Goal: Transaction & Acquisition: Book appointment/travel/reservation

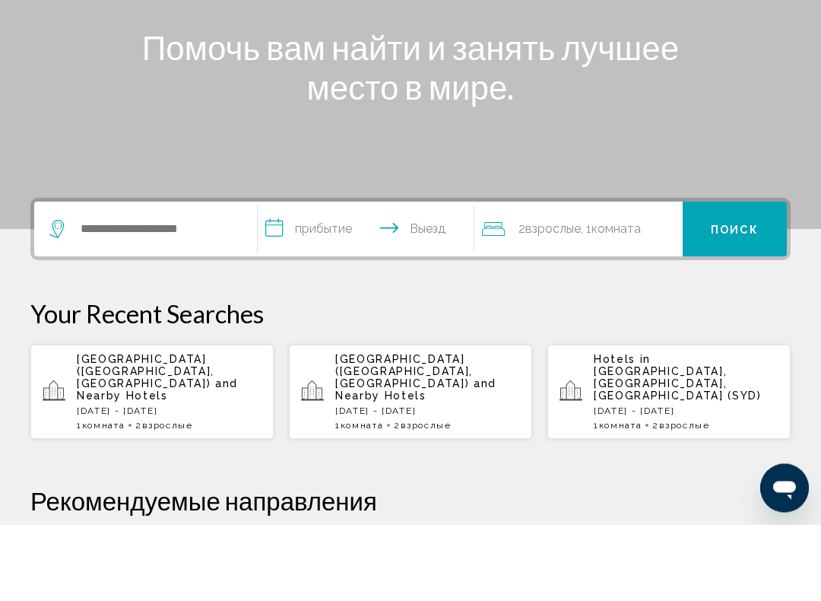
scroll to position [180, 0]
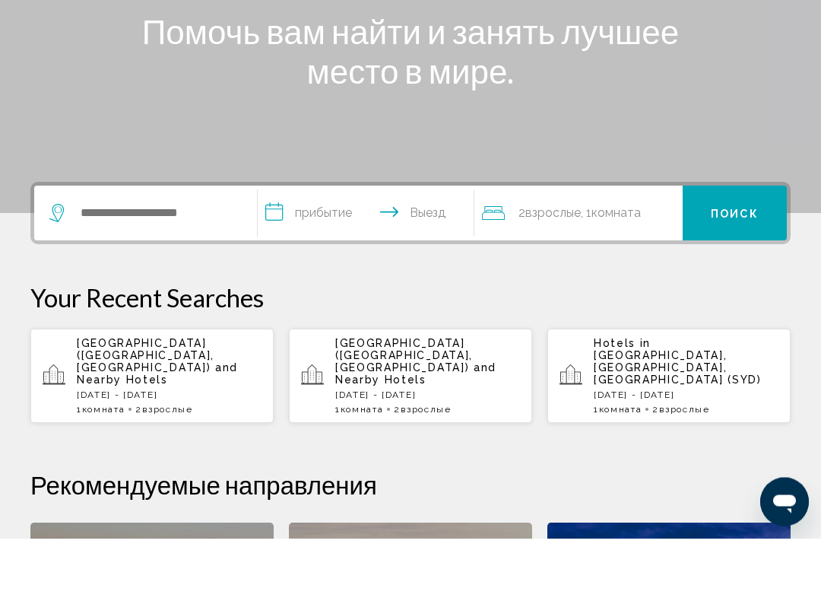
click at [339, 249] on input "**********" at bounding box center [369, 278] width 222 height 59
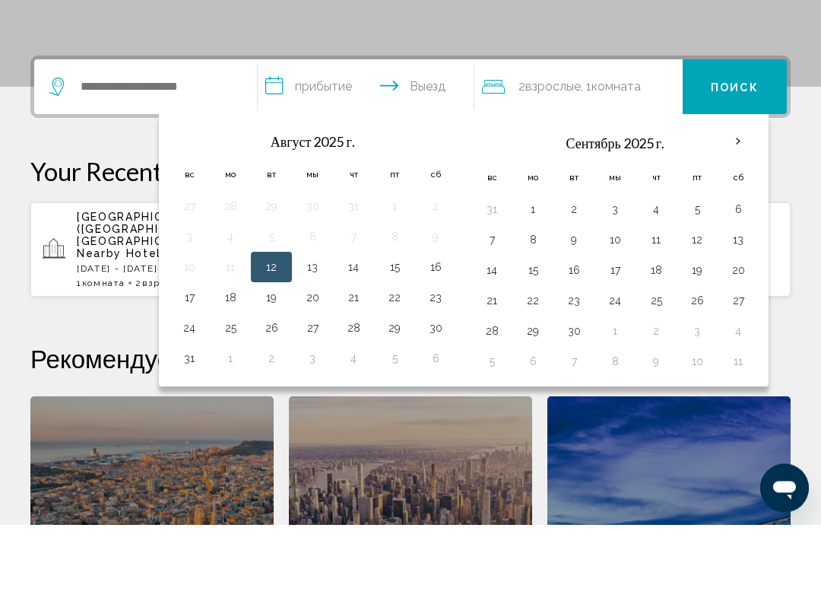
scroll to position [299, 0]
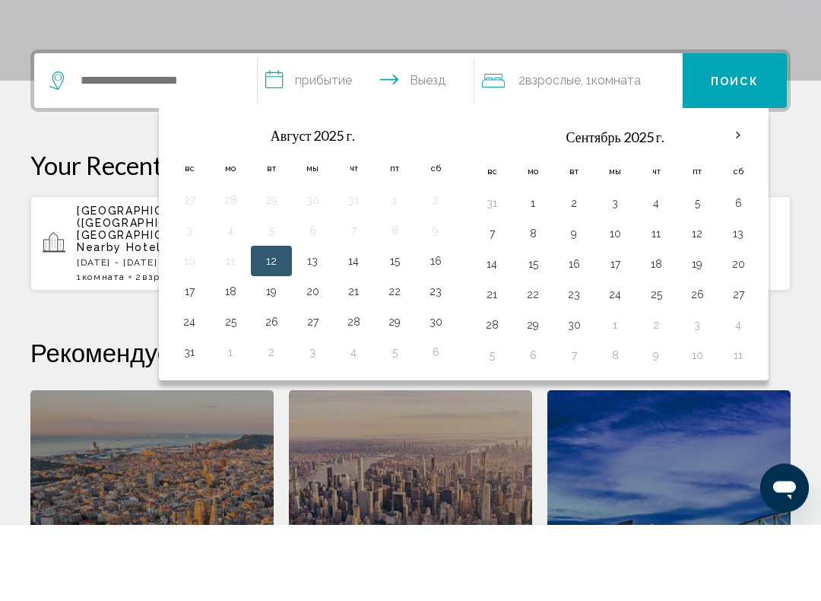
click at [607, 361] on button "24" at bounding box center [615, 371] width 24 height 21
click at [740, 195] on th "В следующем месяце" at bounding box center [738, 211] width 41 height 33
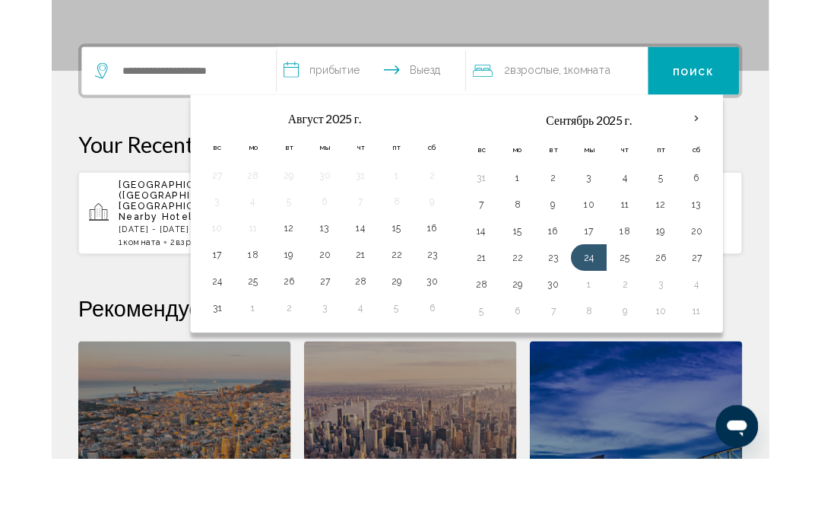
scroll to position [300, 0]
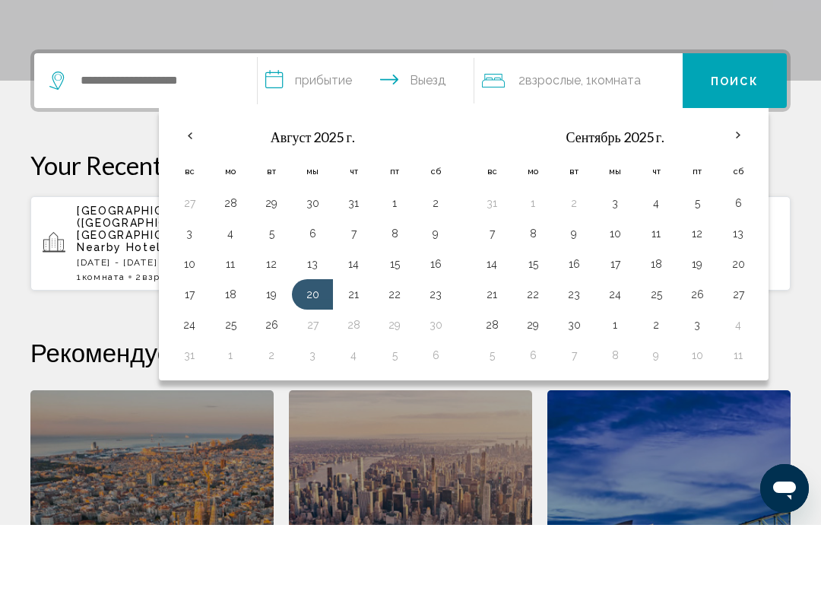
click at [739, 195] on th "В следующем месяце" at bounding box center [738, 211] width 41 height 33
click at [612, 360] on button "24" at bounding box center [615, 370] width 24 height 21
type input "**********"
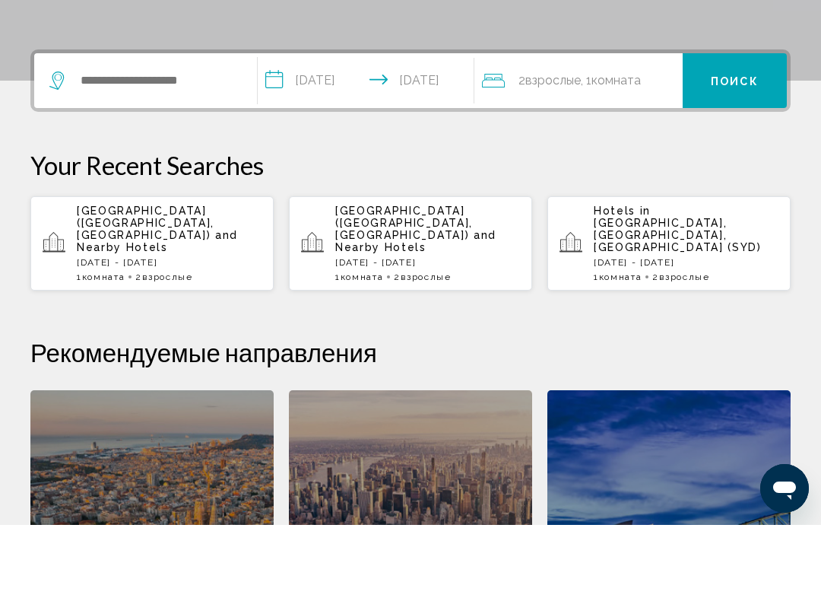
click at [429, 129] on input "**********" at bounding box center [369, 158] width 222 height 59
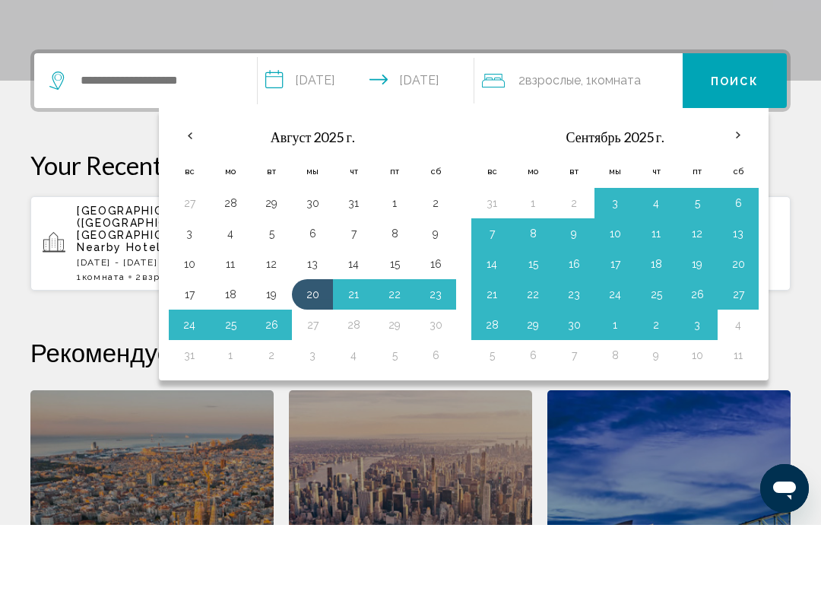
click at [732, 195] on th "В следующем месяце" at bounding box center [738, 211] width 41 height 33
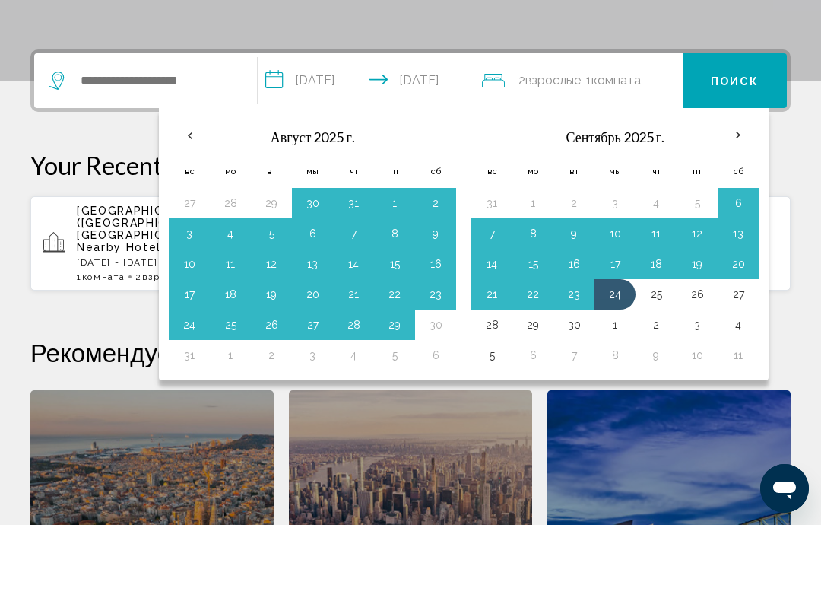
click at [740, 195] on th "В следующем месяце" at bounding box center [738, 211] width 41 height 33
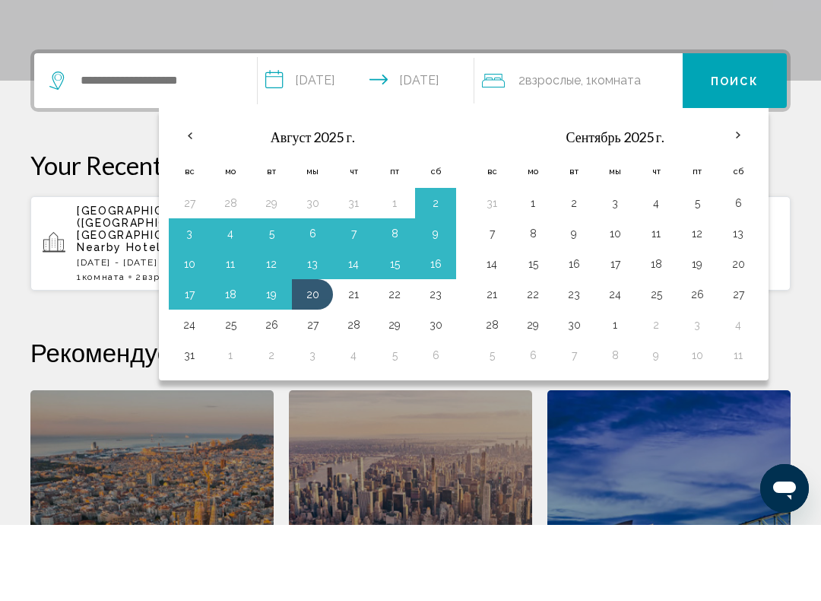
click at [738, 195] on th "В следующем месяце" at bounding box center [738, 211] width 41 height 33
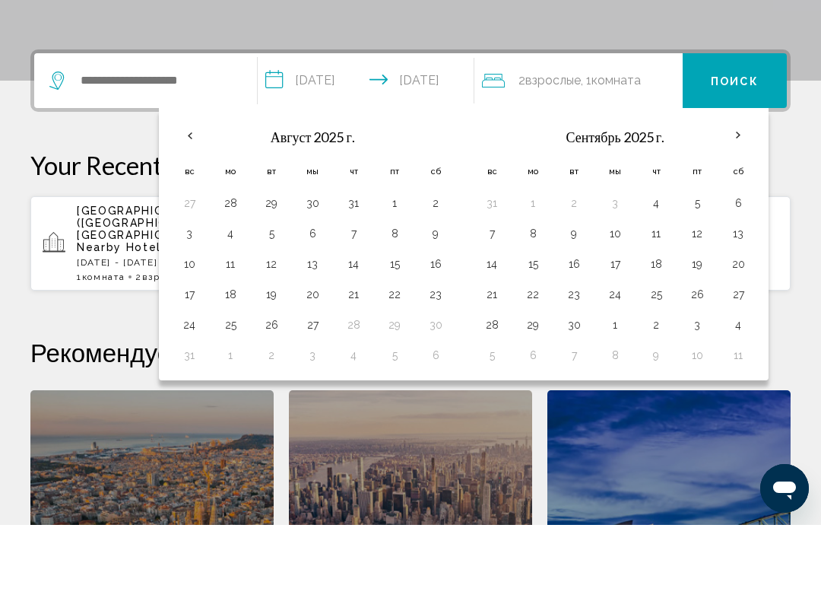
click at [740, 195] on th "В следующем месяце" at bounding box center [738, 211] width 41 height 33
click at [741, 195] on th "В следующем месяце" at bounding box center [738, 211] width 41 height 33
click at [741, 129] on button "Поиск" at bounding box center [735, 156] width 104 height 55
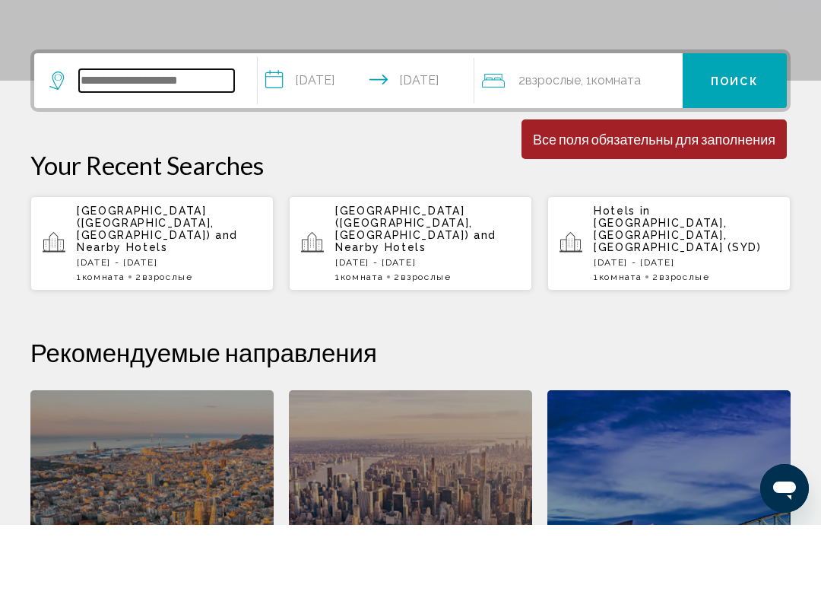
click at [188, 145] on input "Виджет поиска" at bounding box center [156, 156] width 155 height 23
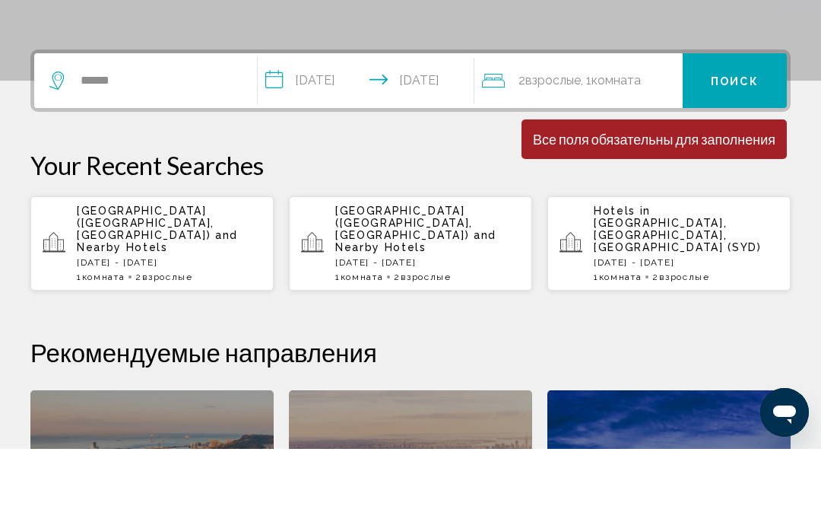
click at [744, 151] on font "Поиск" at bounding box center [735, 157] width 48 height 12
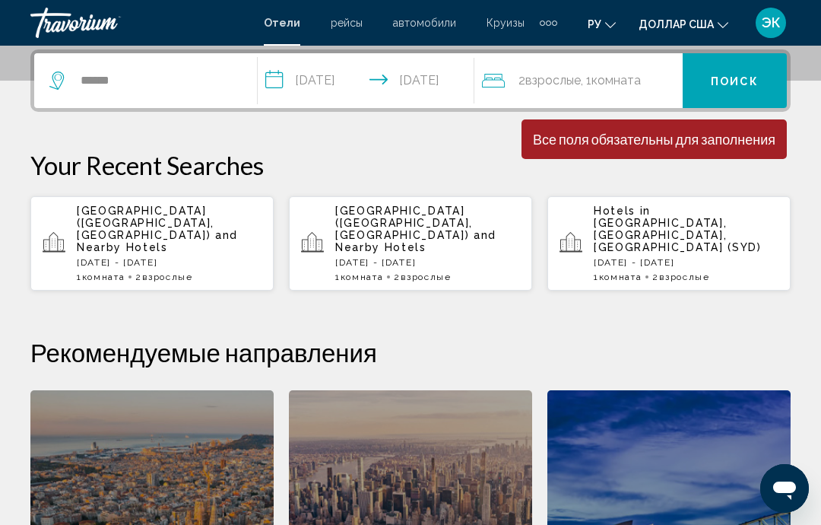
click at [736, 74] on span "Поиск" at bounding box center [735, 80] width 48 height 12
click at [184, 84] on input "******" at bounding box center [156, 80] width 155 height 23
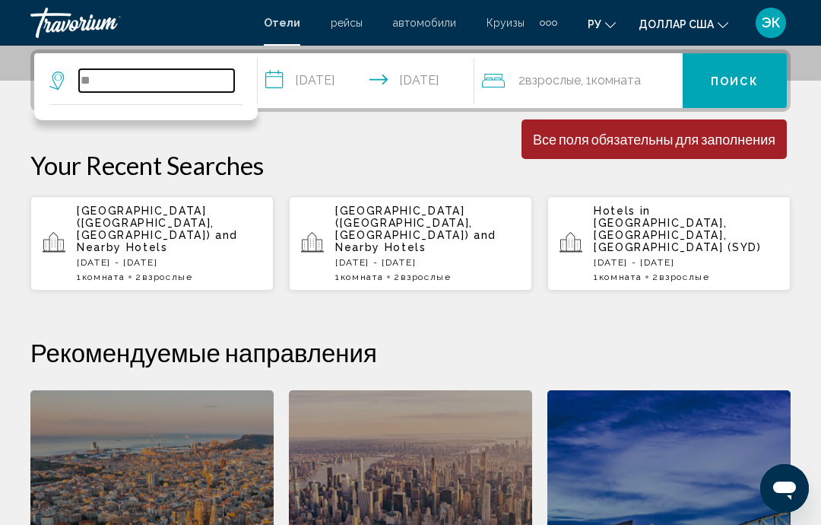
type input "*"
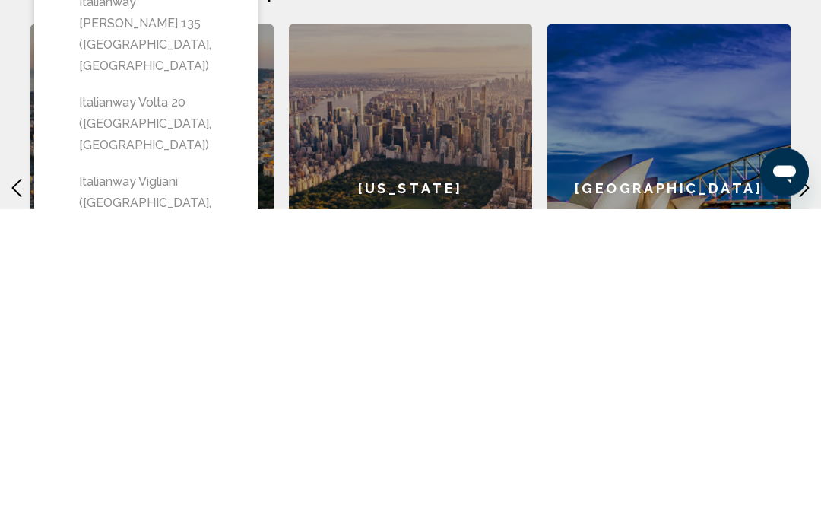
scroll to position [458, 0]
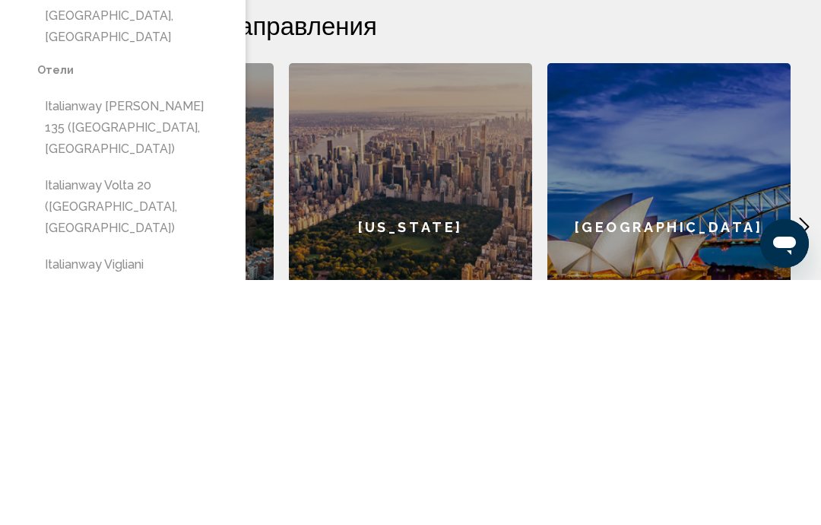
click at [227, 416] on button "Italianway Volta 20 (Milan, IT)" at bounding box center [133, 451] width 193 height 71
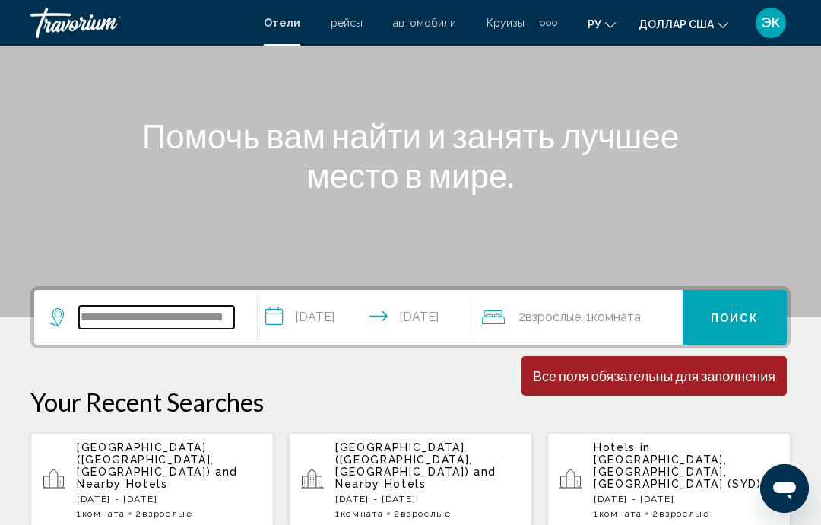
scroll to position [124, 0]
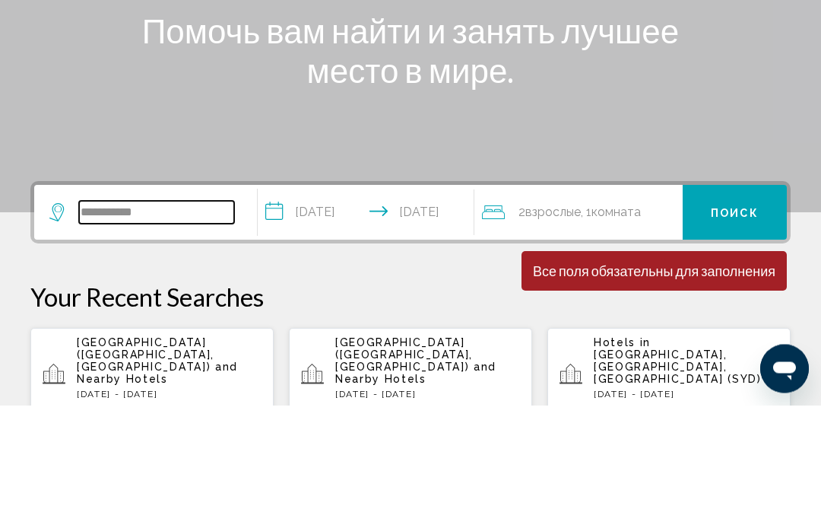
type input "**********"
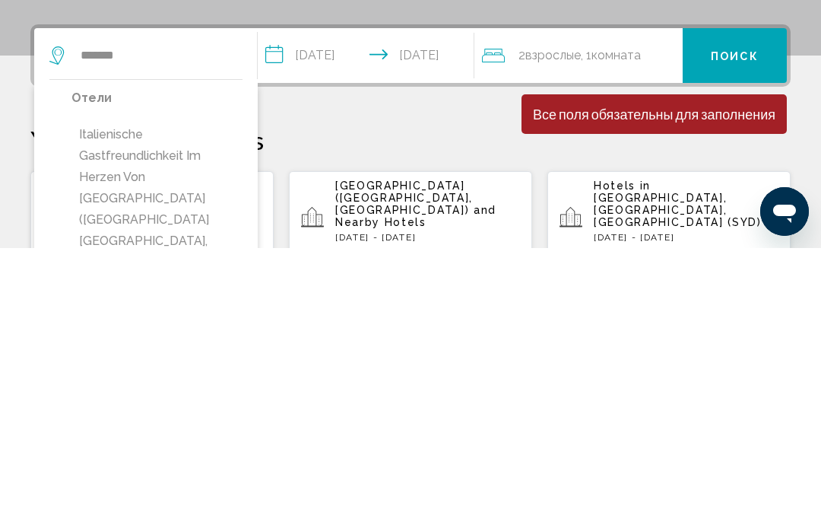
click at [129, 397] on button "Italienische Gastfreundlichkeit im Herzen von Immenstadt (Immenstadt Im Allgau,…" at bounding box center [156, 475] width 171 height 157
type input "**********"
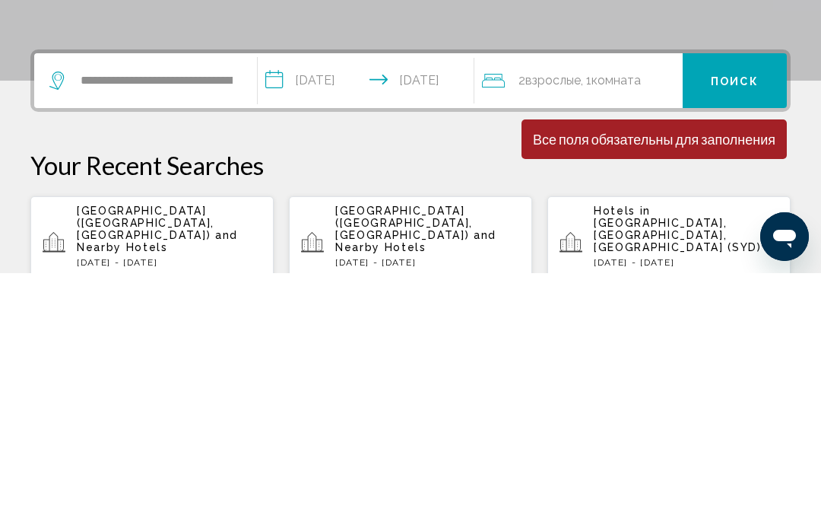
click at [743, 327] on font "Поиск" at bounding box center [735, 333] width 48 height 12
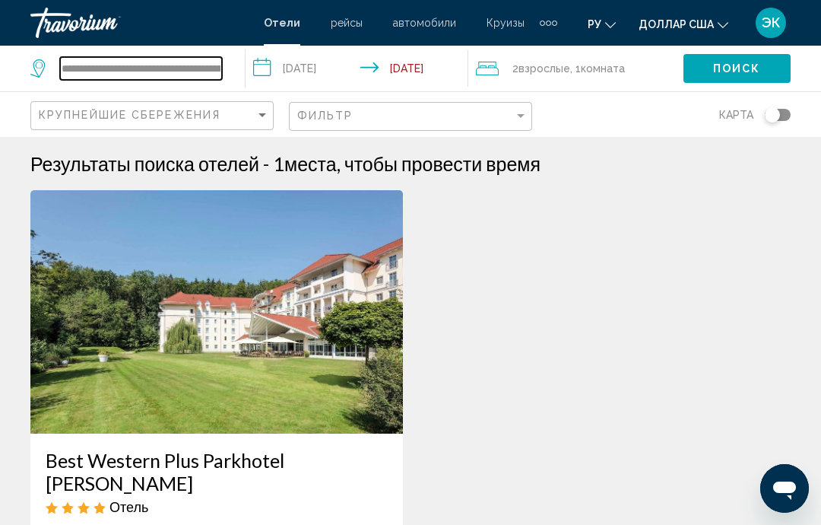
click at [219, 57] on input "**********" at bounding box center [141, 68] width 162 height 23
click at [199, 57] on input "**********" at bounding box center [141, 68] width 162 height 23
click at [205, 57] on input "**********" at bounding box center [141, 68] width 162 height 23
click at [205, 60] on input "**********" at bounding box center [141, 68] width 162 height 23
click at [202, 64] on input "**********" at bounding box center [141, 68] width 162 height 23
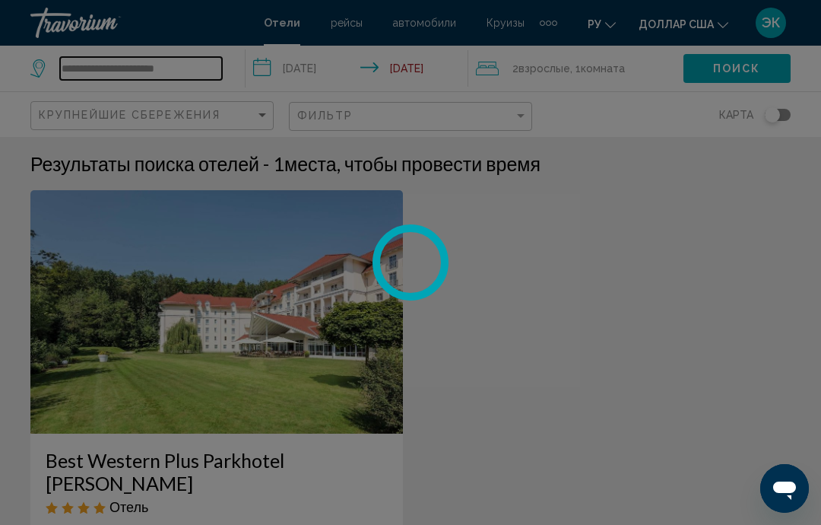
click at [191, 57] on input "**********" at bounding box center [141, 68] width 162 height 23
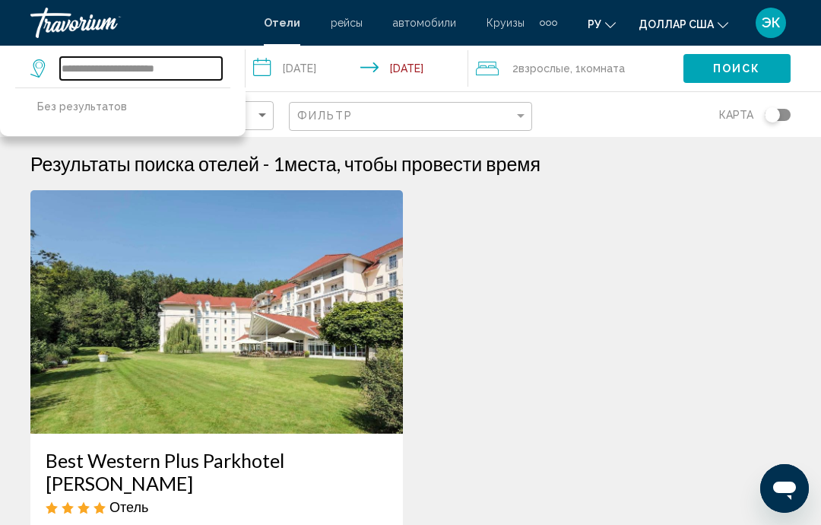
click at [208, 57] on input "**********" at bounding box center [141, 68] width 162 height 23
click at [193, 63] on input "**********" at bounding box center [141, 68] width 162 height 23
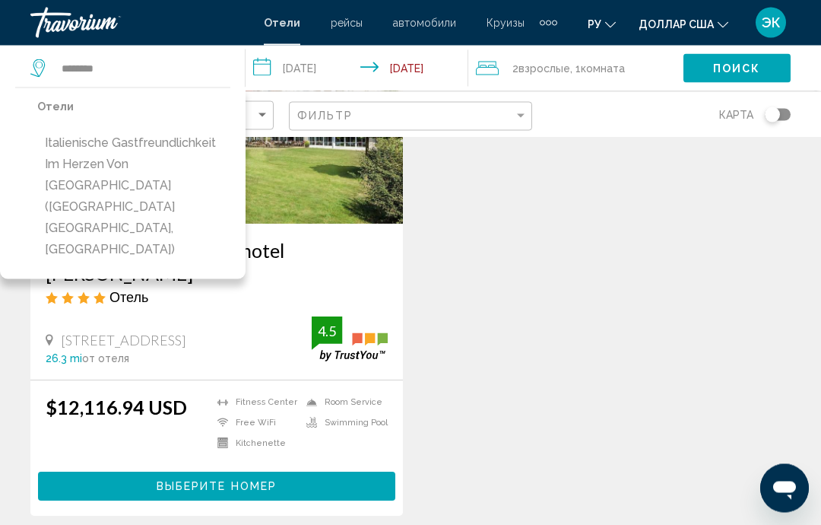
scroll to position [221, 0]
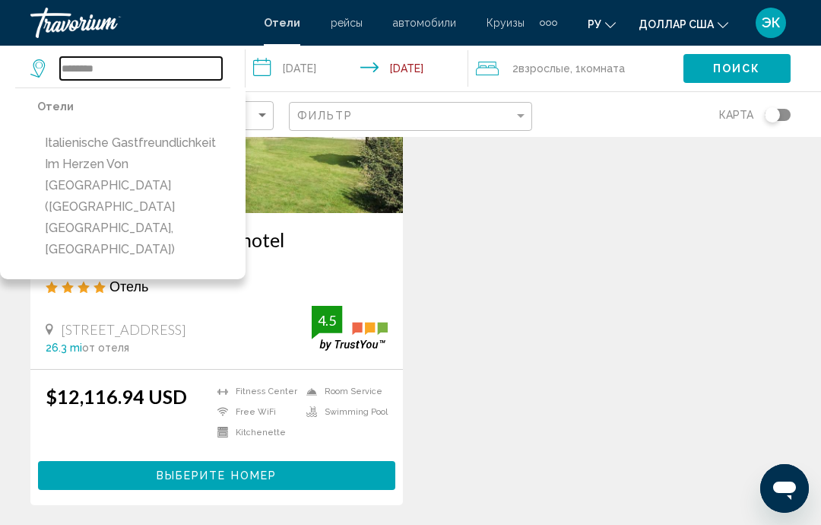
click at [160, 58] on input "*******" at bounding box center [141, 68] width 162 height 23
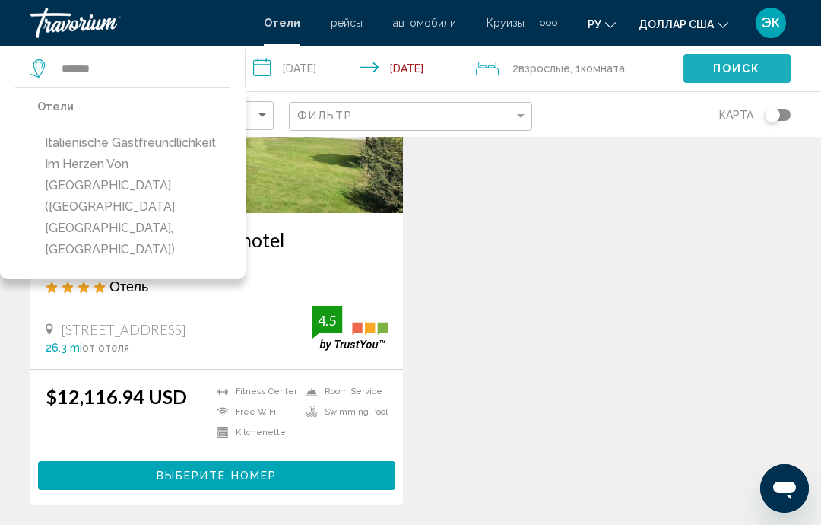
click at [745, 69] on span "Поиск" at bounding box center [737, 69] width 48 height 12
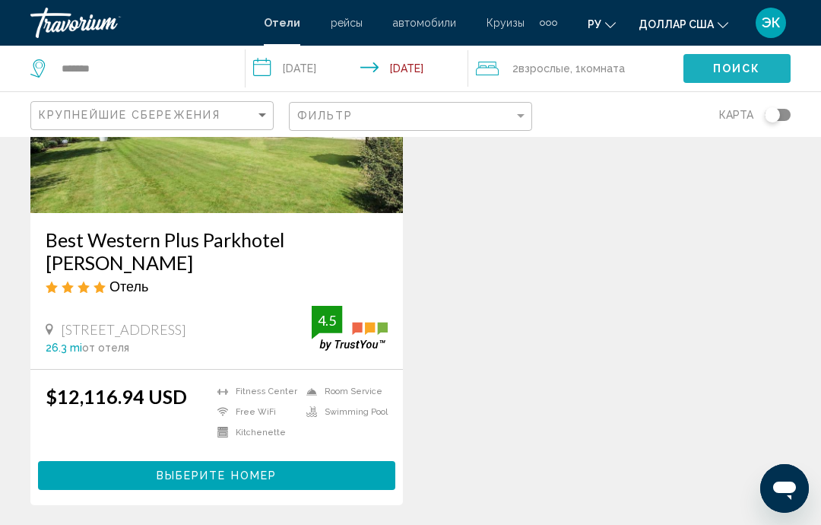
click at [731, 64] on span "Поиск" at bounding box center [737, 69] width 48 height 12
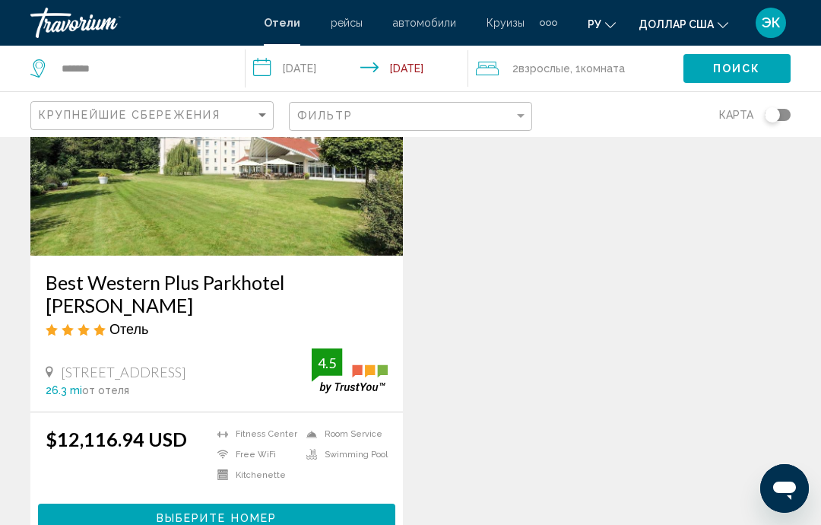
scroll to position [163, 0]
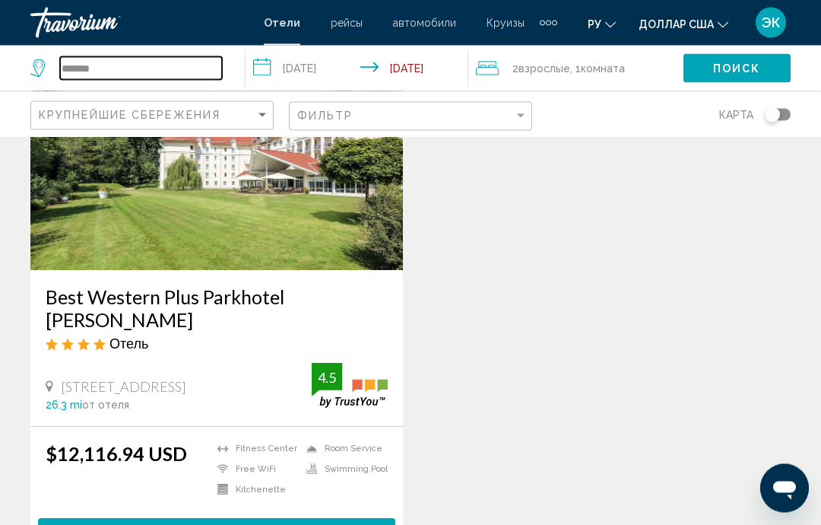
click at [193, 60] on input "*******" at bounding box center [141, 68] width 162 height 23
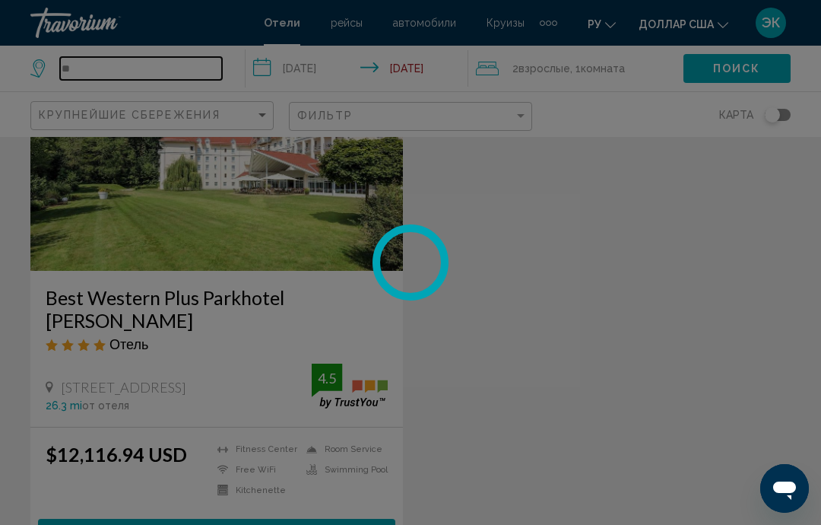
type input "*"
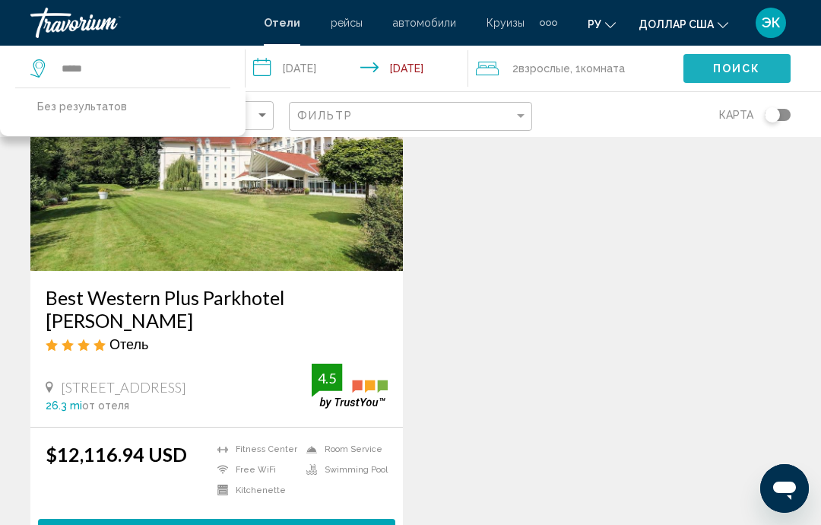
click at [750, 62] on span "Поиск" at bounding box center [737, 68] width 48 height 12
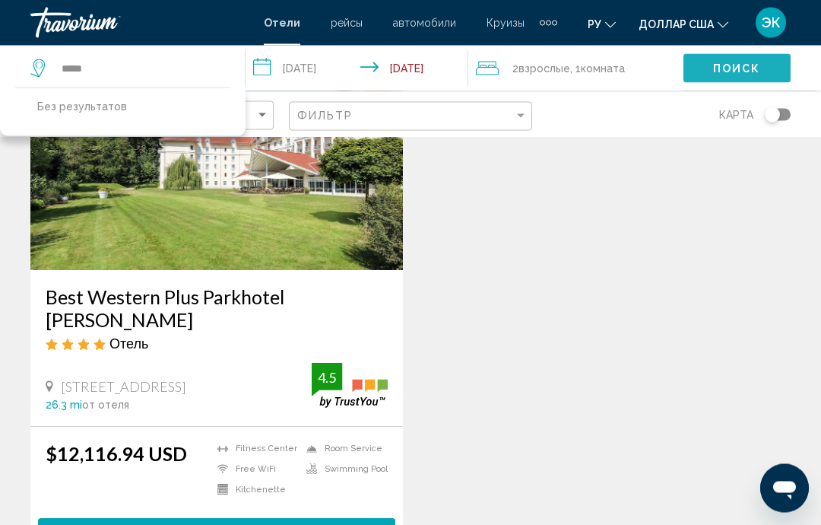
scroll to position [164, 0]
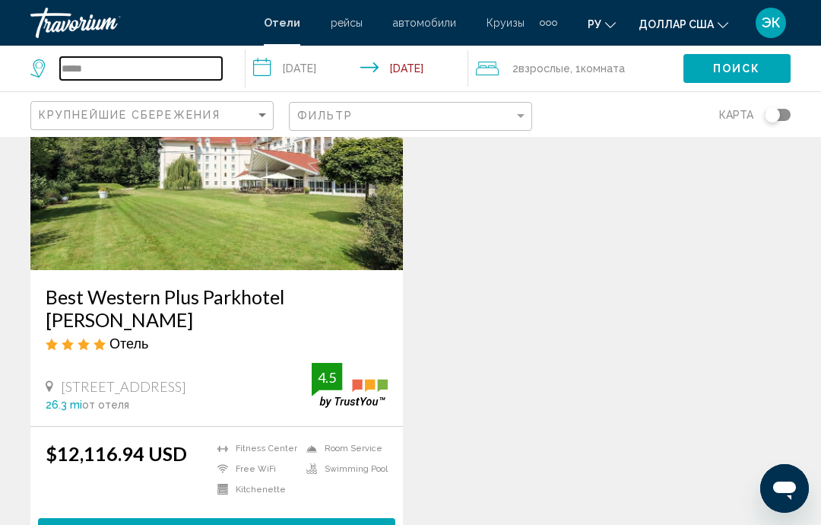
click at [148, 59] on input "*****" at bounding box center [141, 68] width 162 height 23
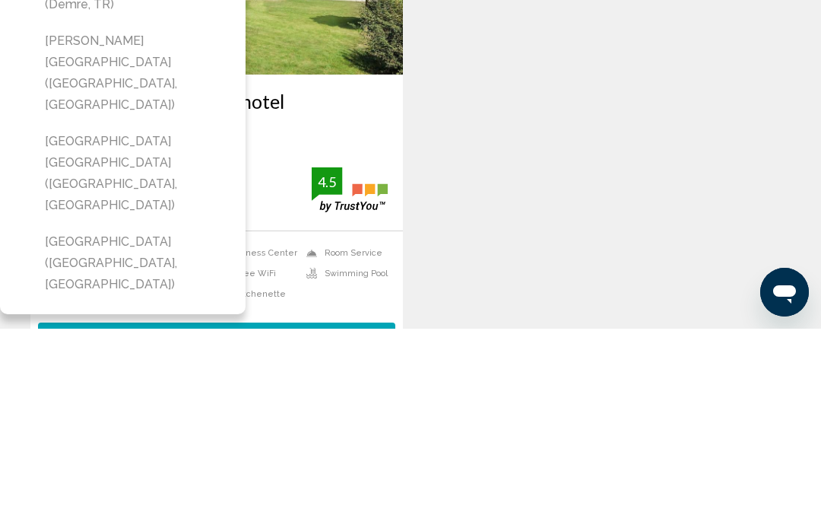
click at [167, 424] on button "Türkay Hotel (Antalya, TR)" at bounding box center [133, 459] width 193 height 71
type input "**********"
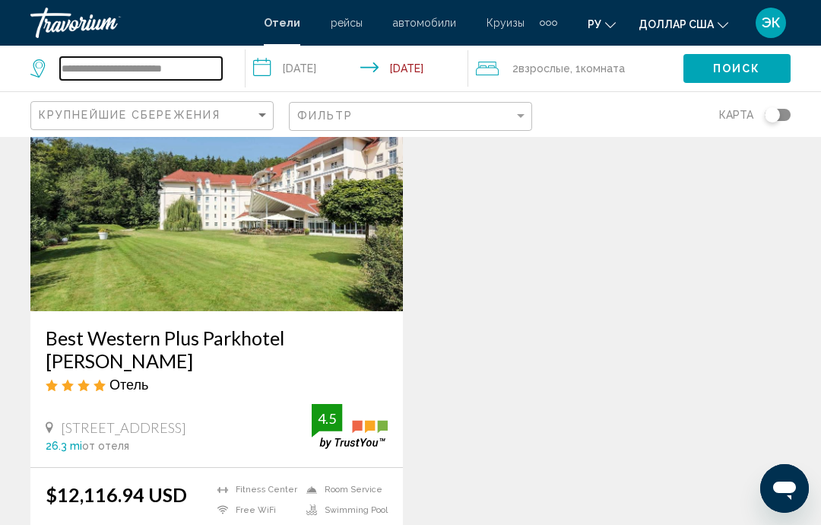
scroll to position [110, 0]
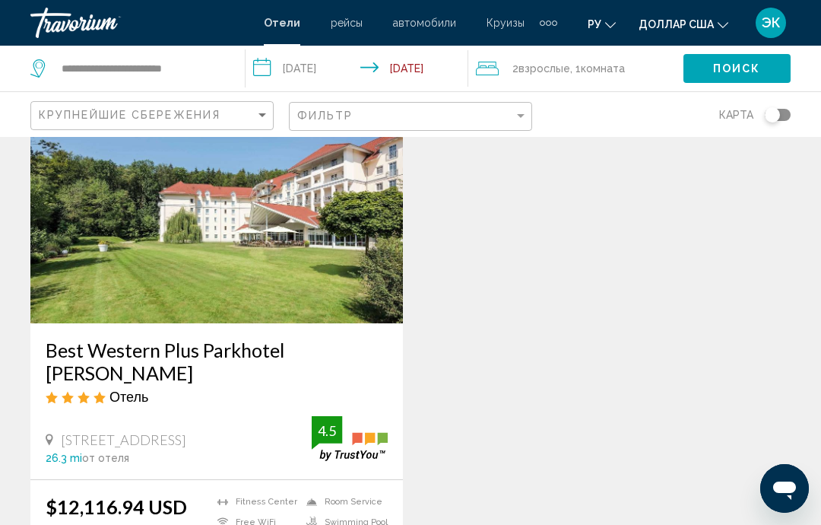
click at [737, 63] on span "Поиск" at bounding box center [737, 69] width 48 height 12
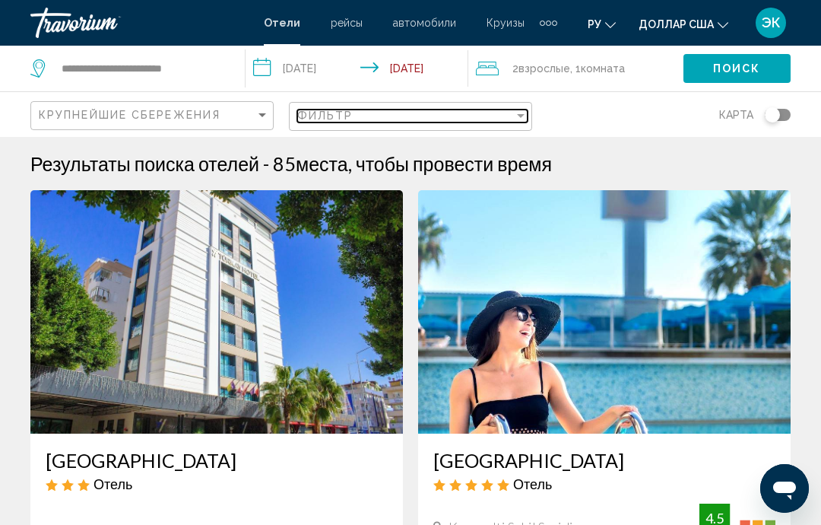
click at [518, 111] on div "Filter" at bounding box center [521, 116] width 14 height 12
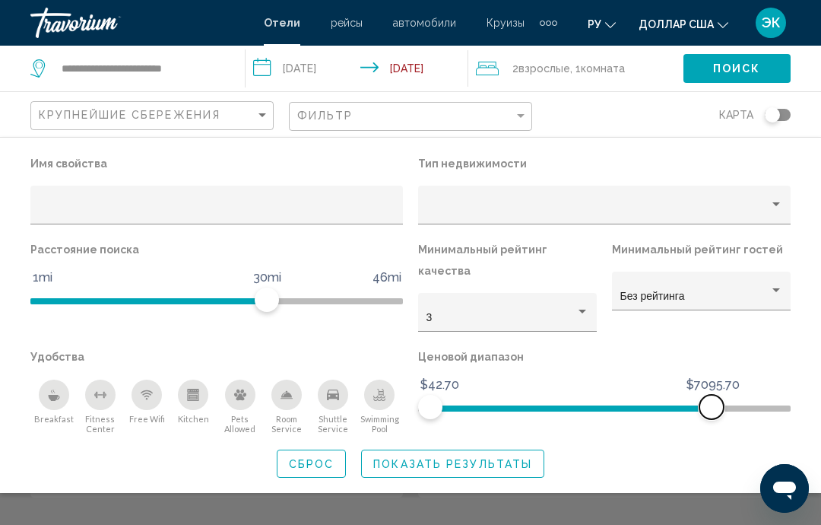
scroll to position [266, 0]
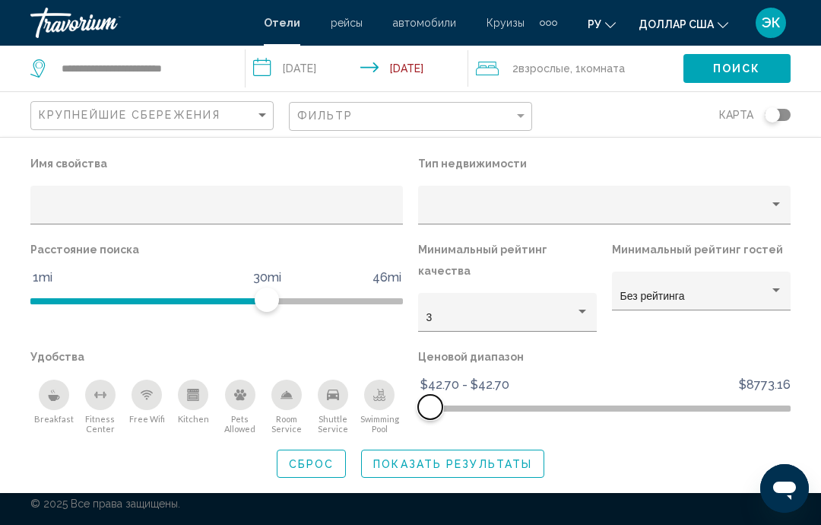
scroll to position [61, 0]
click at [771, 202] on div "Property type" at bounding box center [777, 205] width 14 height 12
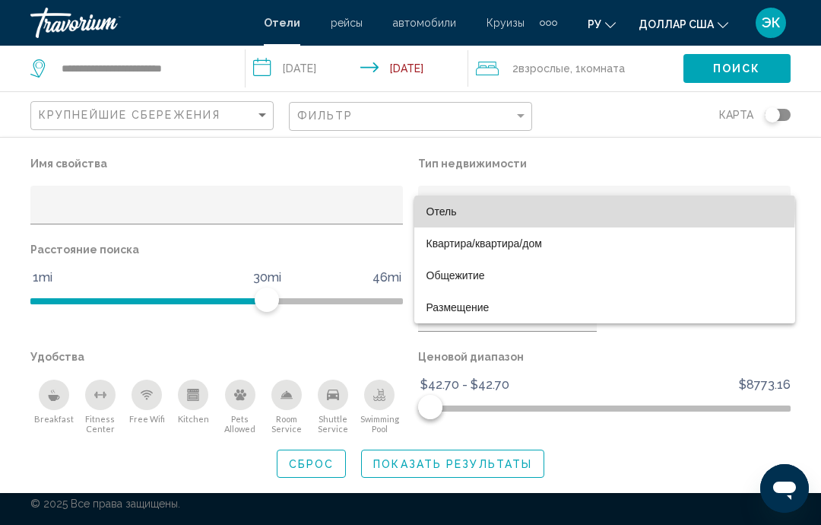
click at [549, 209] on span "Отель" at bounding box center [605, 211] width 357 height 32
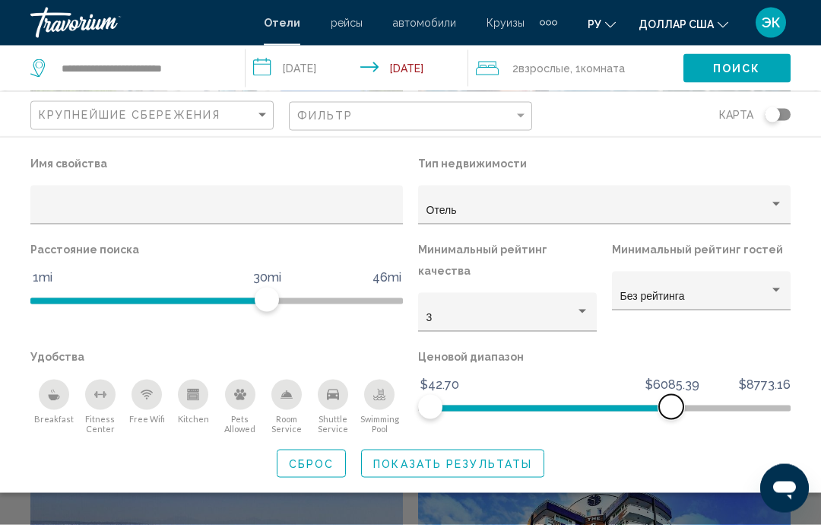
scroll to position [245, 0]
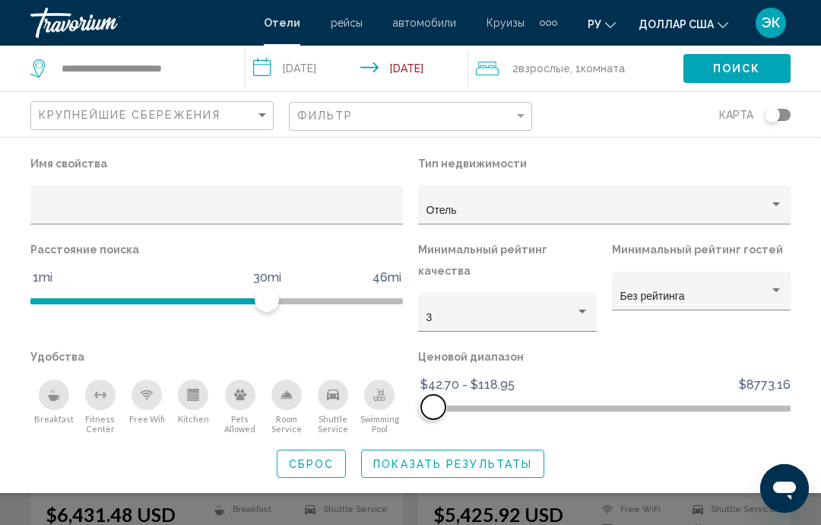
scroll to position [101, 0]
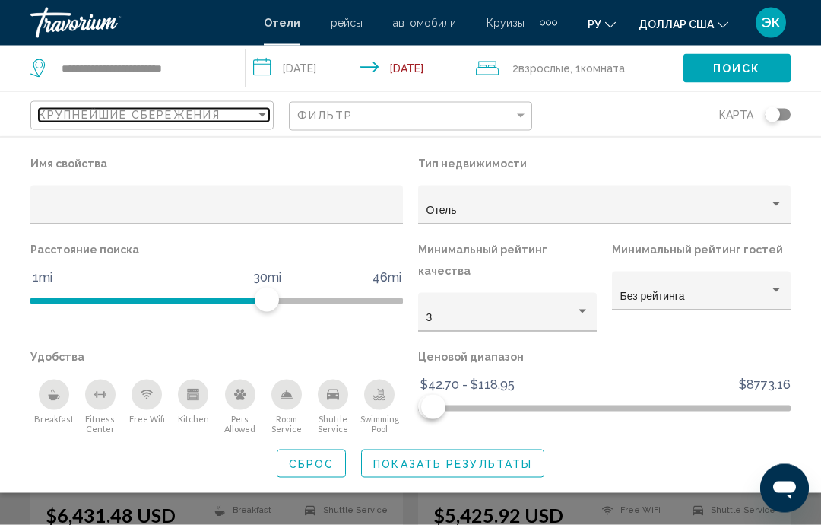
click at [258, 110] on div "Sort by" at bounding box center [263, 115] width 14 height 12
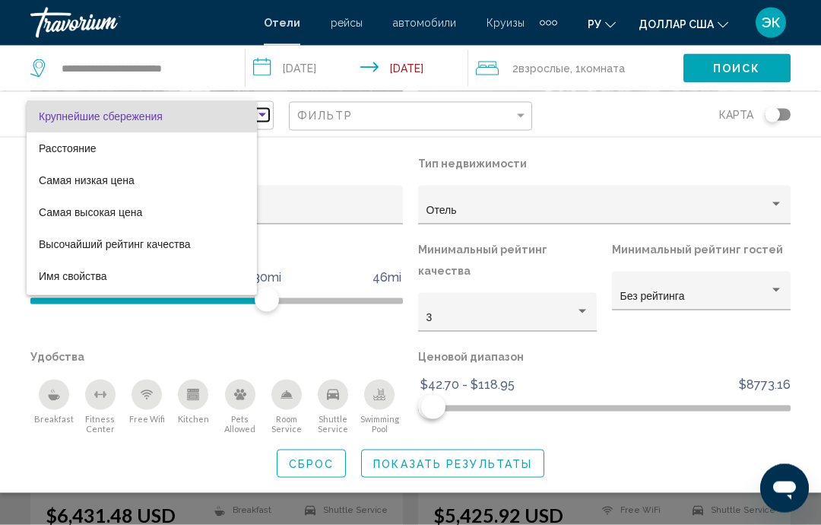
scroll to position [102, 0]
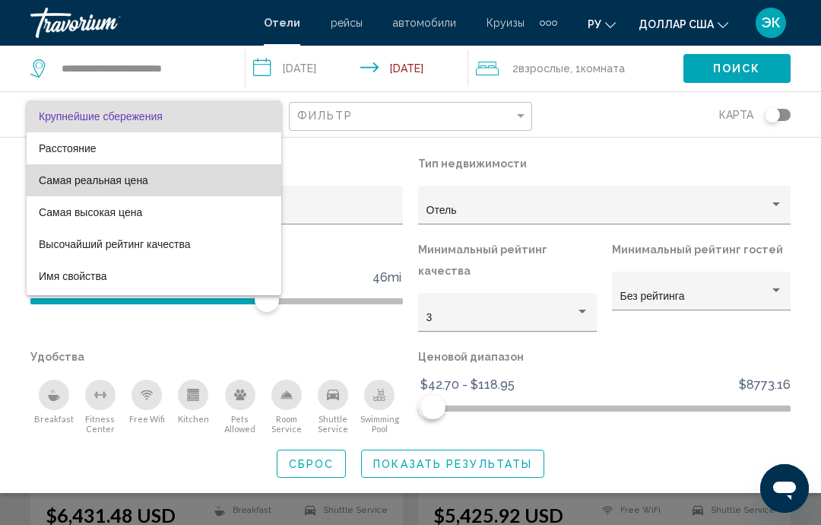
click at [118, 185] on font "Самая реальная цена" at bounding box center [94, 180] width 110 height 12
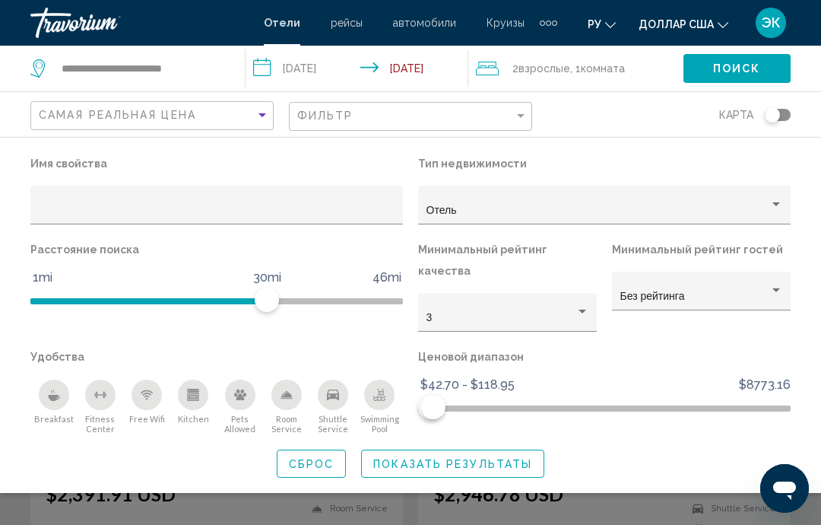
click at [473, 458] on span "Показать результаты" at bounding box center [452, 464] width 159 height 12
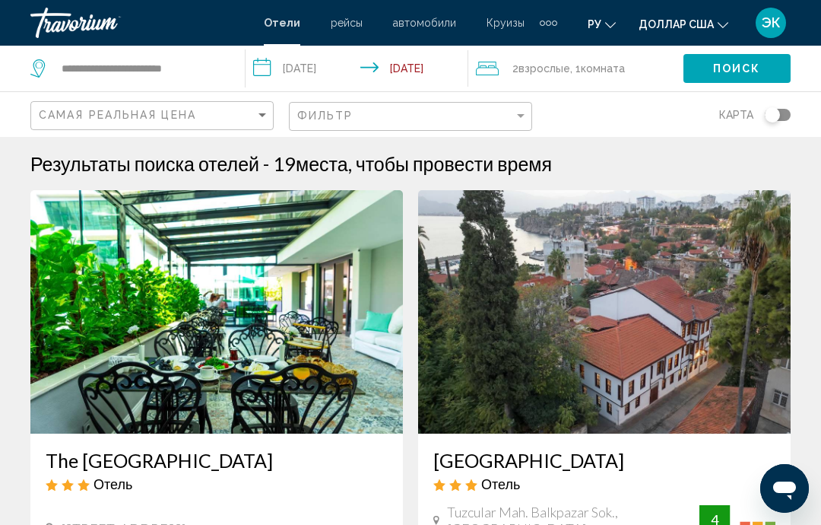
click at [504, 103] on div "Фильтр" at bounding box center [412, 117] width 230 height 28
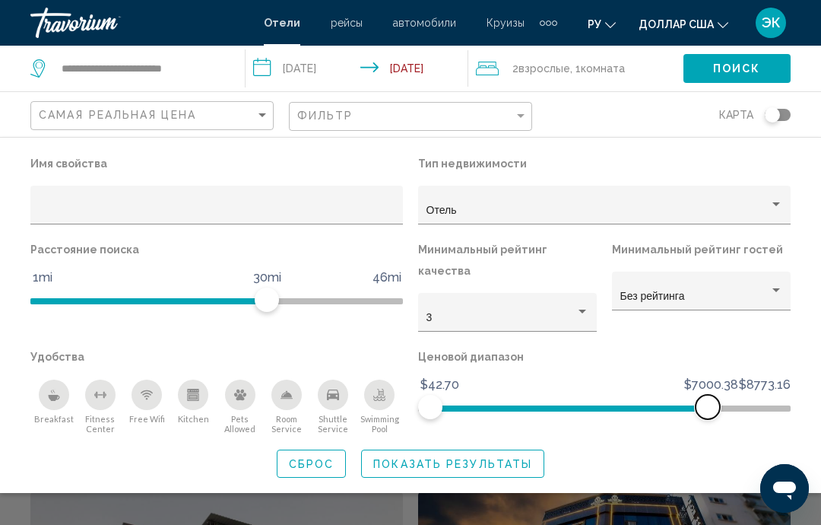
scroll to position [260, 0]
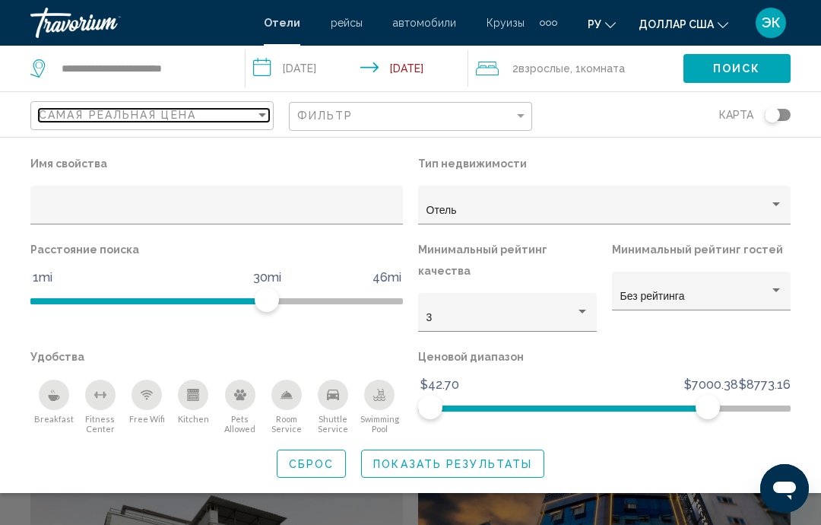
click at [247, 113] on div "Самая реальная цена" at bounding box center [147, 115] width 217 height 12
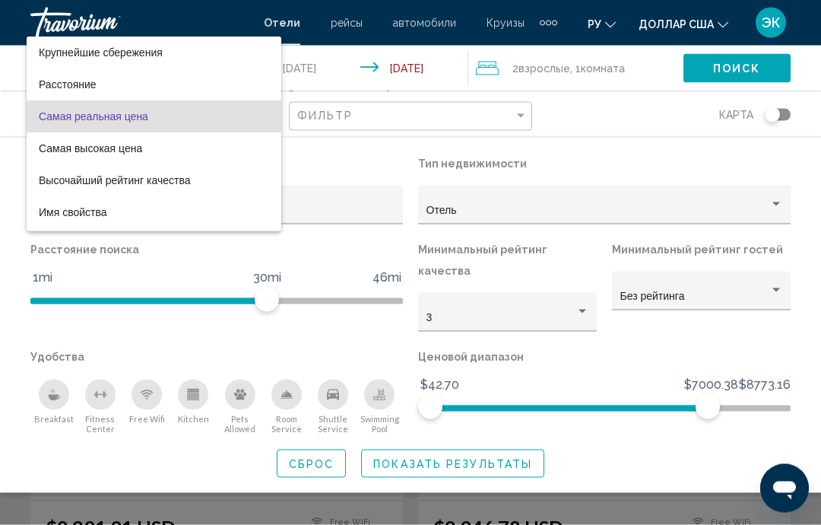
scroll to position [44, 0]
click at [316, 437] on div at bounding box center [410, 262] width 821 height 525
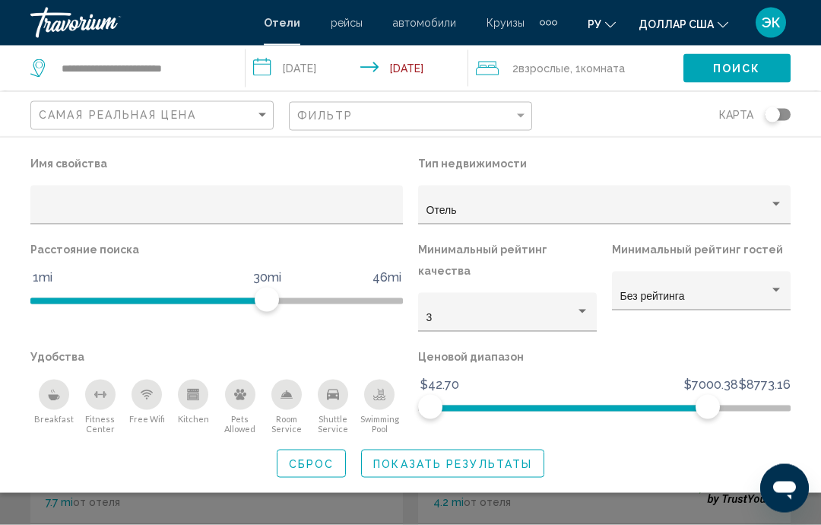
scroll to position [45, 0]
click at [321, 458] on span "Сброс" at bounding box center [312, 464] width 46 height 12
click at [316, 458] on span "Сброс" at bounding box center [312, 464] width 46 height 12
click at [318, 451] on button "Сброс" at bounding box center [312, 464] width 70 height 28
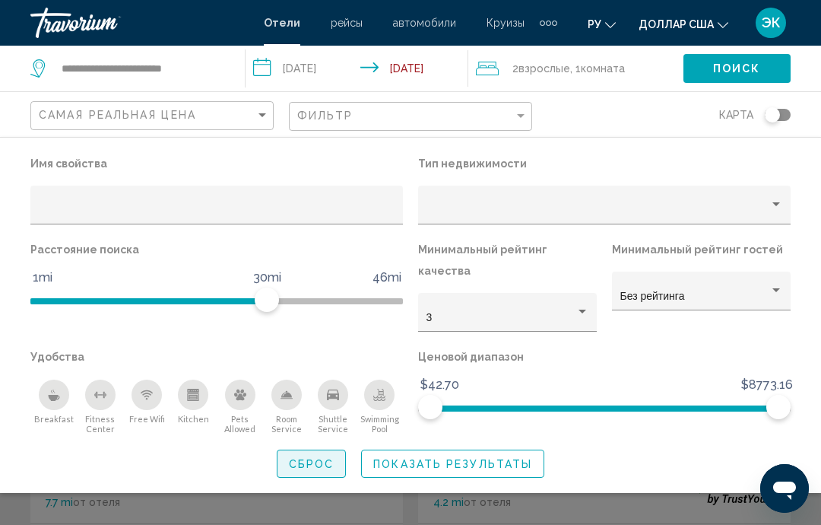
click at [313, 458] on span "Сброс" at bounding box center [312, 464] width 46 height 12
click at [316, 458] on span "Сброс" at bounding box center [312, 464] width 46 height 12
click at [317, 458] on span "Сброс" at bounding box center [312, 464] width 46 height 12
click at [434, 458] on span "Показать результаты" at bounding box center [452, 464] width 159 height 12
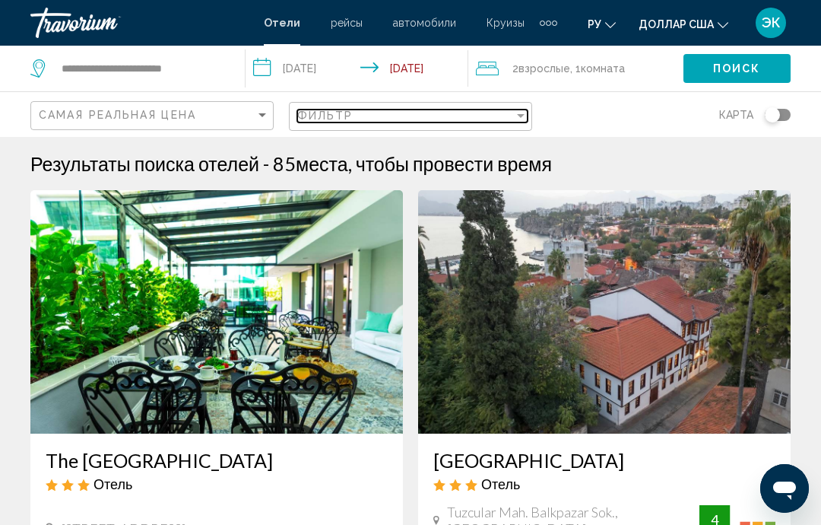
click at [515, 111] on div "Filter" at bounding box center [521, 116] width 14 height 12
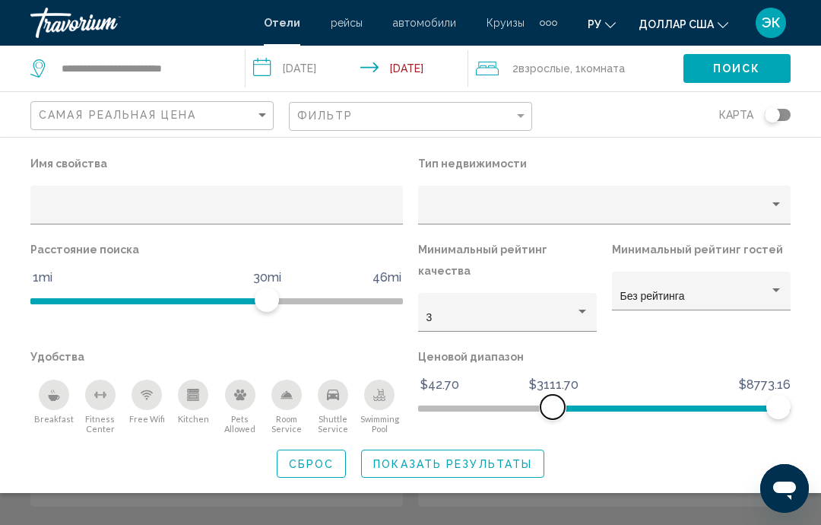
scroll to position [258, 0]
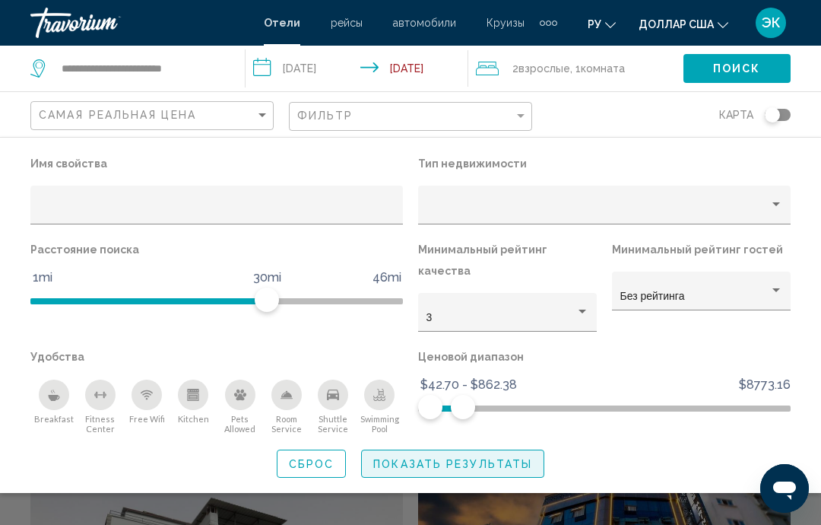
click at [501, 458] on span "Показать результаты" at bounding box center [452, 464] width 159 height 12
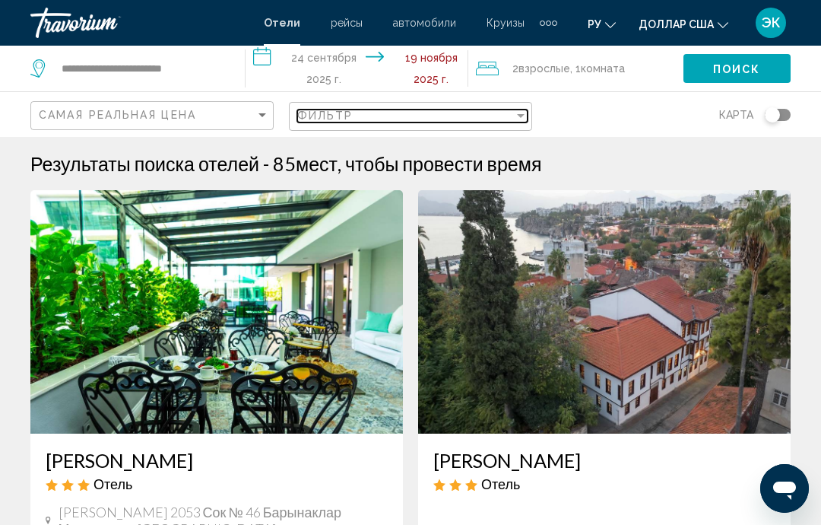
click at [510, 110] on div "Фильтр" at bounding box center [405, 116] width 217 height 12
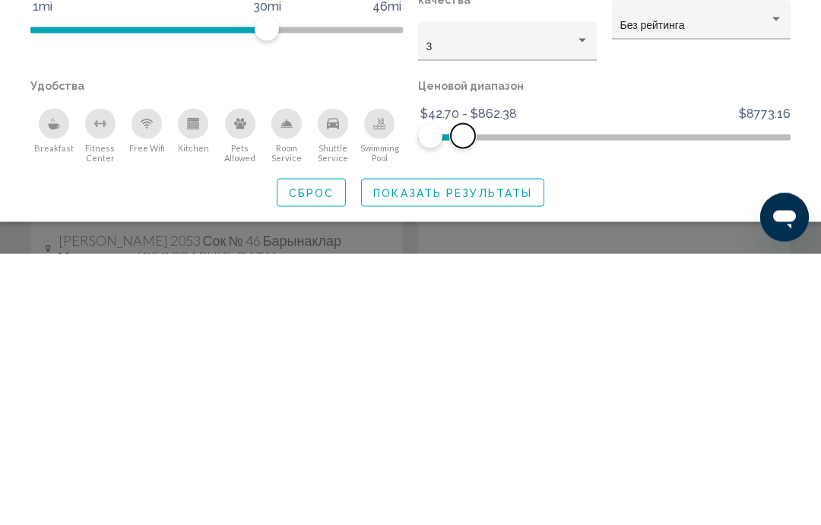
scroll to position [272, 0]
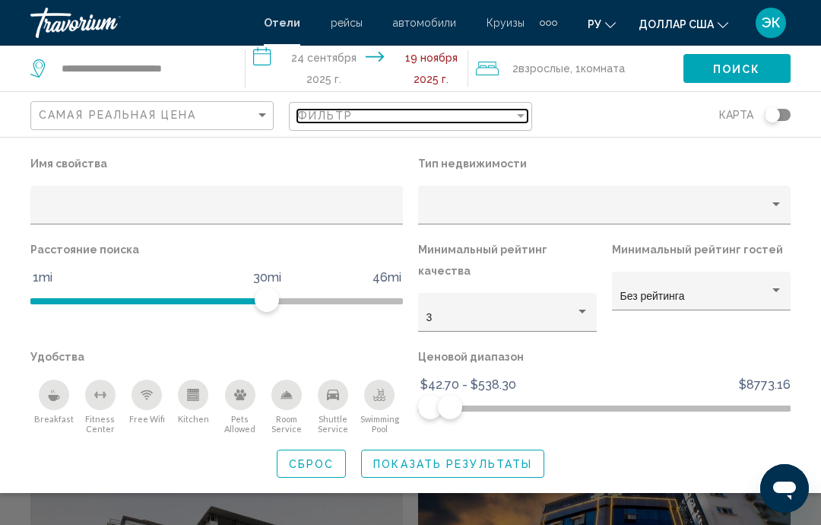
click at [463, 116] on div "Фильтр" at bounding box center [405, 116] width 217 height 12
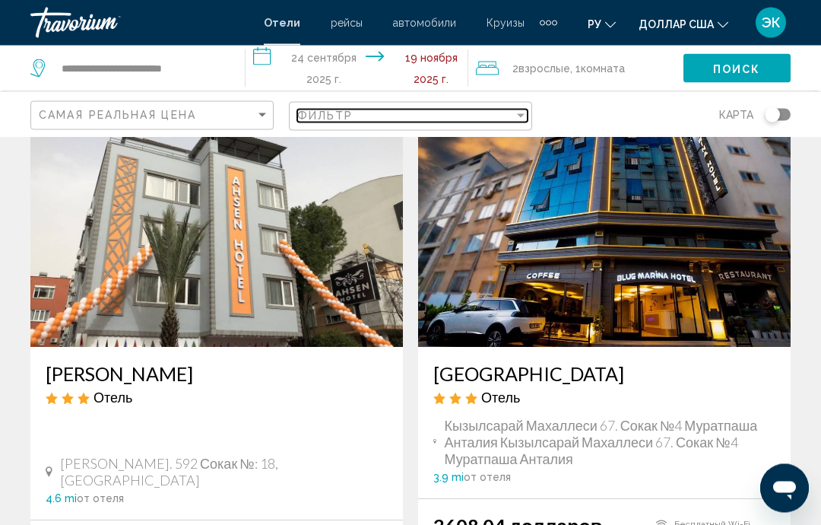
scroll to position [643, 0]
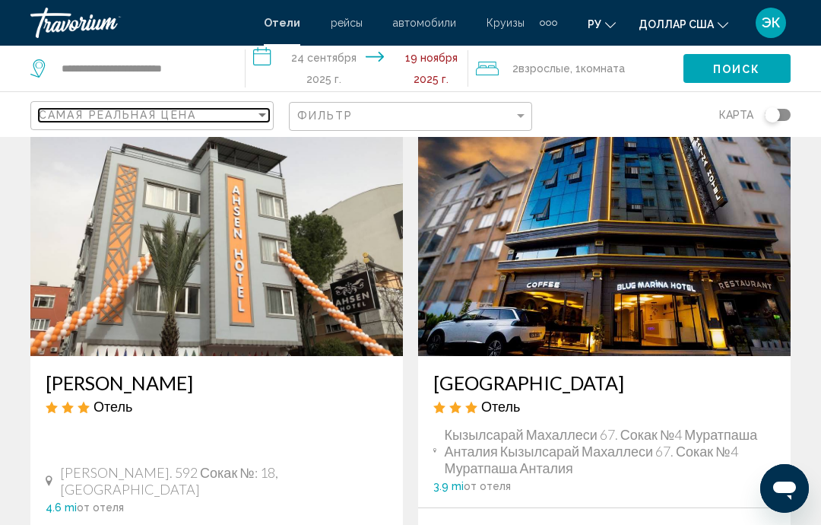
click at [253, 110] on div "Самая реальная цена" at bounding box center [147, 115] width 217 height 12
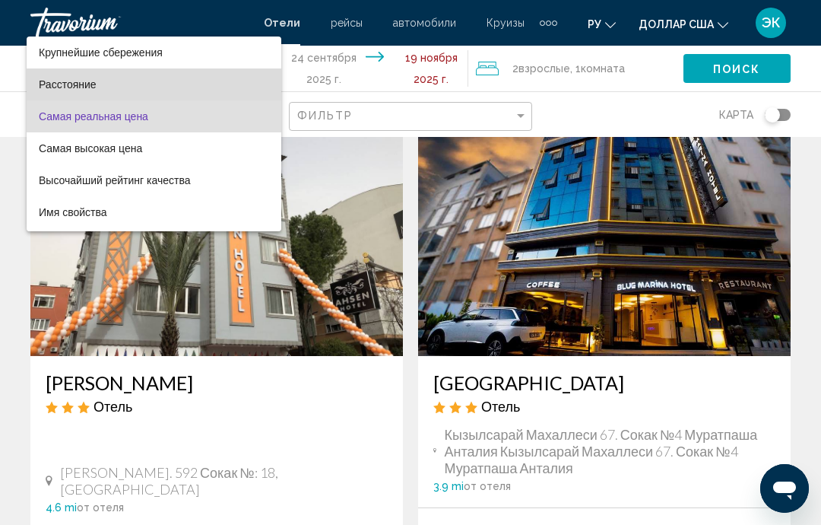
click at [68, 86] on font "Расстояние" at bounding box center [68, 84] width 58 height 12
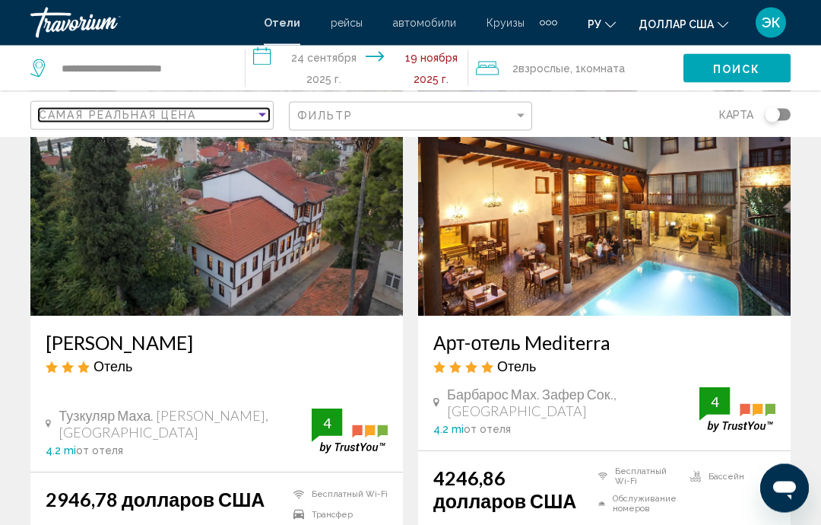
scroll to position [2877, 0]
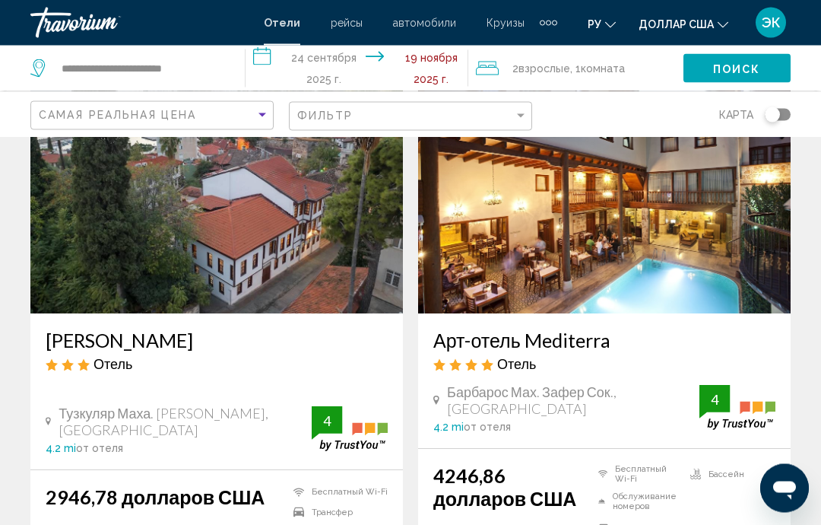
click at [748, 386] on img "Основное содержание" at bounding box center [738, 408] width 76 height 45
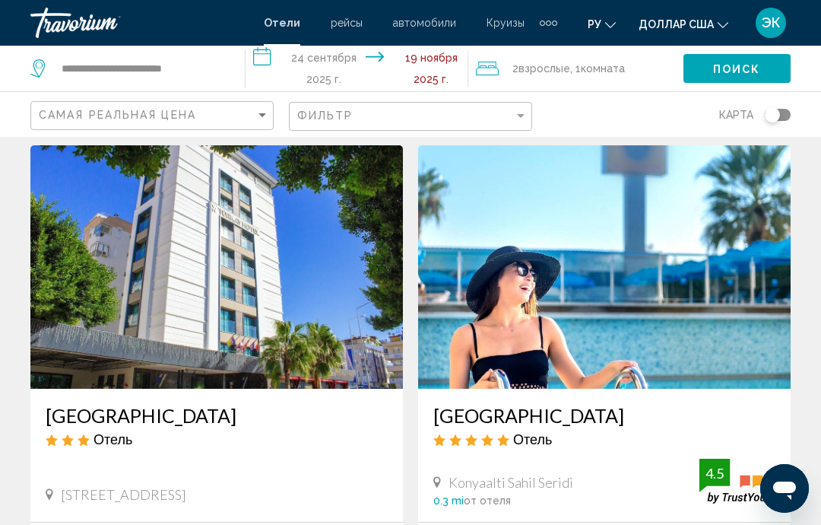
scroll to position [0, 0]
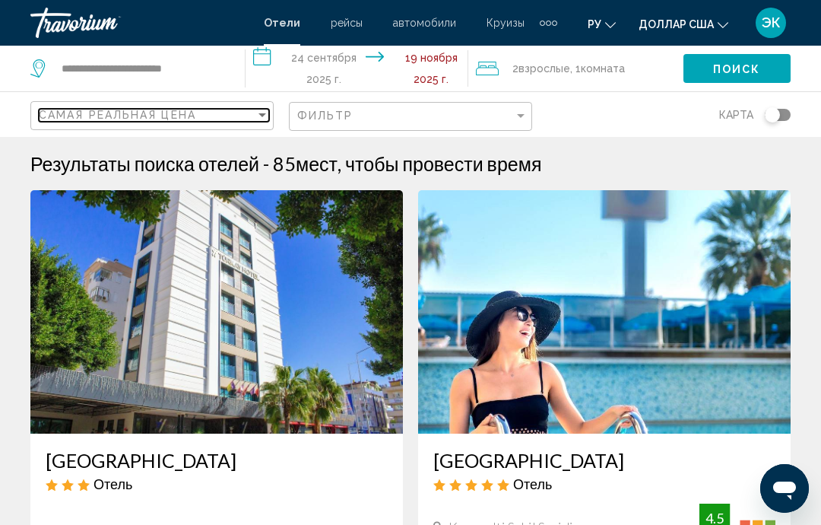
click at [256, 116] on div "Сортировать по" at bounding box center [263, 115] width 14 height 12
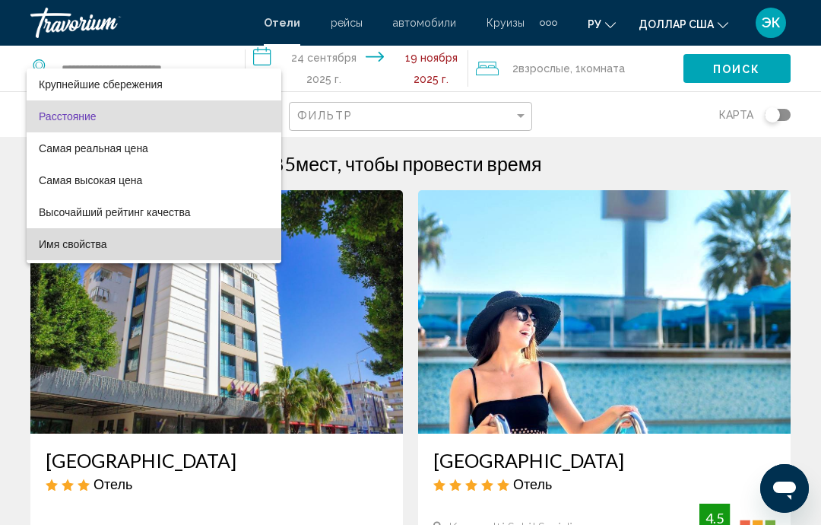
click at [99, 229] on span "Имя свойства" at bounding box center [154, 244] width 230 height 32
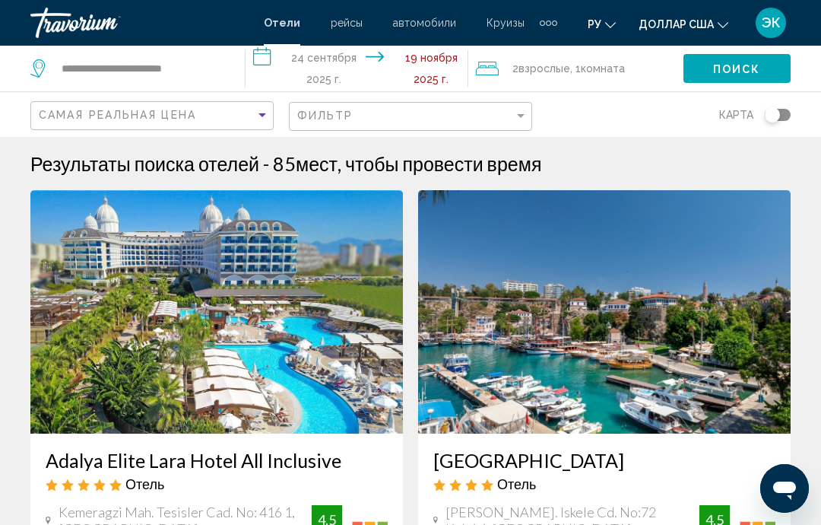
click at [433, 63] on input "**********" at bounding box center [360, 71] width 229 height 50
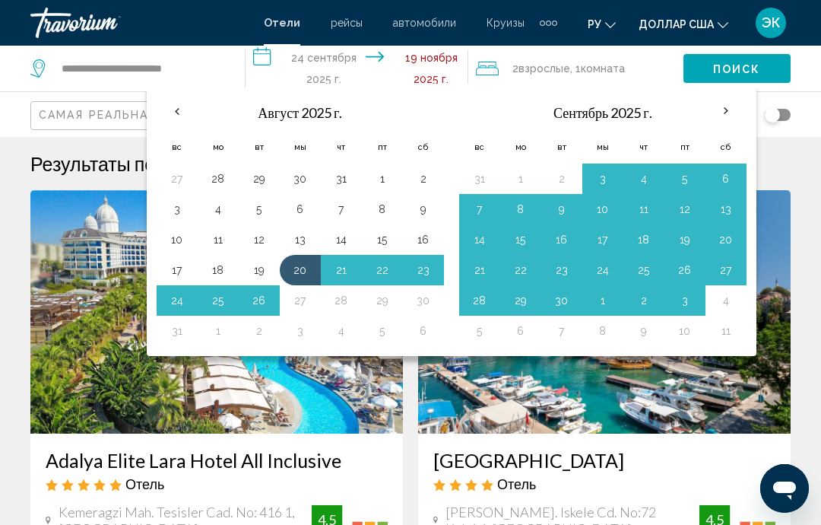
click at [415, 47] on input "**********" at bounding box center [360, 71] width 229 height 50
click at [726, 105] on th "В следующем месяце" at bounding box center [726, 110] width 41 height 33
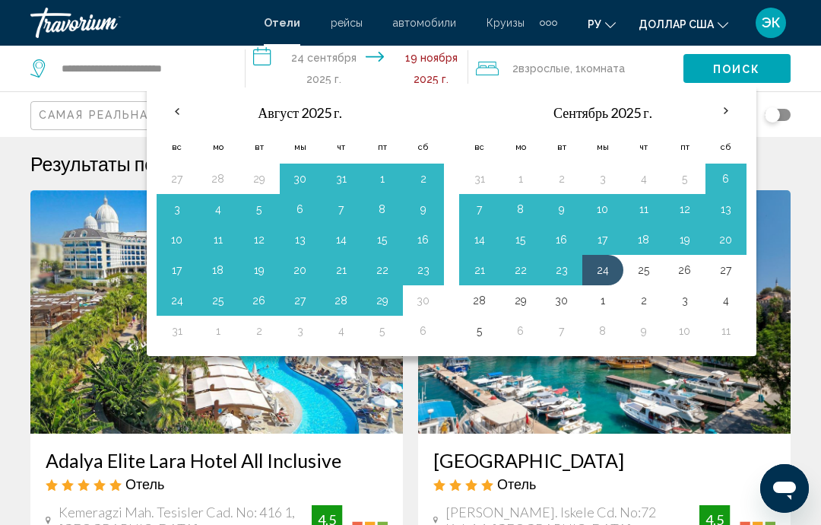
click at [723, 110] on th "В следующем месяце" at bounding box center [726, 110] width 41 height 33
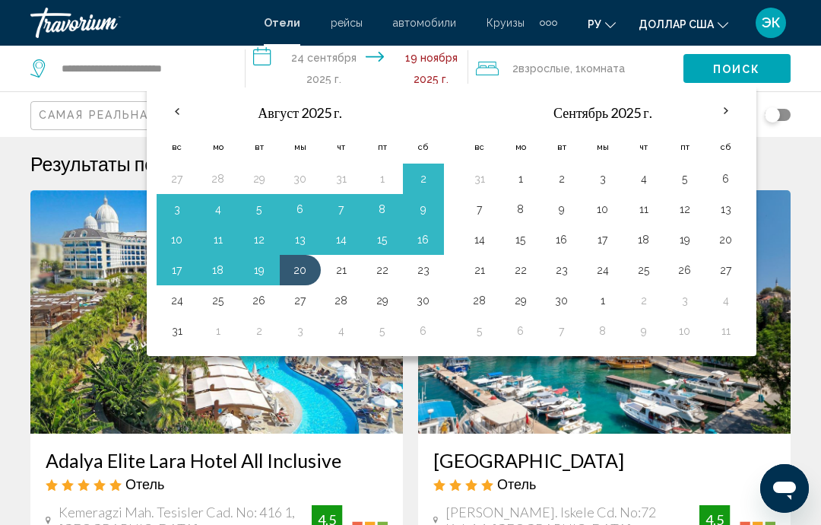
click at [328, 52] on input "**********" at bounding box center [360, 71] width 229 height 50
click at [310, 62] on input "**********" at bounding box center [360, 71] width 229 height 50
click at [320, 48] on input "**********" at bounding box center [360, 71] width 229 height 50
click at [596, 265] on button "24" at bounding box center [603, 269] width 24 height 21
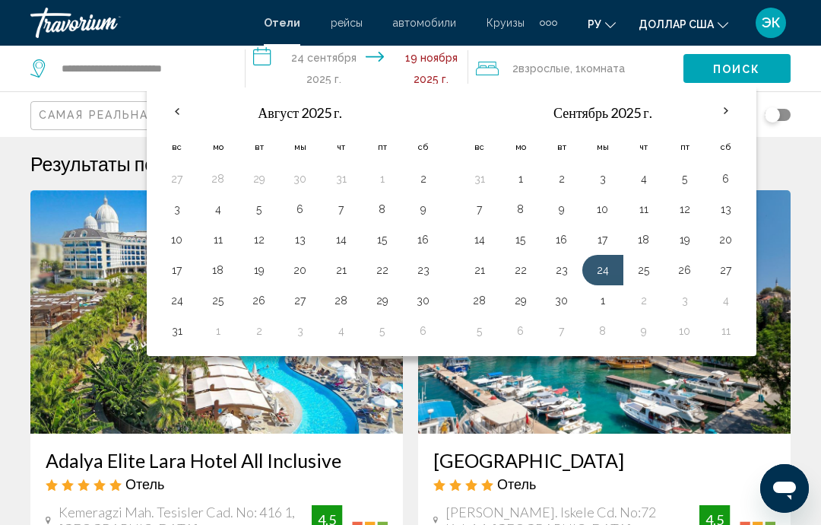
click at [417, 49] on input "**********" at bounding box center [360, 71] width 229 height 50
click at [554, 304] on button "30" at bounding box center [562, 300] width 24 height 21
type input "**********"
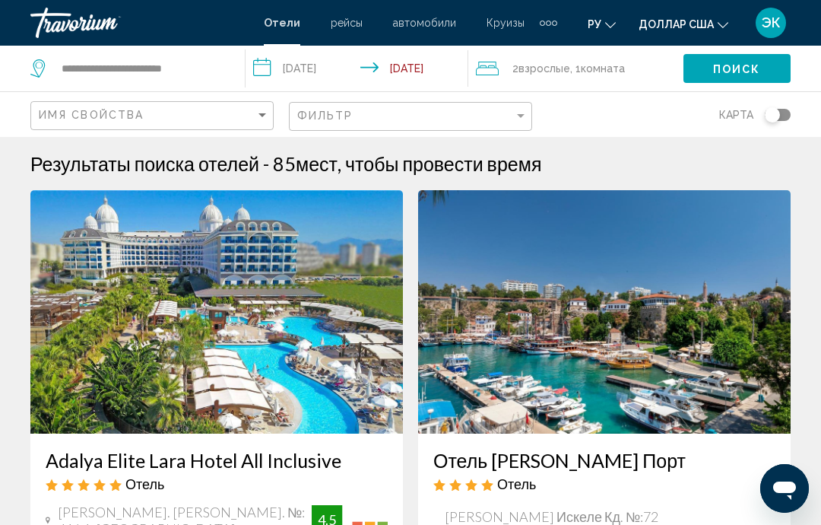
click at [425, 56] on input "**********" at bounding box center [360, 71] width 229 height 50
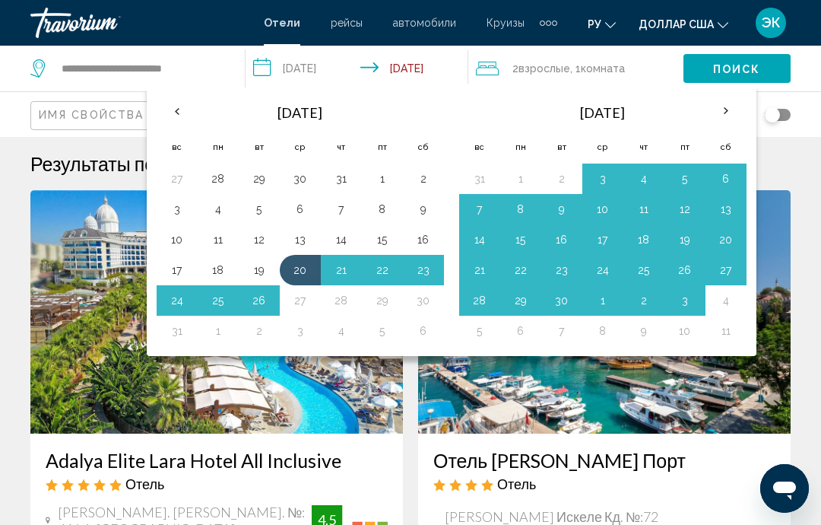
click at [729, 110] on th "В следующем месяце" at bounding box center [726, 110] width 41 height 33
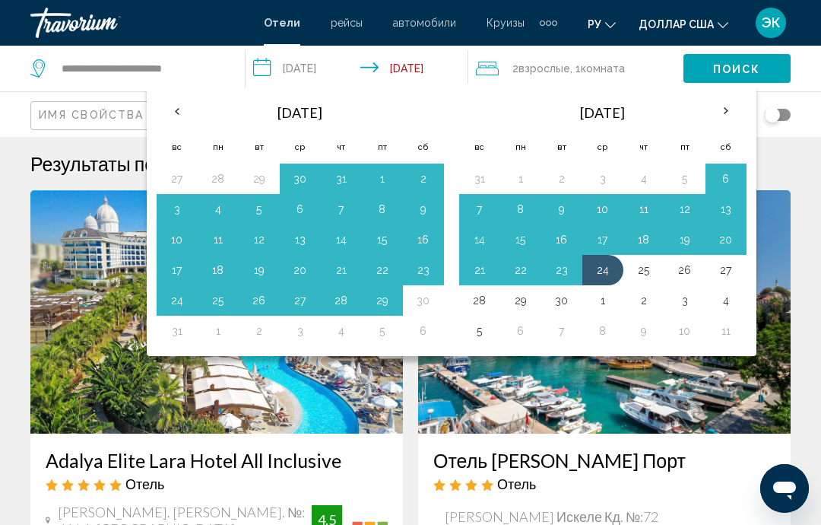
click at [722, 113] on th "В следующем месяце" at bounding box center [726, 110] width 41 height 33
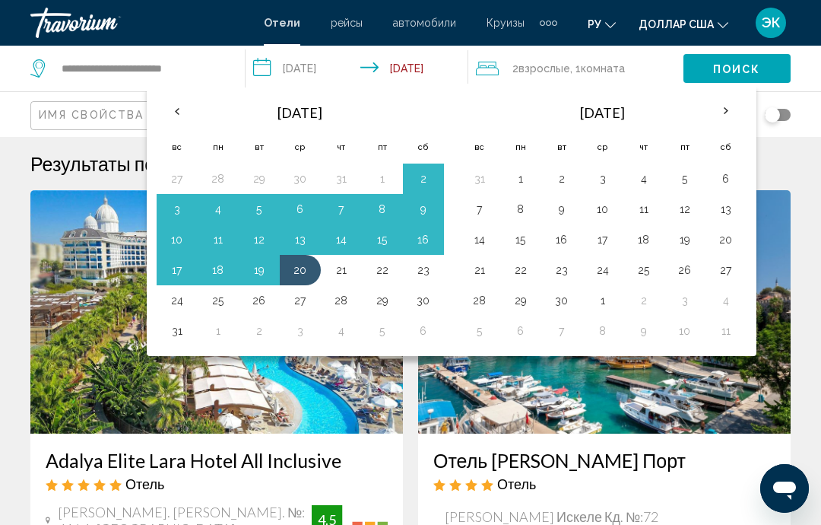
click at [727, 106] on th "В следующем месяце" at bounding box center [726, 110] width 41 height 33
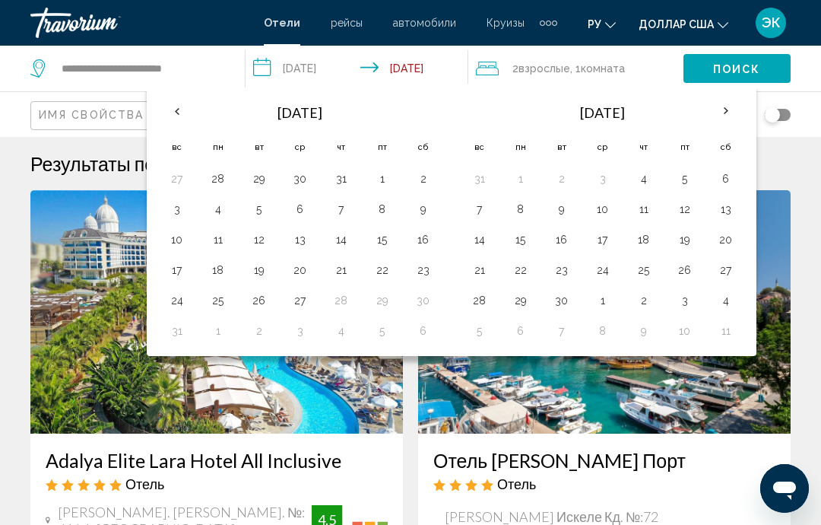
click at [728, 104] on th "В следующем месяце" at bounding box center [726, 110] width 41 height 33
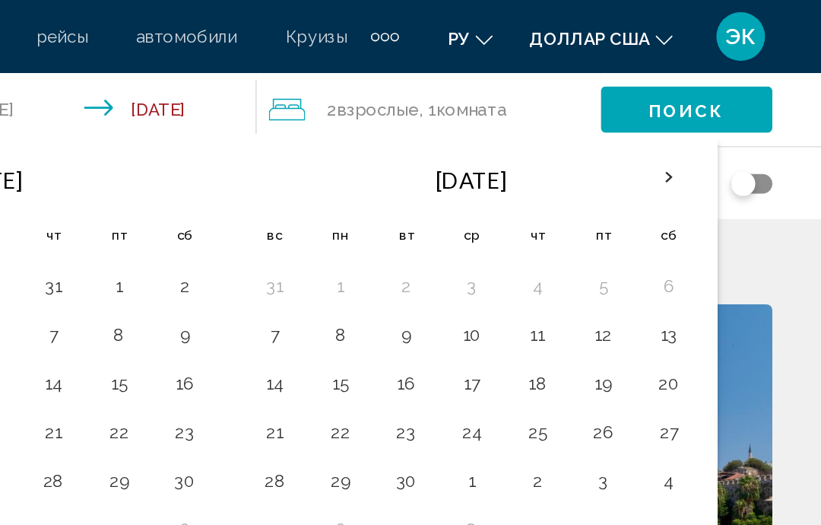
click at [706, 110] on th "В следующем месяце" at bounding box center [726, 110] width 41 height 33
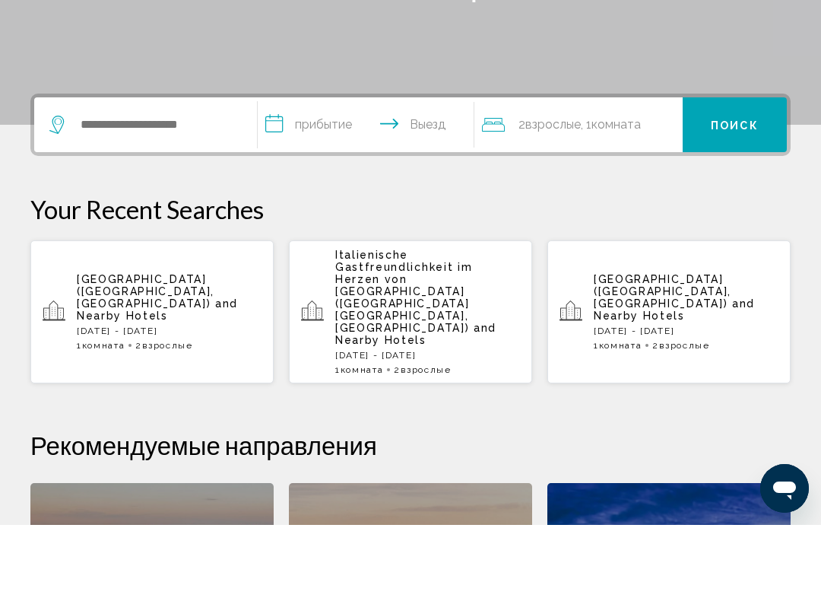
scroll to position [259, 0]
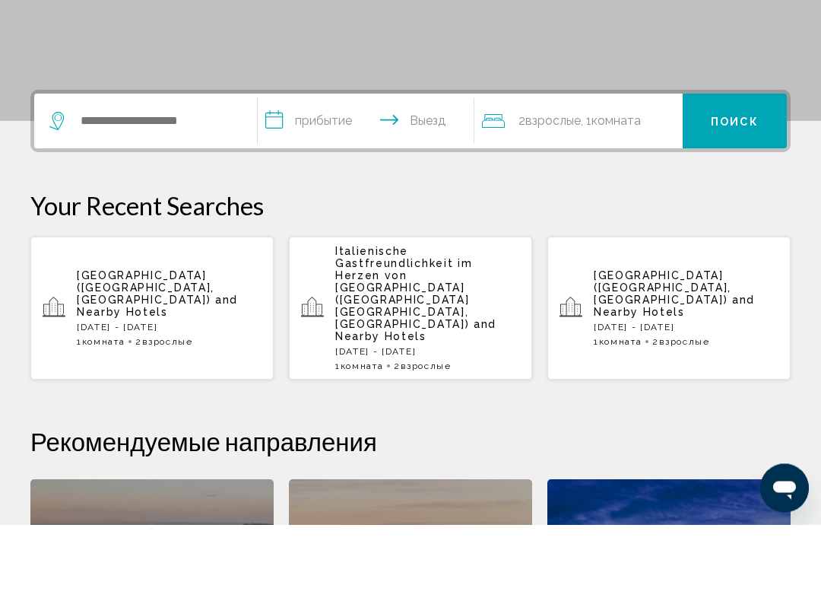
click at [176, 370] on span "and Nearby Hotels" at bounding box center [157, 382] width 161 height 24
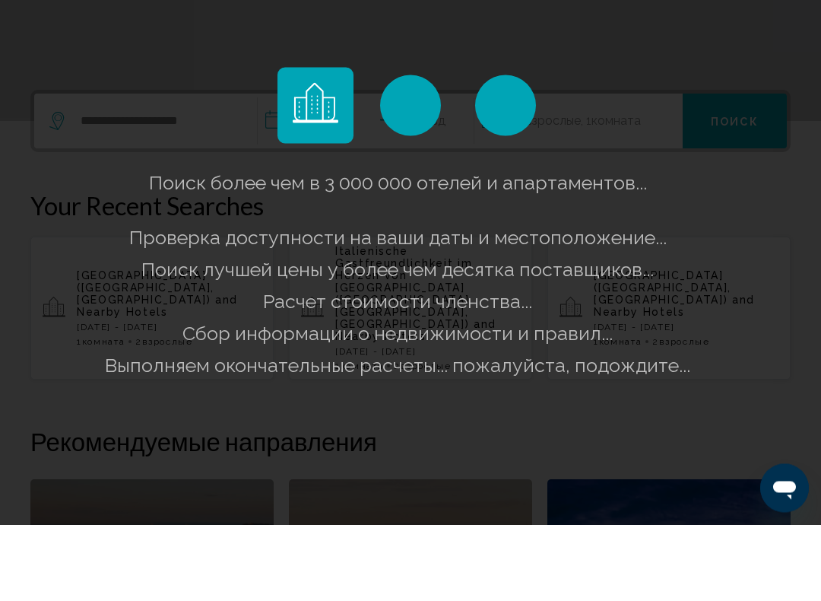
scroll to position [259, 0]
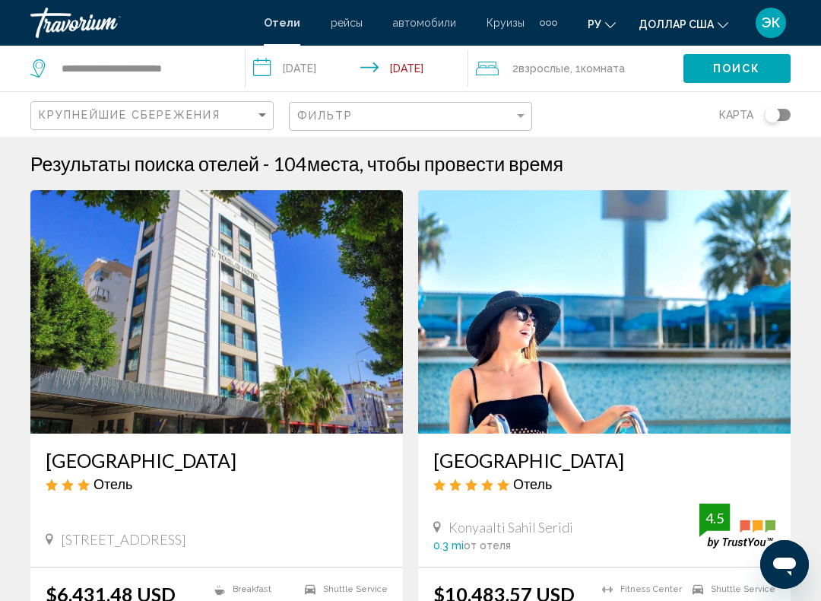
click at [309, 59] on input "**********" at bounding box center [360, 71] width 229 height 50
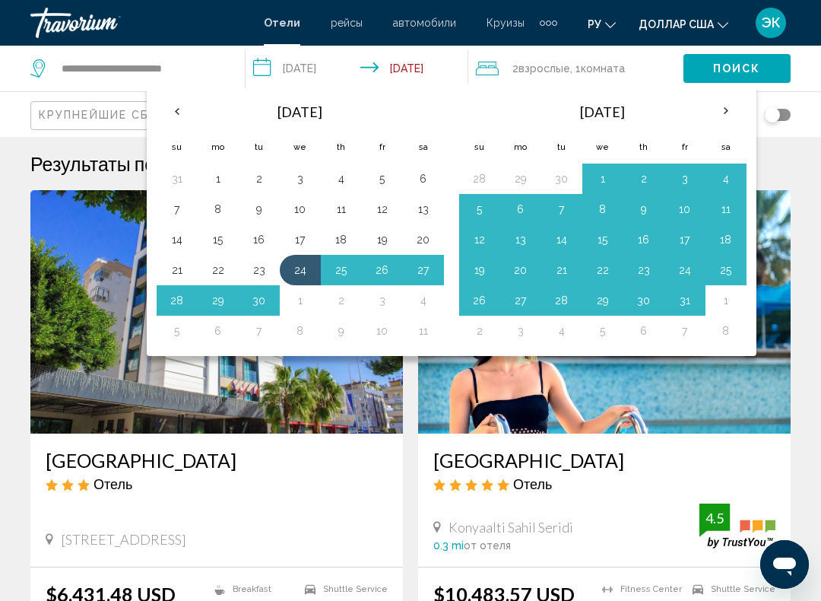
click at [723, 169] on button "4" at bounding box center [726, 178] width 24 height 21
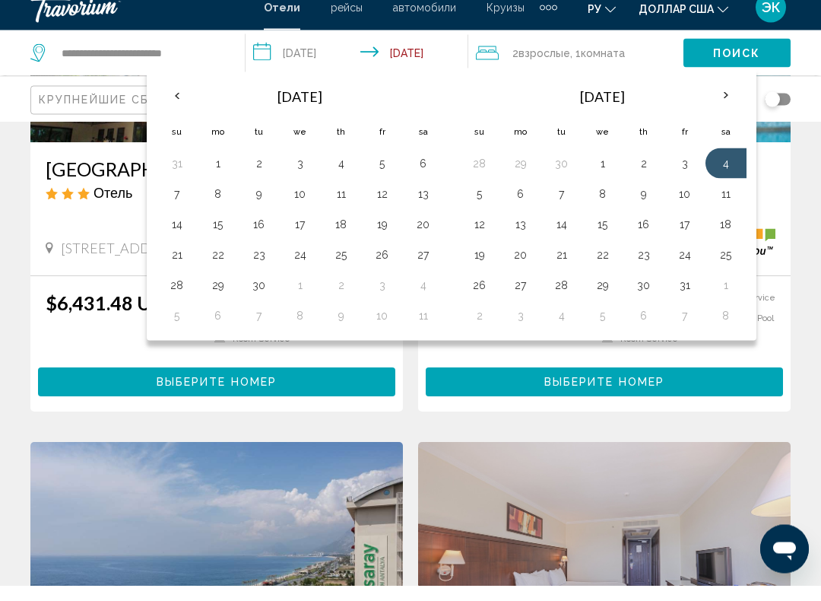
scroll to position [277, 0]
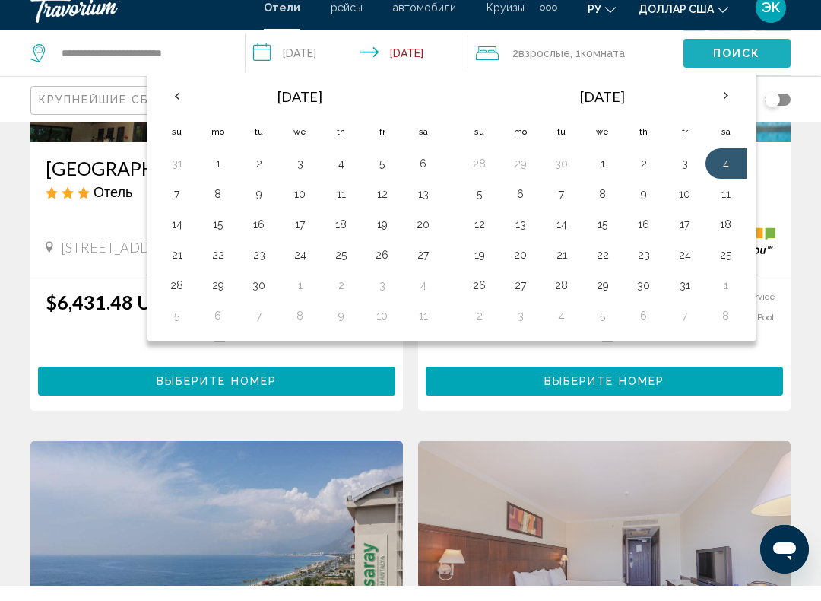
click at [731, 62] on span "Поиск" at bounding box center [737, 68] width 48 height 12
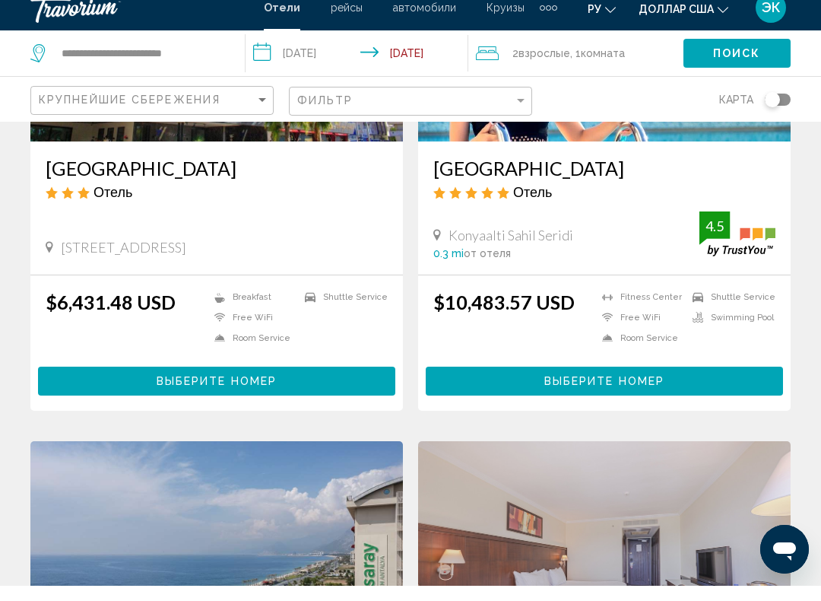
click at [421, 46] on input "**********" at bounding box center [360, 71] width 229 height 50
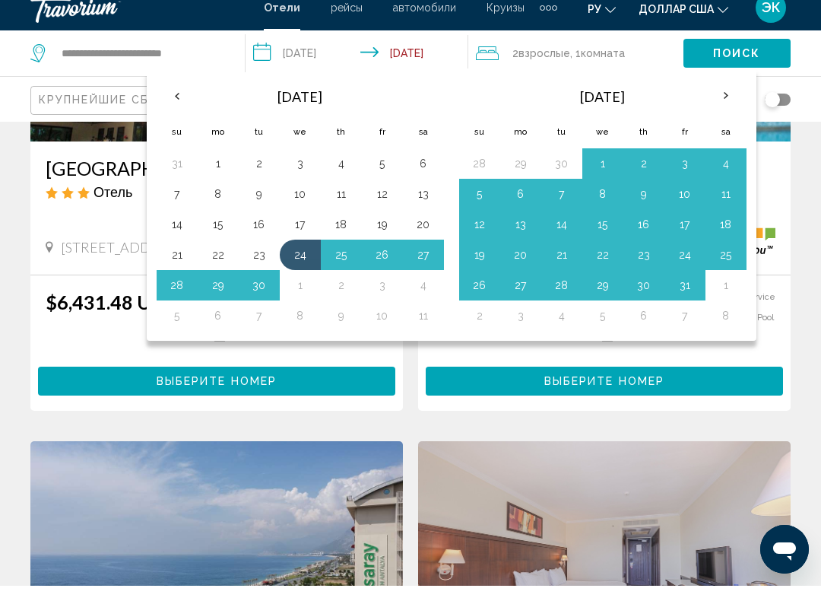
click at [727, 164] on td "4" at bounding box center [726, 179] width 41 height 30
click at [297, 259] on button "24" at bounding box center [300, 269] width 24 height 21
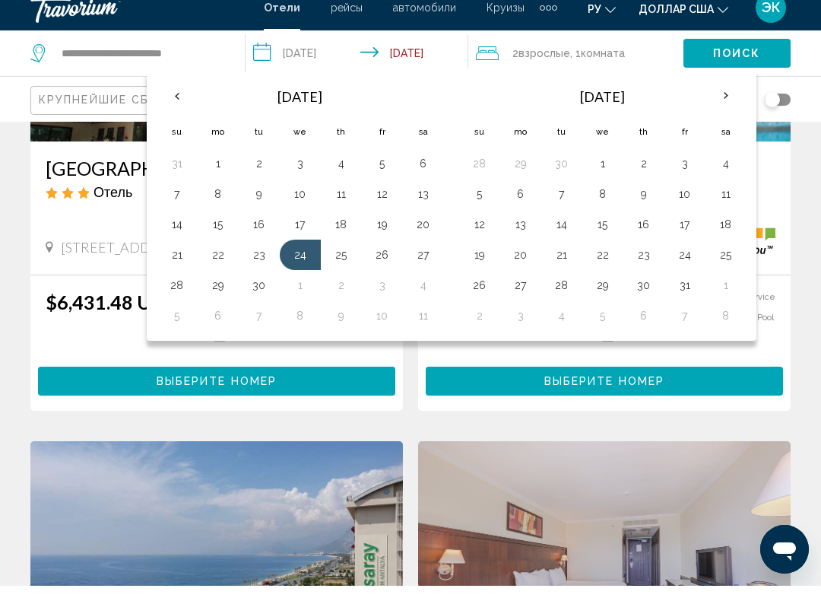
click at [415, 47] on input "**********" at bounding box center [360, 71] width 229 height 50
click at [424, 46] on input "**********" at bounding box center [360, 71] width 229 height 50
click at [719, 168] on button "4" at bounding box center [726, 178] width 24 height 21
type input "**********"
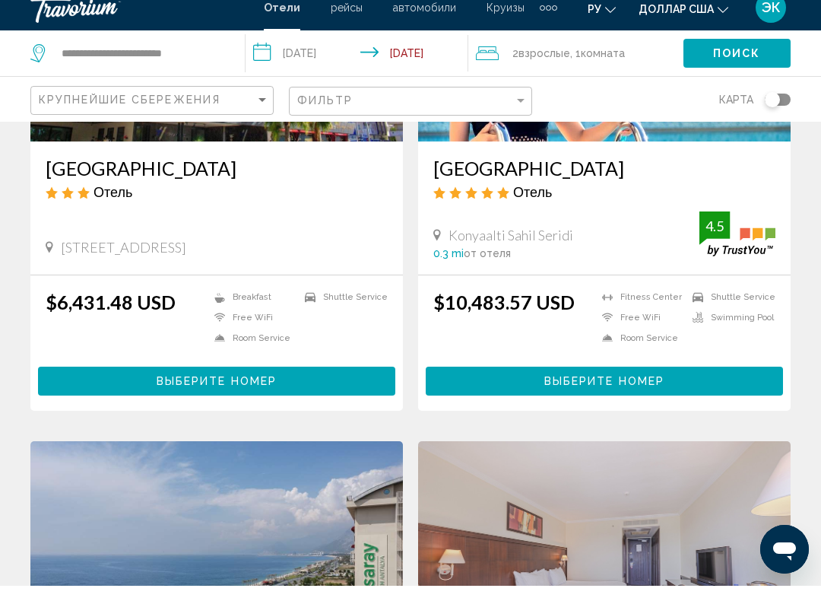
click at [736, 63] on span "Поиск" at bounding box center [737, 69] width 48 height 12
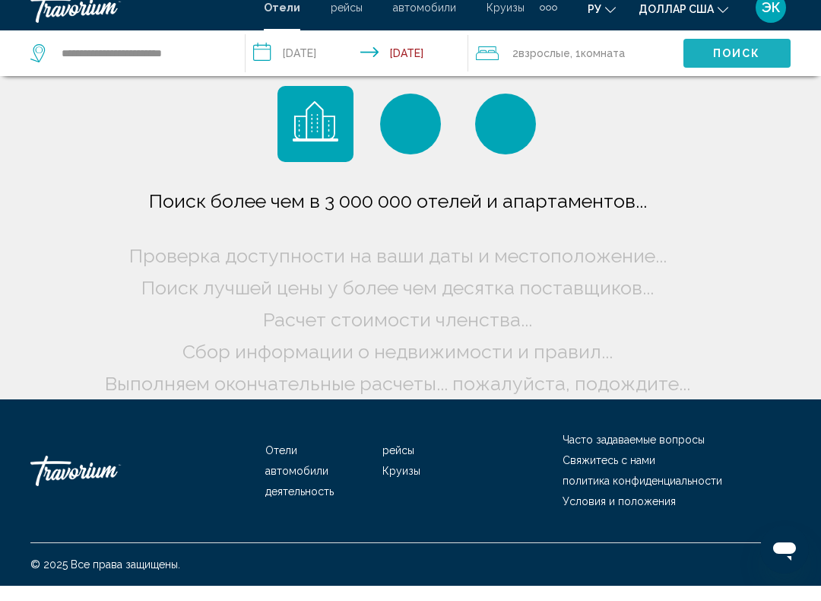
scroll to position [15, 0]
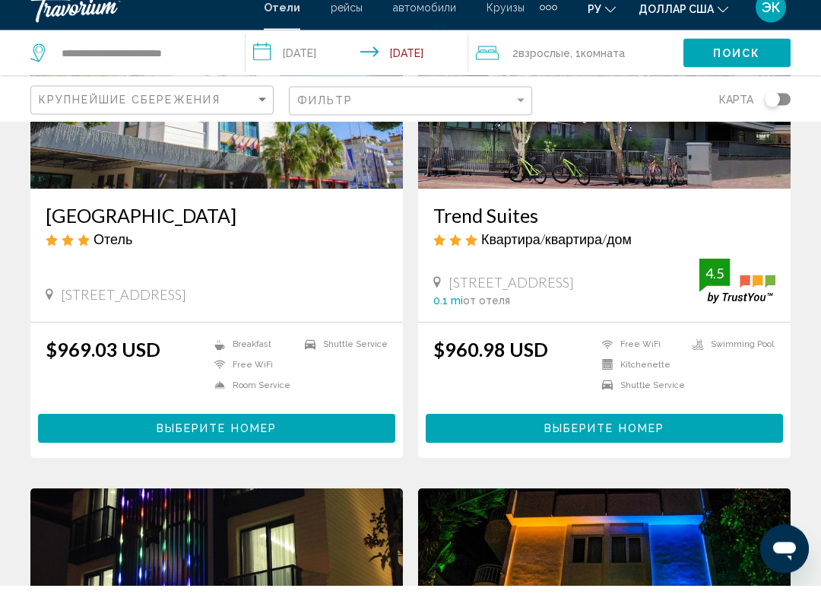
scroll to position [230, 0]
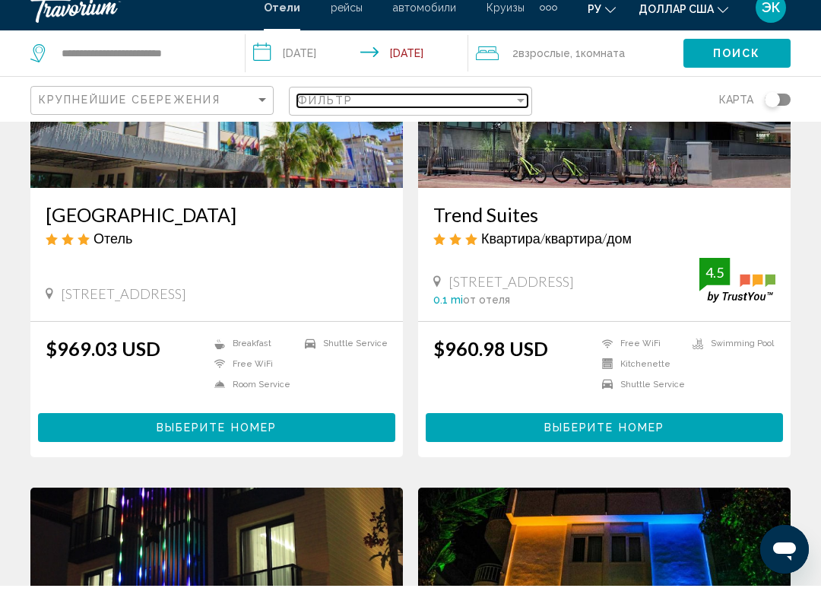
click at [521, 110] on div "Filter" at bounding box center [521, 116] width 14 height 12
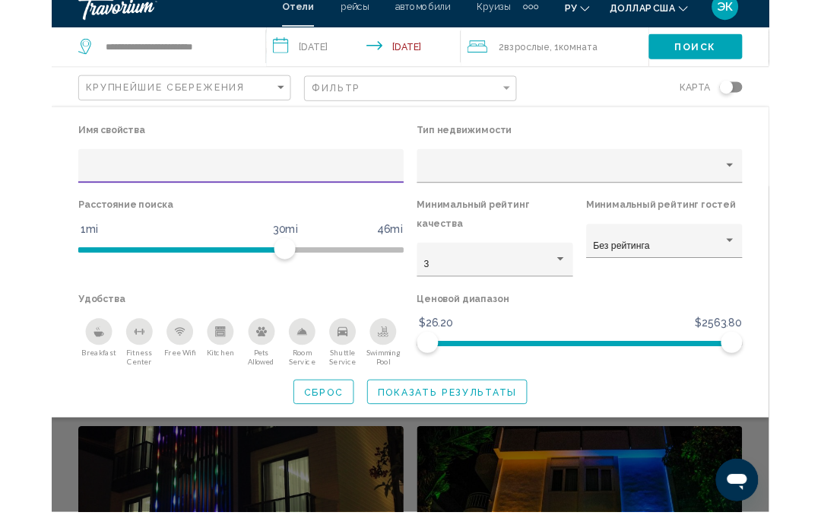
scroll to position [230, 0]
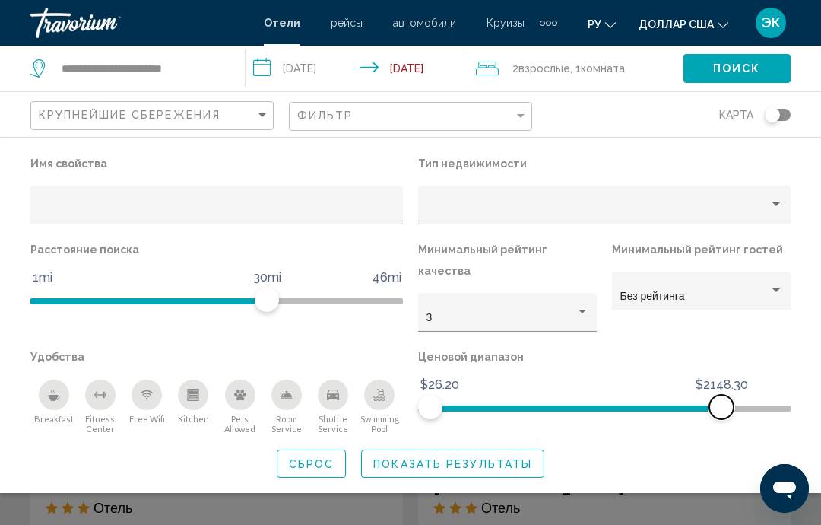
scroll to position [580, 0]
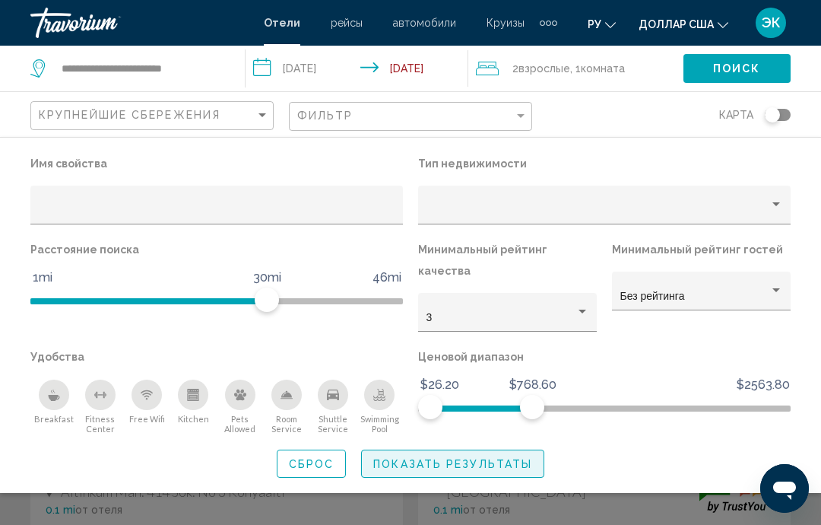
click at [515, 458] on span "Показать результаты" at bounding box center [452, 464] width 159 height 12
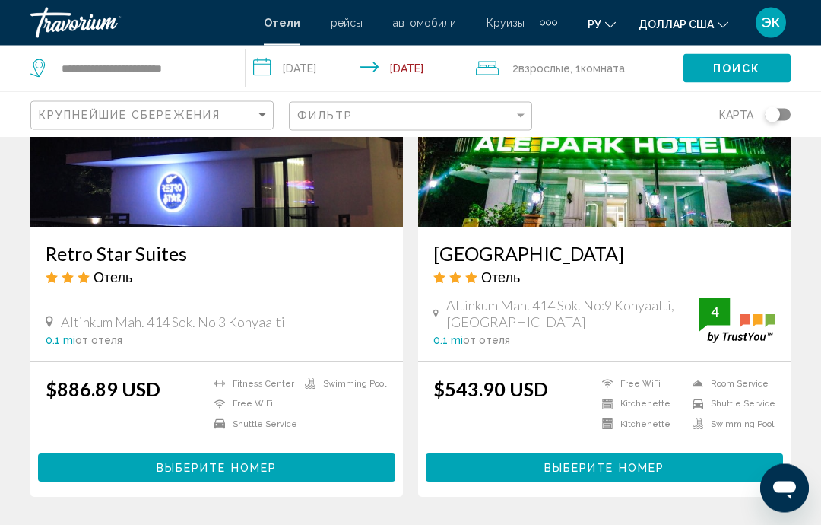
scroll to position [751, 0]
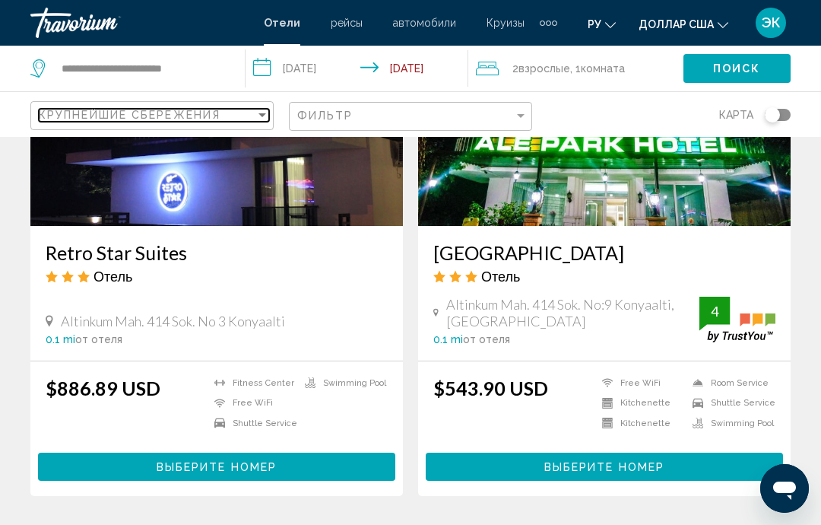
click at [259, 119] on div "Sort by" at bounding box center [263, 115] width 14 height 12
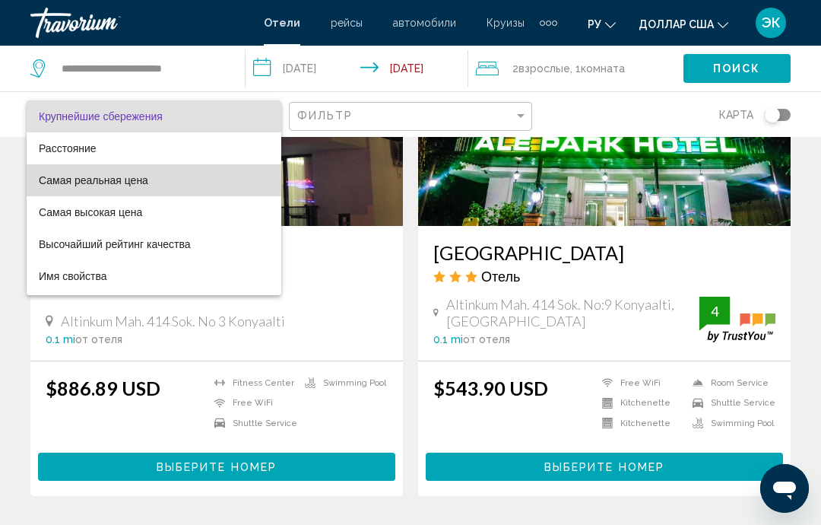
click at [129, 176] on font "Самая реальная цена" at bounding box center [94, 180] width 110 height 12
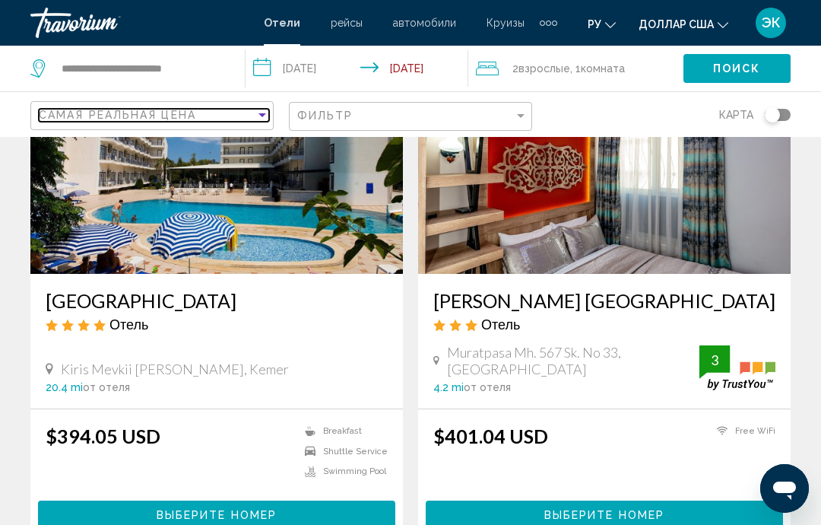
scroll to position [2882, 0]
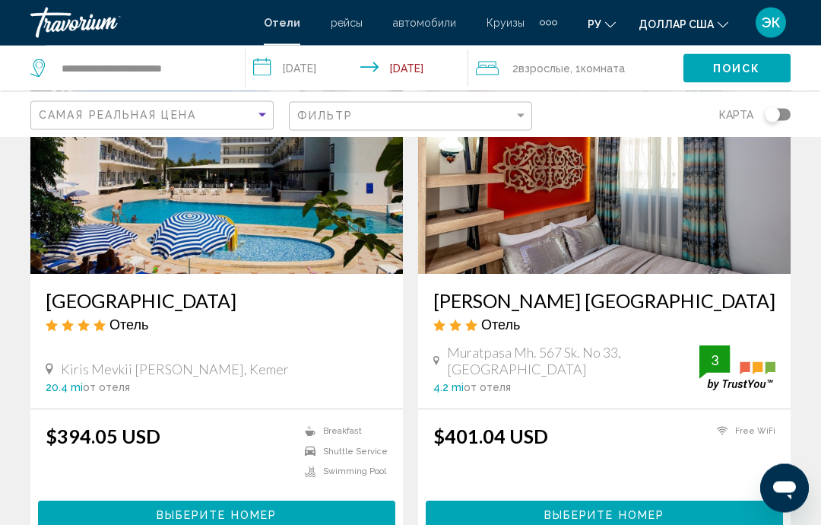
click at [311, 199] on img "Основное содержание" at bounding box center [216, 152] width 373 height 243
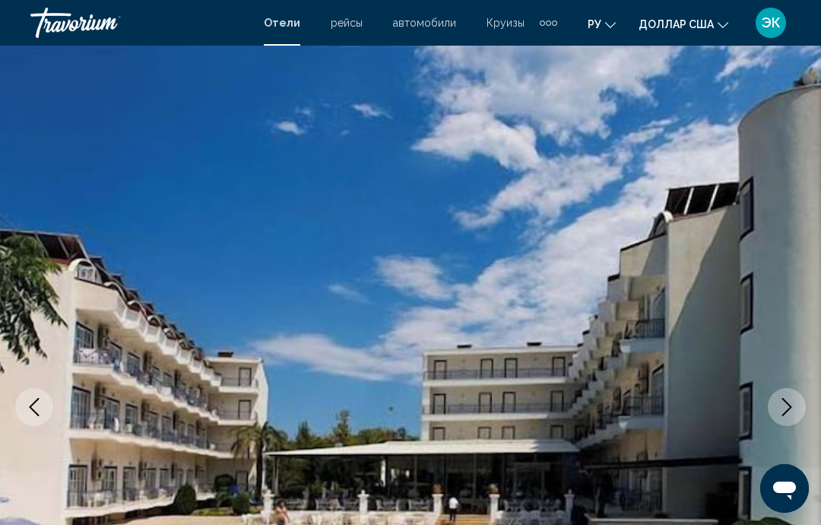
click at [786, 405] on icon "Next image" at bounding box center [787, 407] width 18 height 18
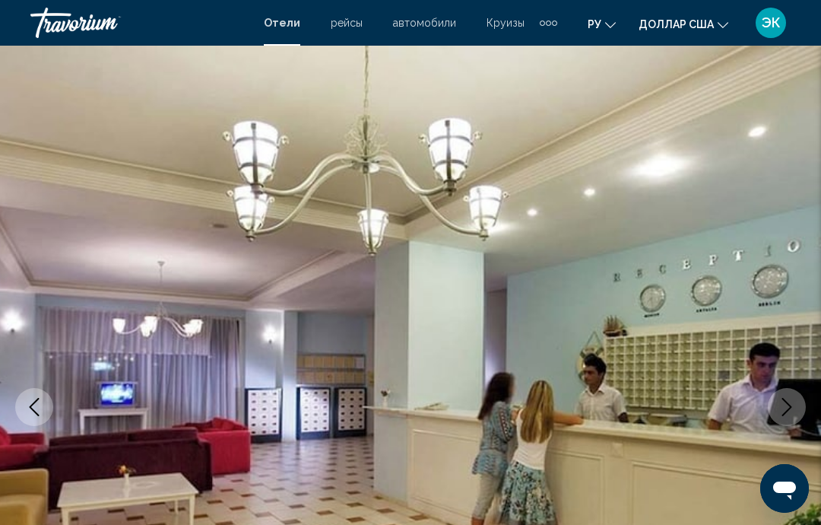
click at [780, 405] on icon "Next image" at bounding box center [787, 407] width 18 height 18
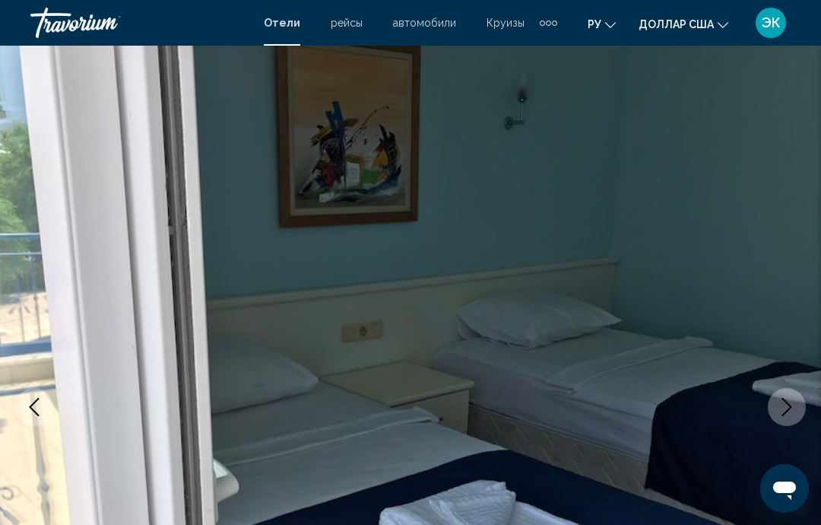
click at [779, 410] on icon "Next image" at bounding box center [787, 407] width 18 height 18
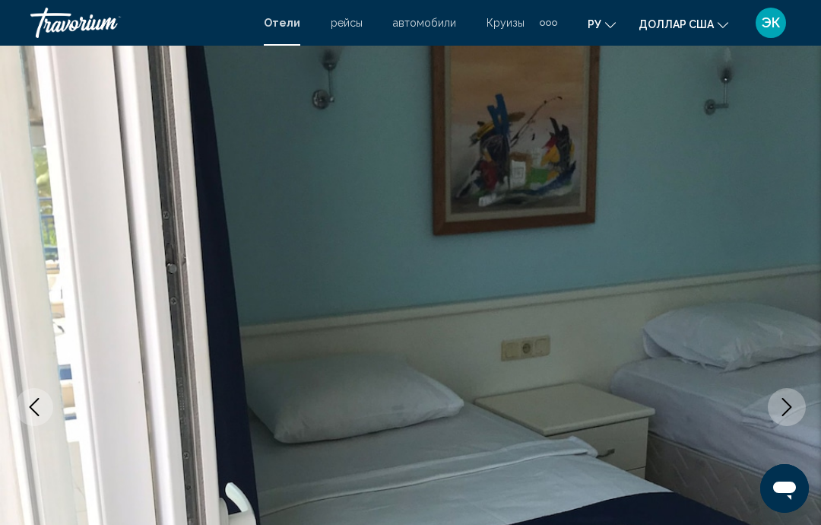
click at [779, 410] on icon "Next image" at bounding box center [787, 407] width 18 height 18
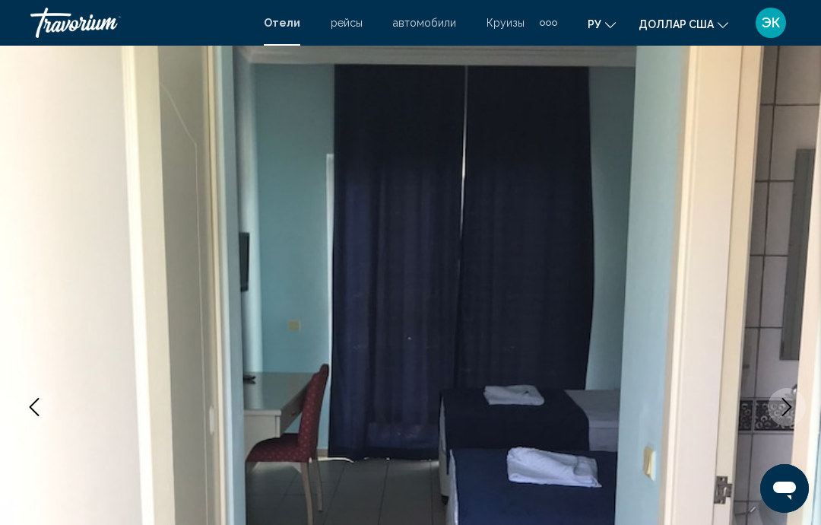
click at [776, 414] on button "Next image" at bounding box center [787, 407] width 38 height 38
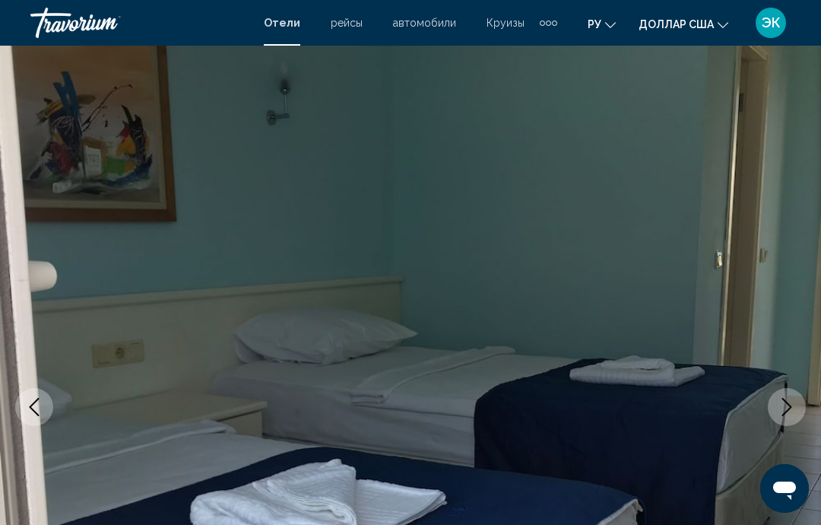
click at [774, 405] on button "Next image" at bounding box center [787, 407] width 38 height 38
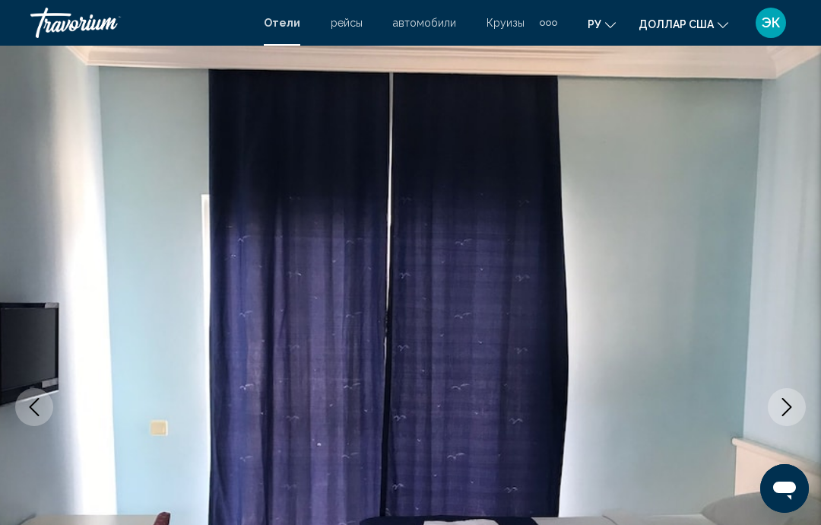
click at [780, 409] on icon "Next image" at bounding box center [787, 407] width 18 height 18
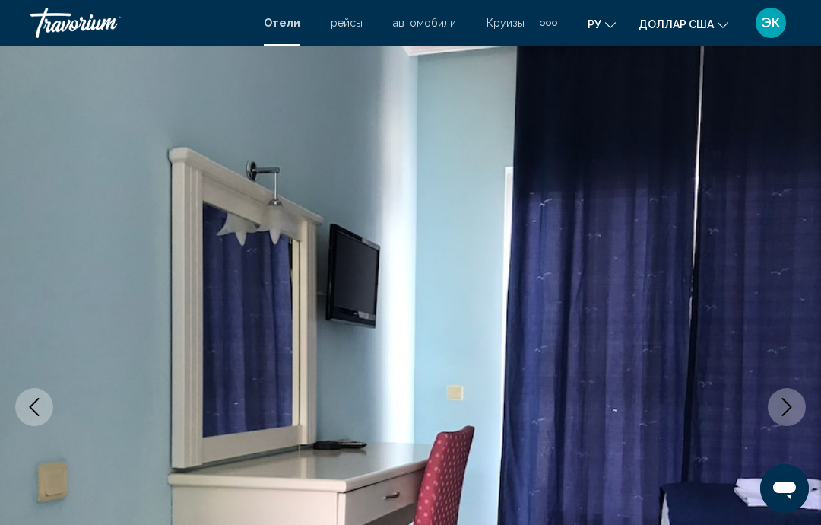
click at [779, 412] on icon "Next image" at bounding box center [787, 407] width 18 height 18
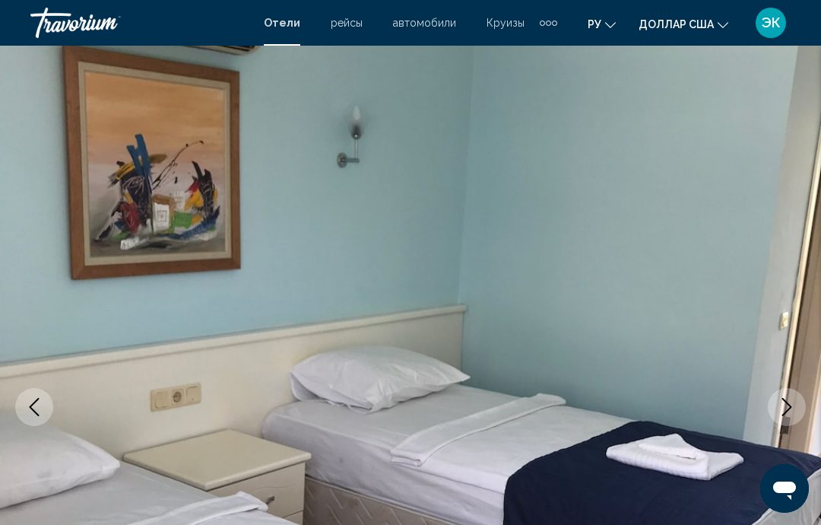
click at [780, 404] on icon "Next image" at bounding box center [787, 407] width 18 height 18
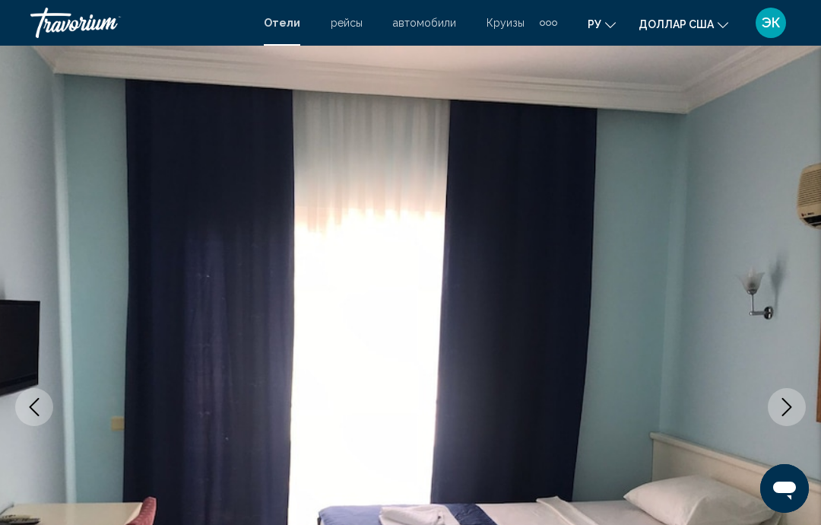
click at [783, 410] on icon "Next image" at bounding box center [787, 407] width 18 height 18
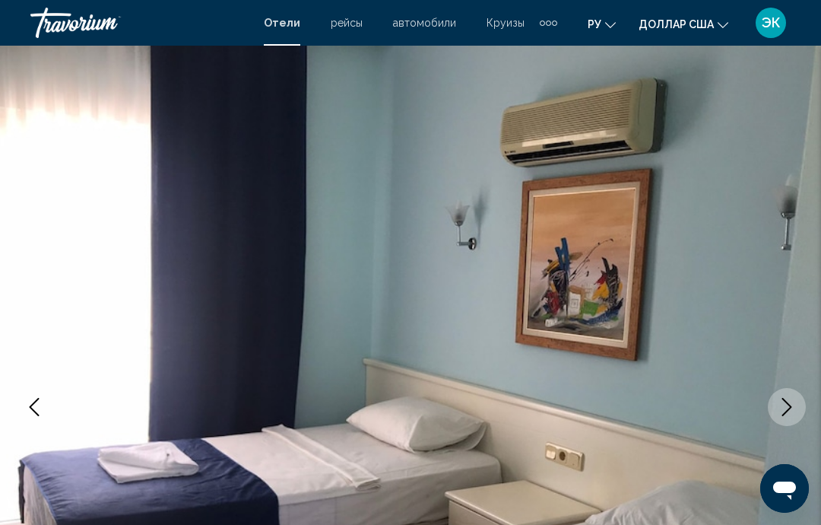
click at [780, 409] on icon "Next image" at bounding box center [787, 407] width 18 height 18
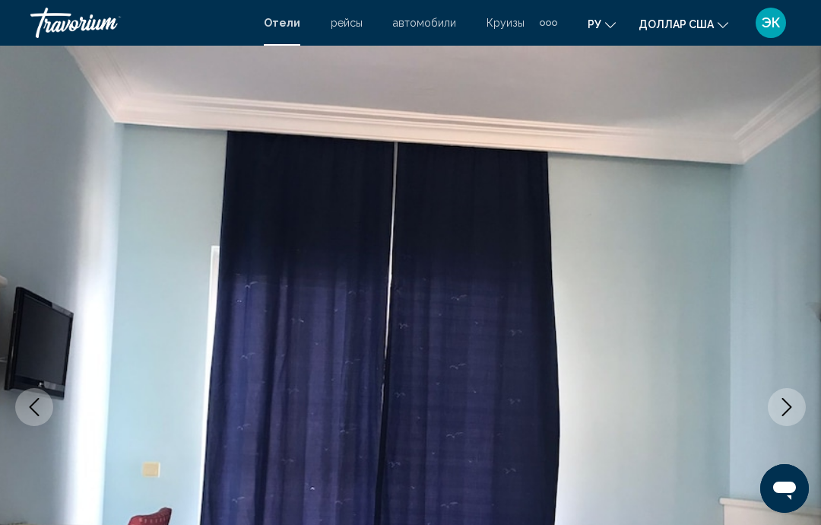
click at [781, 409] on icon "Next image" at bounding box center [787, 407] width 18 height 18
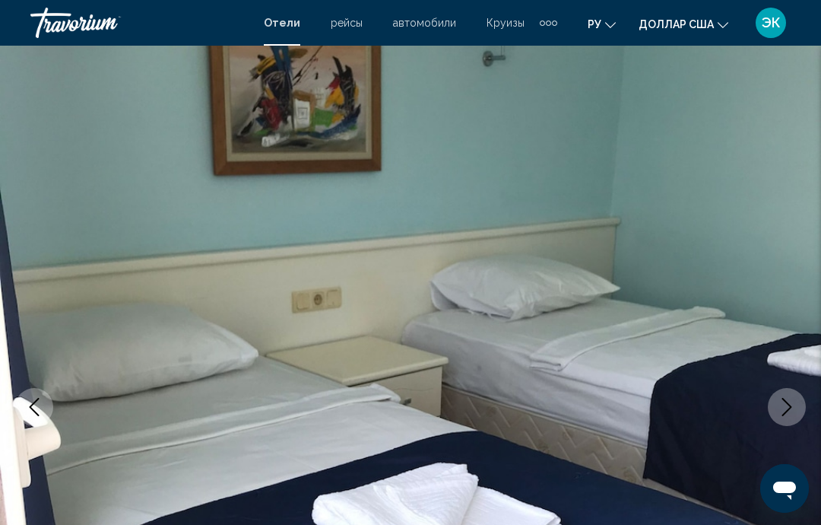
click at [787, 411] on icon "Next image" at bounding box center [788, 407] width 10 height 18
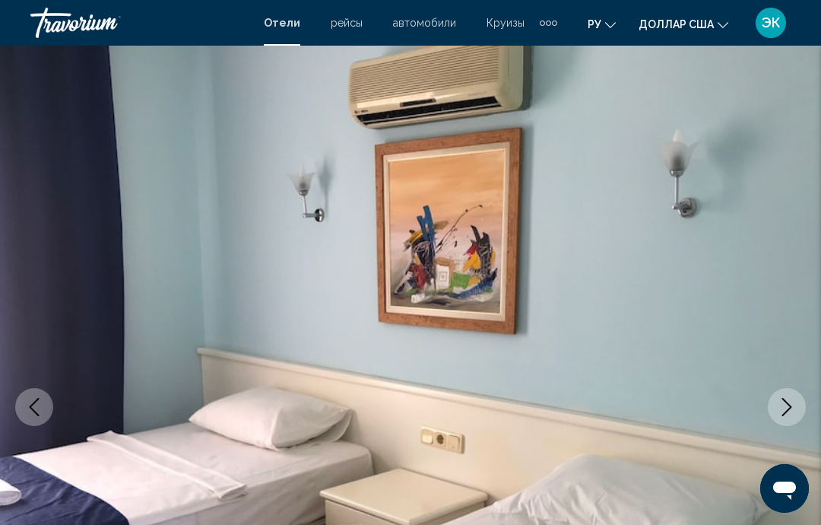
click at [783, 408] on icon "Next image" at bounding box center [787, 407] width 18 height 18
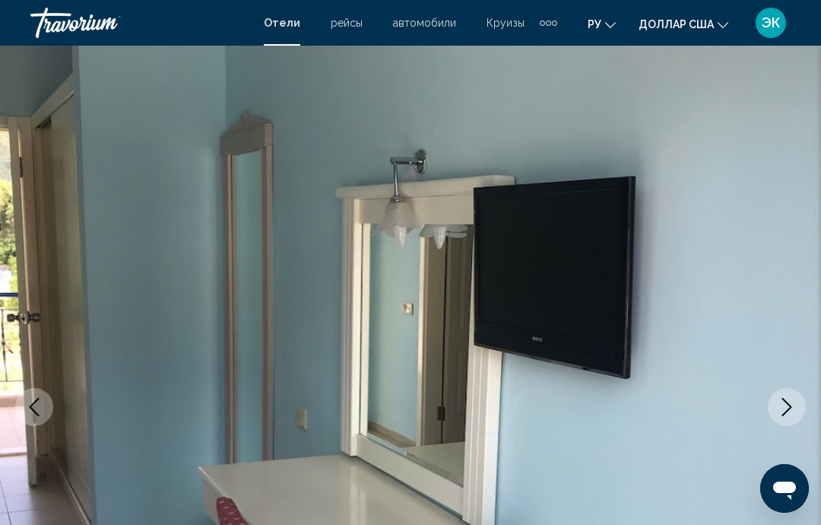
click at [785, 411] on icon "Next image" at bounding box center [787, 407] width 18 height 18
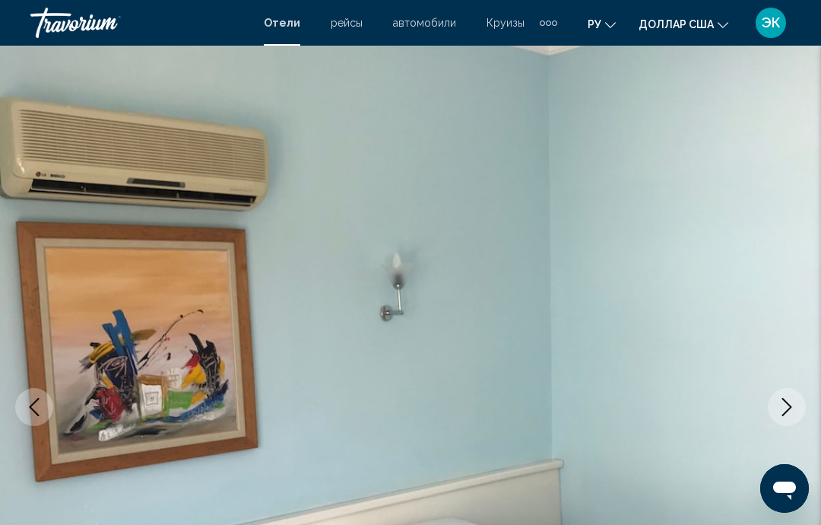
click at [783, 408] on icon "Next image" at bounding box center [787, 407] width 18 height 18
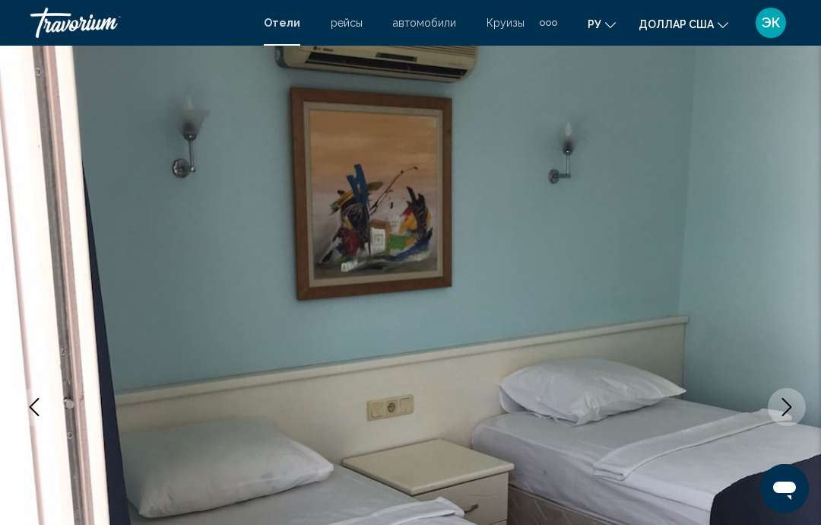
click at [783, 406] on icon "Next image" at bounding box center [787, 407] width 18 height 18
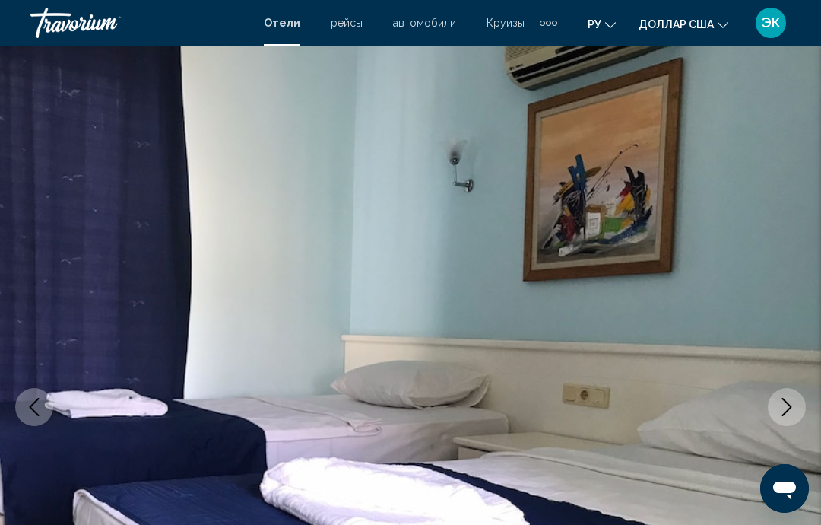
click at [784, 407] on icon "Next image" at bounding box center [787, 407] width 18 height 18
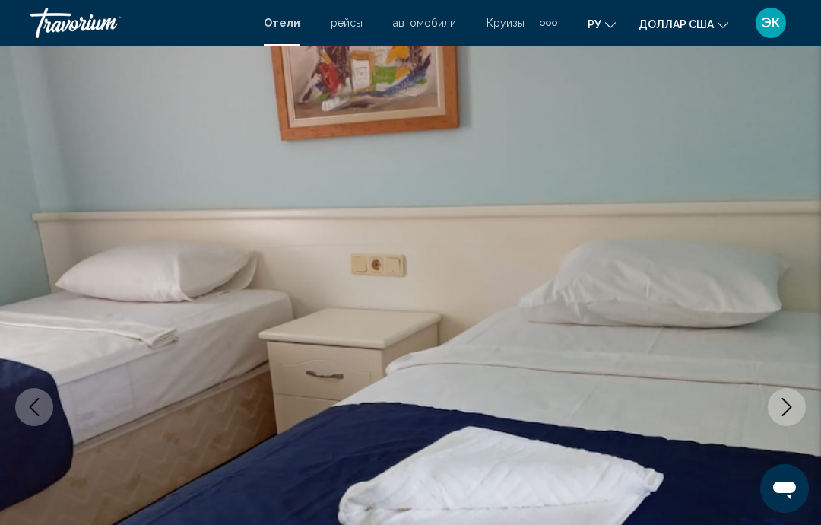
click at [786, 408] on icon "Next image" at bounding box center [787, 407] width 18 height 18
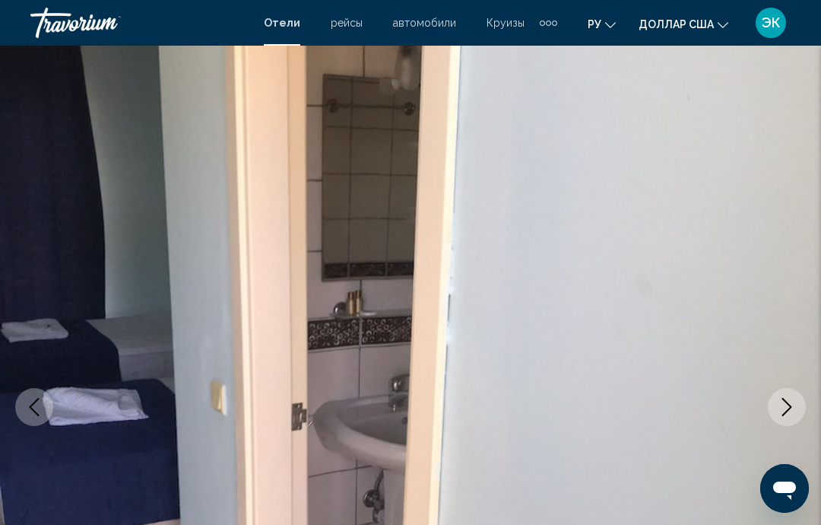
click at [785, 411] on icon "Next image" at bounding box center [787, 407] width 18 height 18
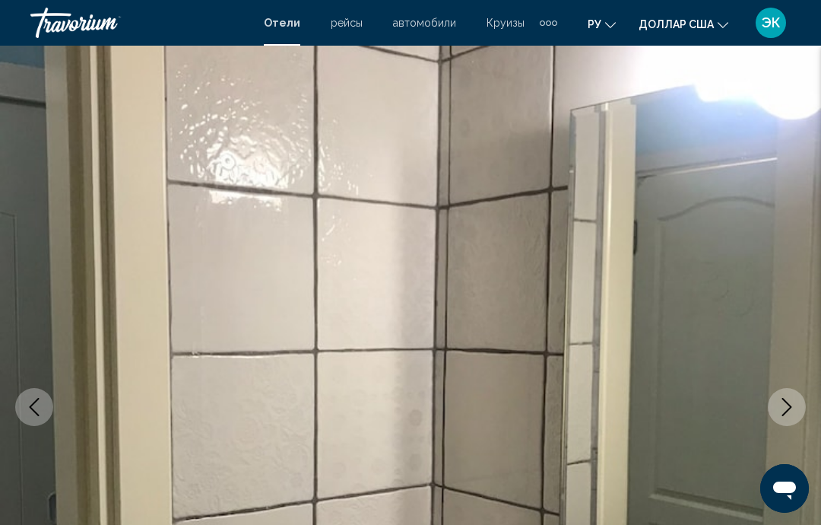
click at [786, 411] on icon "Next image" at bounding box center [787, 407] width 18 height 18
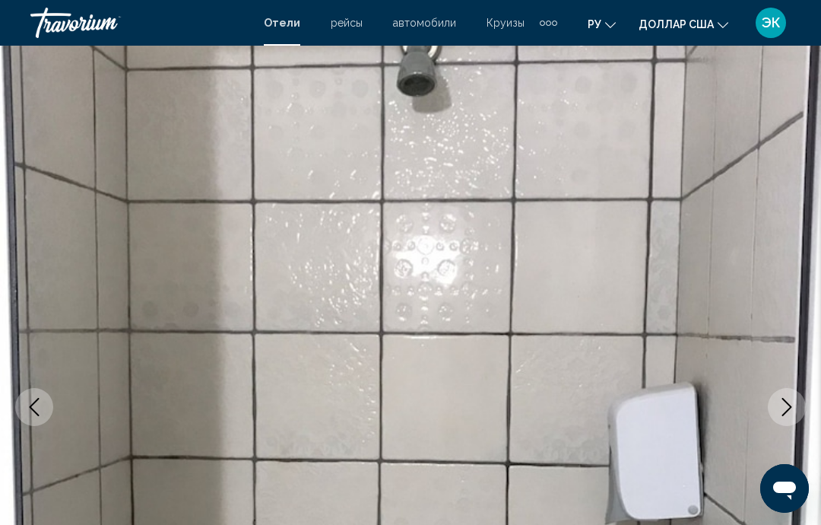
click at [784, 417] on button "Next image" at bounding box center [787, 407] width 38 height 38
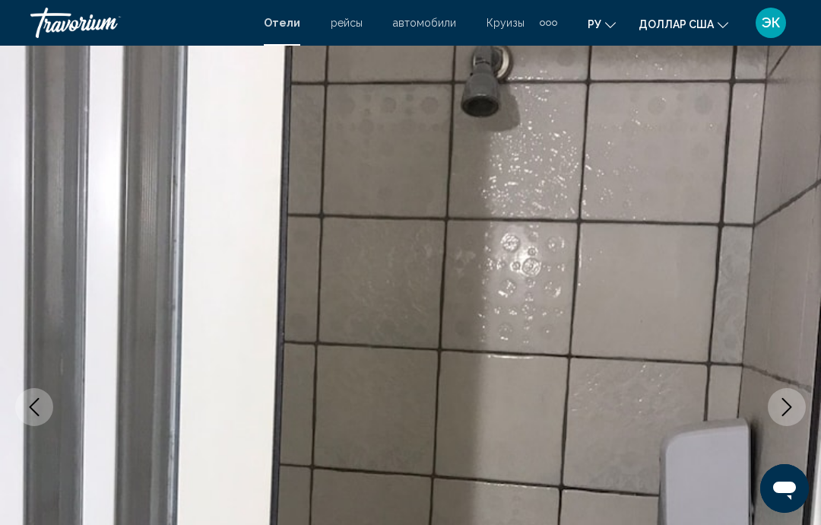
click at [782, 404] on icon "Next image" at bounding box center [787, 407] width 18 height 18
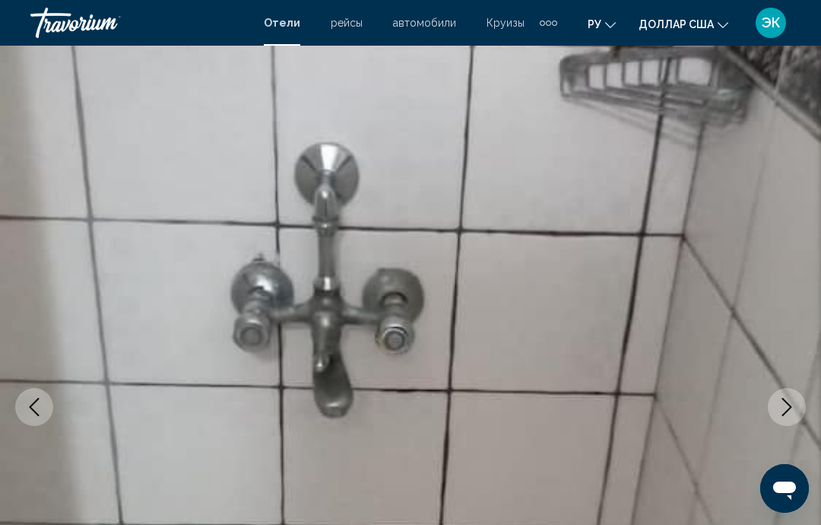
click at [784, 414] on icon "Next image" at bounding box center [788, 407] width 10 height 18
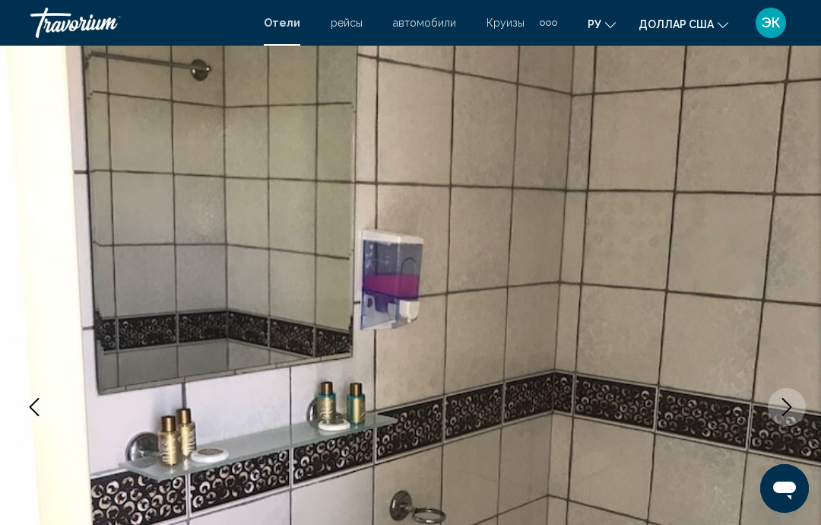
click at [786, 418] on button "Next image" at bounding box center [787, 407] width 38 height 38
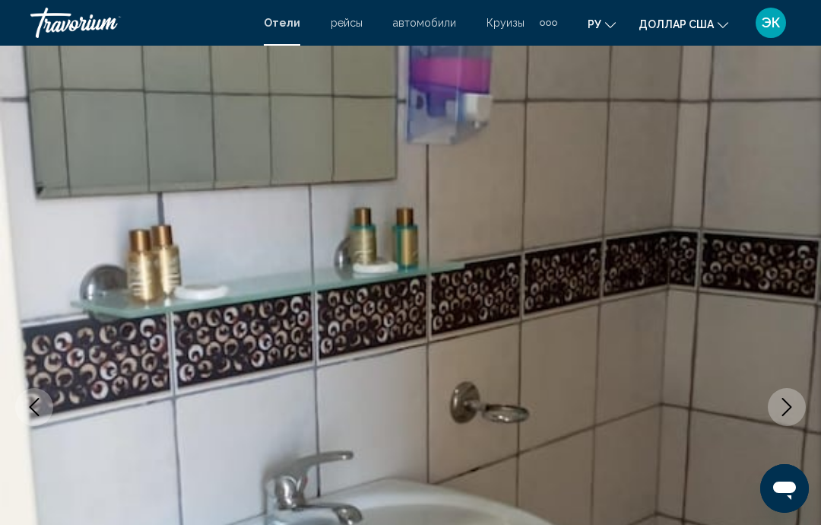
click at [786, 414] on icon "Next image" at bounding box center [787, 407] width 18 height 18
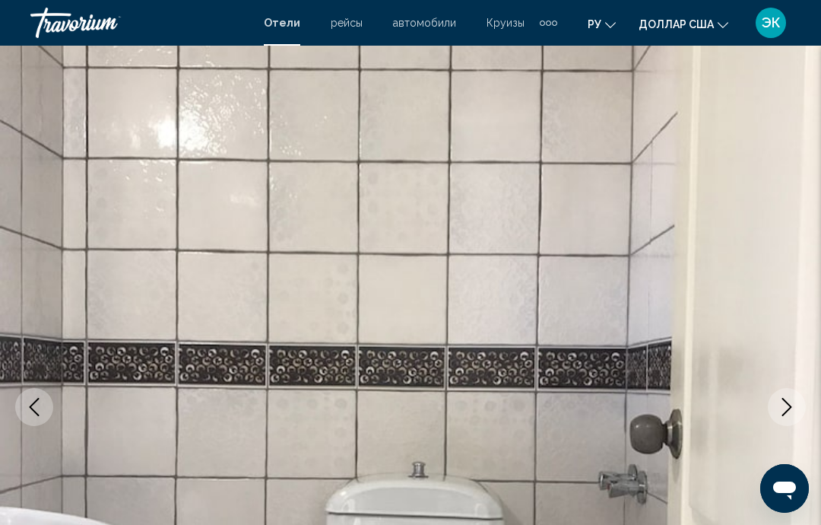
click at [787, 414] on icon "Next image" at bounding box center [787, 407] width 18 height 18
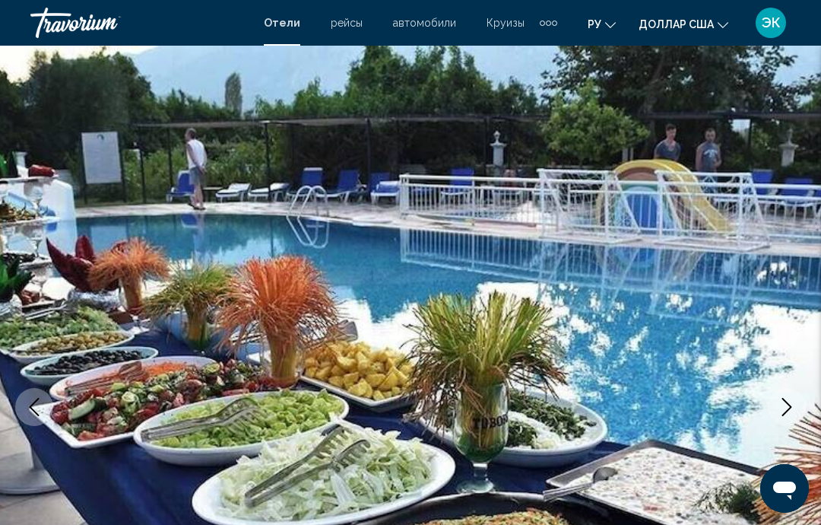
click at [790, 415] on icon "Next image" at bounding box center [787, 407] width 18 height 18
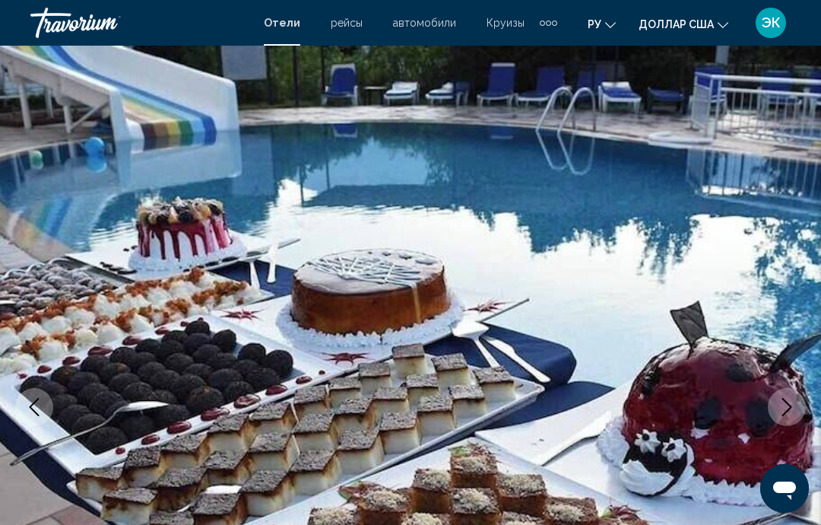
click at [784, 408] on icon "Next image" at bounding box center [787, 407] width 18 height 18
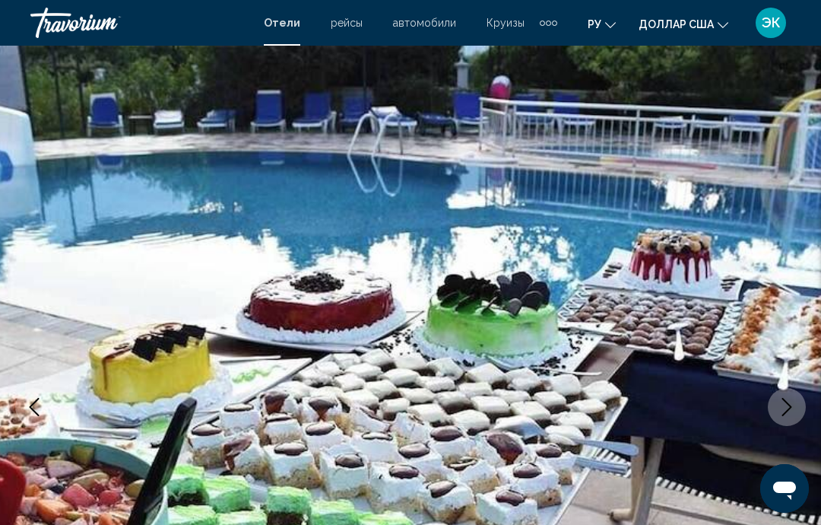
click at [782, 405] on icon "Next image" at bounding box center [787, 407] width 18 height 18
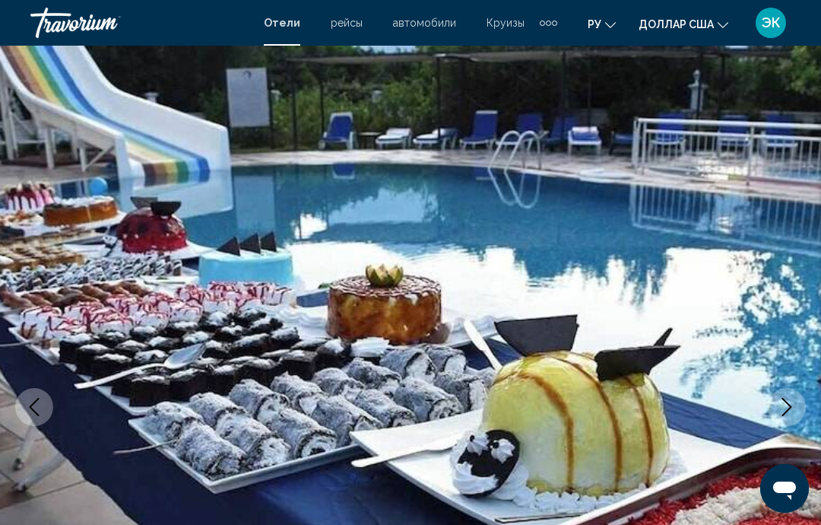
click at [780, 409] on icon "Next image" at bounding box center [787, 407] width 18 height 18
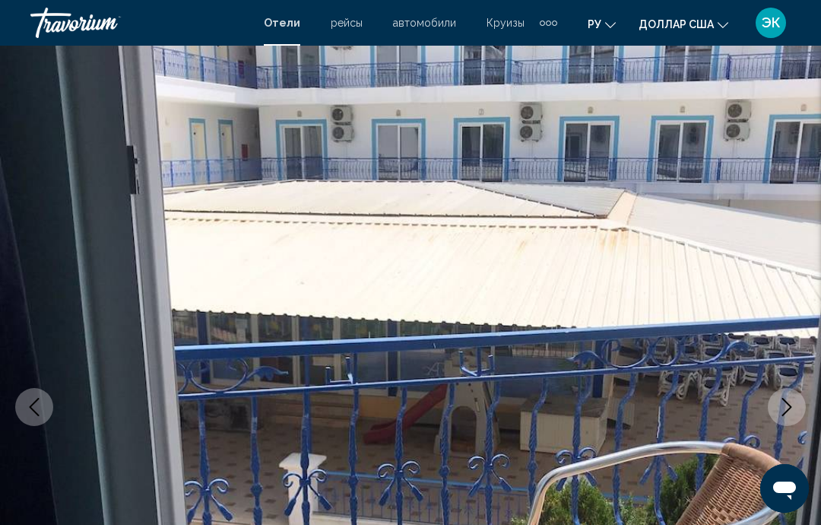
click at [780, 404] on icon "Next image" at bounding box center [787, 407] width 18 height 18
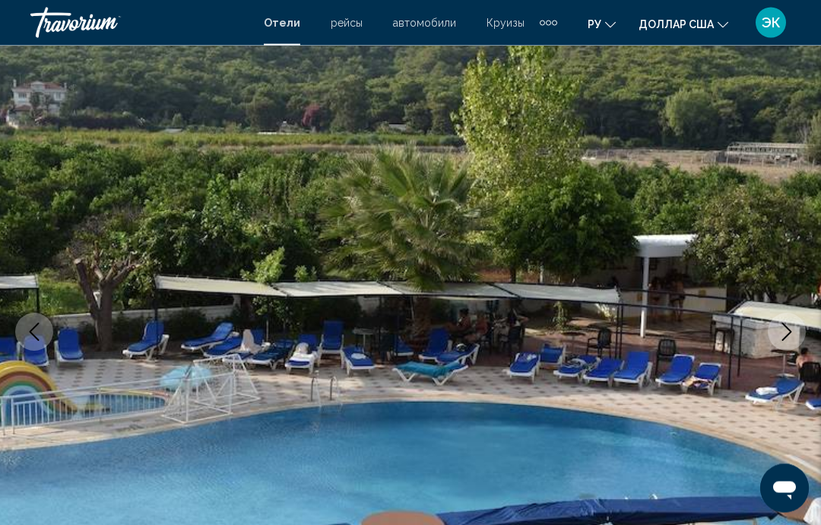
click at [777, 342] on button "Next image" at bounding box center [787, 332] width 38 height 38
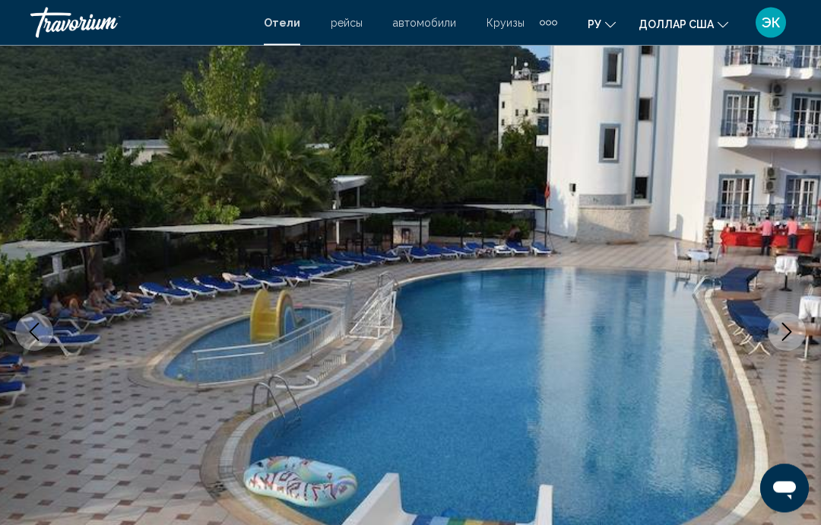
scroll to position [75, 0]
click at [783, 332] on icon "Next image" at bounding box center [787, 331] width 18 height 18
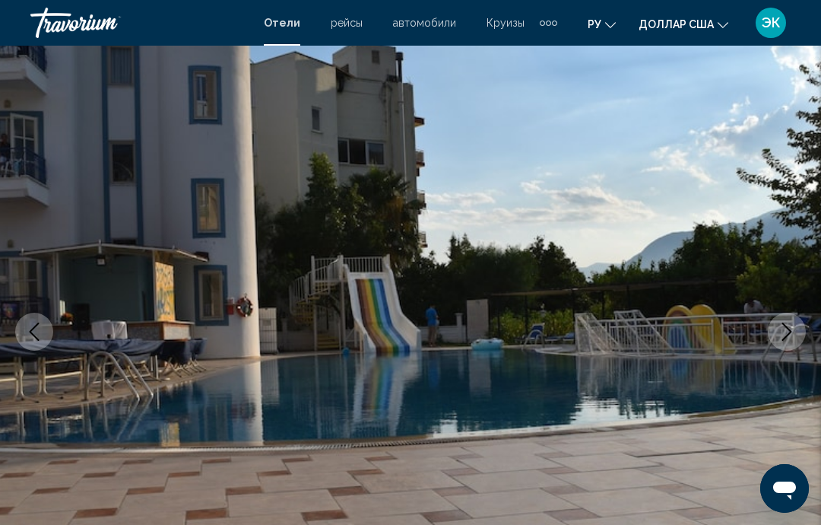
click at [783, 332] on icon "Next image" at bounding box center [787, 331] width 18 height 18
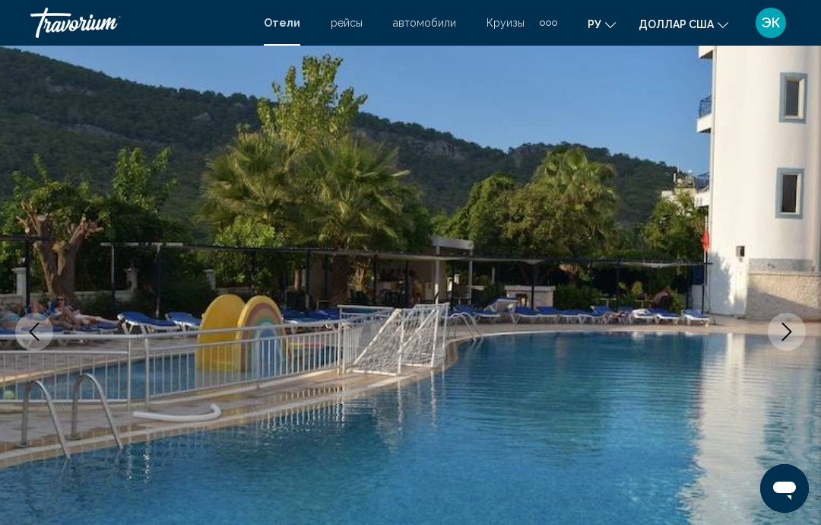
click at [781, 338] on icon "Next image" at bounding box center [787, 331] width 18 height 18
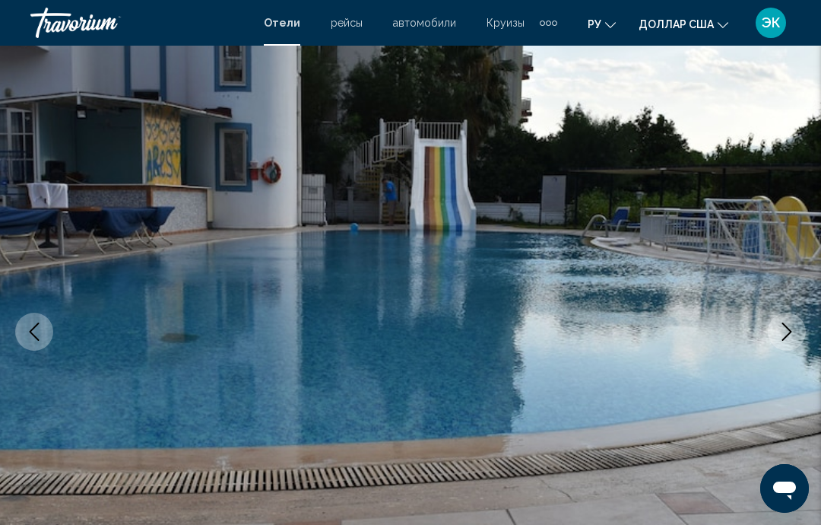
click at [780, 342] on button "Next image" at bounding box center [787, 332] width 38 height 38
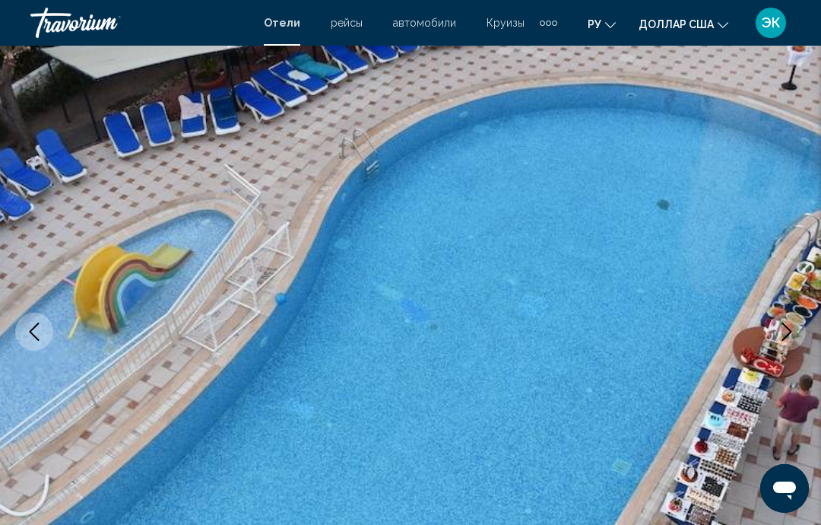
click at [784, 330] on icon "Next image" at bounding box center [787, 331] width 18 height 18
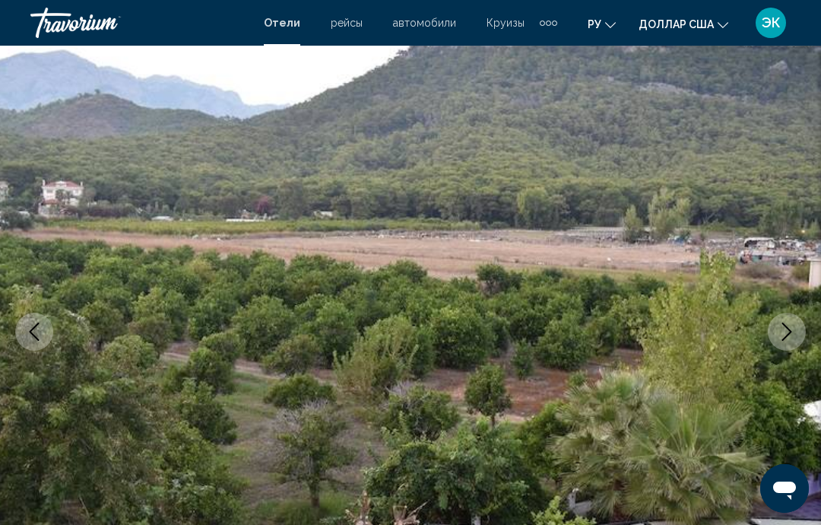
click at [779, 333] on icon "Next image" at bounding box center [787, 331] width 18 height 18
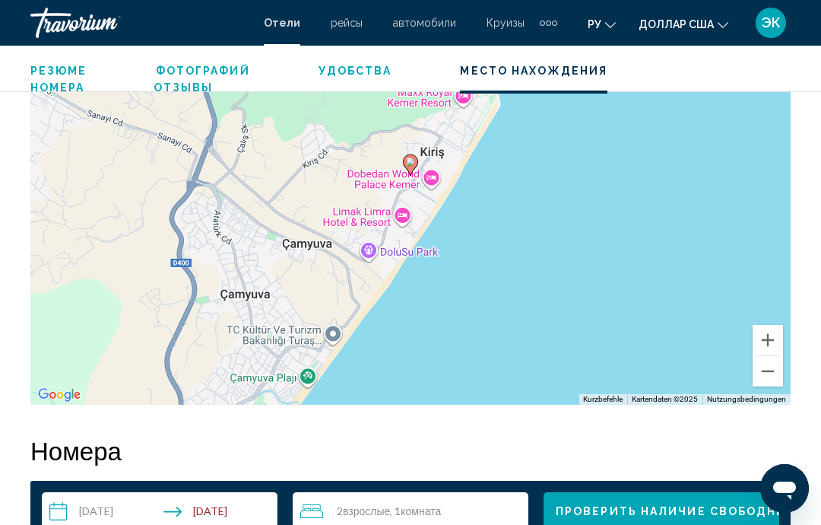
scroll to position [1792, 0]
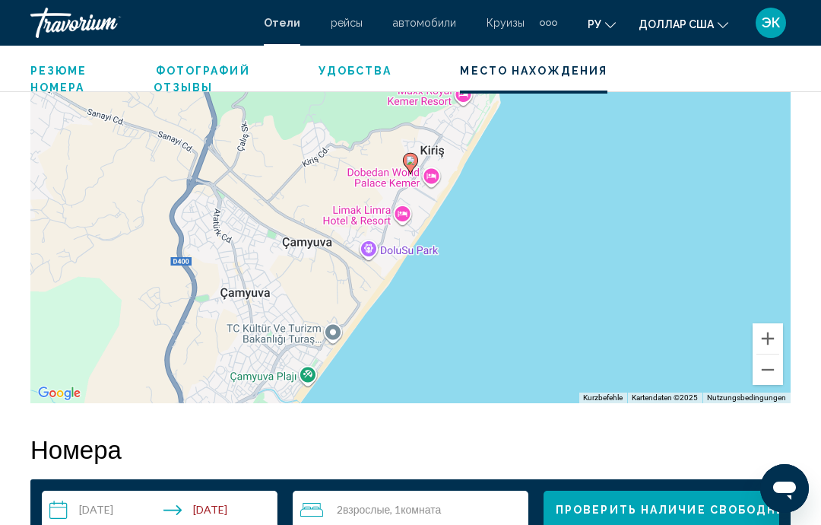
click at [773, 369] on button "Verkleinern" at bounding box center [768, 369] width 30 height 30
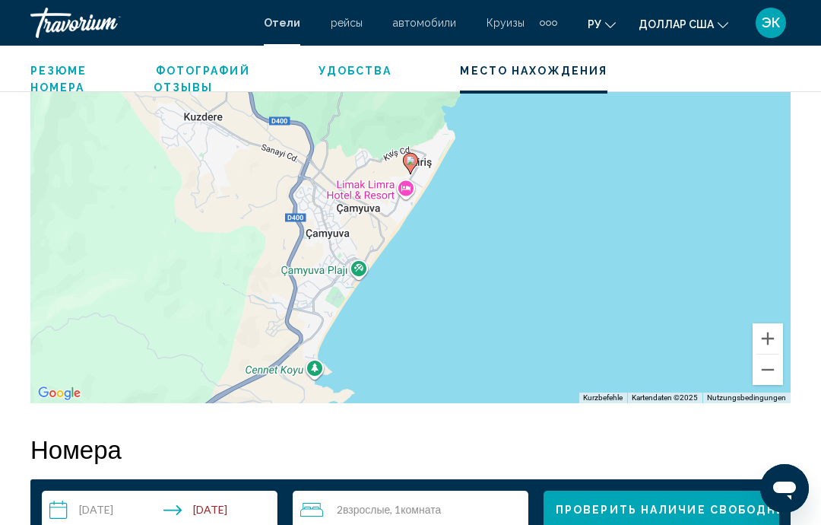
click at [753, 373] on button "Verkleinern" at bounding box center [768, 369] width 30 height 30
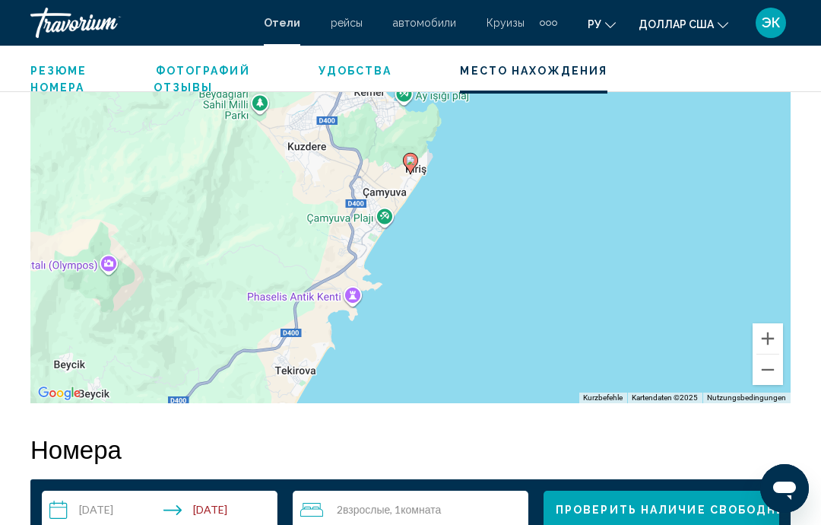
click at [758, 372] on button "Verkleinern" at bounding box center [768, 369] width 30 height 30
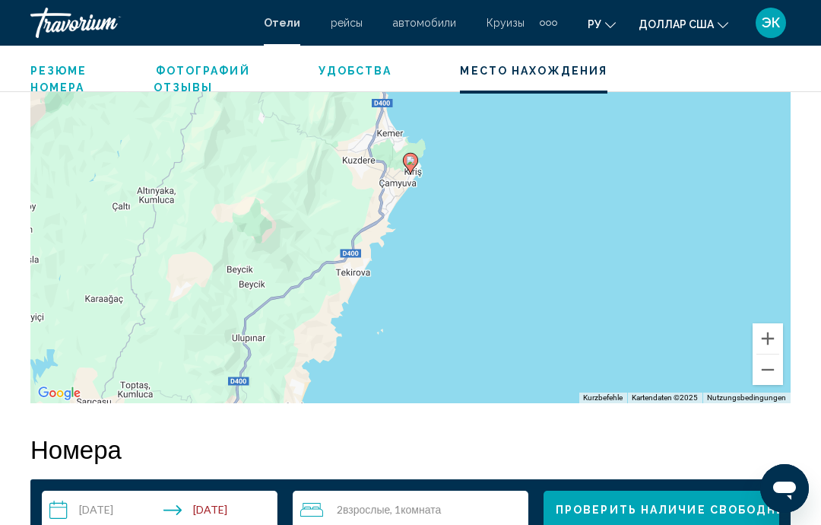
click at [764, 373] on button "Verkleinern" at bounding box center [768, 369] width 30 height 30
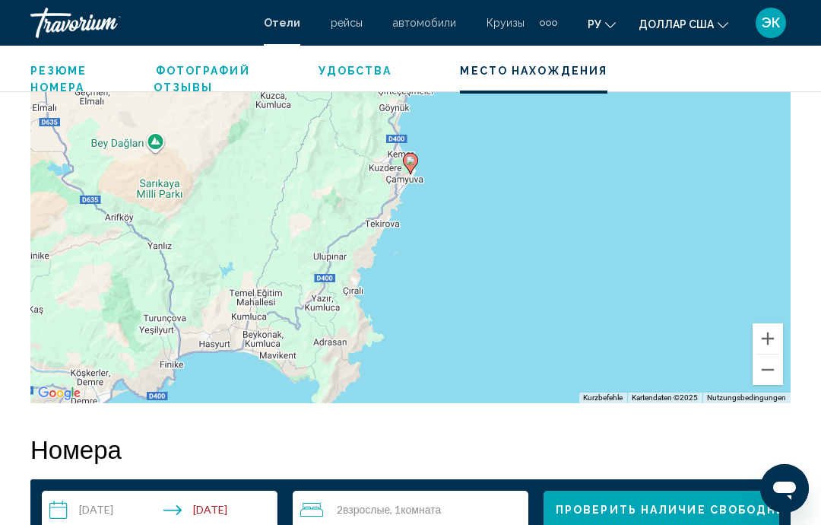
click at [765, 370] on button "Verkleinern" at bounding box center [768, 369] width 30 height 30
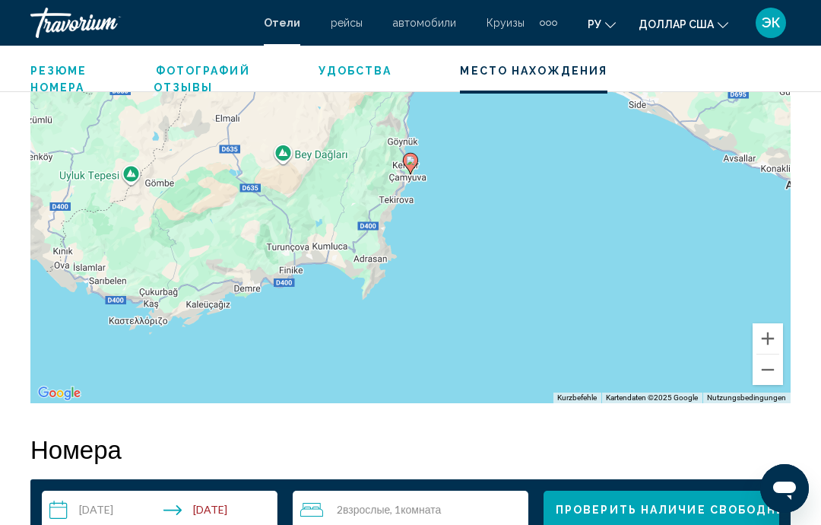
click at [764, 369] on button "Verkleinern" at bounding box center [768, 369] width 30 height 30
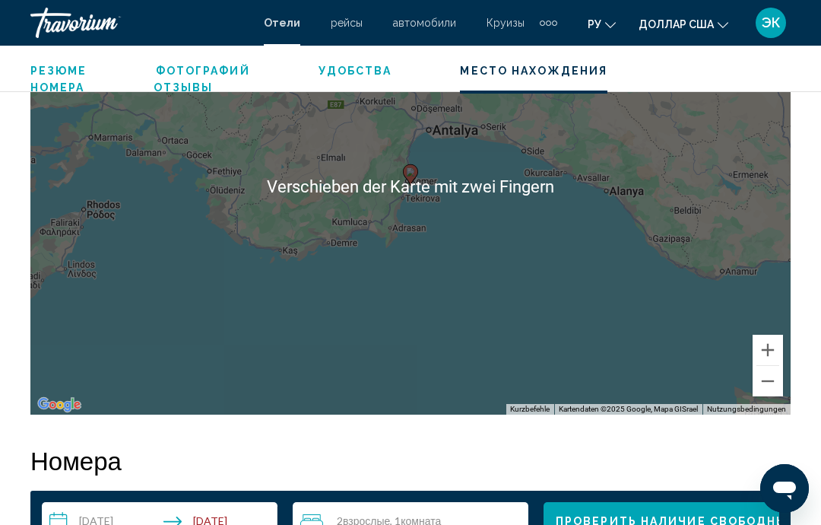
scroll to position [1778, 0]
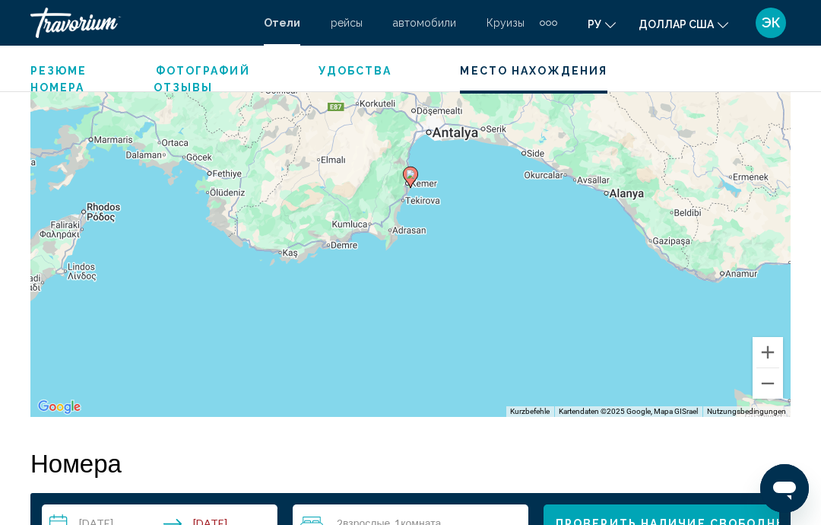
click at [762, 387] on button "Verkleinern" at bounding box center [768, 383] width 30 height 30
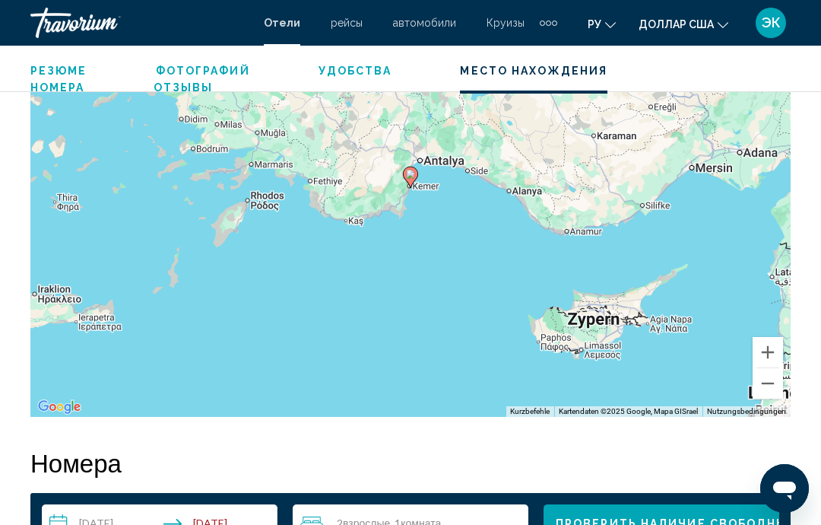
click at [768, 386] on button "Verkleinern" at bounding box center [768, 383] width 30 height 30
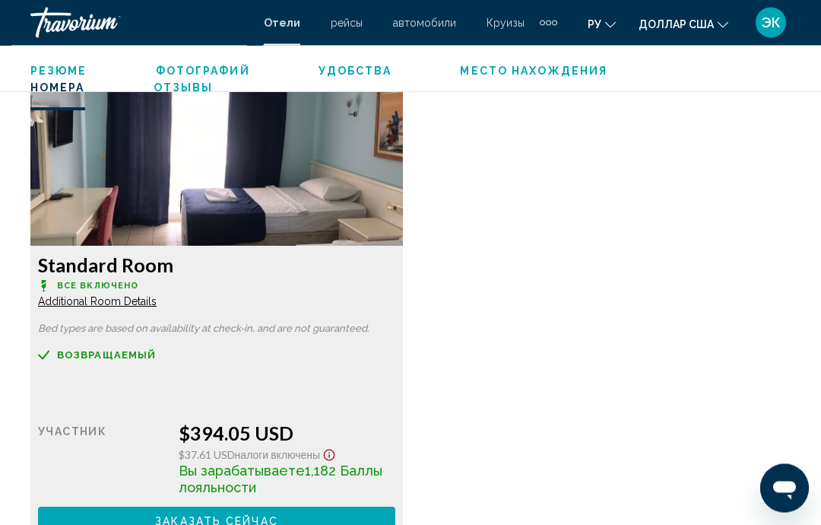
scroll to position [2308, 0]
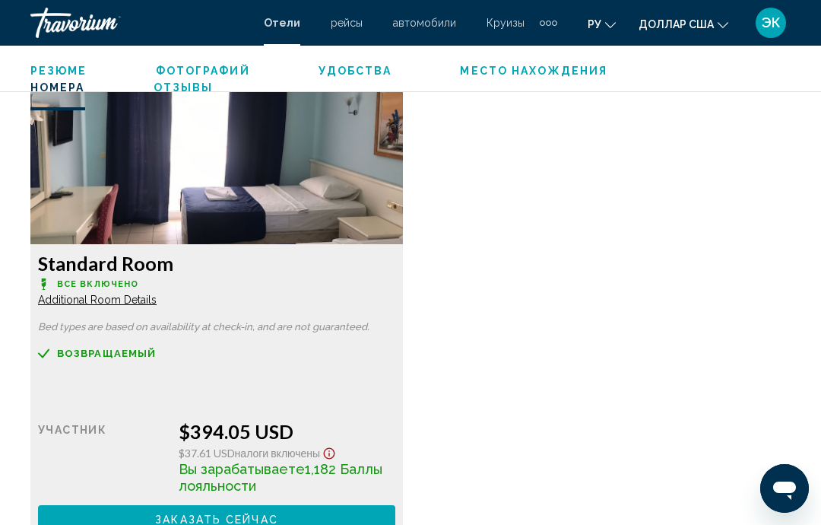
click at [300, 521] on button "Заказать сейчас Больше недоступно" at bounding box center [216, 519] width 357 height 28
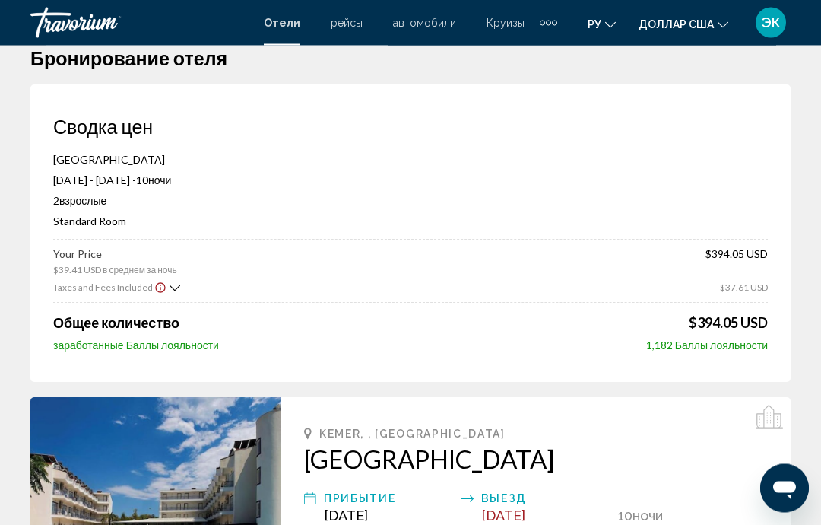
scroll to position [17, 0]
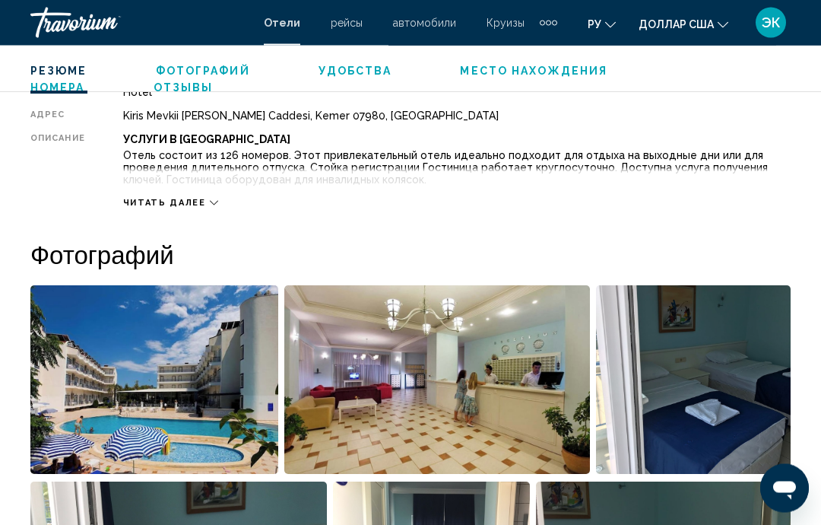
scroll to position [805, 0]
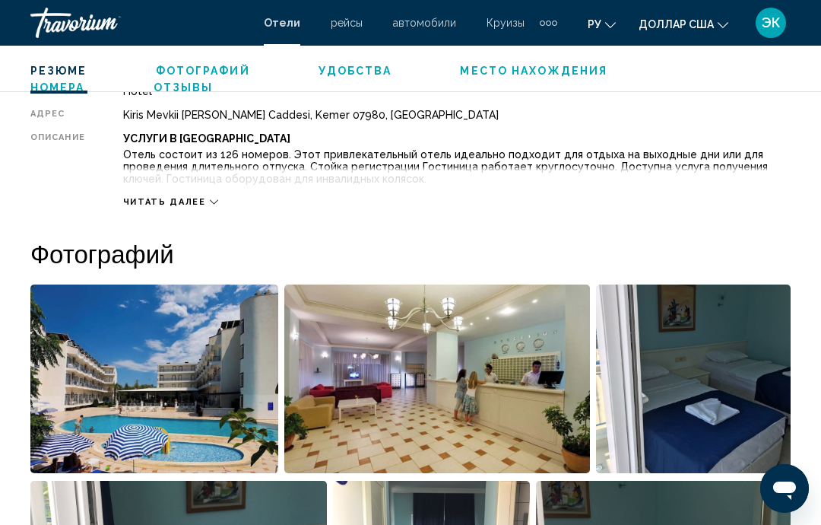
click at [201, 195] on div "Читать далее" at bounding box center [457, 187] width 668 height 42
click at [186, 197] on span "Читать далее" at bounding box center [164, 202] width 83 height 10
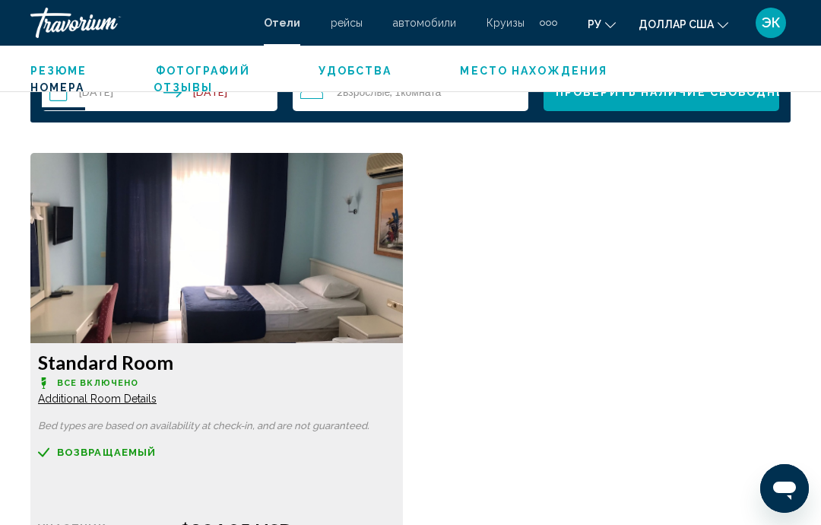
scroll to position [2213, 0]
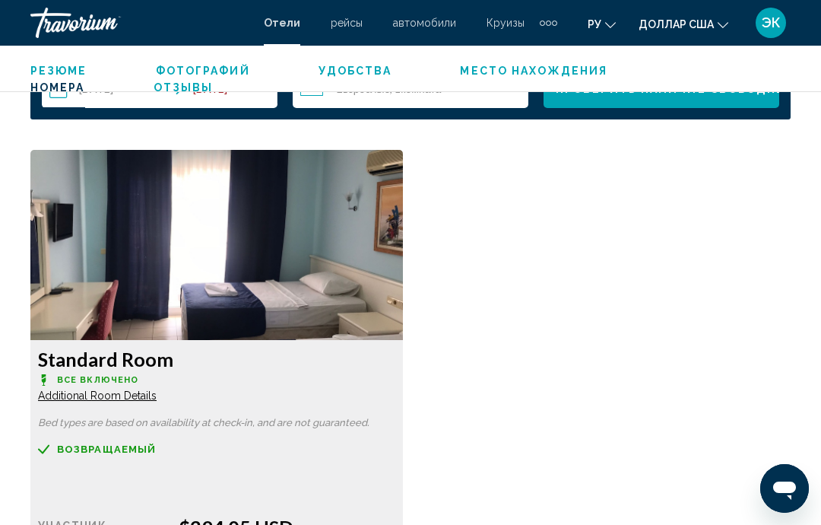
click at [124, 400] on span "Additional Room Details" at bounding box center [97, 395] width 119 height 12
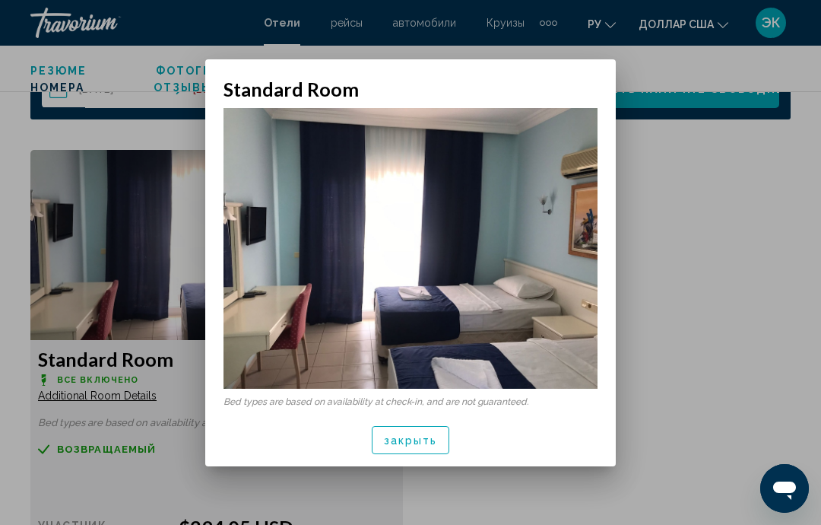
scroll to position [0, 0]
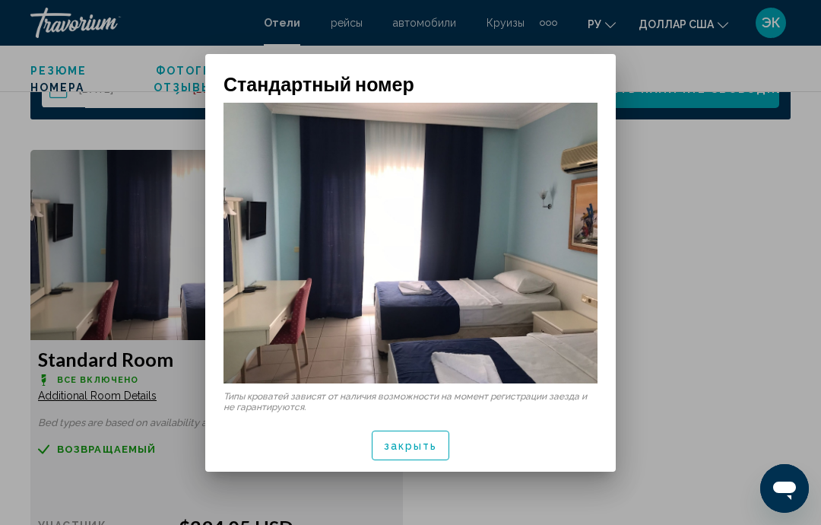
click at [419, 446] on font "закрыть" at bounding box center [411, 446] width 54 height 12
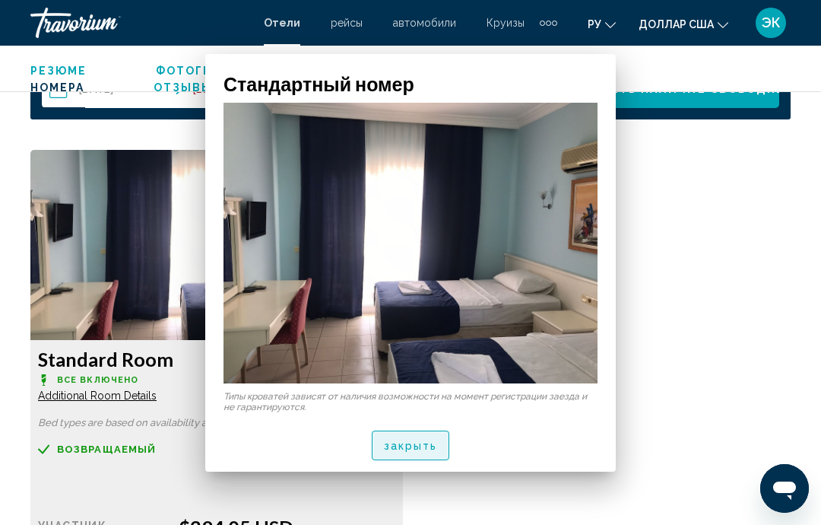
scroll to position [2213, 0]
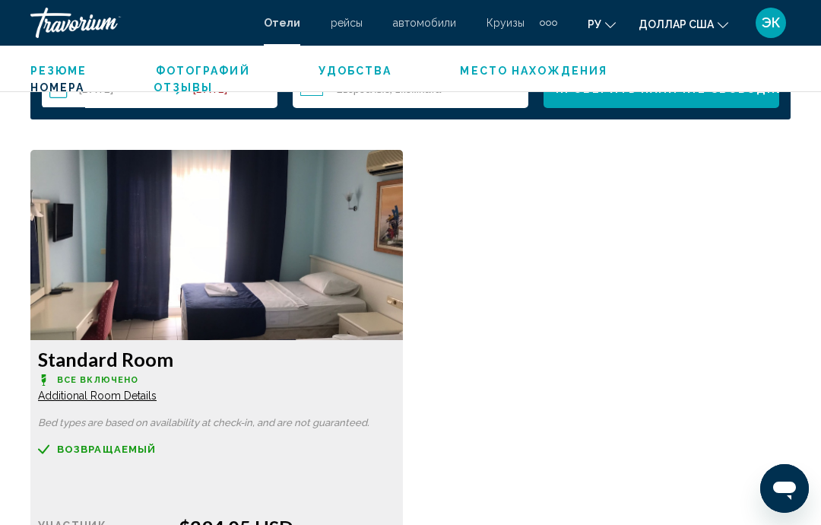
click at [122, 373] on div "Standard Room Все включено Additional Room Details" at bounding box center [216, 375] width 357 height 55
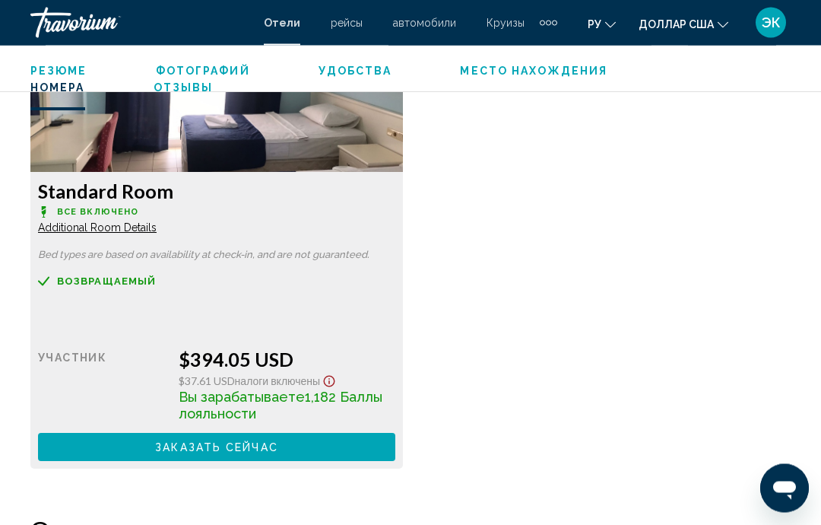
scroll to position [2381, 0]
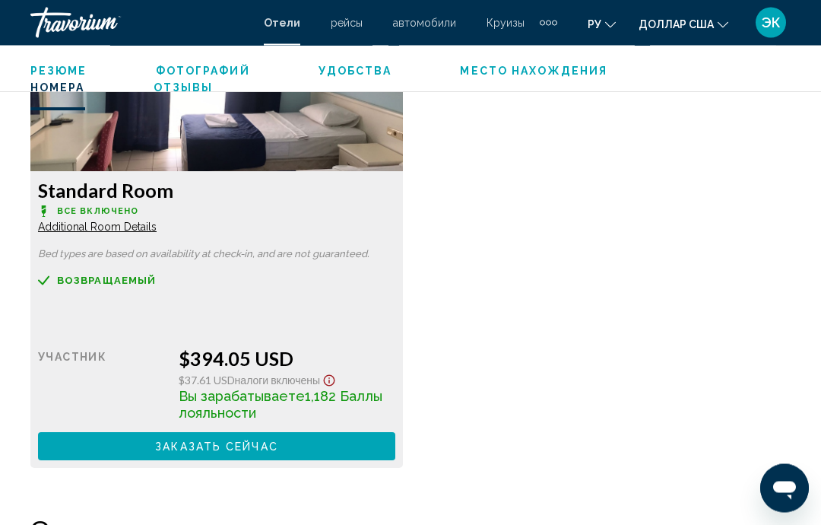
click at [329, 378] on icon "Show Taxes and Fees disclaimer" at bounding box center [329, 381] width 11 height 11
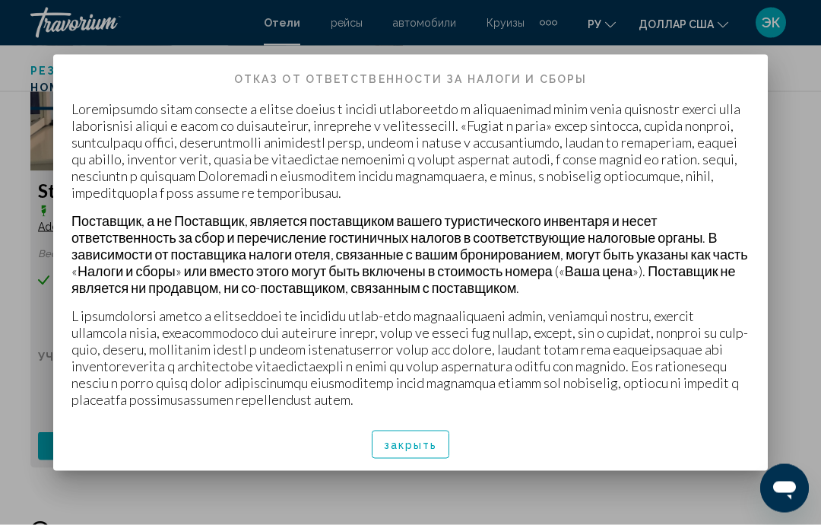
scroll to position [0, 0]
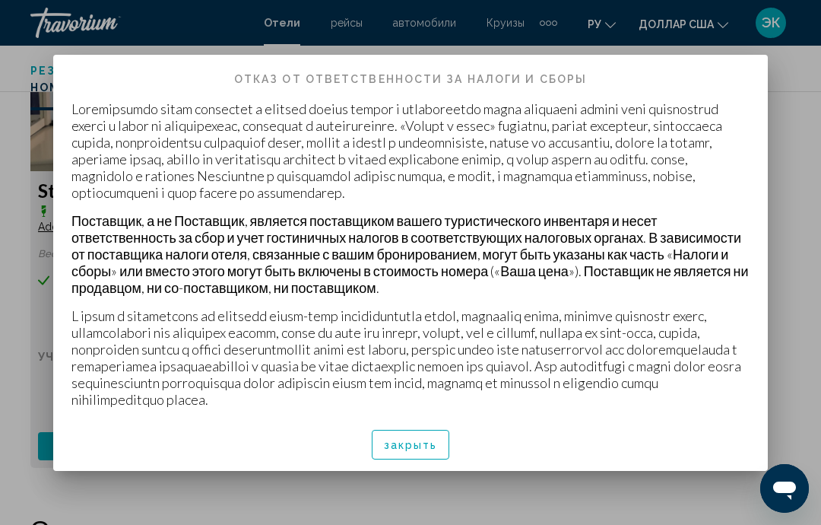
click at [402, 447] on font "закрыть" at bounding box center [411, 446] width 54 height 12
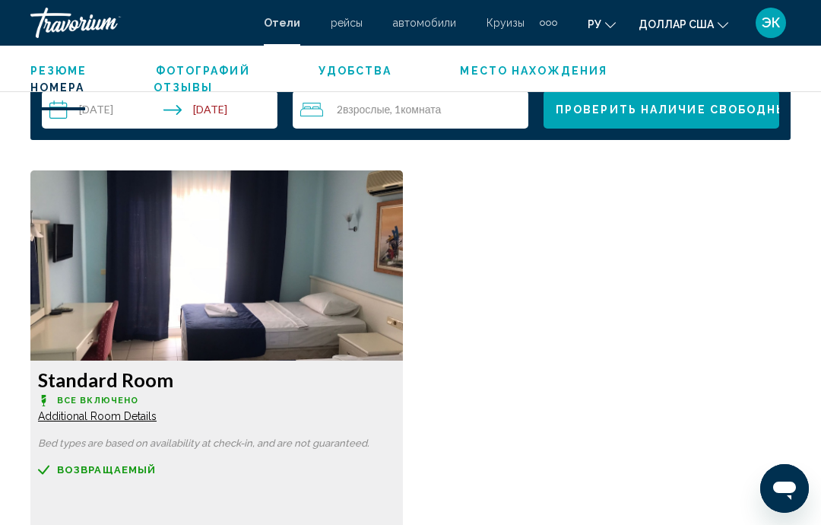
scroll to position [2176, 0]
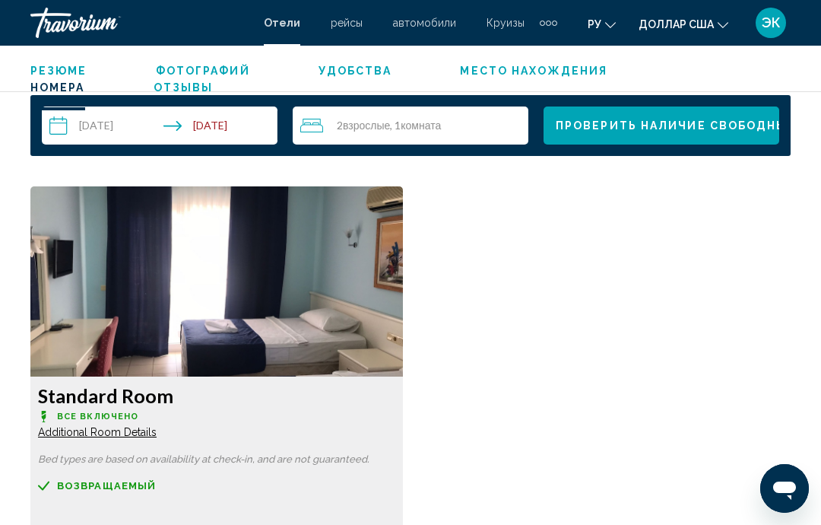
click at [300, 333] on img "Основное содержание" at bounding box center [216, 281] width 373 height 190
click at [145, 392] on h3 "Standard Room" at bounding box center [216, 395] width 357 height 23
click at [277, 301] on img "Основное содержание" at bounding box center [216, 281] width 373 height 190
click at [319, 311] on img "Основное содержание" at bounding box center [216, 281] width 373 height 190
click at [319, 300] on img "Основное содержание" at bounding box center [216, 281] width 373 height 190
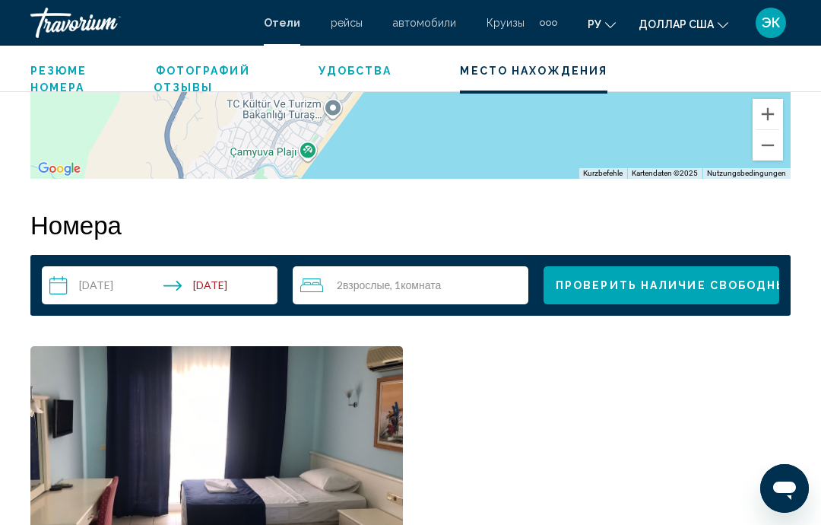
scroll to position [2130, 0]
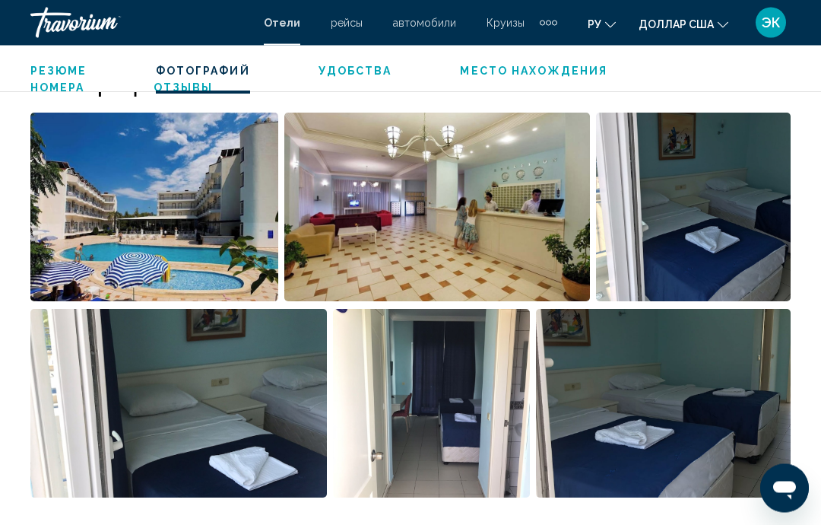
click at [711, 258] on img "Open full-screen image slider" at bounding box center [693, 207] width 195 height 189
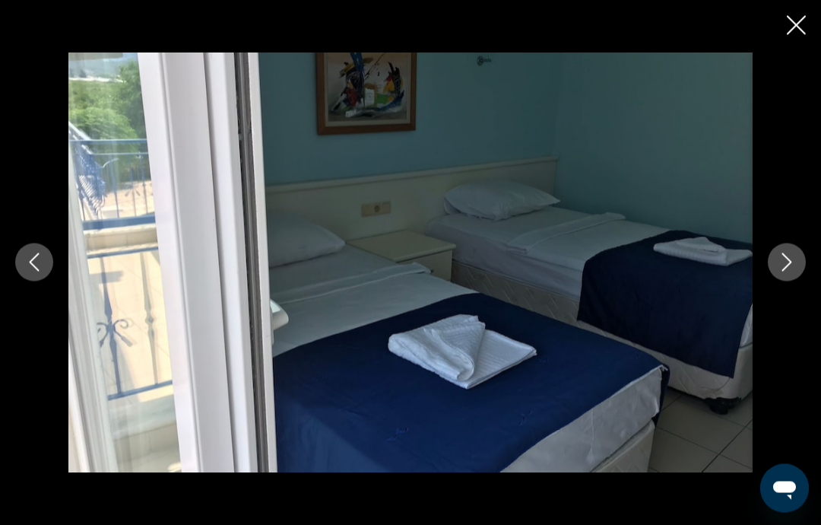
scroll to position [977, 0]
click at [798, 262] on button "Next image" at bounding box center [787, 262] width 38 height 38
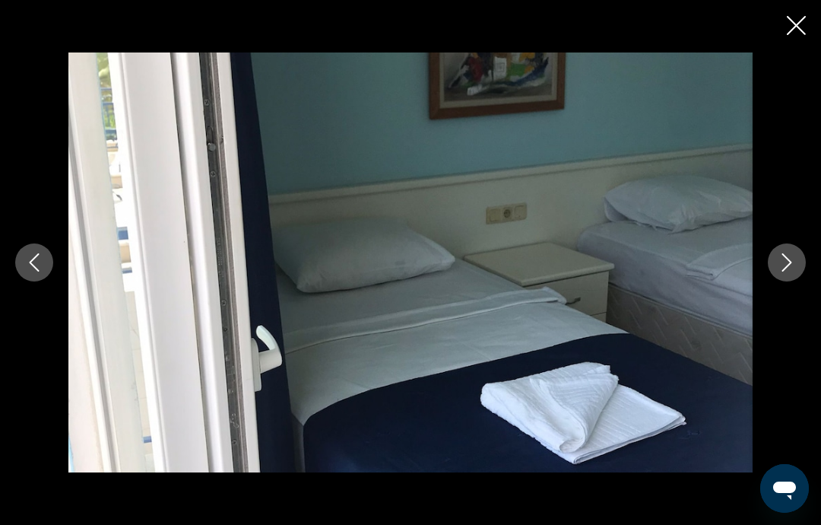
click at [780, 269] on icon "Next image" at bounding box center [787, 262] width 18 height 18
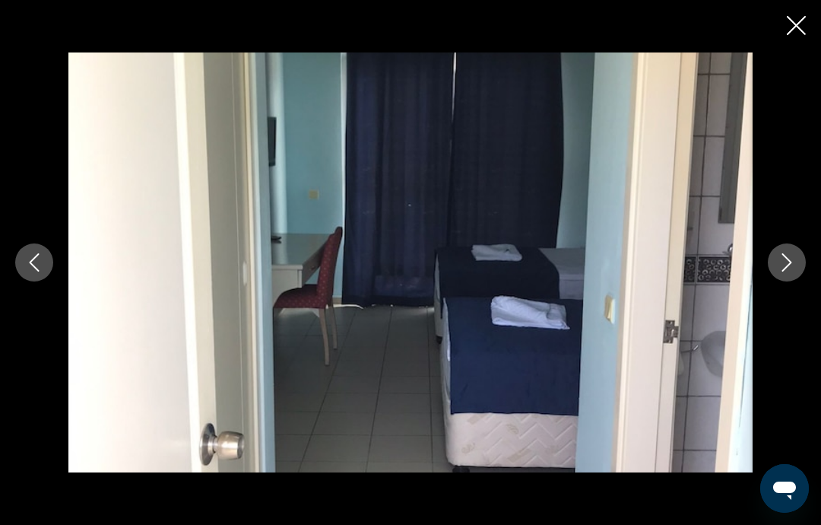
click at [783, 260] on icon "Next image" at bounding box center [787, 262] width 18 height 18
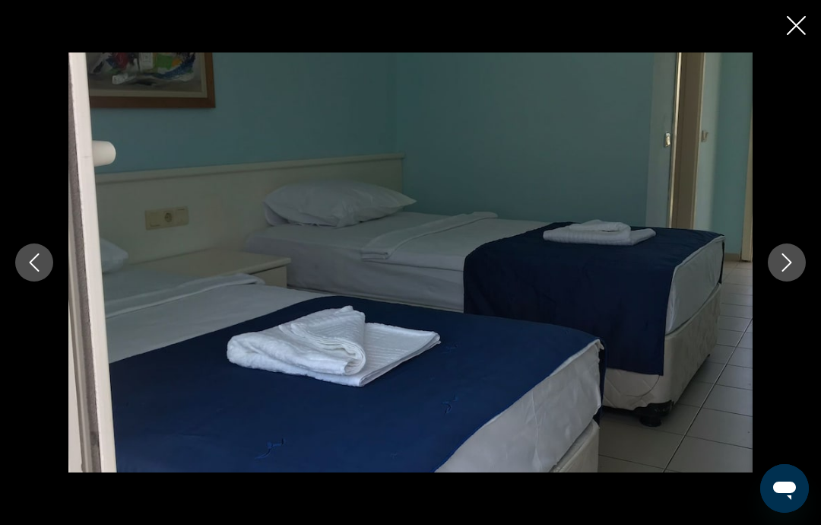
click at [770, 264] on button "Next image" at bounding box center [787, 262] width 38 height 38
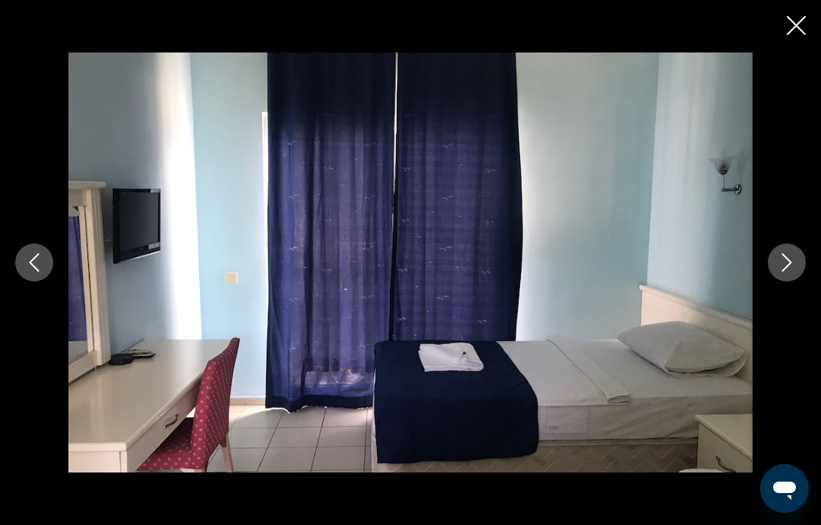
click at [783, 277] on button "Next image" at bounding box center [787, 262] width 38 height 38
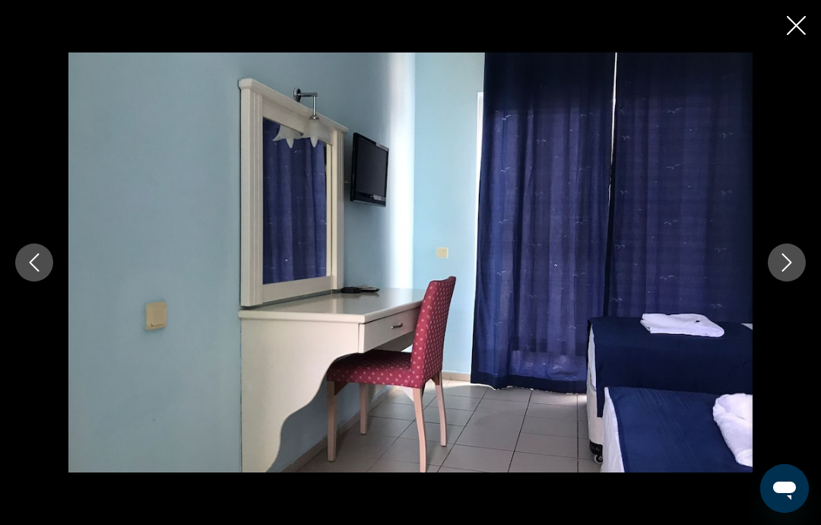
click at [789, 250] on button "Next image" at bounding box center [787, 262] width 38 height 38
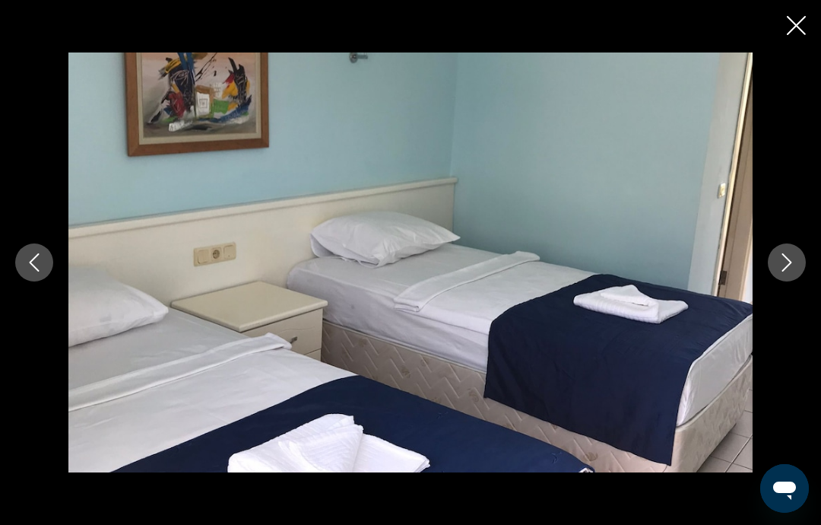
click at [774, 263] on button "Next image" at bounding box center [787, 262] width 38 height 38
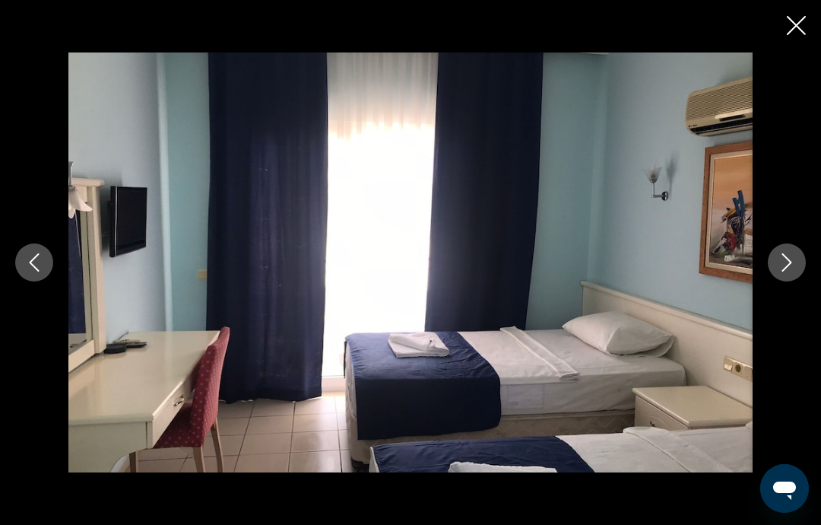
click at [786, 268] on icon "Next image" at bounding box center [787, 262] width 18 height 18
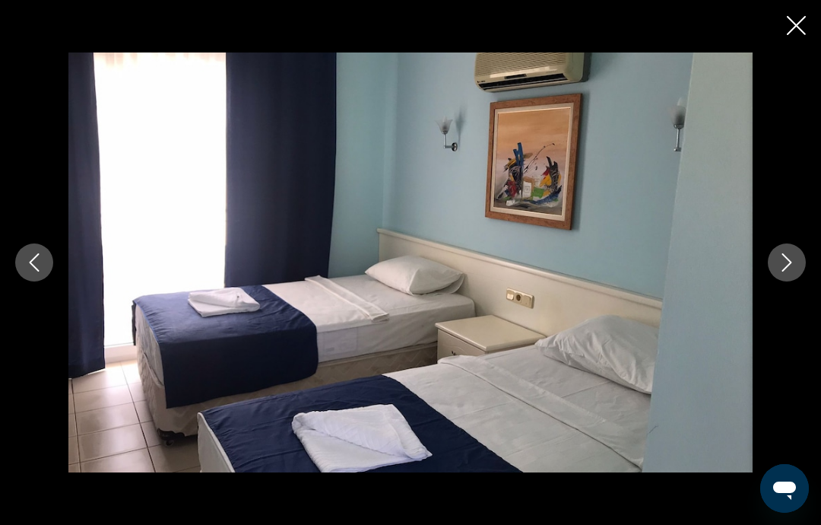
click at [777, 267] on button "Next image" at bounding box center [787, 262] width 38 height 38
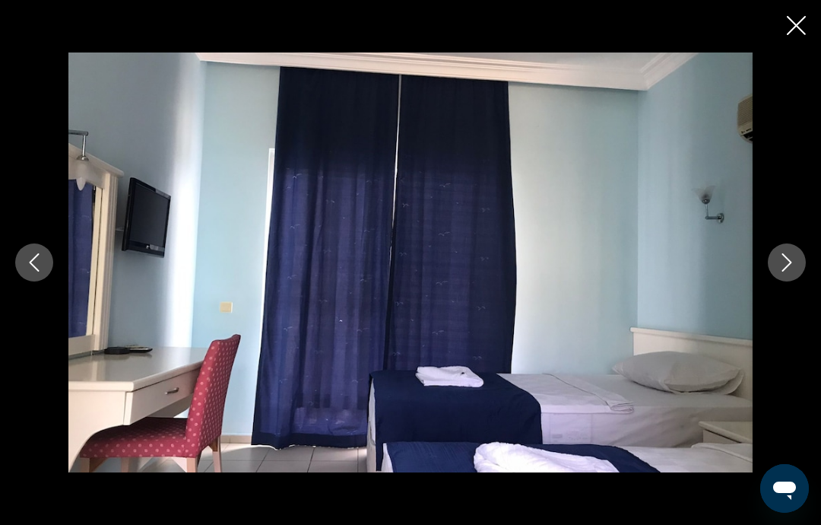
click at [784, 265] on icon "Next image" at bounding box center [787, 262] width 18 height 18
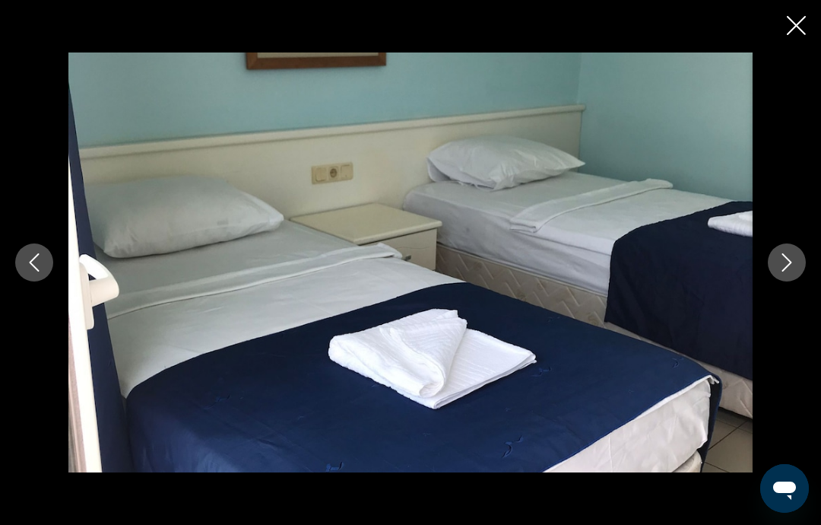
click at [784, 254] on icon "Next image" at bounding box center [787, 262] width 18 height 18
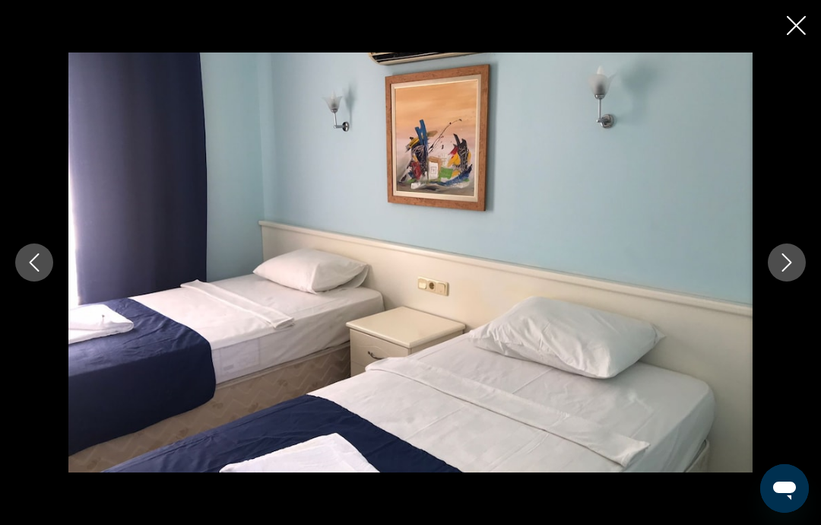
click at [785, 264] on icon "Next image" at bounding box center [787, 262] width 18 height 18
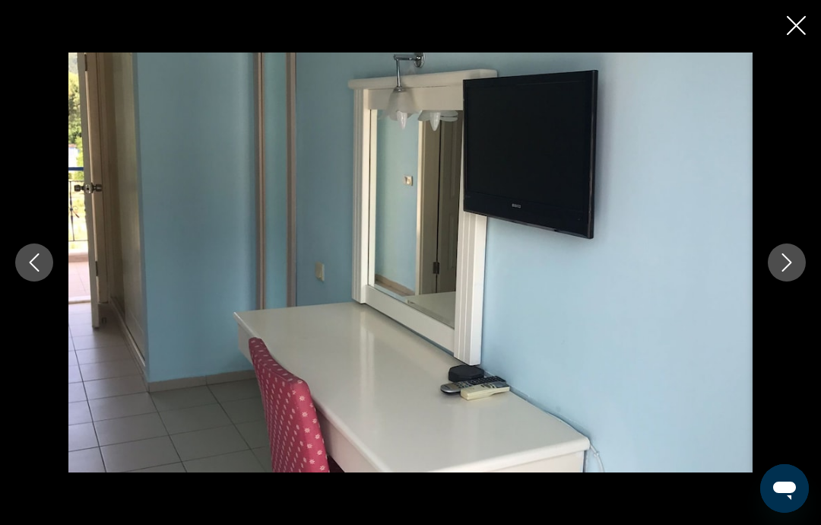
click at [784, 273] on button "Next image" at bounding box center [787, 262] width 38 height 38
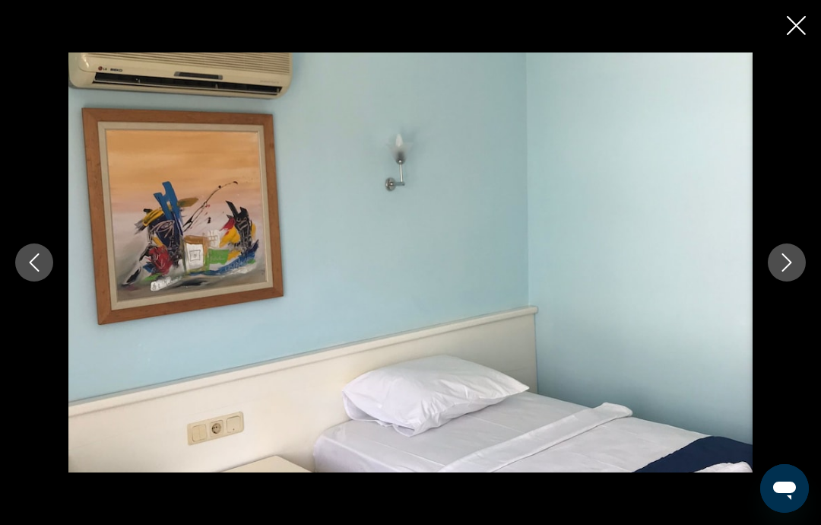
click at [782, 262] on icon "Next image" at bounding box center [787, 262] width 18 height 18
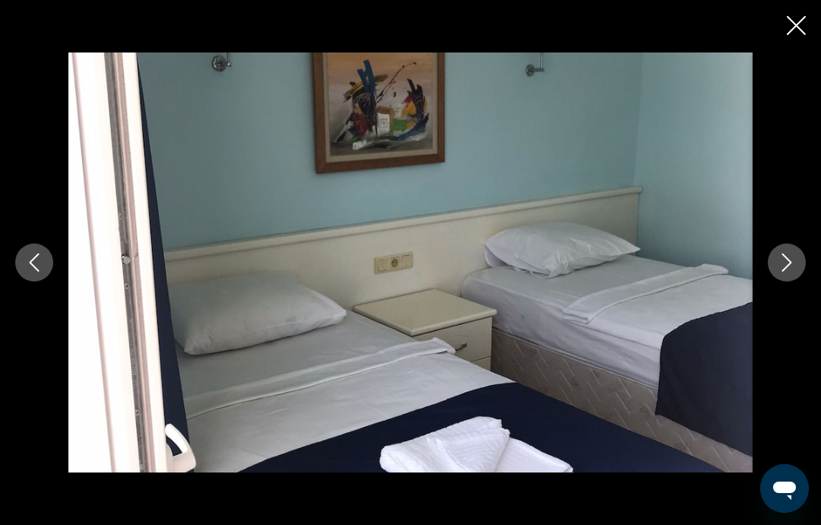
click at [781, 263] on icon "Next image" at bounding box center [787, 262] width 18 height 18
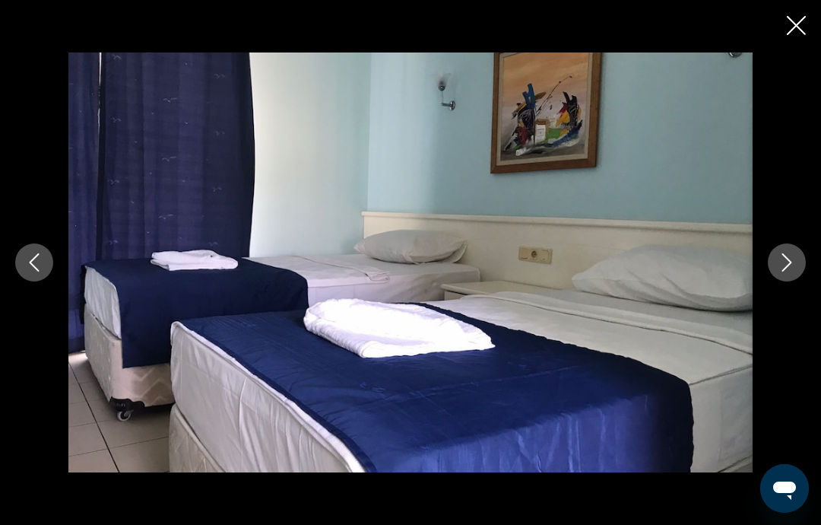
click at [779, 262] on icon "Next image" at bounding box center [787, 262] width 18 height 18
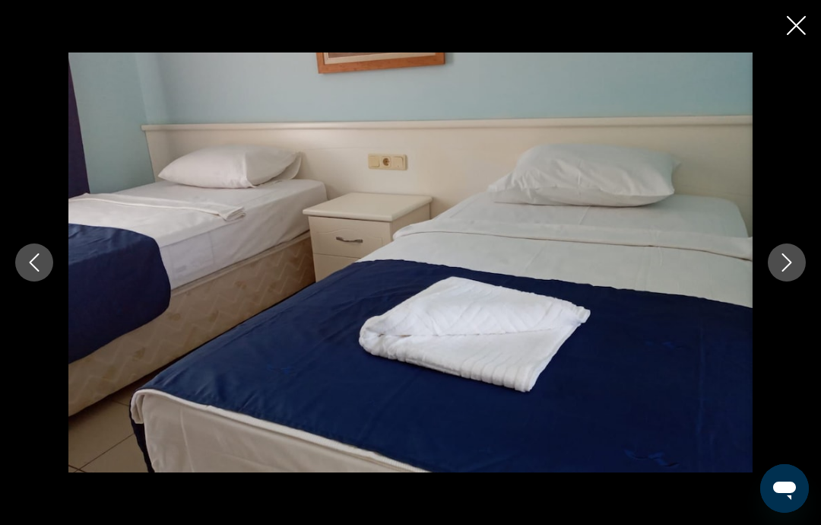
click at [780, 264] on icon "Next image" at bounding box center [787, 262] width 18 height 18
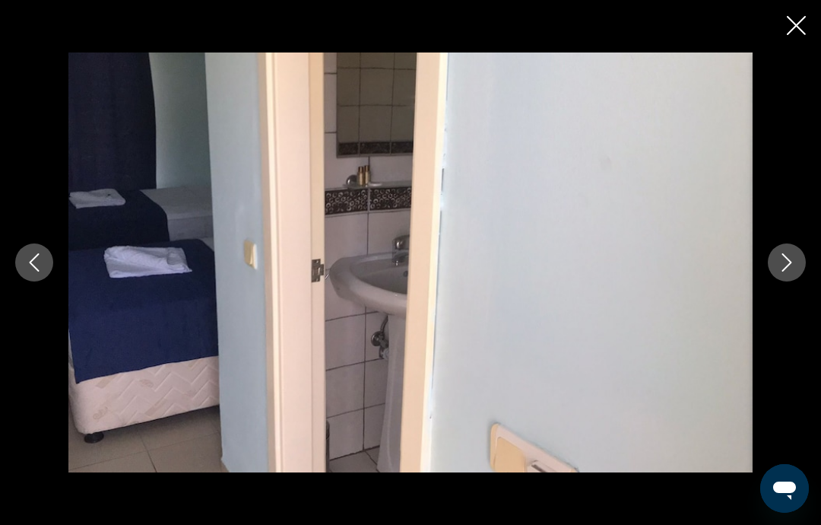
click at [786, 260] on icon "Next image" at bounding box center [787, 262] width 18 height 18
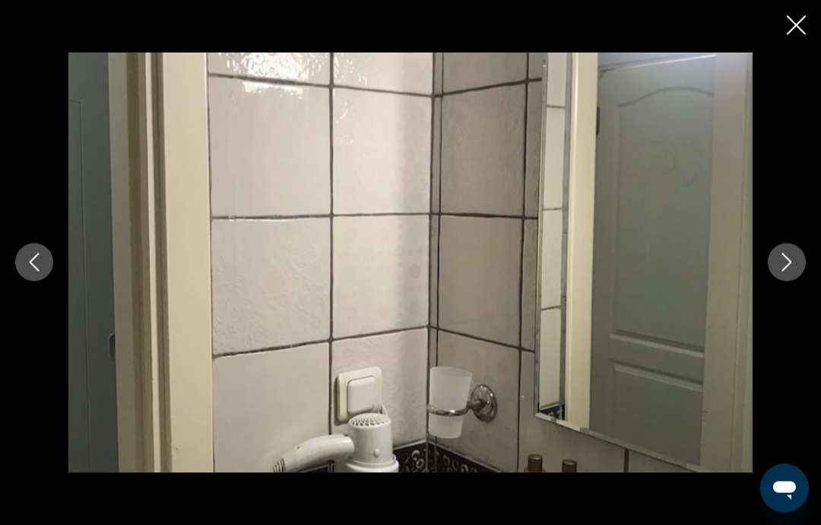
scroll to position [1012, 0]
click at [792, 272] on icon "Next image" at bounding box center [787, 262] width 18 height 18
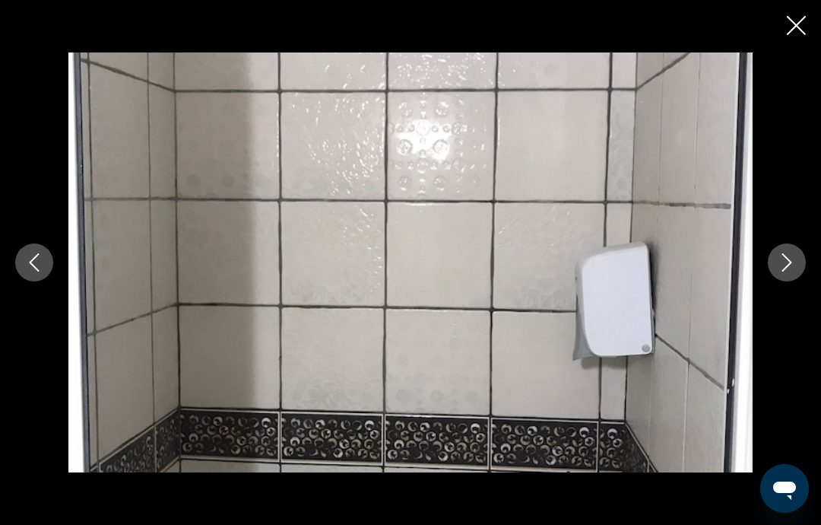
click at [783, 281] on button "Next image" at bounding box center [787, 262] width 38 height 38
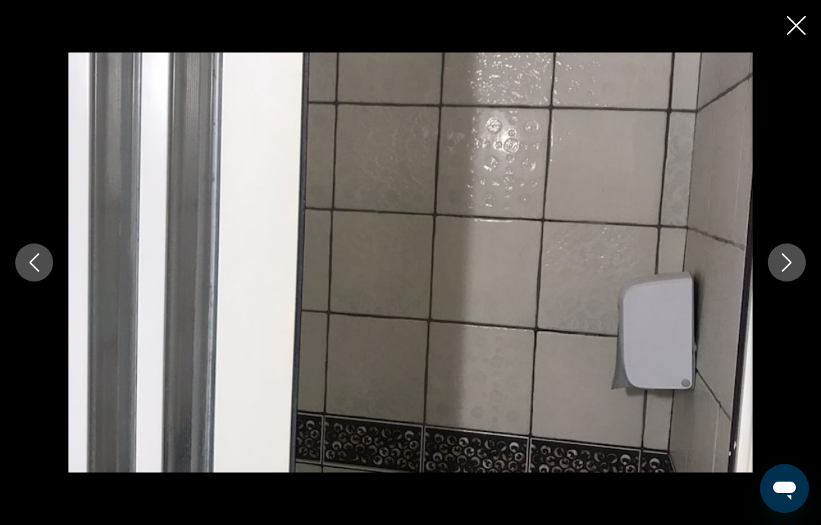
click at [779, 281] on button "Next image" at bounding box center [787, 262] width 38 height 38
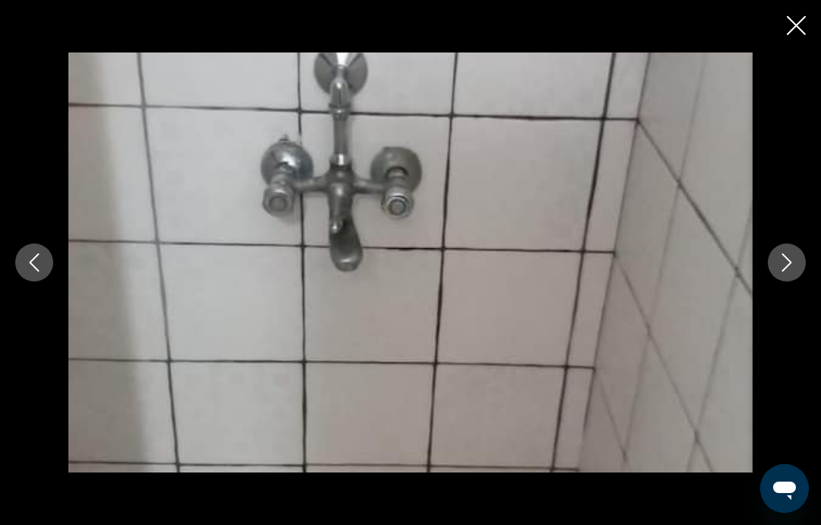
click at [789, 272] on icon "Next image" at bounding box center [787, 262] width 18 height 18
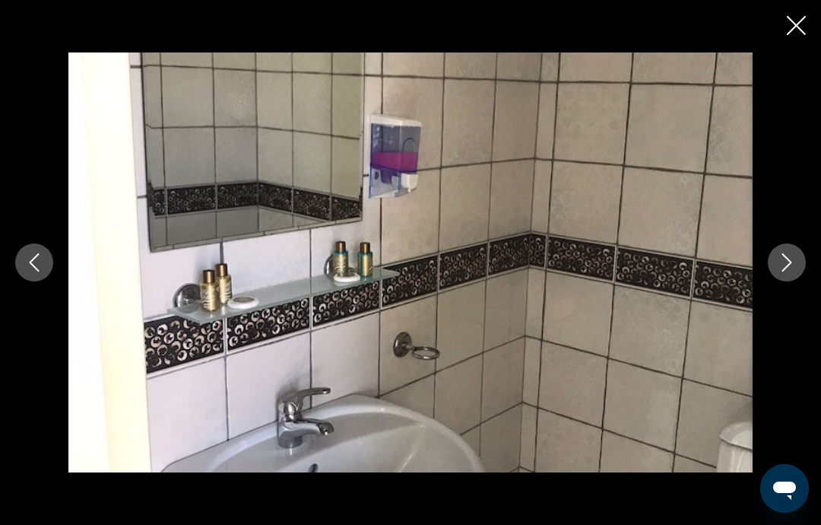
click at [793, 272] on icon "Next image" at bounding box center [787, 262] width 18 height 18
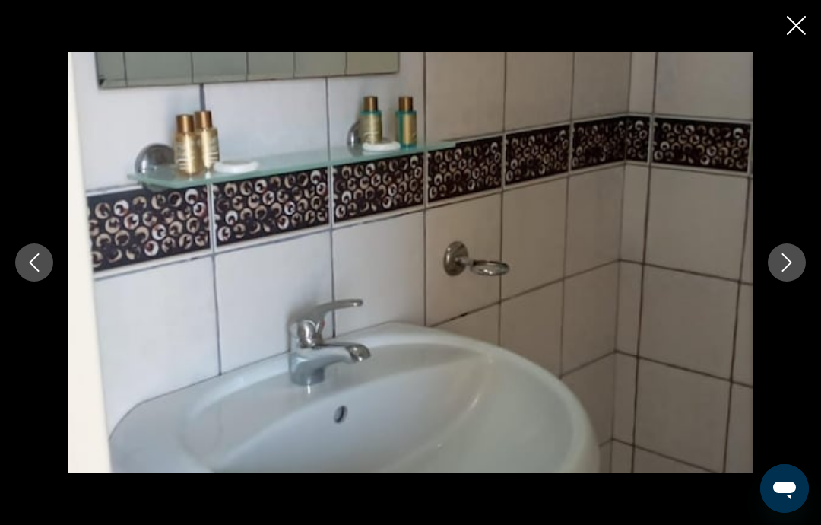
click at [788, 272] on icon "Next image" at bounding box center [788, 262] width 10 height 18
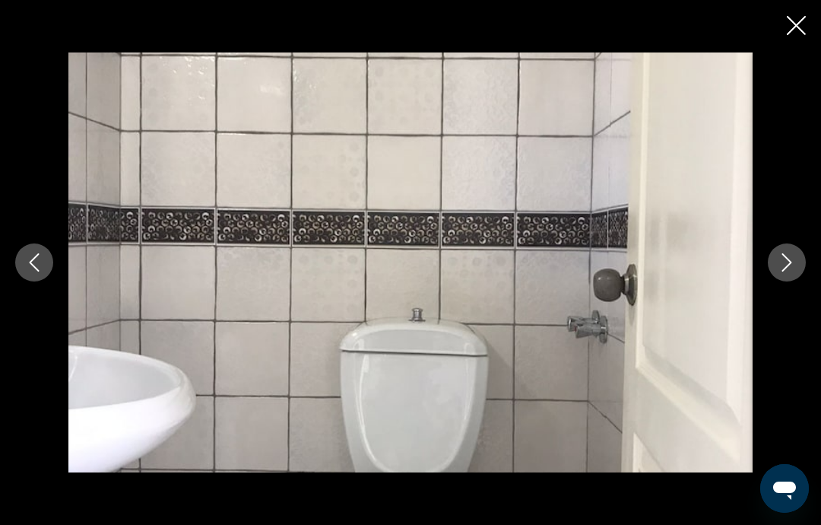
click at [786, 272] on icon "Next image" at bounding box center [787, 262] width 18 height 18
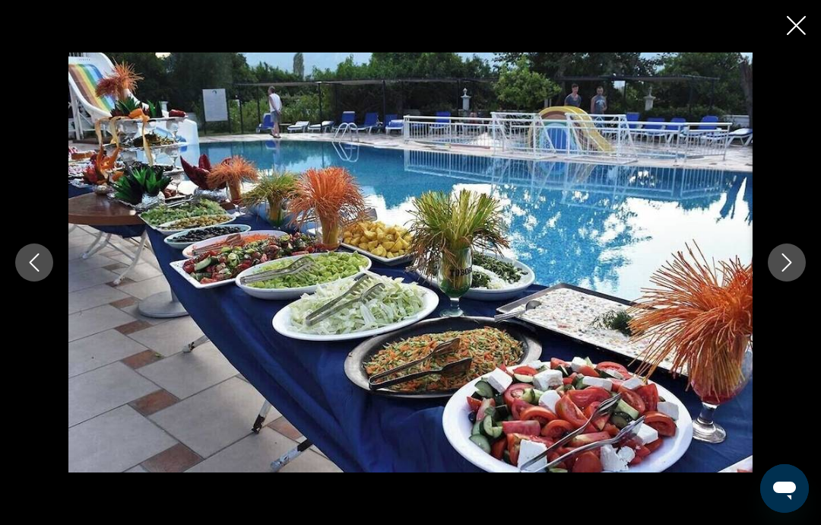
click at [781, 272] on icon "Next image" at bounding box center [787, 262] width 18 height 18
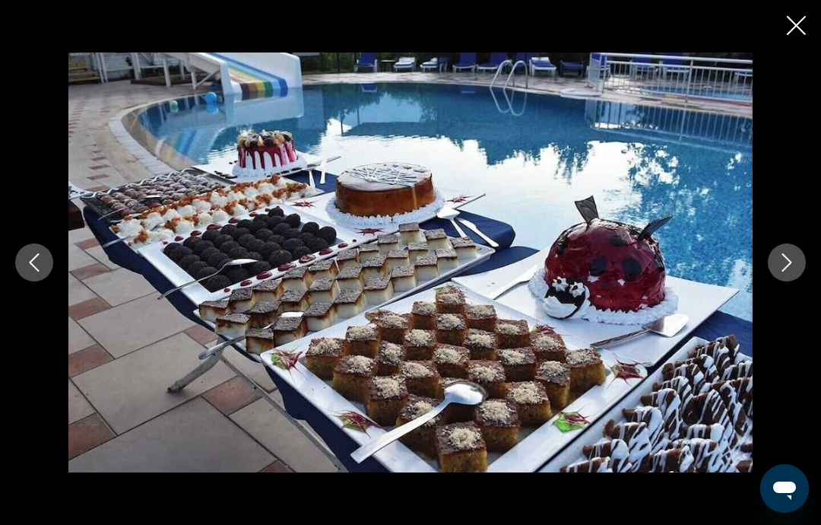
click at [783, 272] on icon "Next image" at bounding box center [787, 262] width 18 height 18
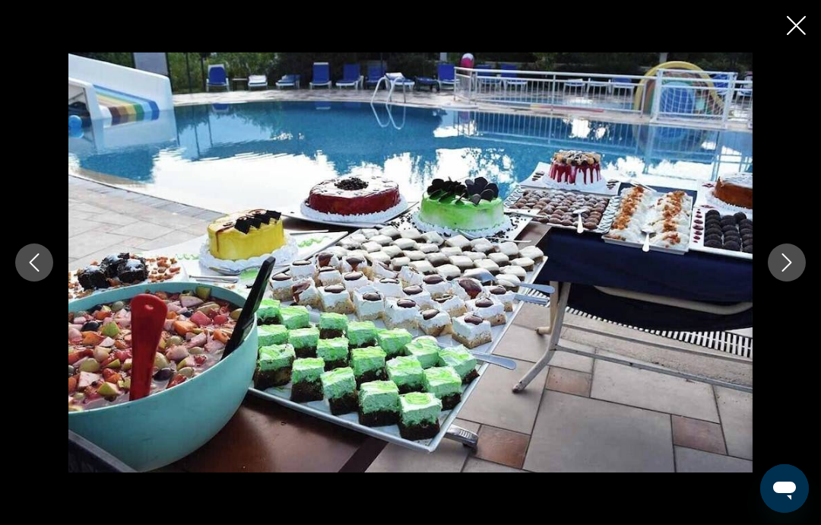
click at [775, 281] on button "Next image" at bounding box center [787, 262] width 38 height 38
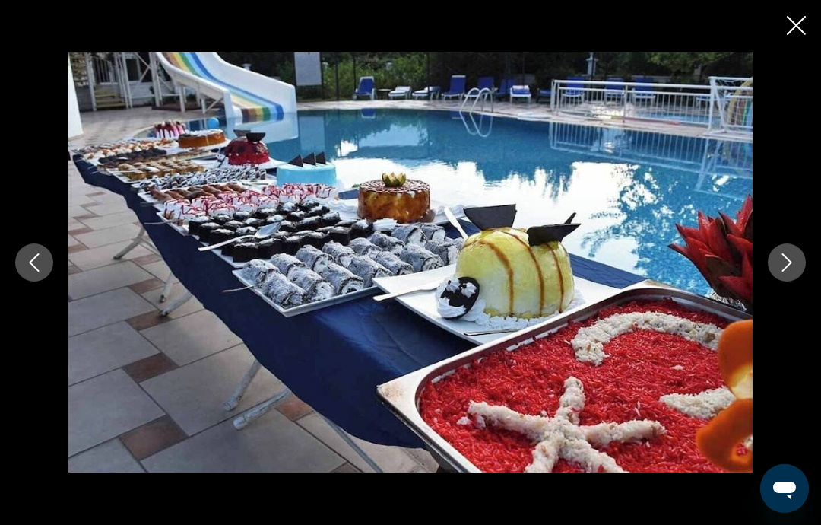
click at [781, 272] on icon "Next image" at bounding box center [787, 262] width 18 height 18
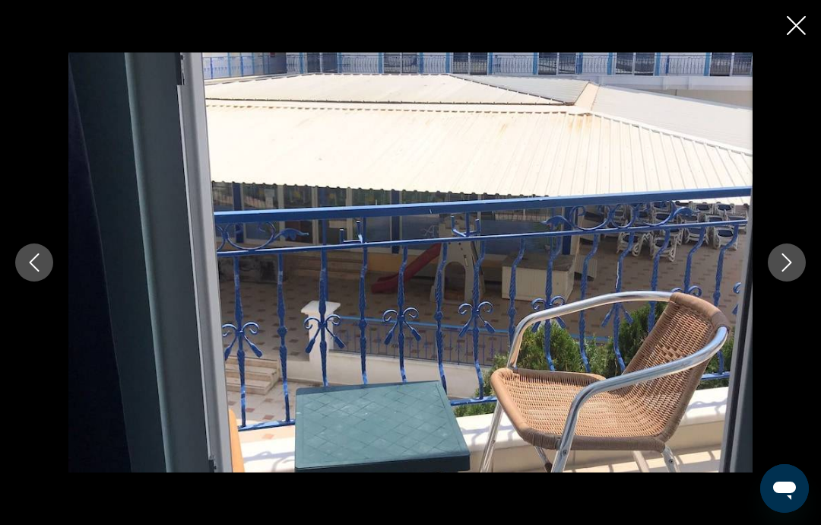
click at [777, 281] on button "Next image" at bounding box center [787, 262] width 38 height 38
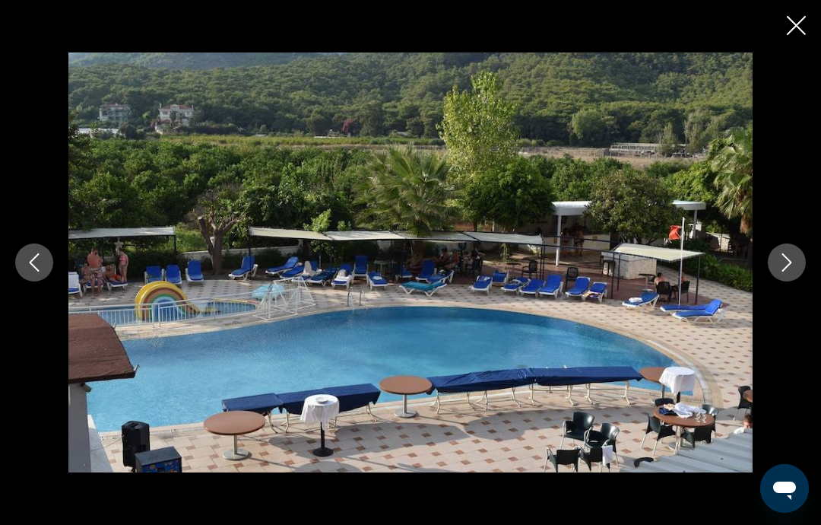
click at [777, 281] on button "Next image" at bounding box center [787, 262] width 38 height 38
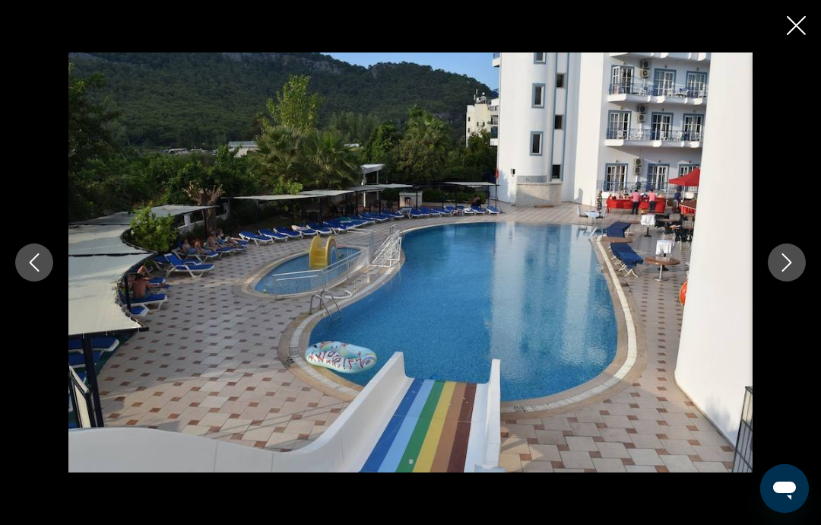
click at [779, 272] on icon "Next image" at bounding box center [787, 262] width 18 height 18
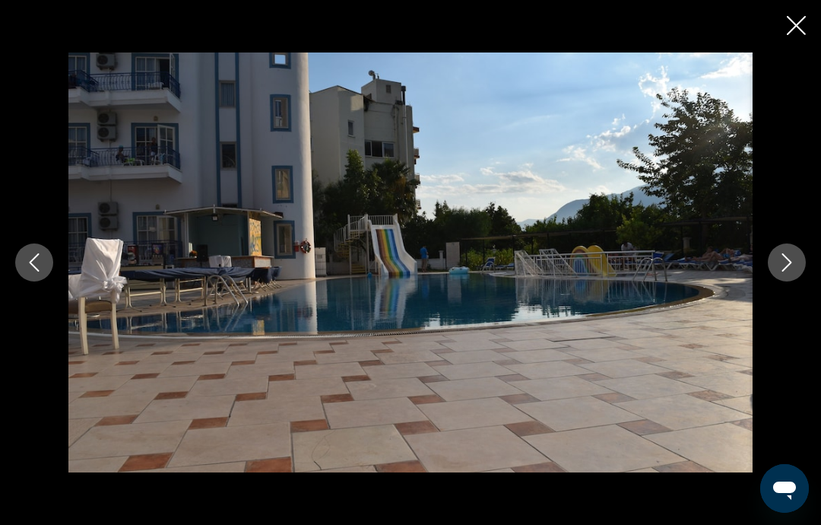
click at [777, 281] on button "Next image" at bounding box center [787, 262] width 38 height 38
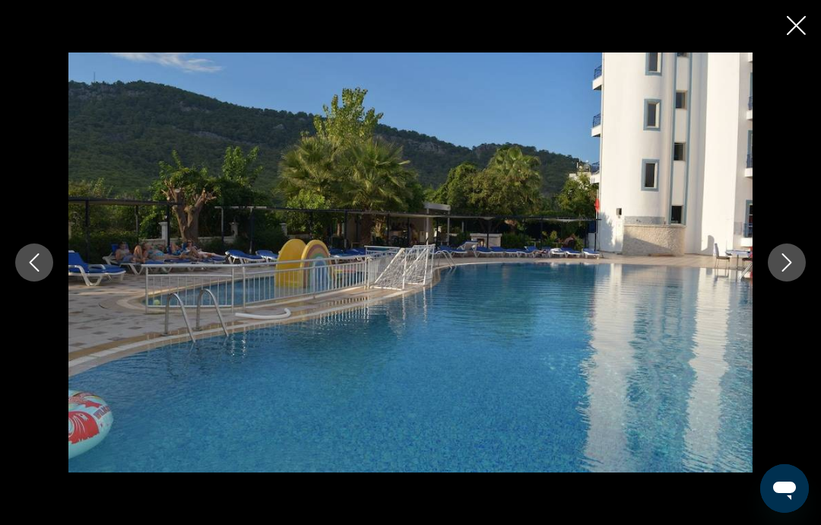
click at [777, 281] on button "Next image" at bounding box center [787, 262] width 38 height 38
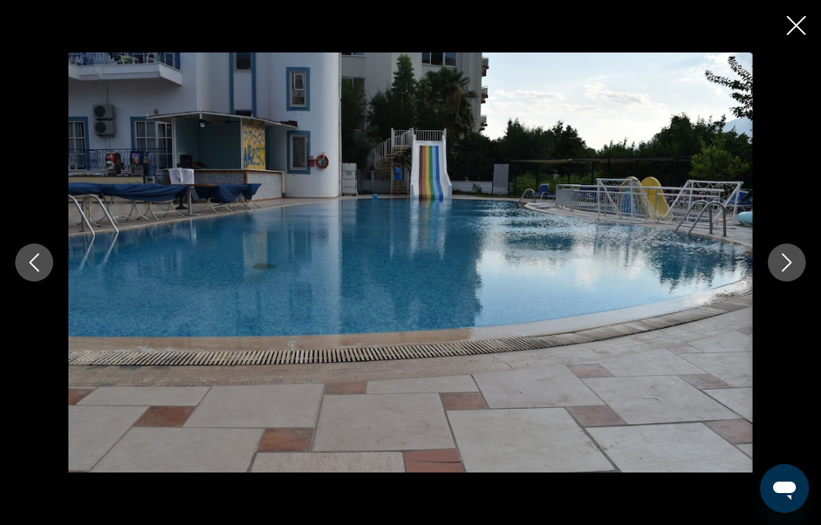
click at [780, 272] on icon "Next image" at bounding box center [787, 262] width 18 height 18
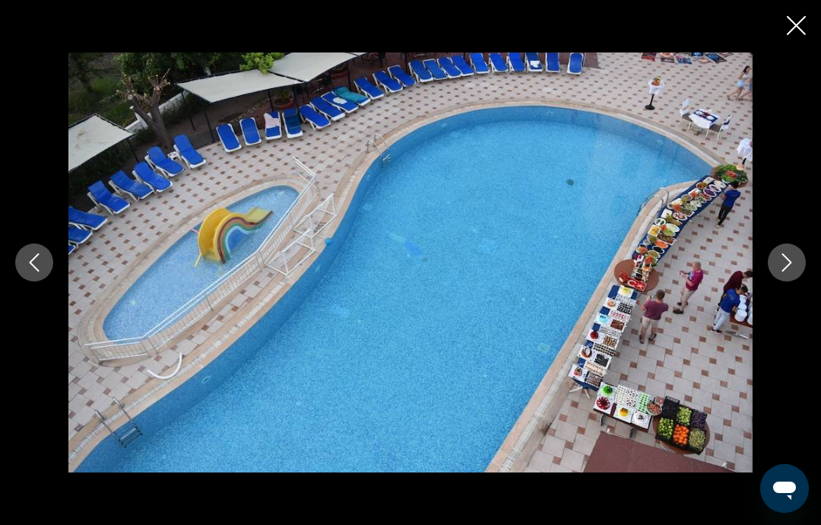
scroll to position [1049, 0]
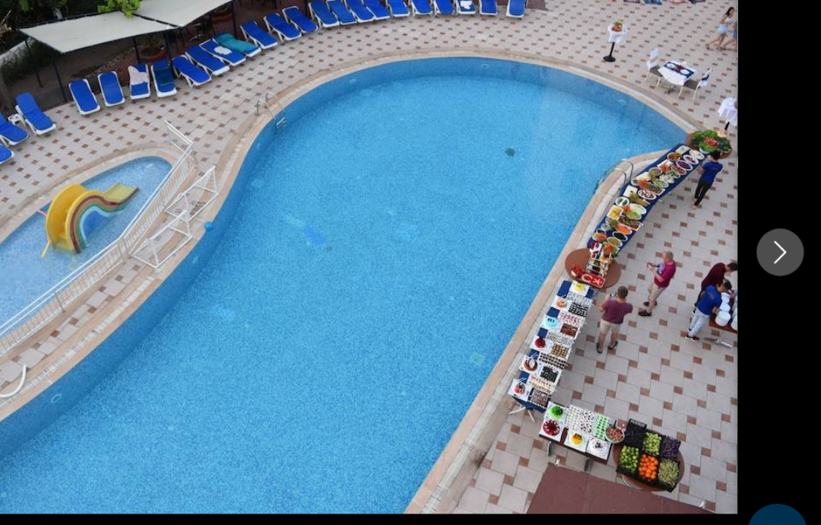
click at [778, 253] on icon "Next image" at bounding box center [787, 262] width 18 height 18
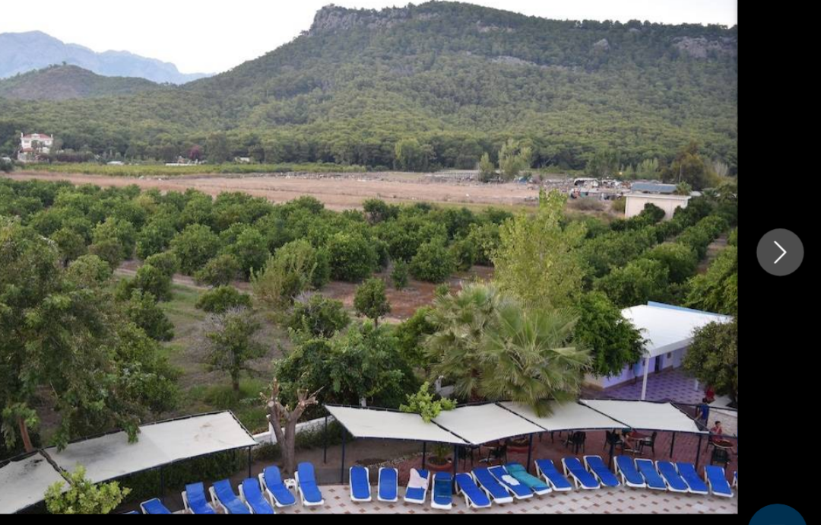
click at [778, 253] on icon "Next image" at bounding box center [787, 262] width 18 height 18
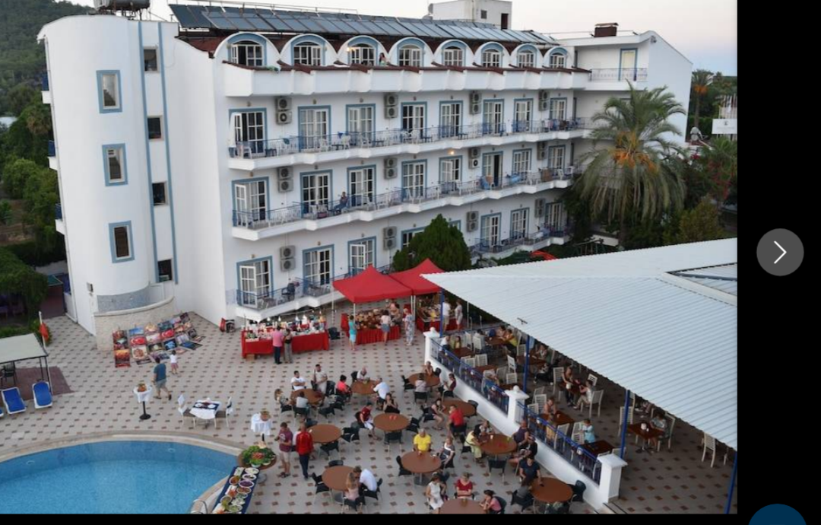
click at [778, 253] on icon "Next image" at bounding box center [787, 262] width 18 height 18
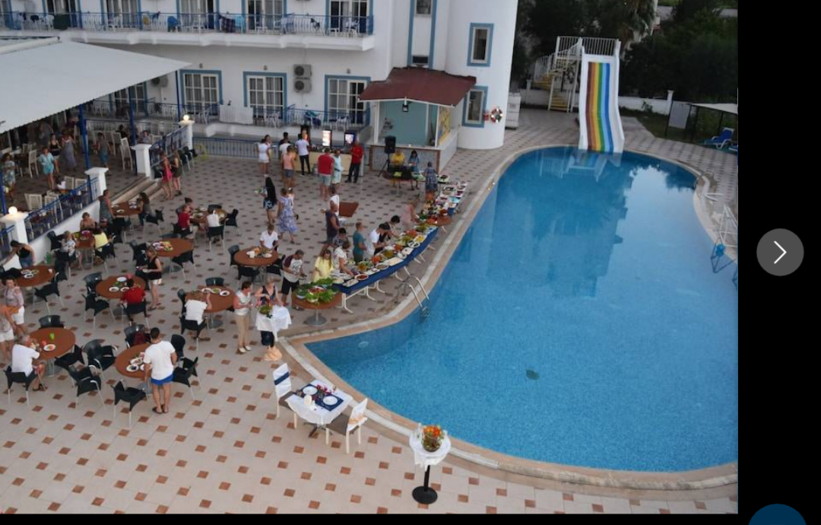
click at [778, 253] on icon "Next image" at bounding box center [787, 262] width 18 height 18
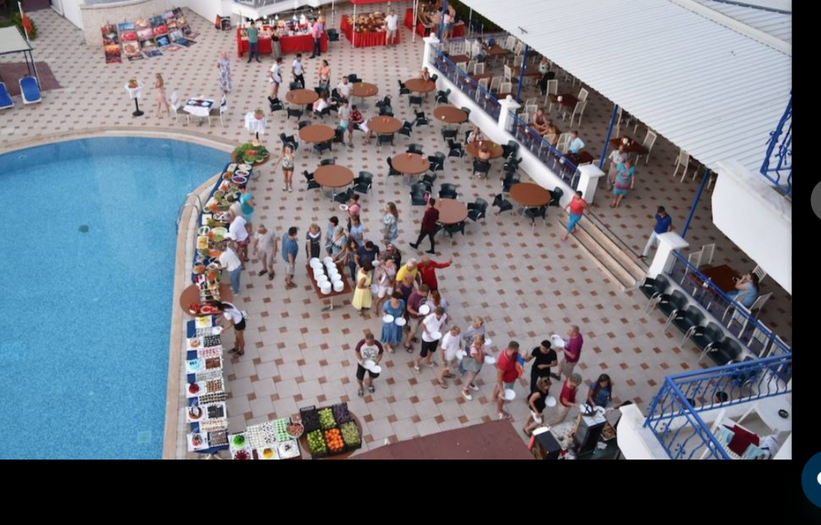
scroll to position [1075, 0]
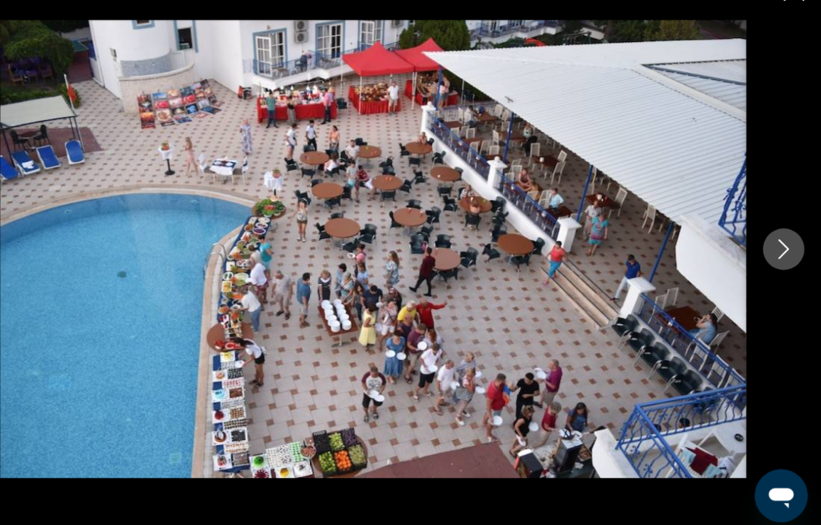
click at [778, 253] on icon "Next image" at bounding box center [787, 262] width 18 height 18
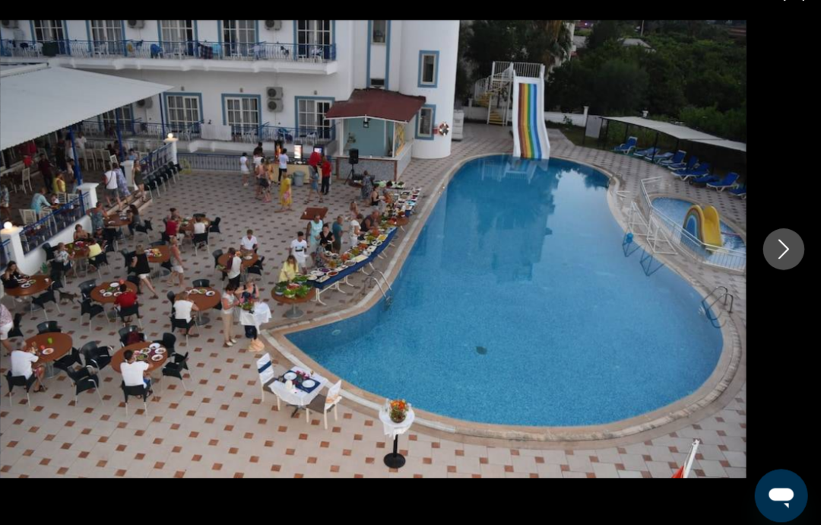
click at [778, 253] on icon "Next image" at bounding box center [787, 262] width 18 height 18
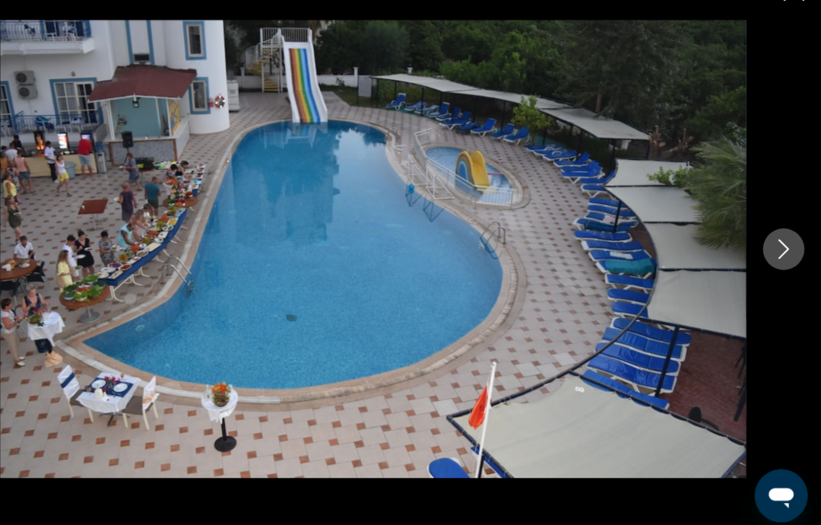
click at [768, 243] on button "Next image" at bounding box center [787, 262] width 38 height 38
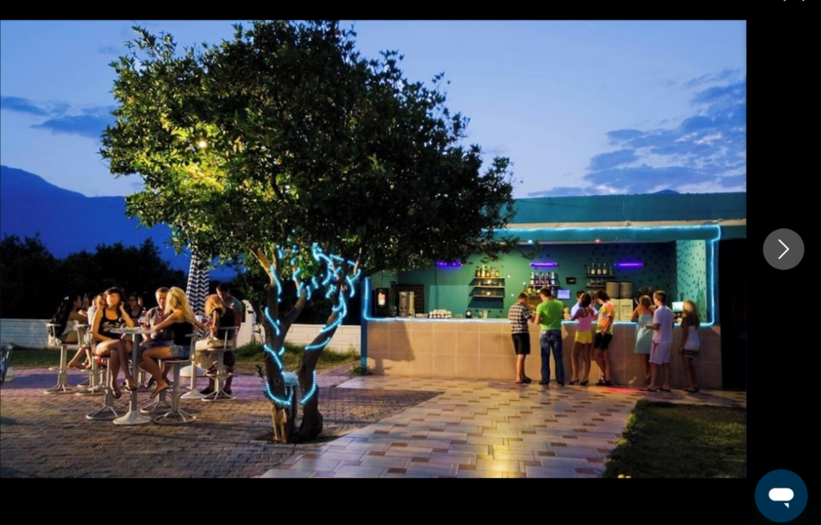
click at [768, 243] on button "Next image" at bounding box center [787, 262] width 38 height 38
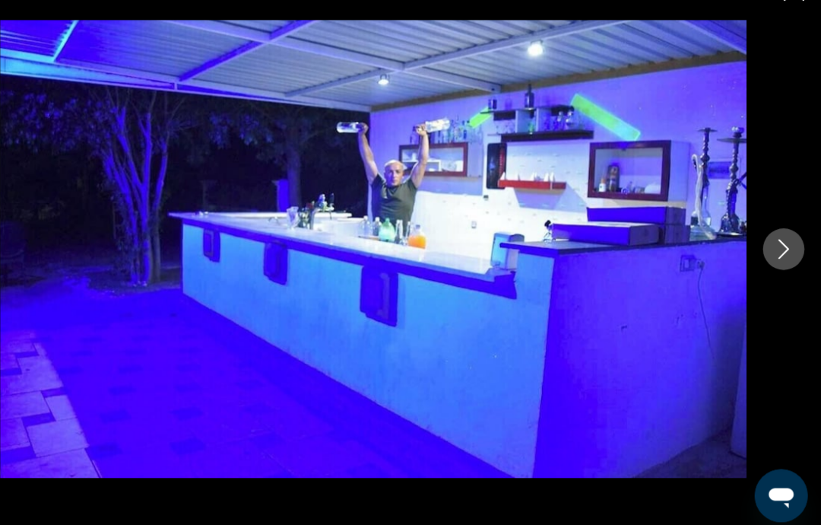
click at [768, 243] on button "Next image" at bounding box center [787, 262] width 38 height 38
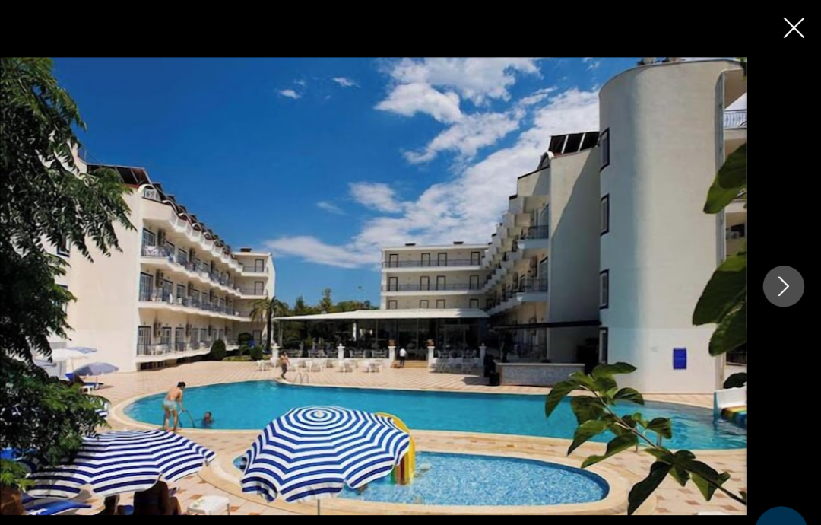
scroll to position [309, 0]
click at [787, 19] on icon "Close slideshow" at bounding box center [796, 25] width 19 height 19
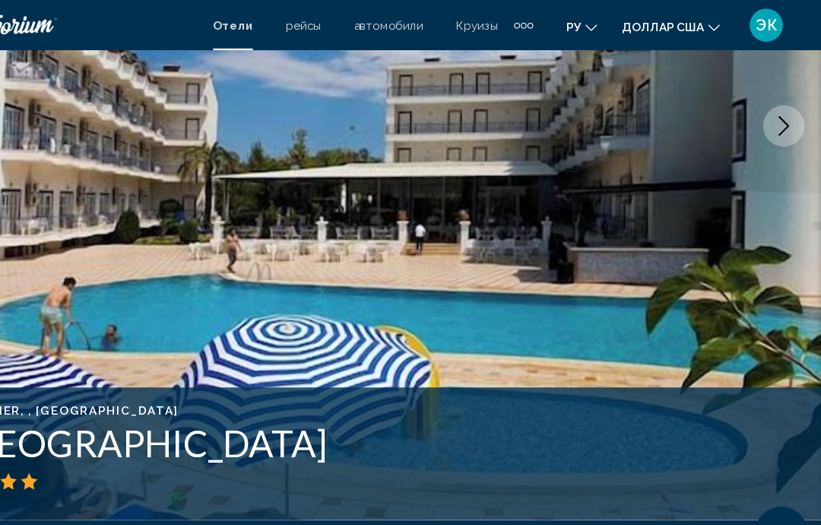
scroll to position [264, 0]
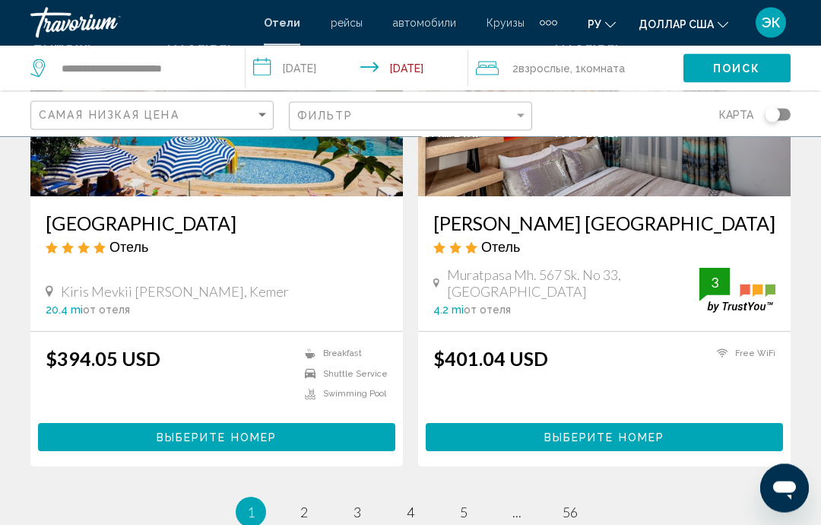
scroll to position [2961, 0]
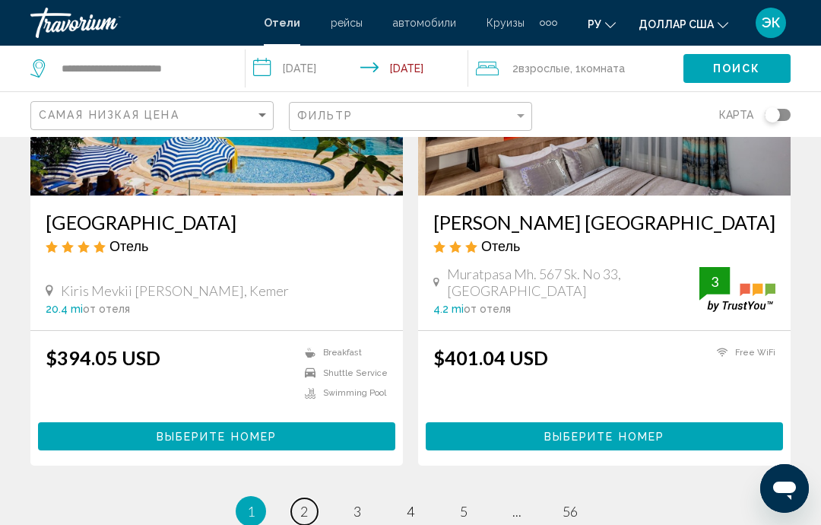
click at [307, 503] on span "2" at bounding box center [304, 511] width 8 height 17
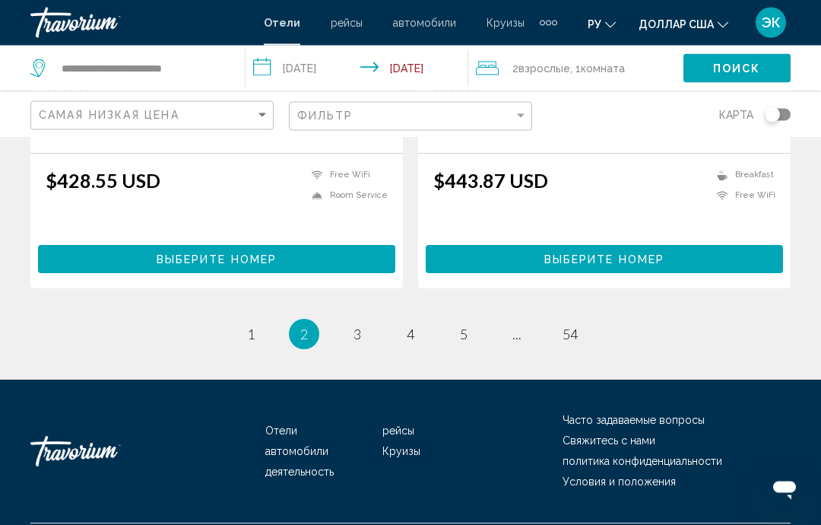
scroll to position [3083, 0]
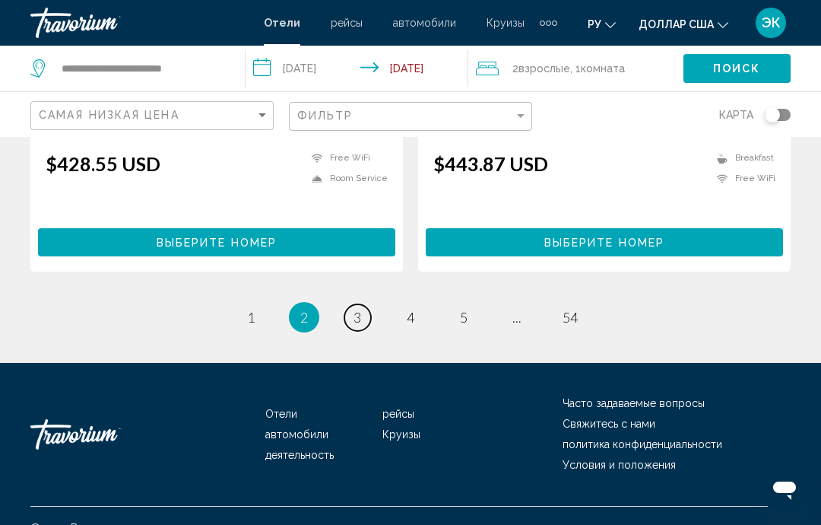
click at [365, 331] on link "page 3" at bounding box center [358, 317] width 27 height 27
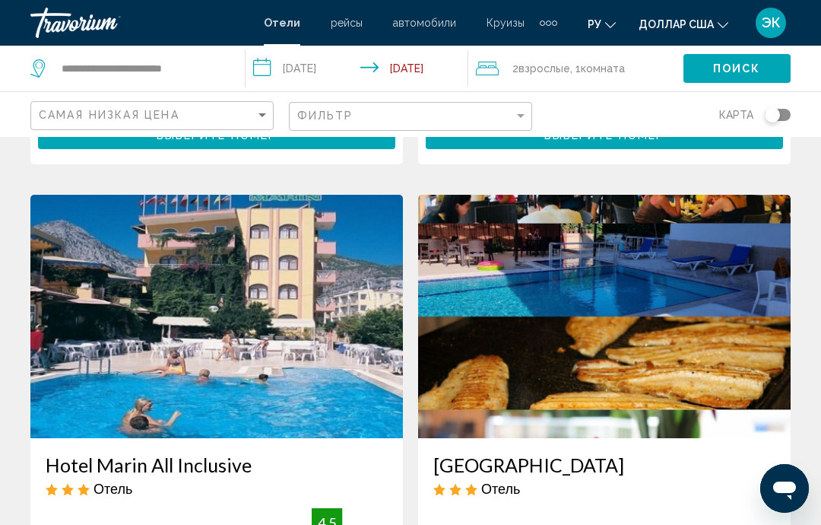
scroll to position [521, 0]
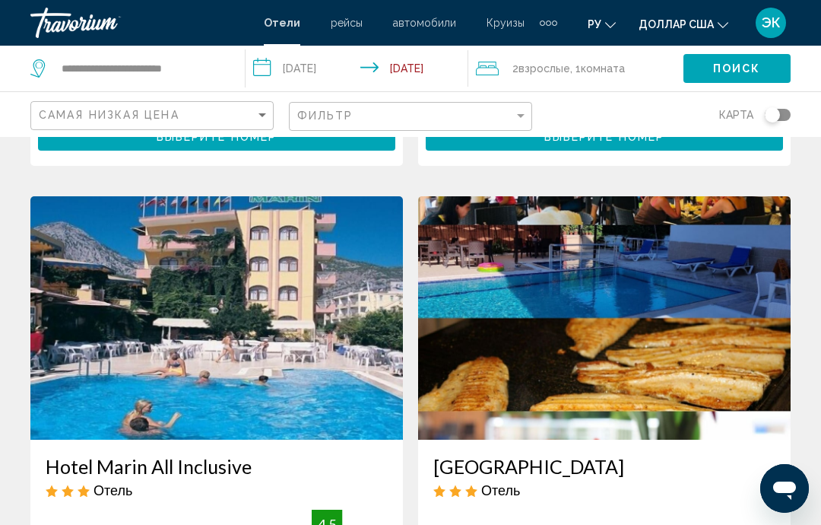
click at [714, 331] on img "Основное содержание" at bounding box center [604, 317] width 373 height 243
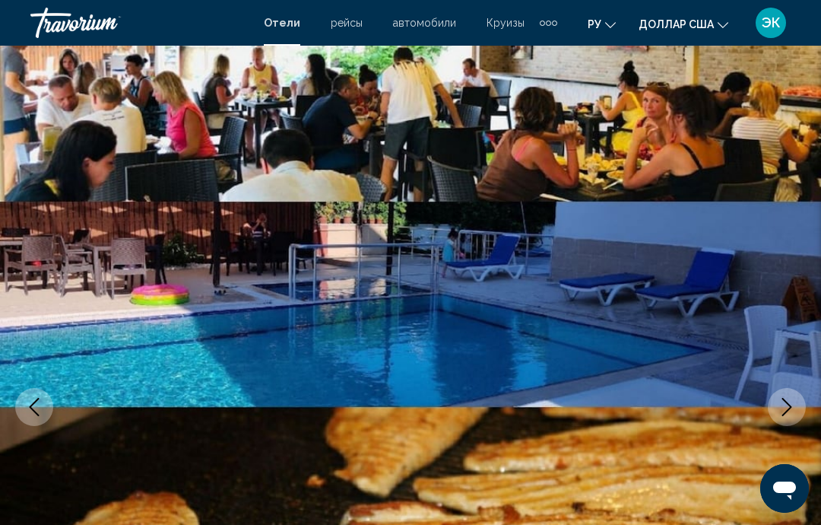
click at [785, 405] on icon "Next image" at bounding box center [787, 407] width 18 height 18
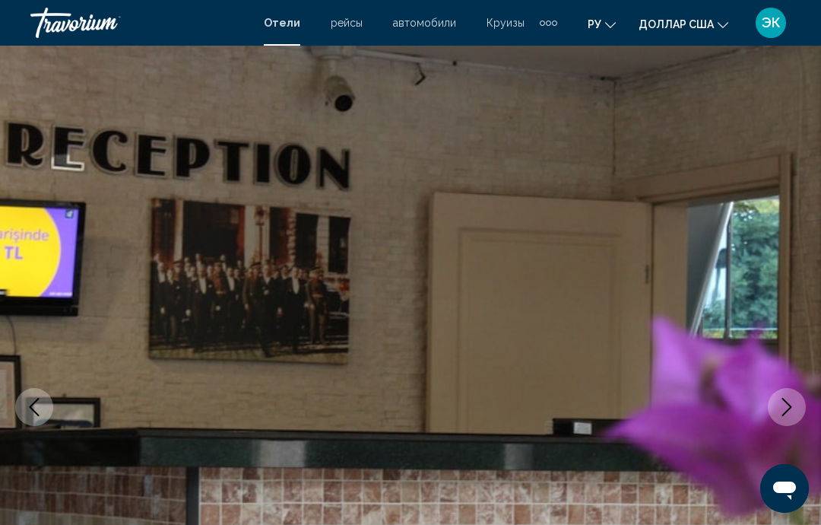
click at [778, 410] on icon "Next image" at bounding box center [787, 407] width 18 height 18
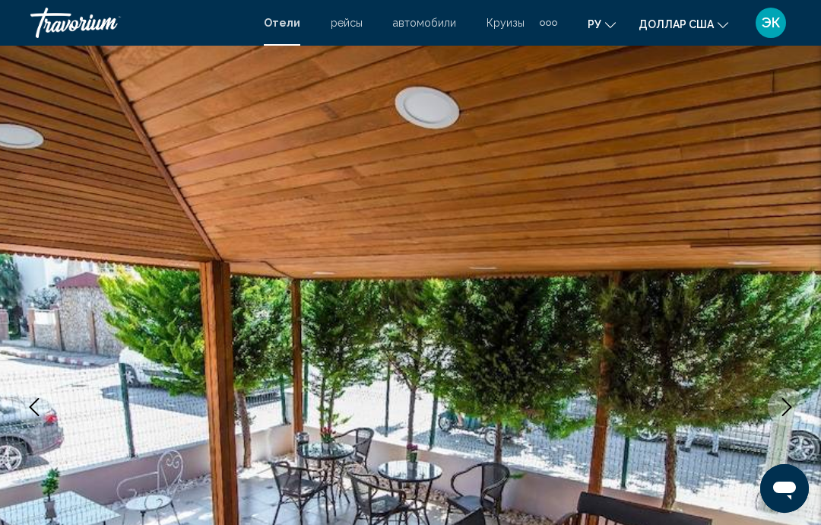
scroll to position [78, 0]
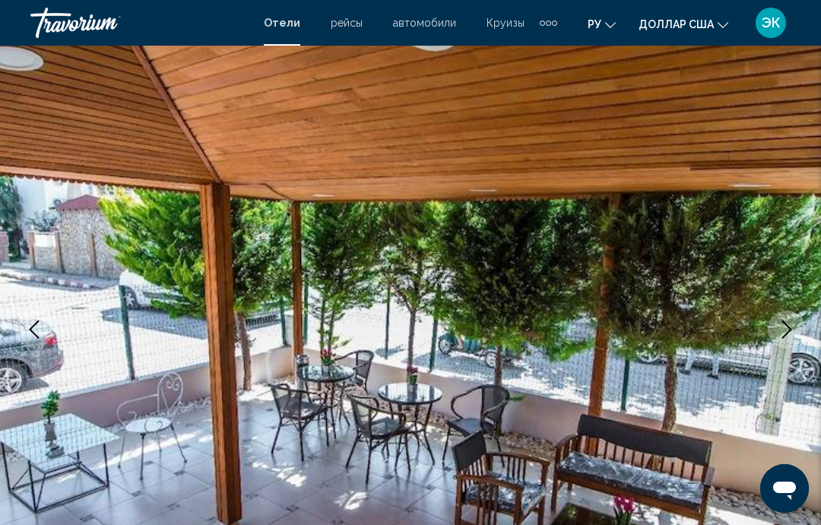
click at [788, 316] on button "Next image" at bounding box center [787, 329] width 38 height 38
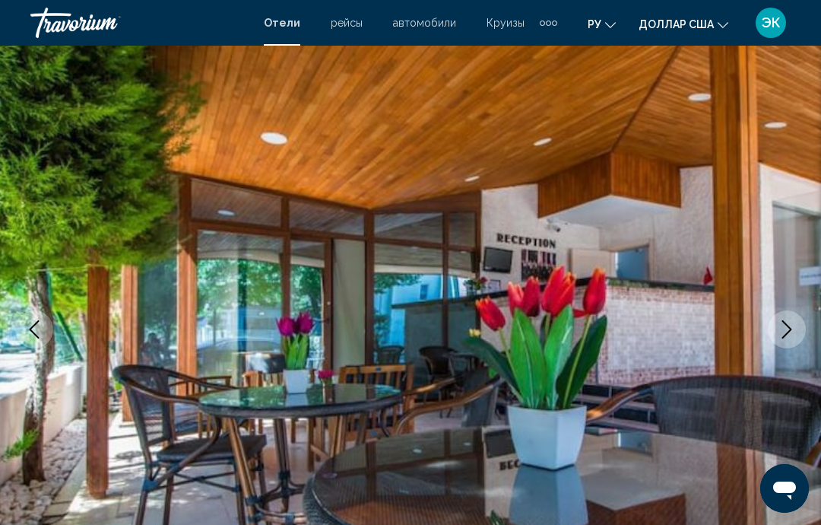
click at [787, 326] on icon "Next image" at bounding box center [787, 329] width 18 height 18
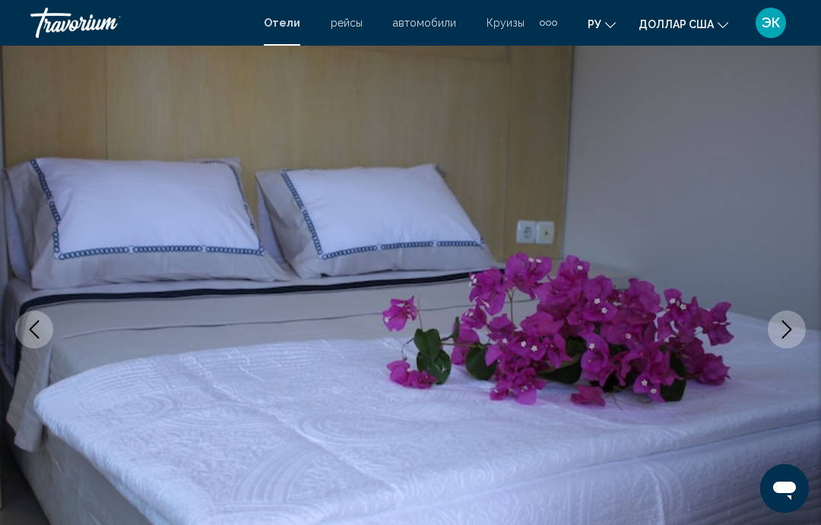
click at [784, 326] on icon "Next image" at bounding box center [787, 329] width 18 height 18
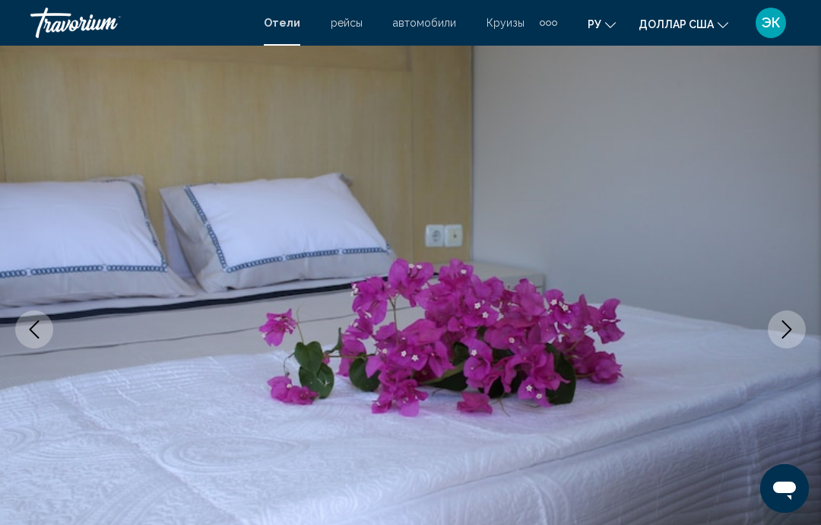
click at [780, 331] on icon "Next image" at bounding box center [787, 329] width 18 height 18
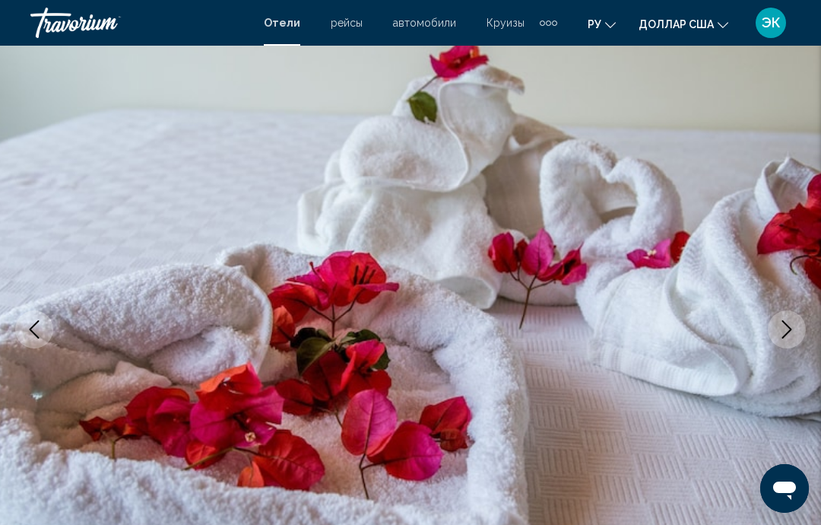
click at [783, 330] on icon "Next image" at bounding box center [787, 329] width 18 height 18
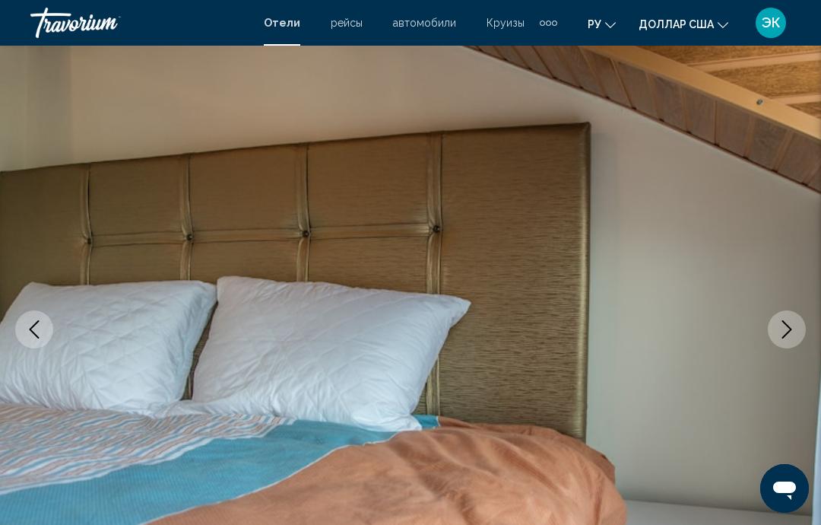
click at [786, 322] on icon "Next image" at bounding box center [787, 329] width 18 height 18
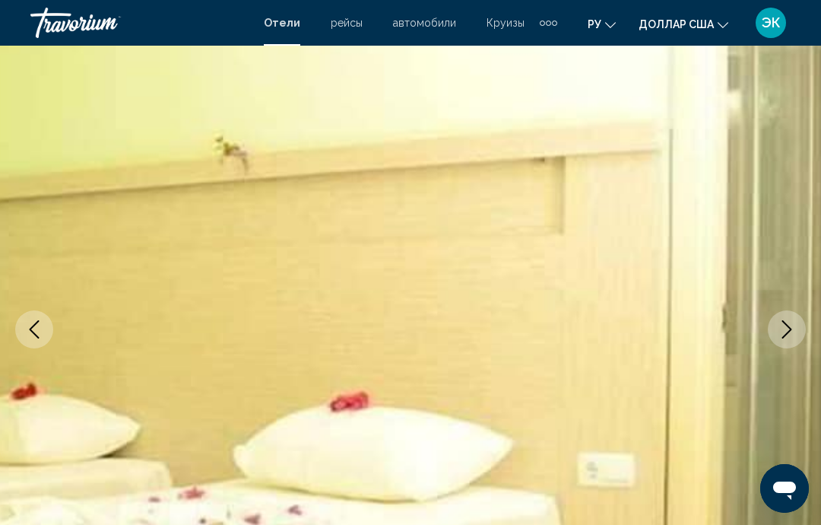
click at [782, 336] on icon "Next image" at bounding box center [787, 329] width 18 height 18
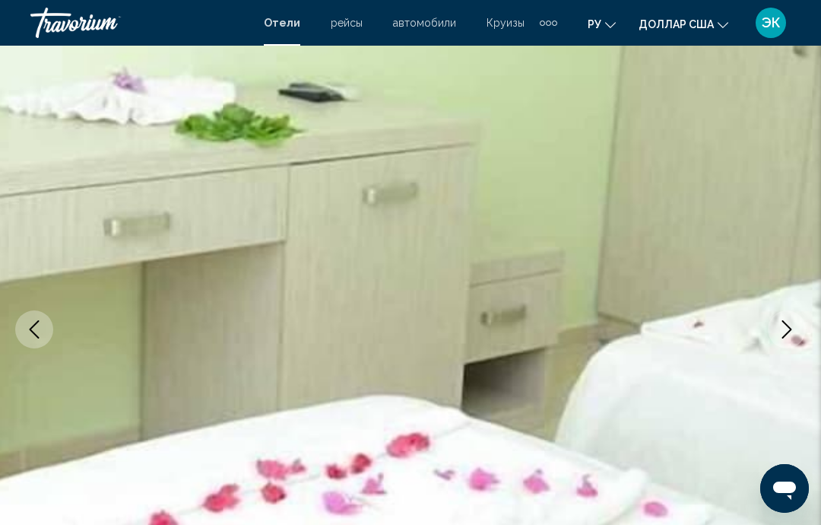
click at [786, 327] on icon "Next image" at bounding box center [787, 329] width 18 height 18
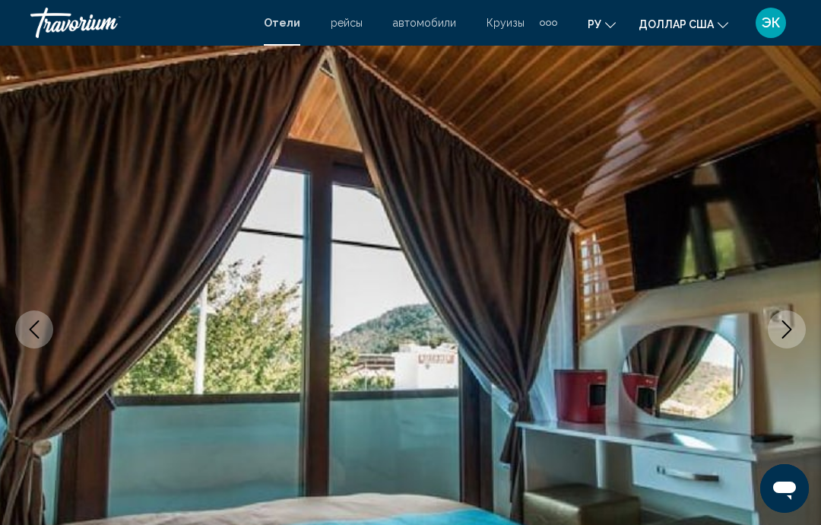
click at [788, 331] on icon "Next image" at bounding box center [787, 329] width 18 height 18
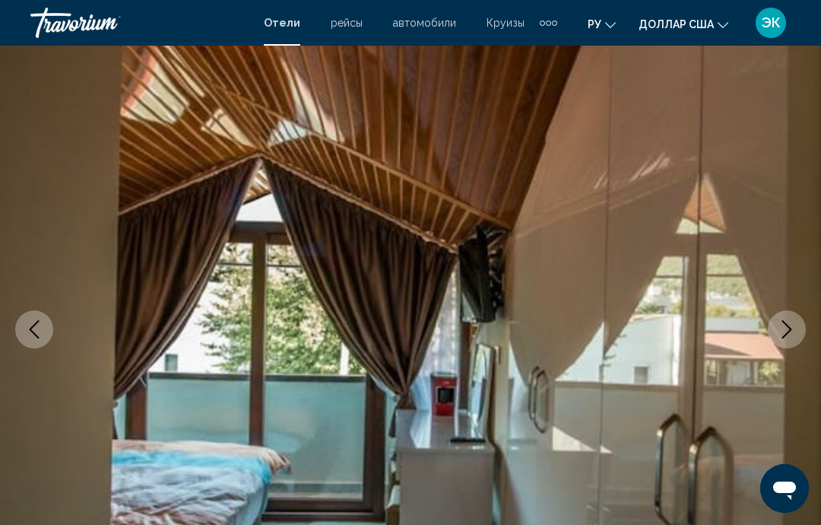
click at [786, 332] on icon "Next image" at bounding box center [787, 329] width 18 height 18
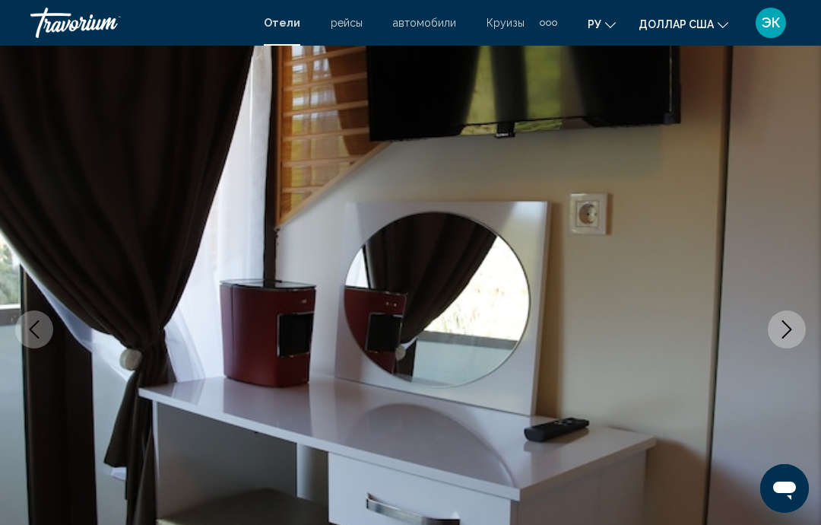
click at [790, 333] on icon "Next image" at bounding box center [787, 329] width 18 height 18
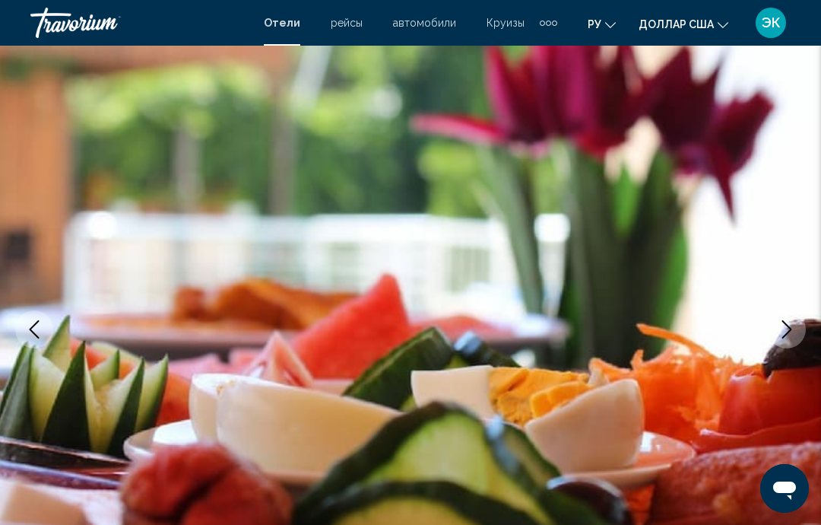
click at [785, 338] on icon "Next image" at bounding box center [787, 329] width 18 height 18
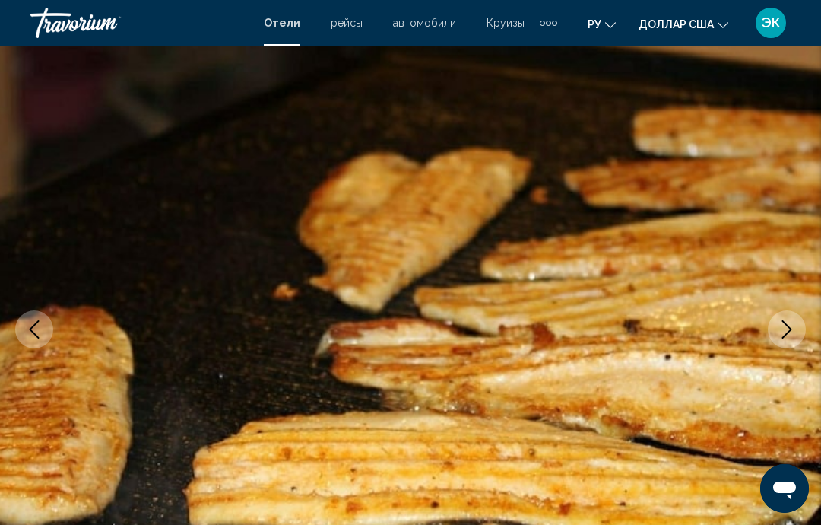
click at [783, 340] on button "Next image" at bounding box center [787, 329] width 38 height 38
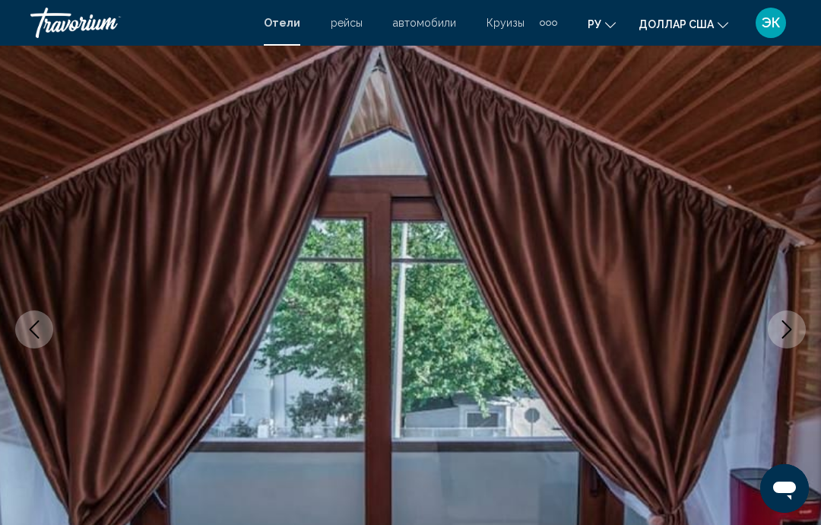
click at [782, 343] on button "Next image" at bounding box center [787, 329] width 38 height 38
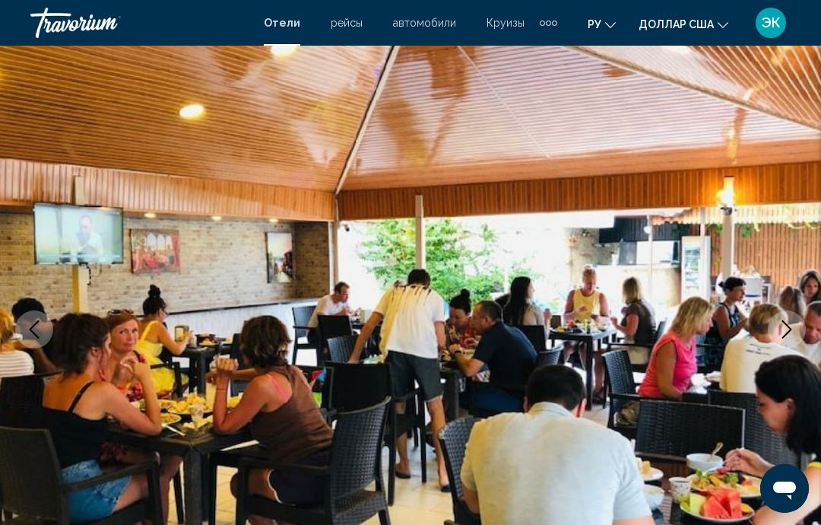
click at [790, 329] on icon "Next image" at bounding box center [787, 329] width 18 height 18
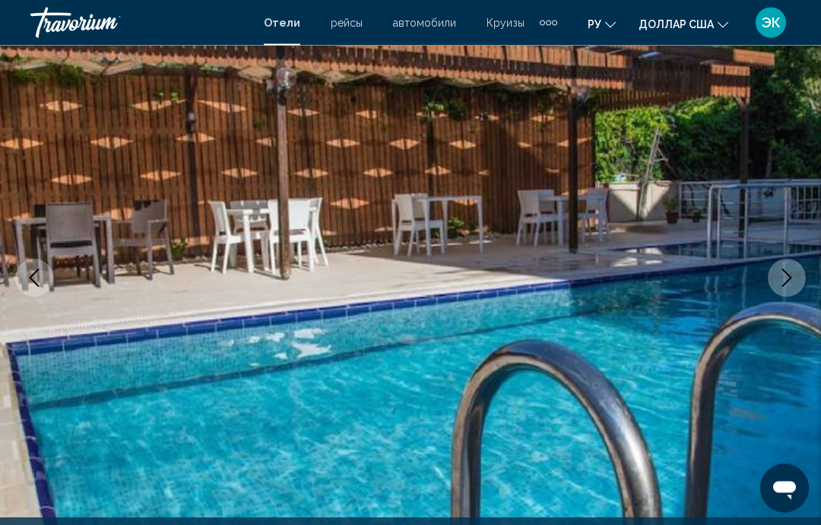
scroll to position [126, 0]
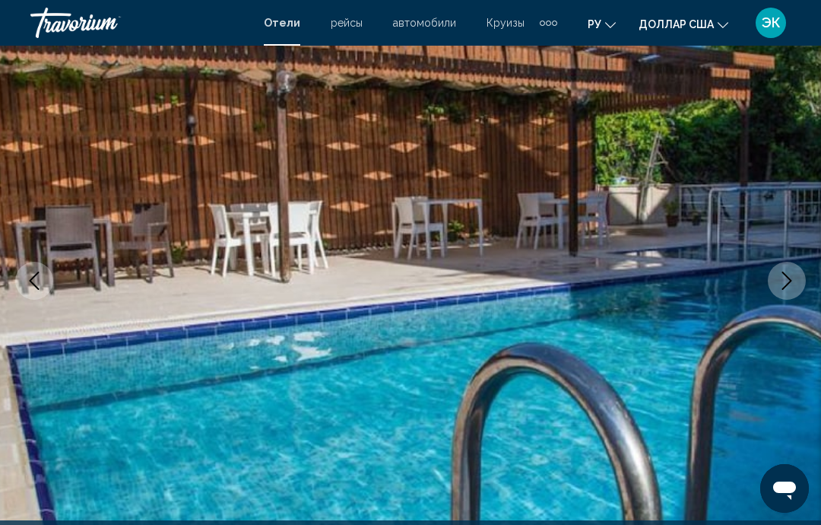
click at [793, 282] on icon "Next image" at bounding box center [787, 281] width 18 height 18
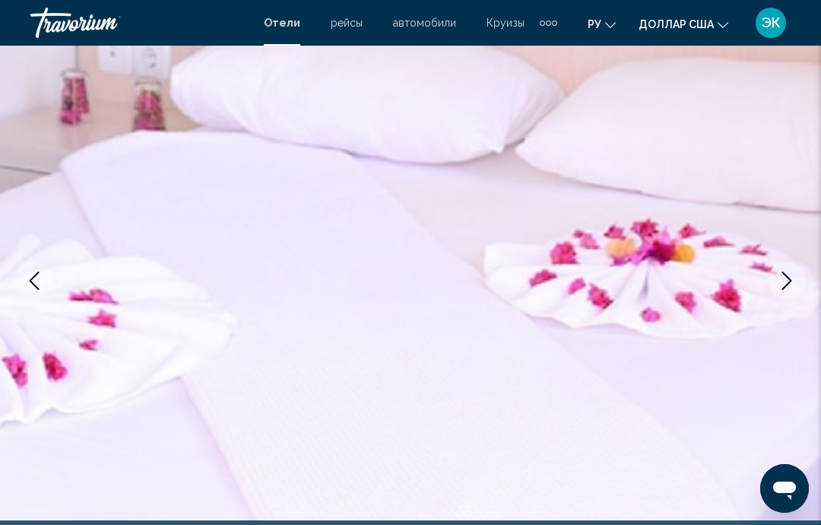
click at [790, 280] on icon "Next image" at bounding box center [788, 281] width 10 height 18
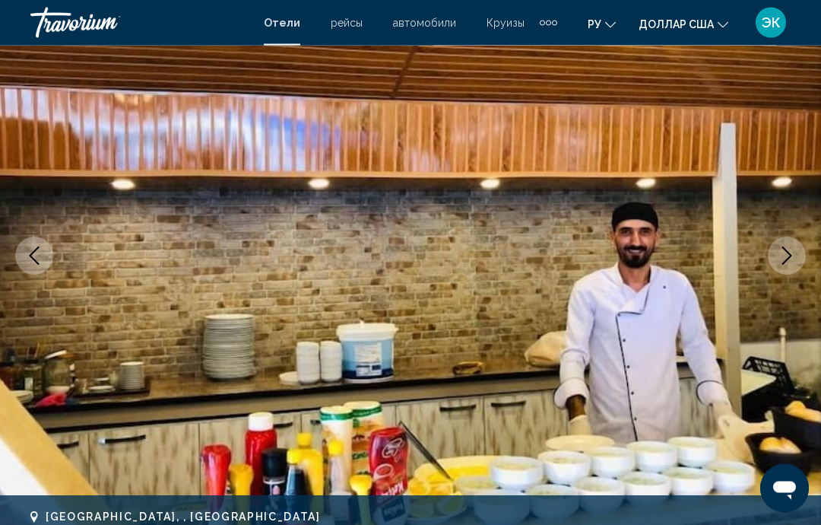
scroll to position [151, 0]
click at [800, 254] on button "Next image" at bounding box center [787, 256] width 38 height 38
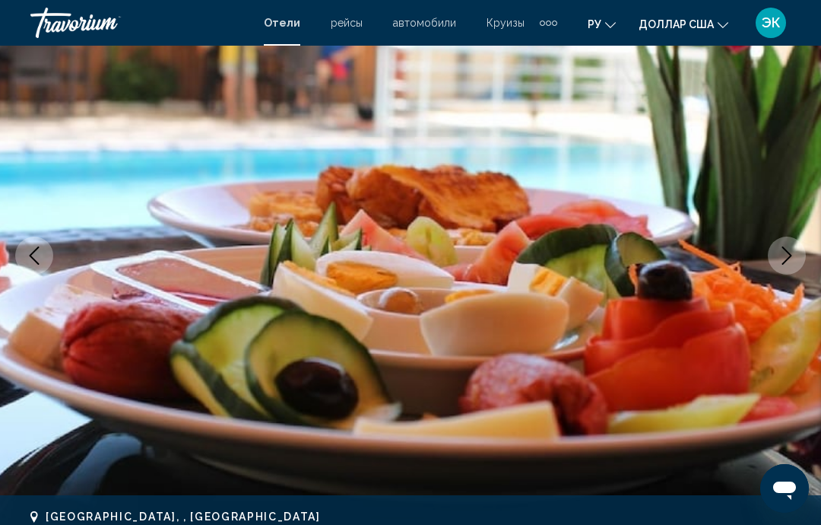
click at [796, 274] on img "Основное содержание" at bounding box center [410, 255] width 821 height 723
click at [791, 256] on icon "Next image" at bounding box center [788, 255] width 10 height 18
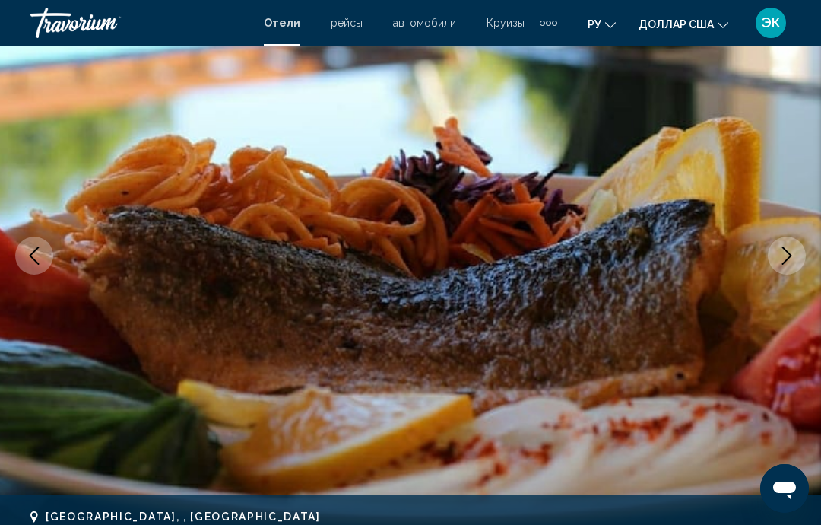
click at [789, 260] on icon "Next image" at bounding box center [787, 255] width 18 height 18
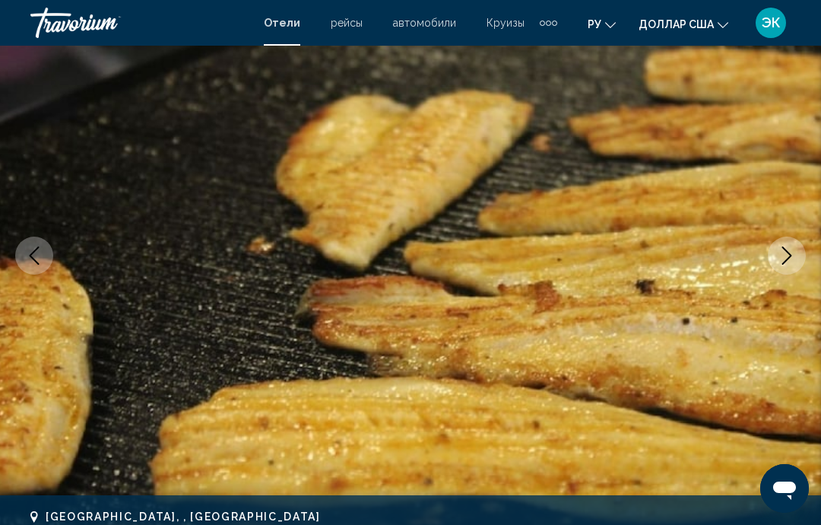
click at [789, 262] on icon "Next image" at bounding box center [787, 255] width 18 height 18
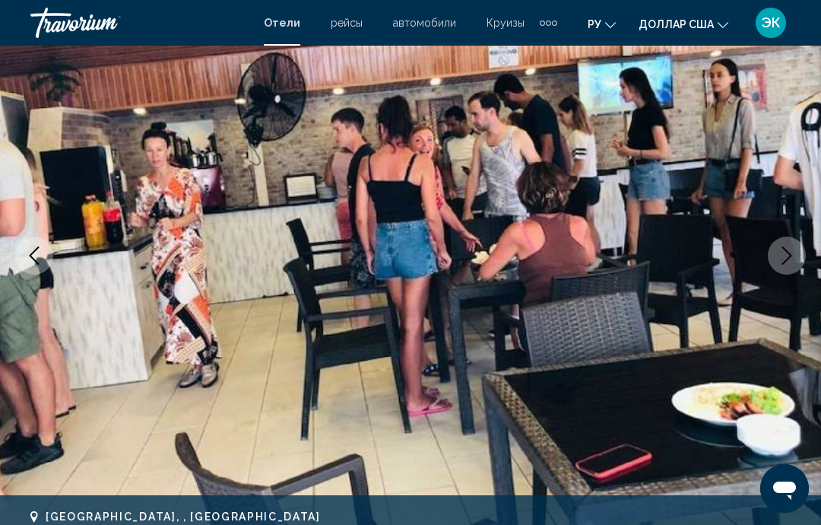
click at [788, 267] on button "Next image" at bounding box center [787, 256] width 38 height 38
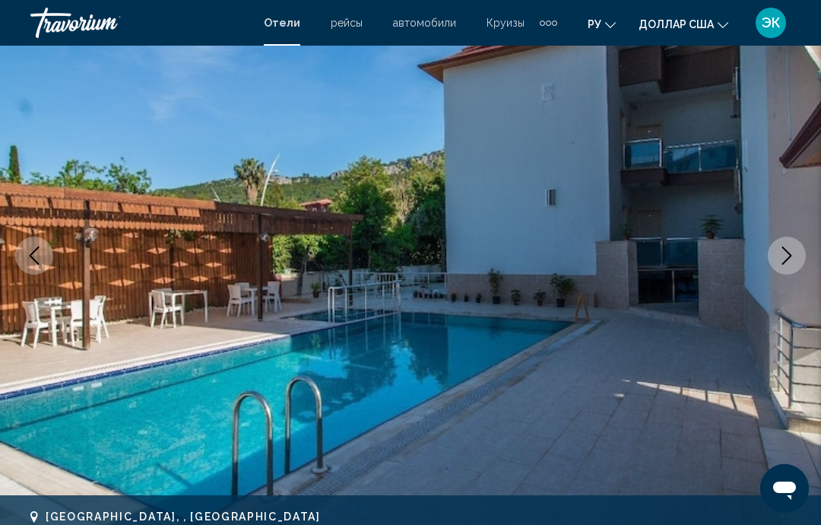
click at [796, 253] on button "Next image" at bounding box center [787, 256] width 38 height 38
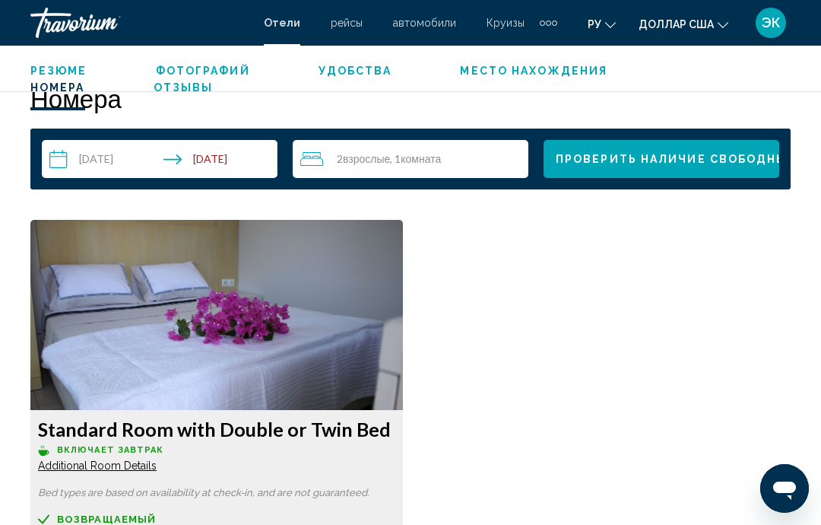
scroll to position [2194, 0]
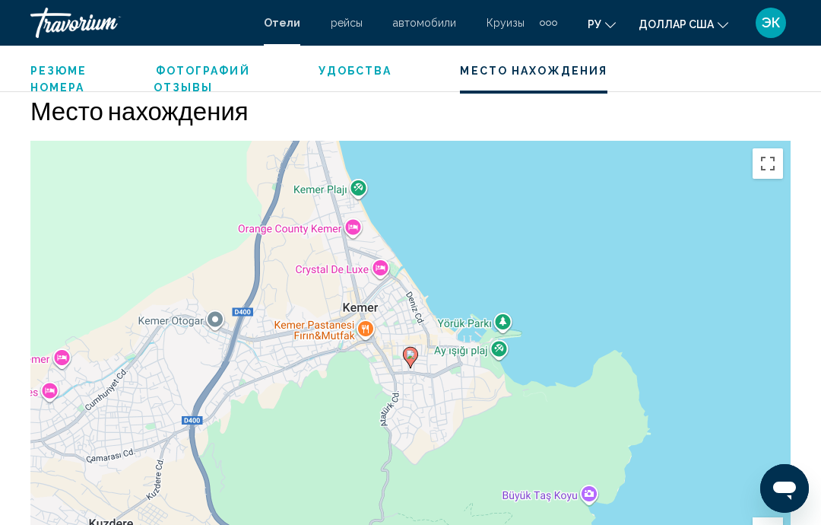
scroll to position [1655, 0]
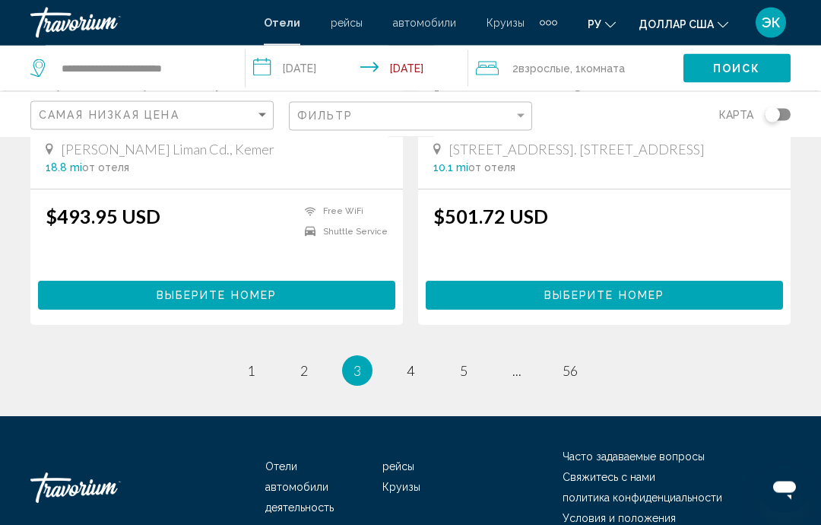
scroll to position [3049, 0]
click at [407, 362] on span "4" at bounding box center [411, 370] width 8 height 17
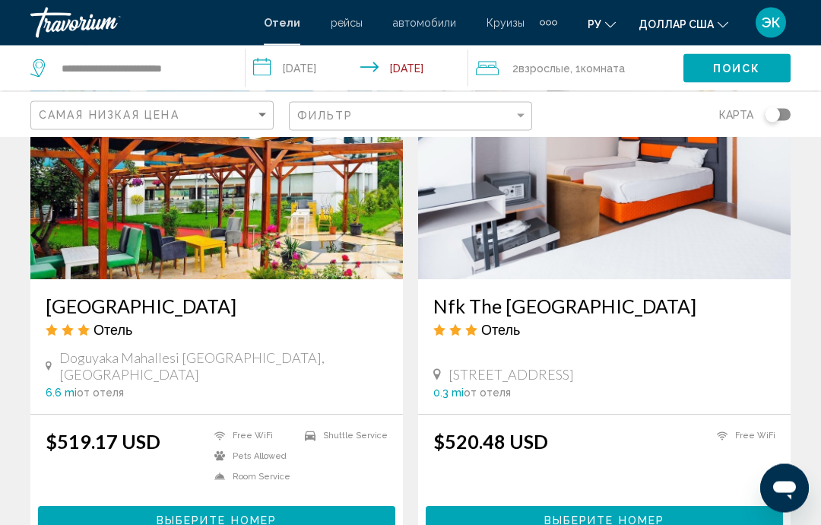
scroll to position [1770, 0]
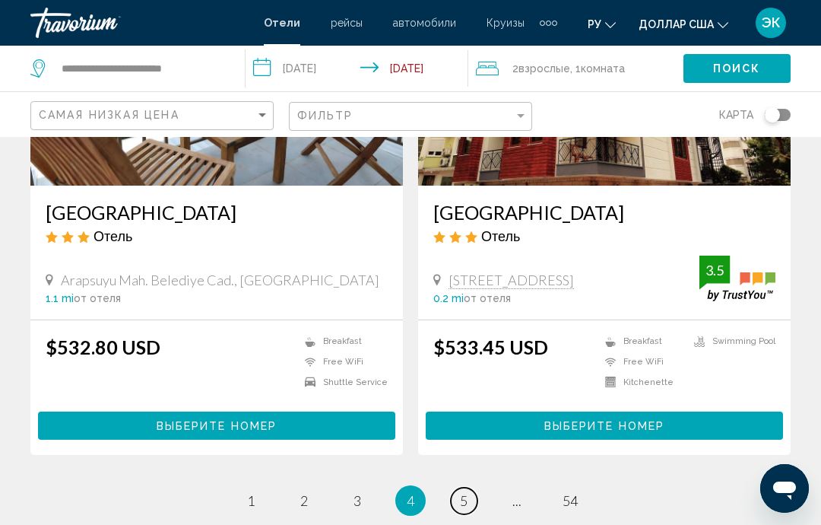
click at [456, 503] on link "page 5" at bounding box center [464, 501] width 27 height 27
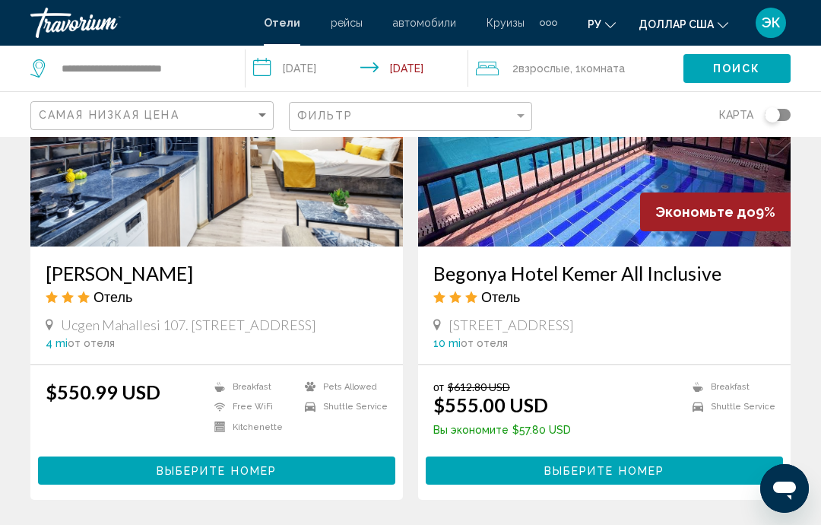
scroll to position [1256, 0]
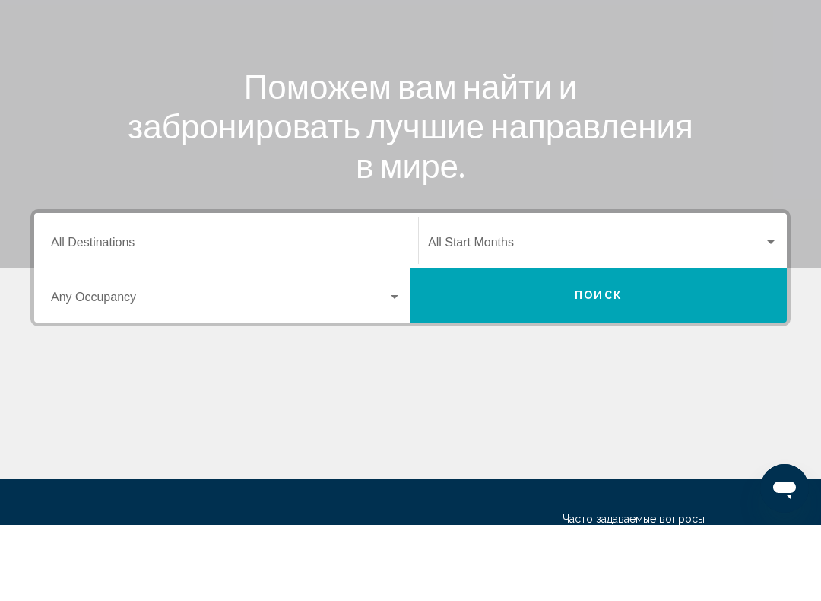
scroll to position [113, 0]
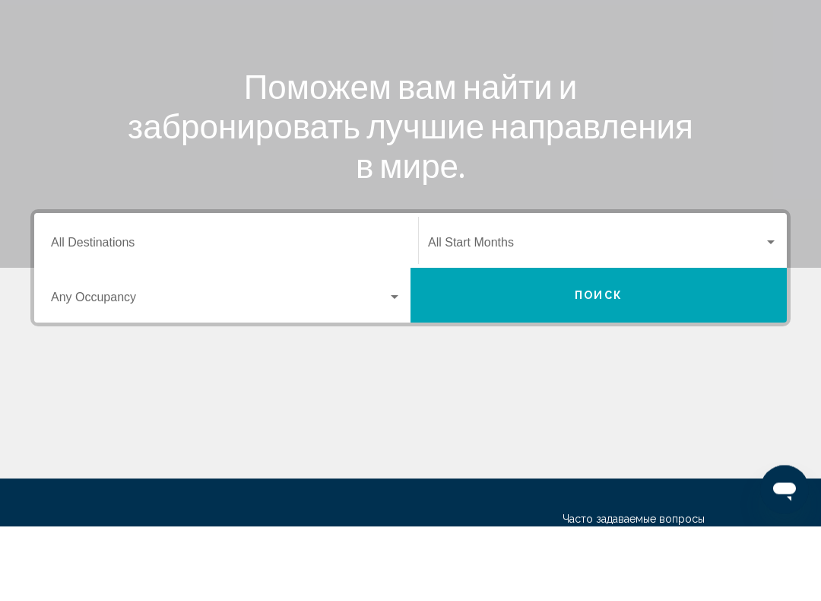
click at [387, 369] on span "Виджет поиска" at bounding box center [219, 376] width 337 height 14
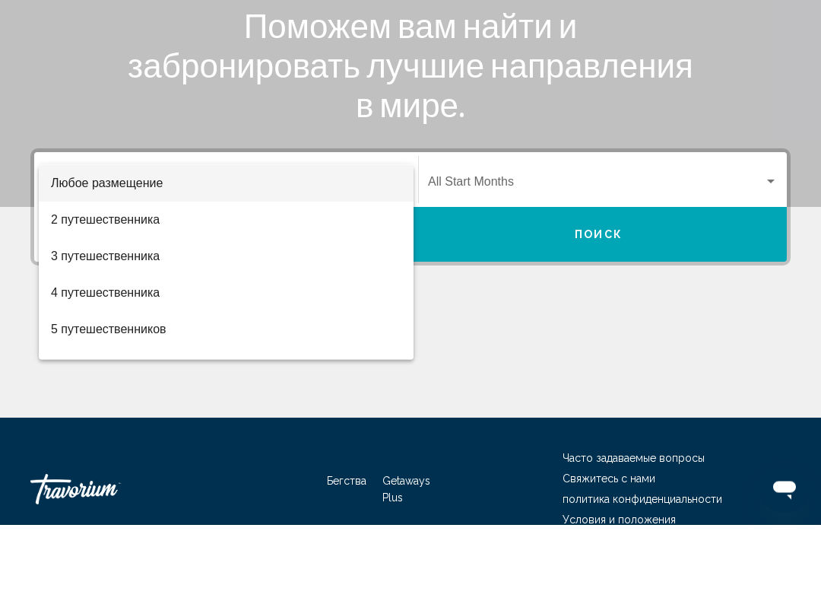
scroll to position [253, 0]
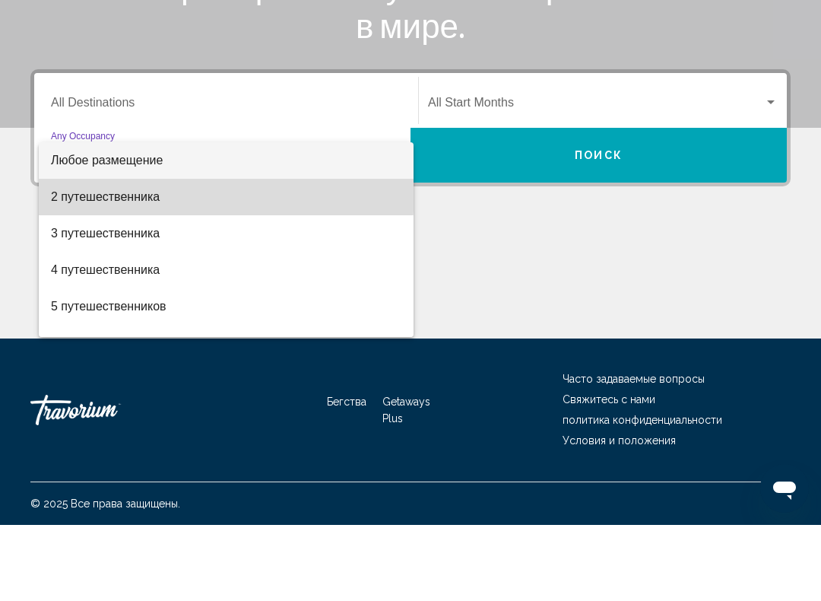
click at [137, 266] on font "2 путешественника" at bounding box center [105, 272] width 109 height 13
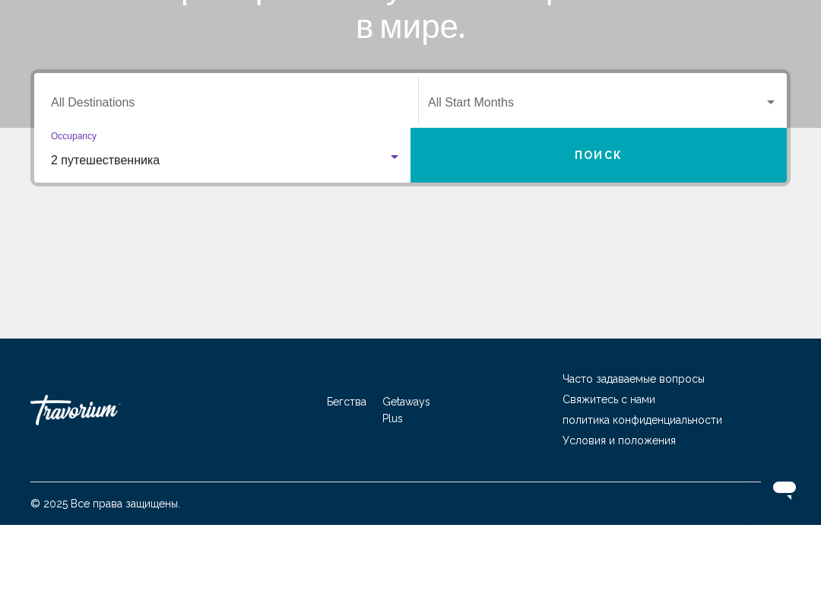
click at [770, 176] on div "Виджет поиска" at bounding box center [771, 178] width 8 height 4
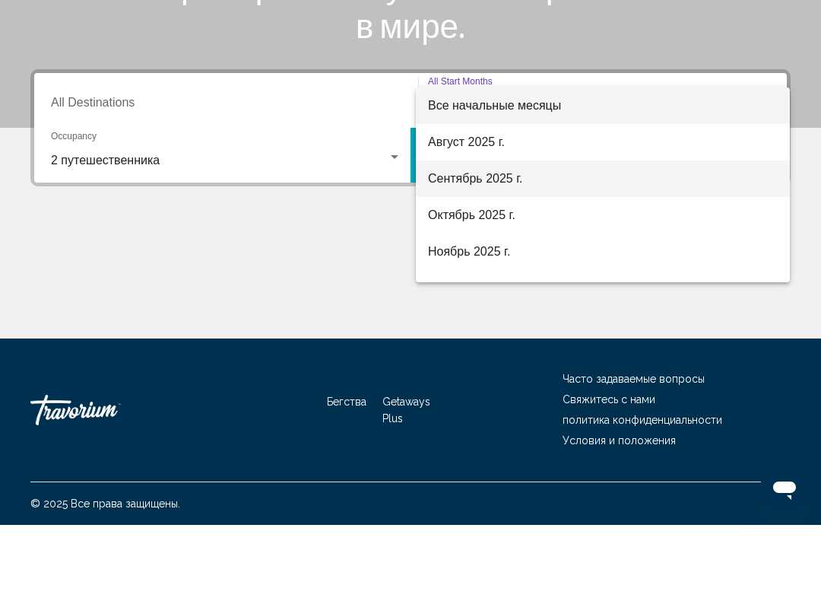
click at [491, 248] on font "Сентябрь 2025 г." at bounding box center [475, 254] width 95 height 13
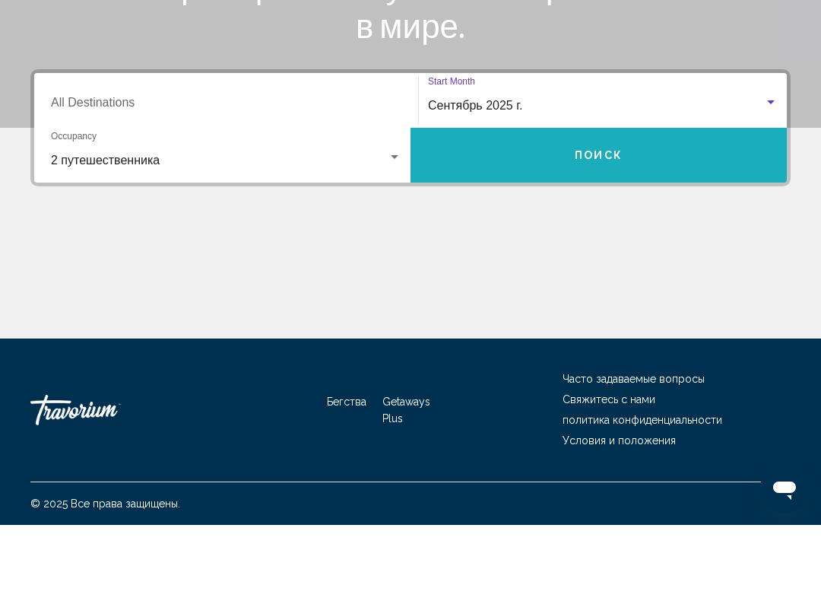
click at [629, 204] on button "Поиск" at bounding box center [599, 231] width 376 height 55
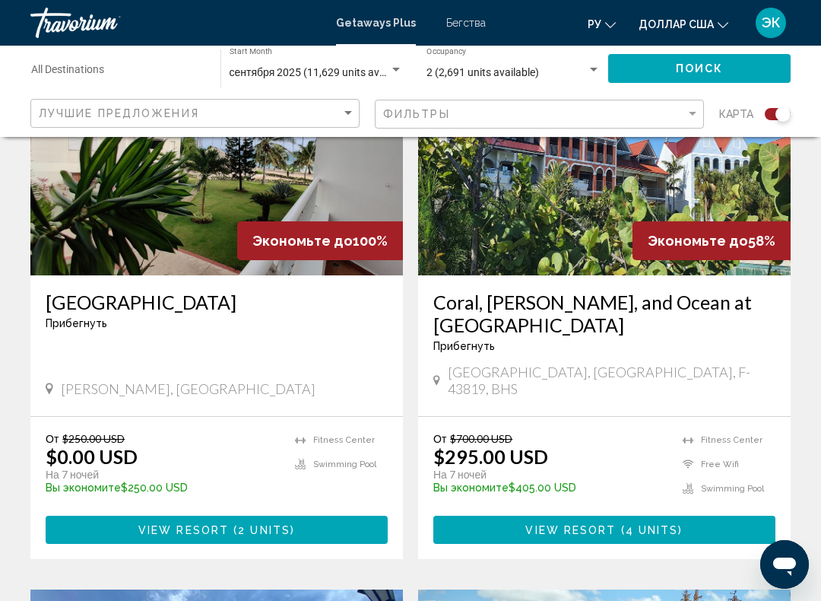
scroll to position [644, 0]
click at [204, 229] on img "Основное содержание" at bounding box center [216, 154] width 373 height 243
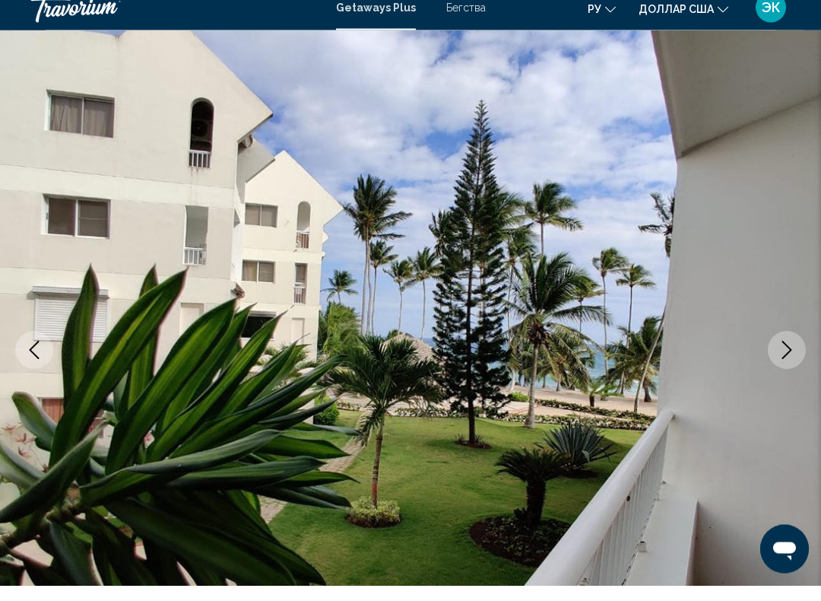
scroll to position [42, 0]
click at [784, 356] on icon "Next image" at bounding box center [787, 365] width 18 height 18
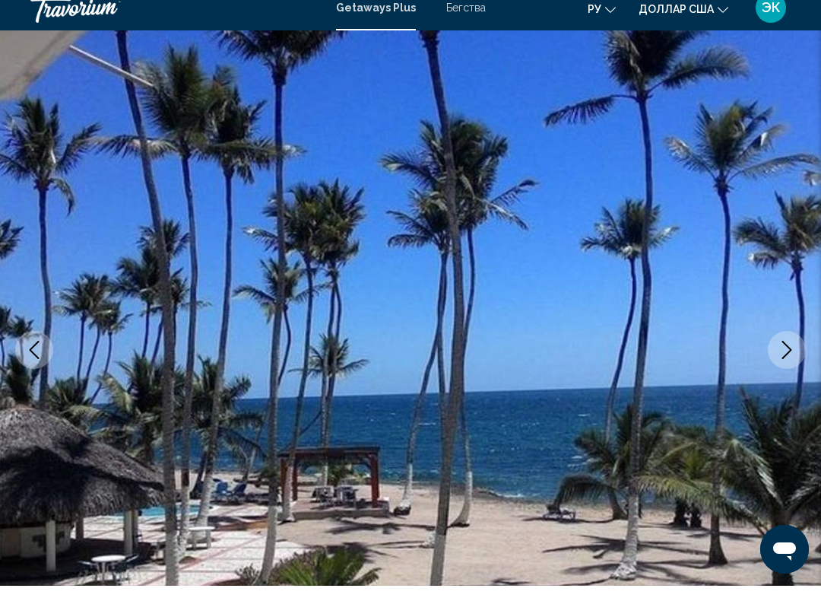
click at [791, 359] on button "Next image" at bounding box center [787, 365] width 38 height 38
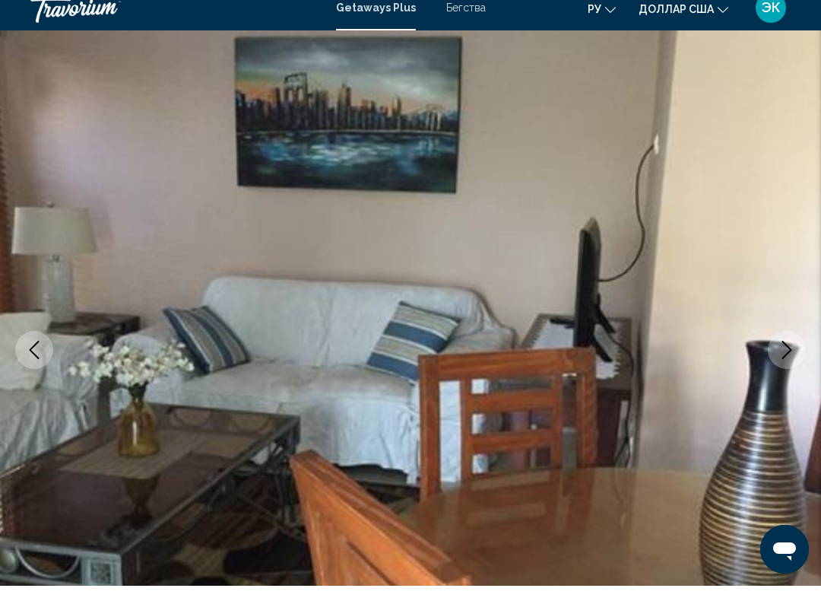
click at [786, 357] on icon "Next image" at bounding box center [787, 365] width 18 height 18
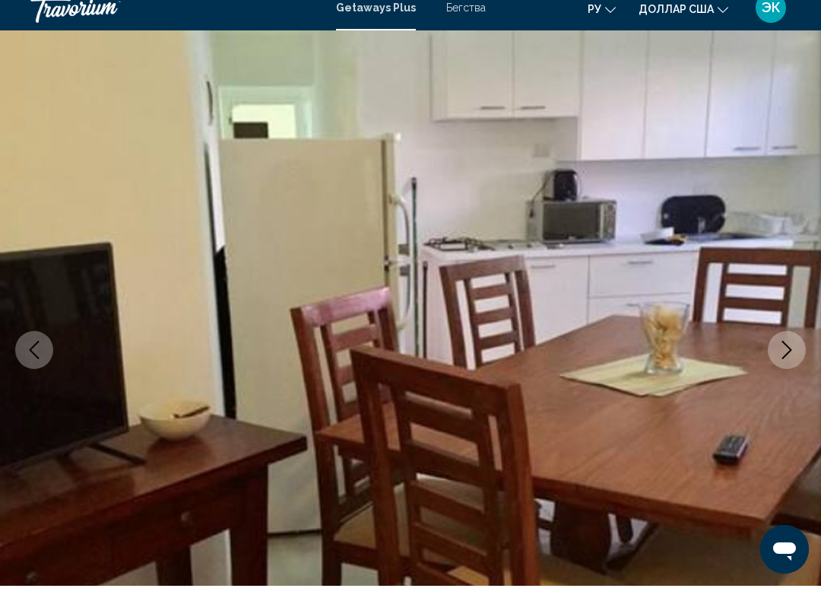
click at [790, 356] on icon "Next image" at bounding box center [787, 365] width 18 height 18
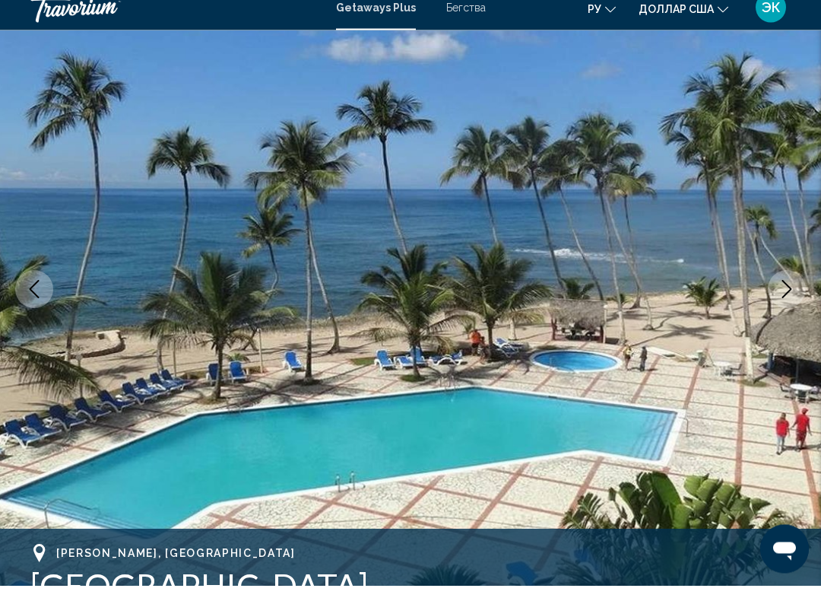
scroll to position [103, 0]
click at [784, 300] on button "Next image" at bounding box center [787, 304] width 38 height 38
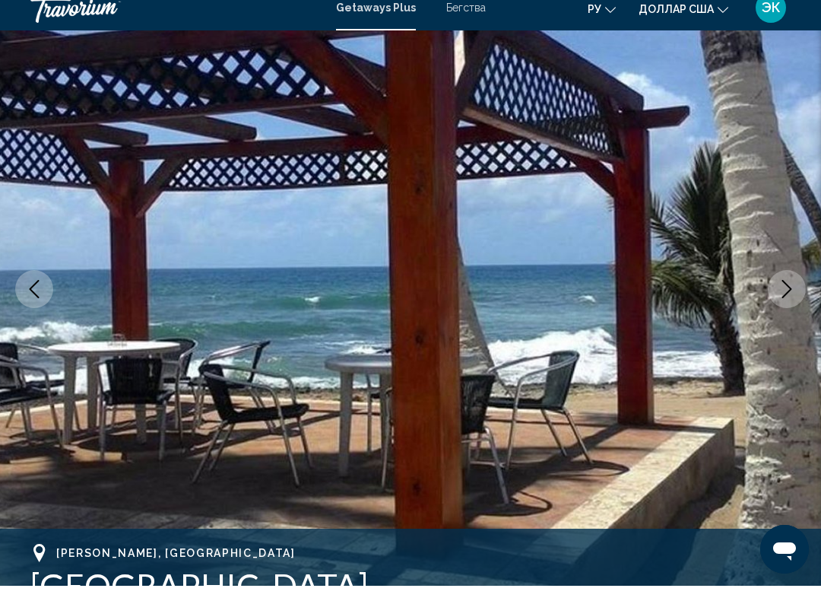
click at [786, 302] on button "Next image" at bounding box center [787, 304] width 38 height 38
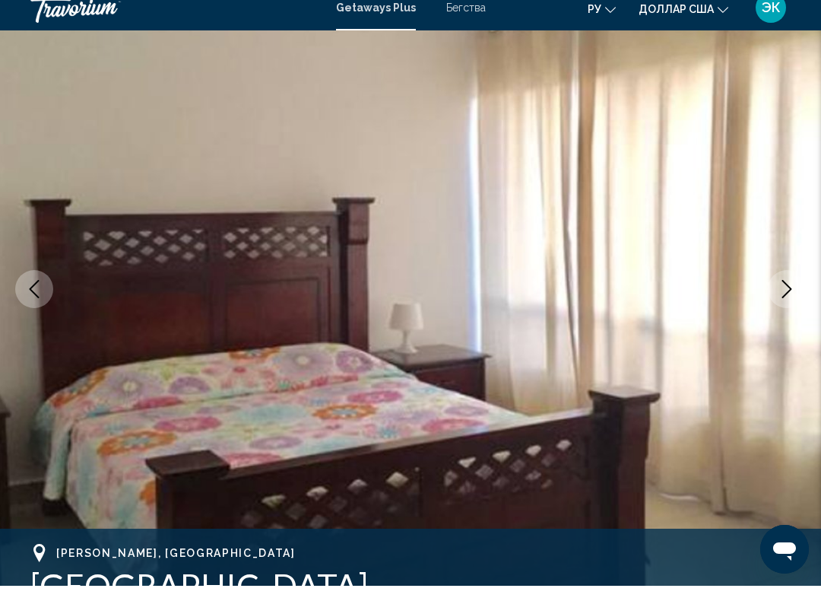
click at [784, 297] on icon "Next image" at bounding box center [788, 304] width 10 height 18
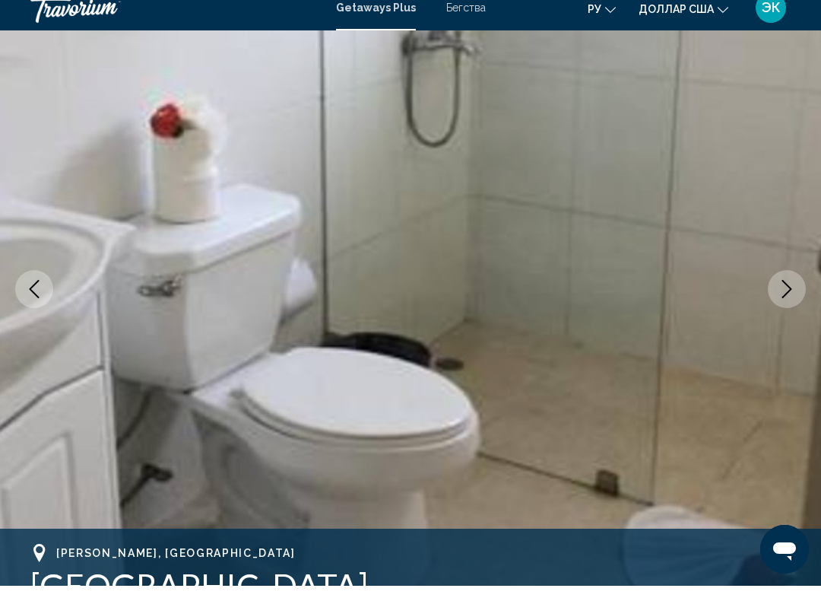
click at [790, 295] on icon "Next image" at bounding box center [787, 304] width 18 height 18
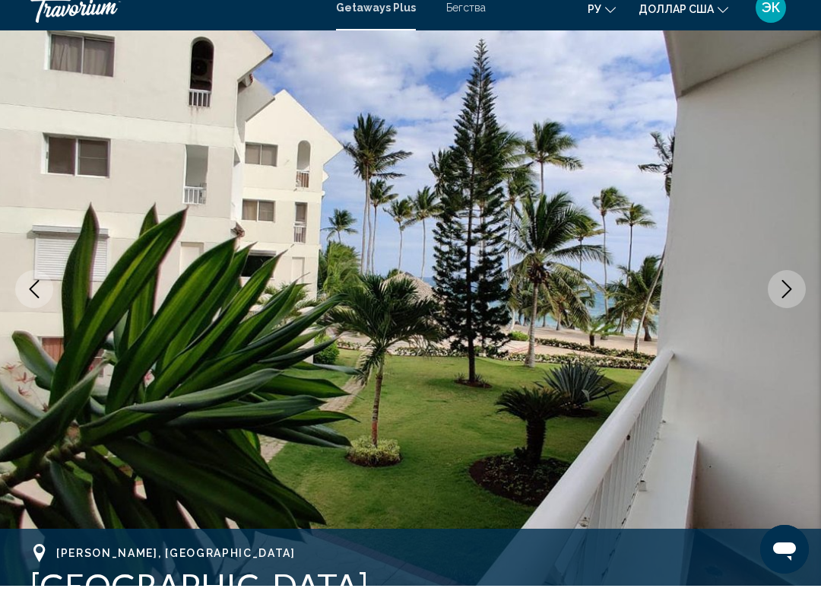
click at [784, 296] on icon "Next image" at bounding box center [788, 304] width 10 height 18
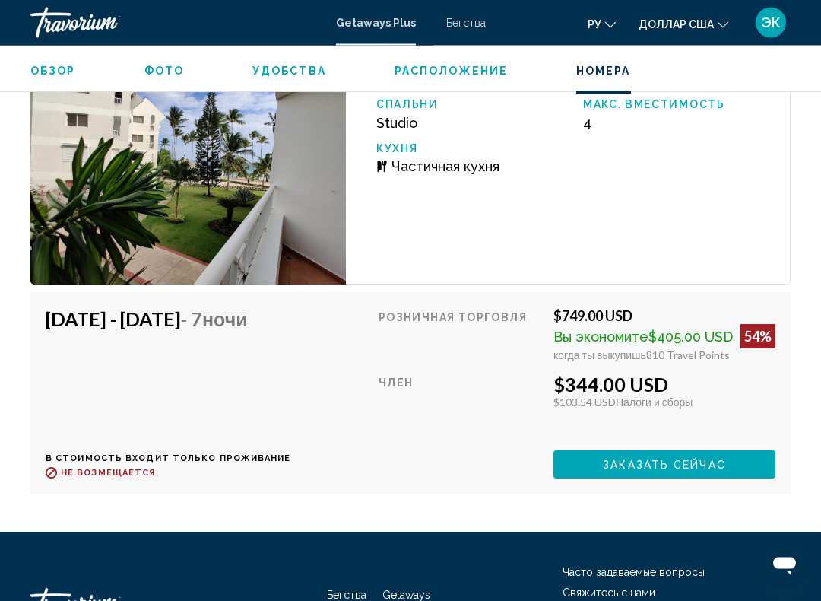
scroll to position [2616, 0]
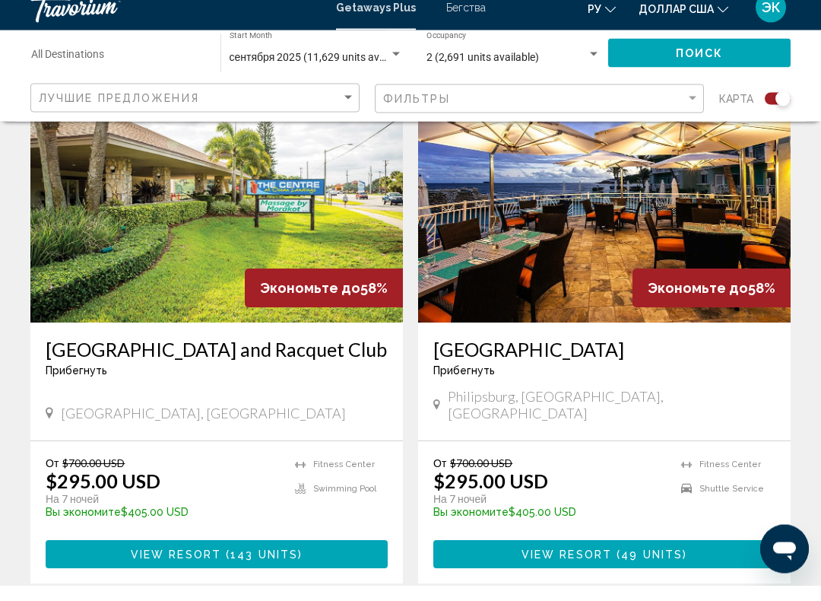
scroll to position [3293, 0]
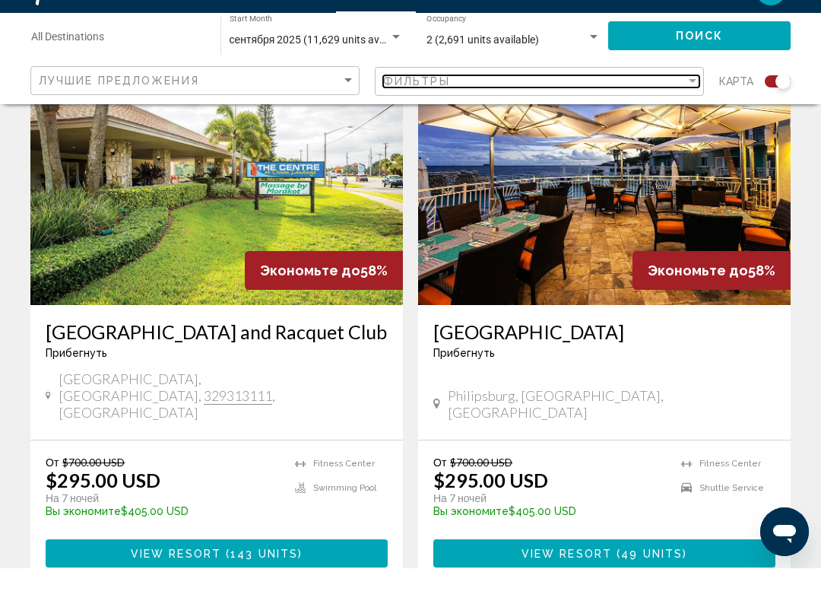
click at [691, 112] on div "Filter" at bounding box center [693, 114] width 8 height 4
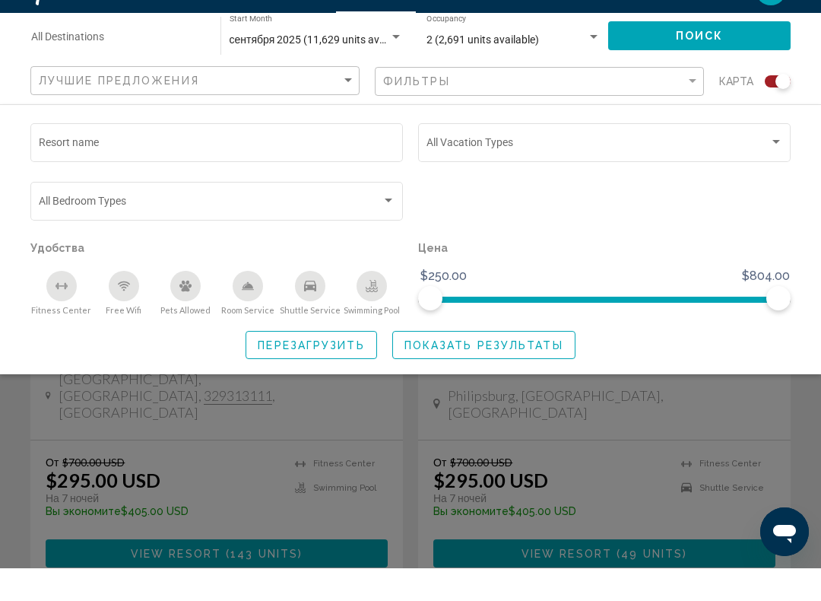
click at [774, 173] on div "Search widget" at bounding box center [777, 175] width 8 height 4
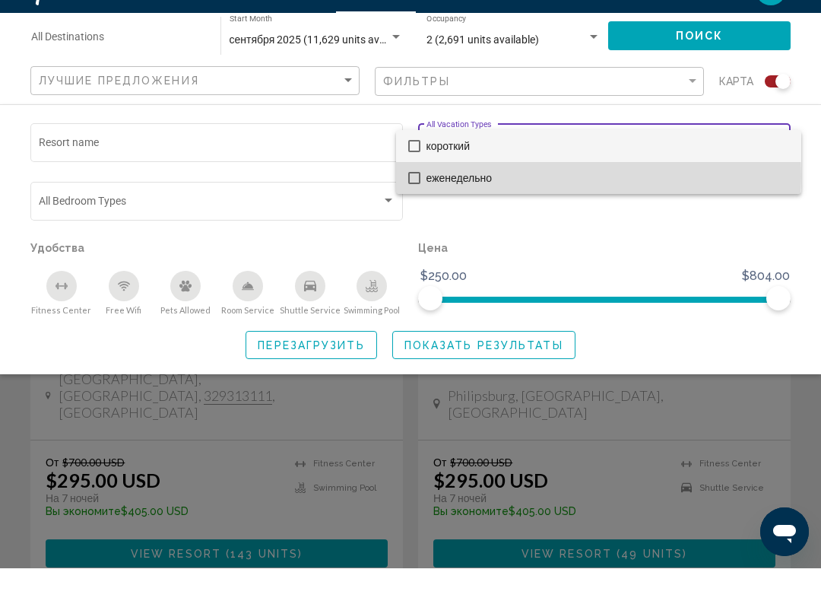
click at [415, 205] on mat-pseudo-checkbox at bounding box center [414, 211] width 12 height 12
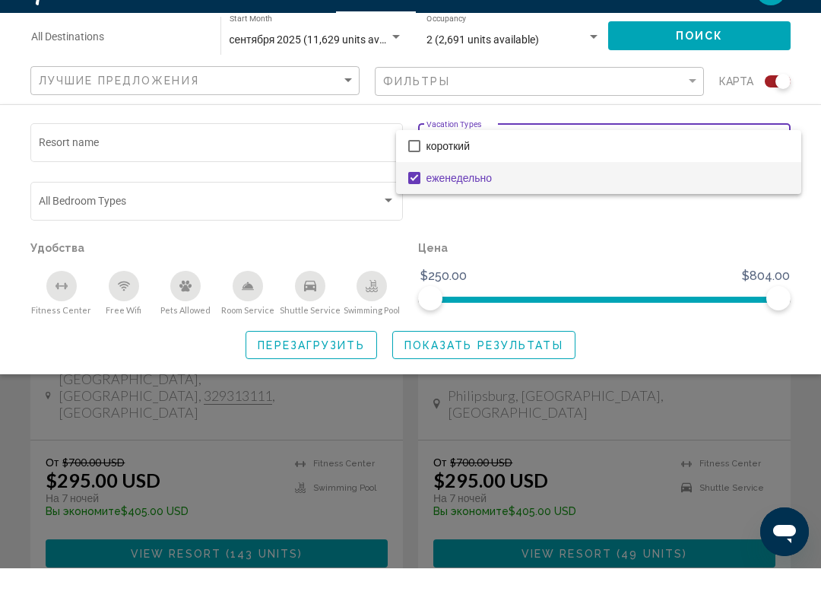
click at [549, 338] on div at bounding box center [410, 300] width 821 height 601
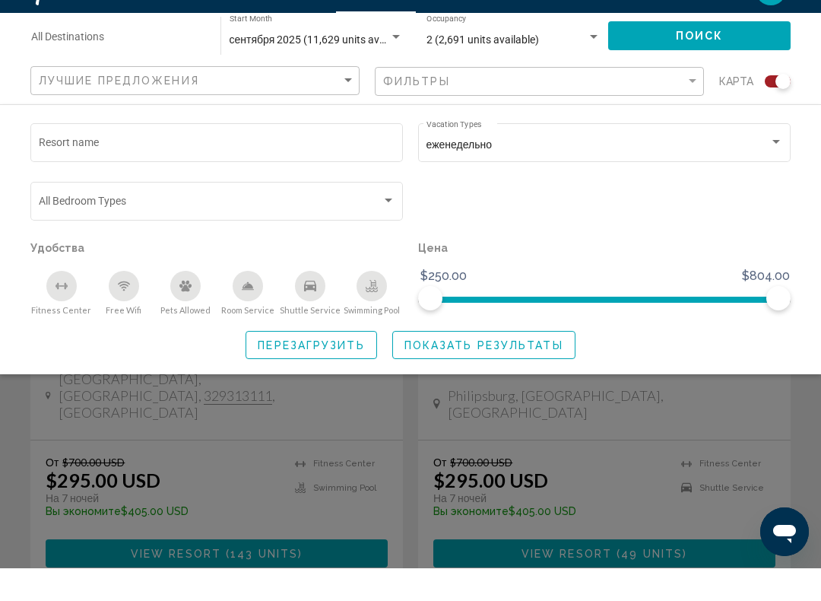
click at [547, 372] on span "Показать результаты" at bounding box center [484, 378] width 159 height 12
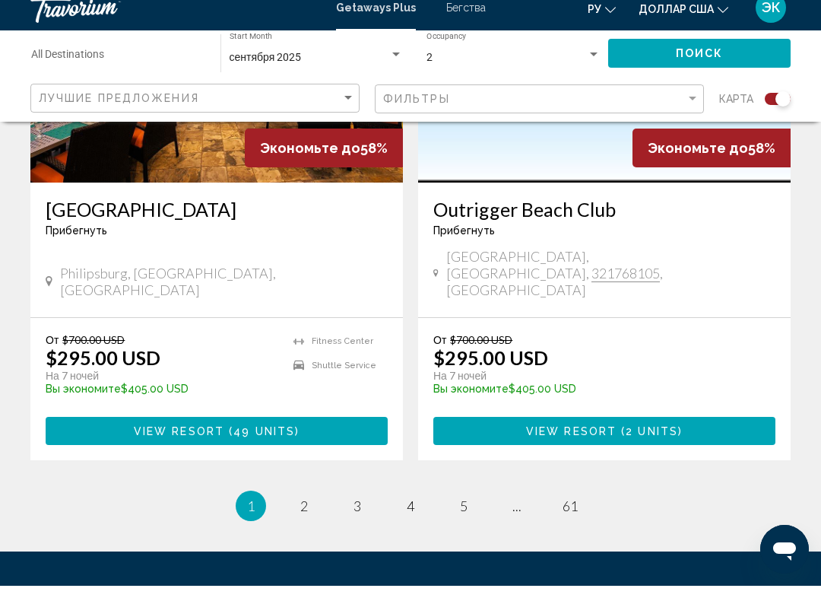
scroll to position [3456, 0]
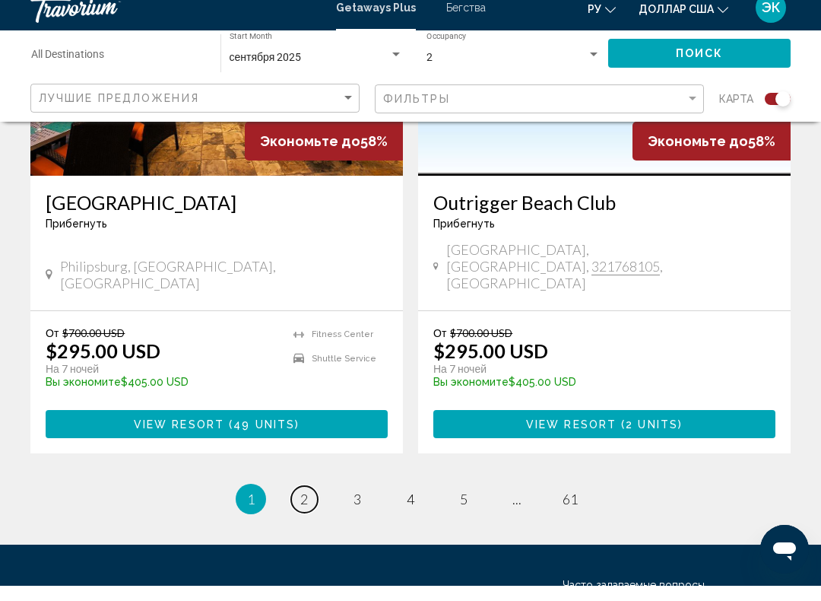
click at [307, 506] on span "2" at bounding box center [304, 514] width 8 height 17
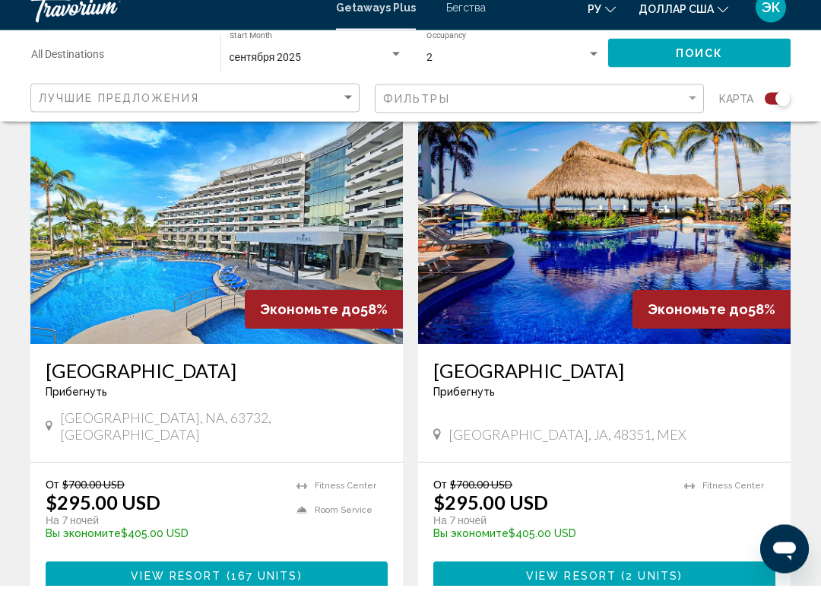
scroll to position [583, 0]
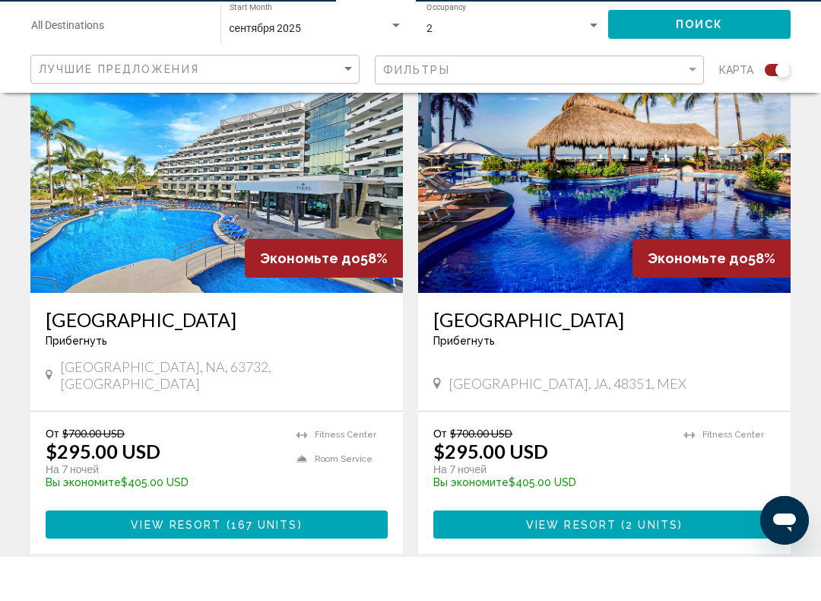
click at [571, 240] on img "Основное содержание" at bounding box center [604, 215] width 373 height 243
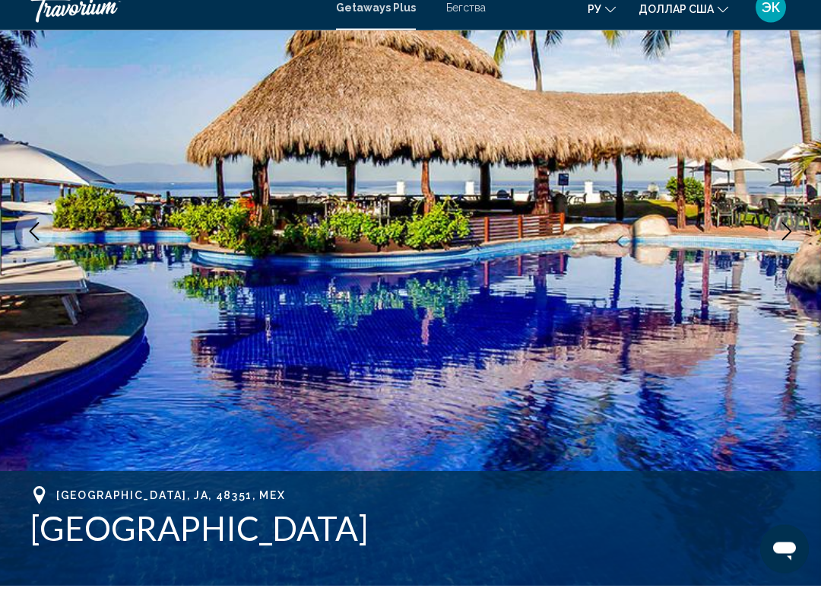
scroll to position [160, 0]
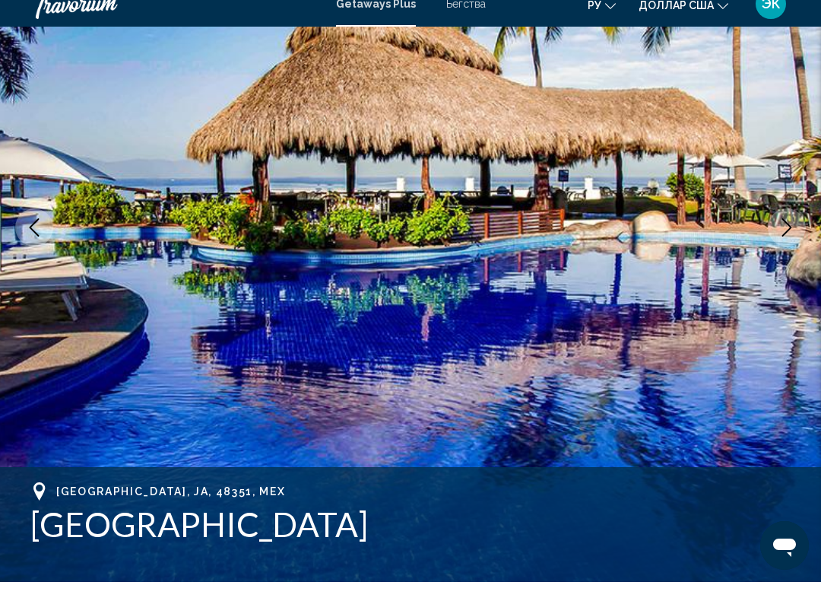
click at [784, 237] on icon "Next image" at bounding box center [787, 246] width 18 height 18
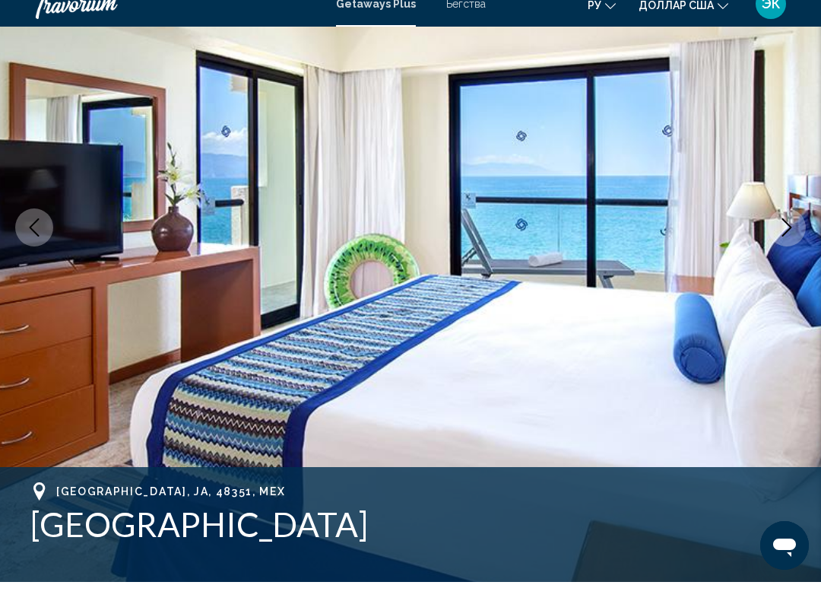
click at [785, 237] on icon "Next image" at bounding box center [787, 246] width 18 height 18
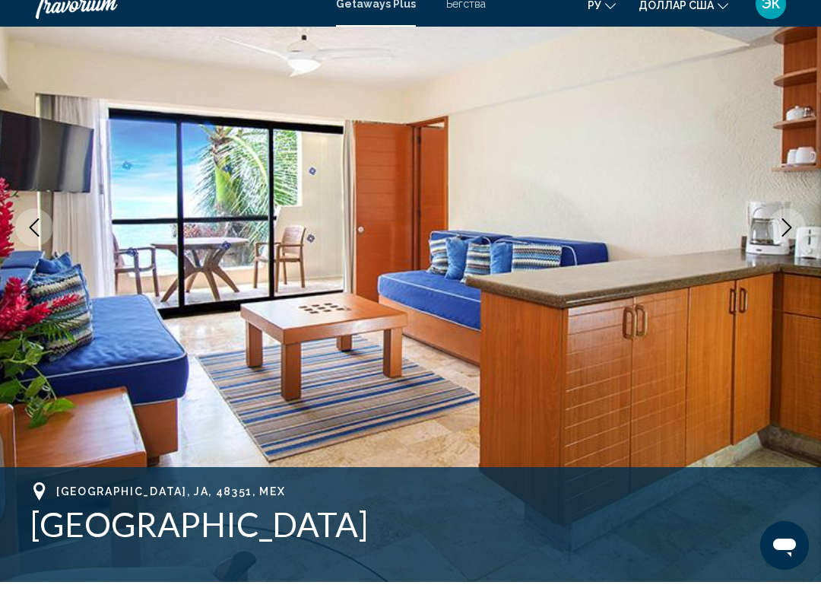
click at [777, 230] on button "Next image" at bounding box center [787, 246] width 38 height 38
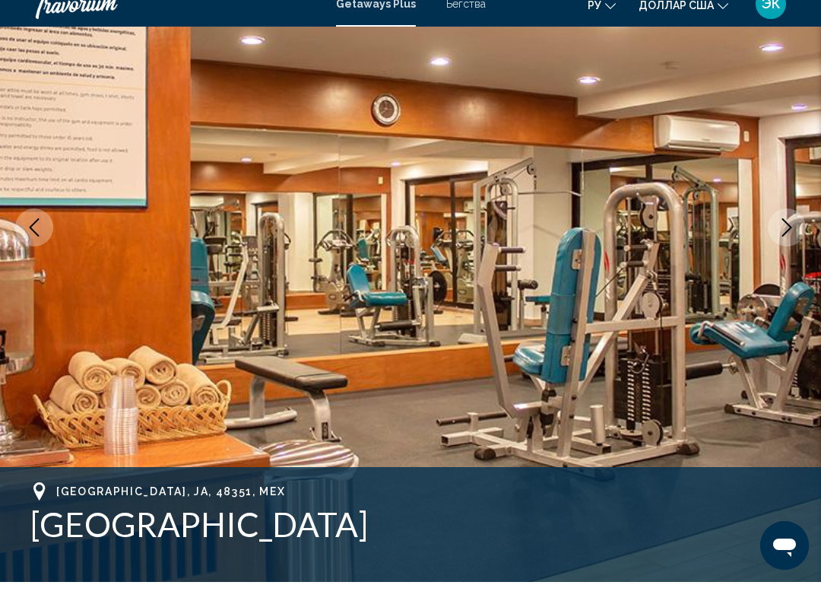
click at [781, 237] on button "Next image" at bounding box center [787, 246] width 38 height 38
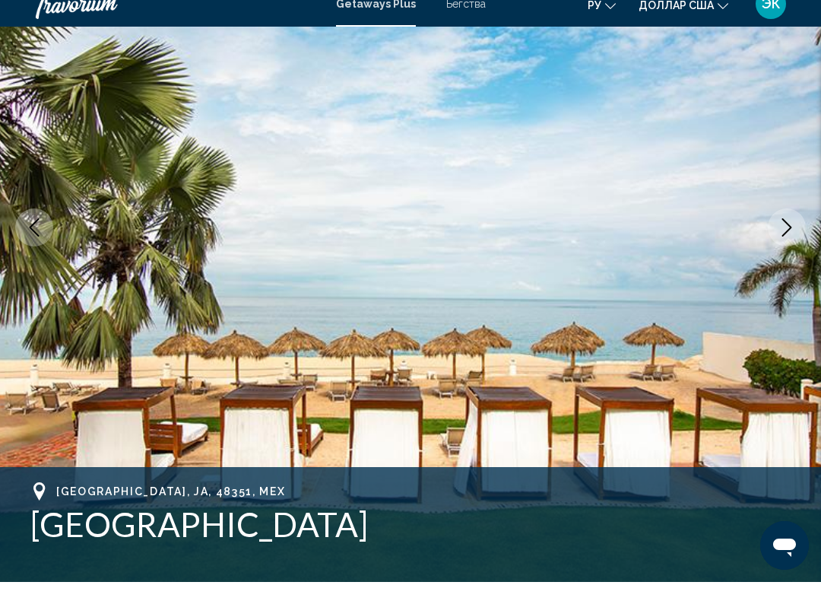
click at [783, 237] on icon "Next image" at bounding box center [788, 246] width 10 height 18
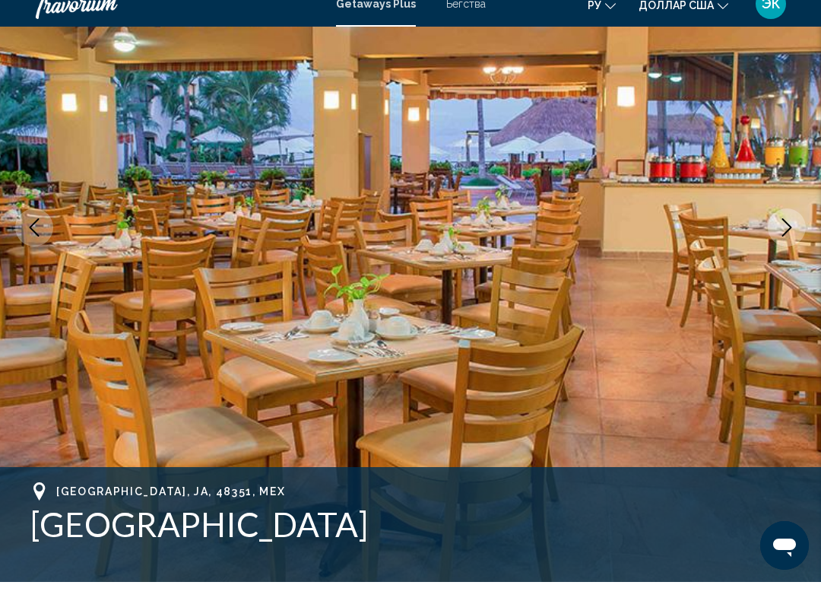
click at [783, 237] on icon "Next image" at bounding box center [787, 246] width 18 height 18
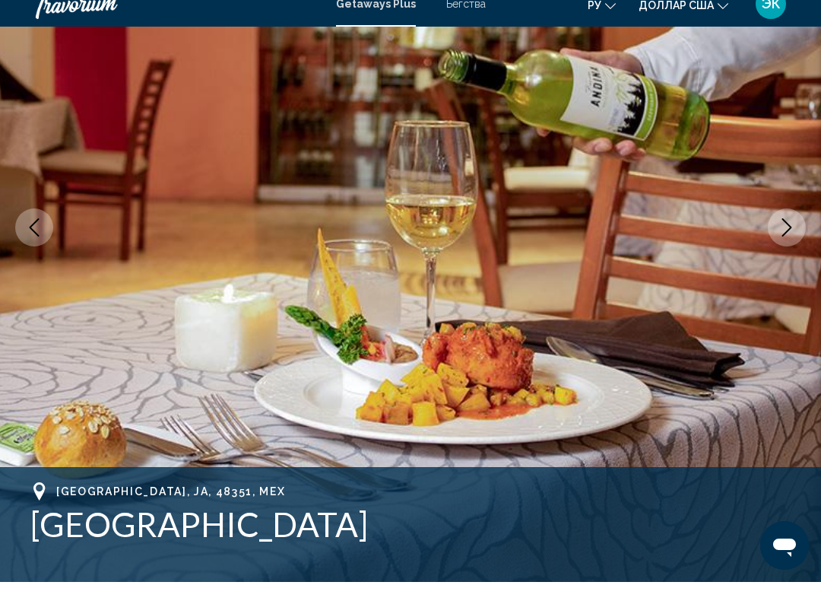
click at [786, 237] on icon "Next image" at bounding box center [787, 246] width 18 height 18
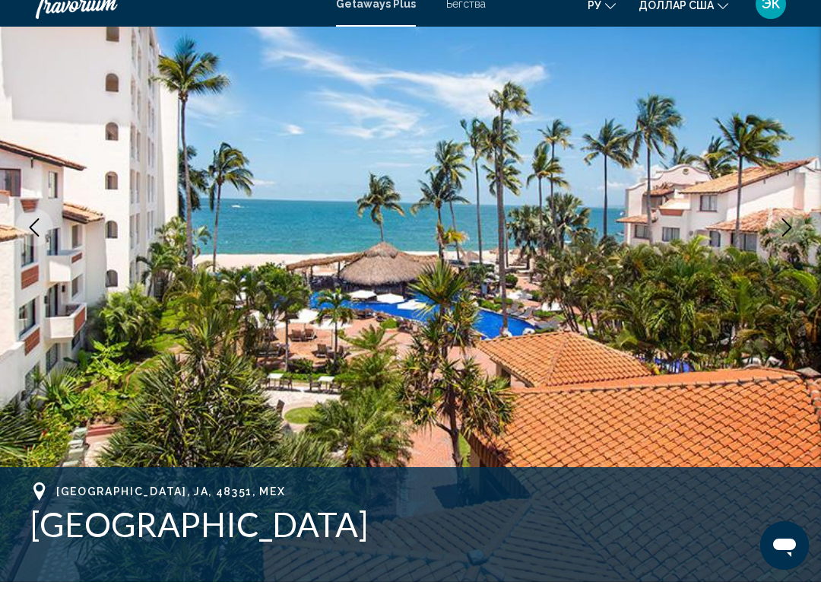
click at [784, 237] on icon "Next image" at bounding box center [787, 246] width 18 height 18
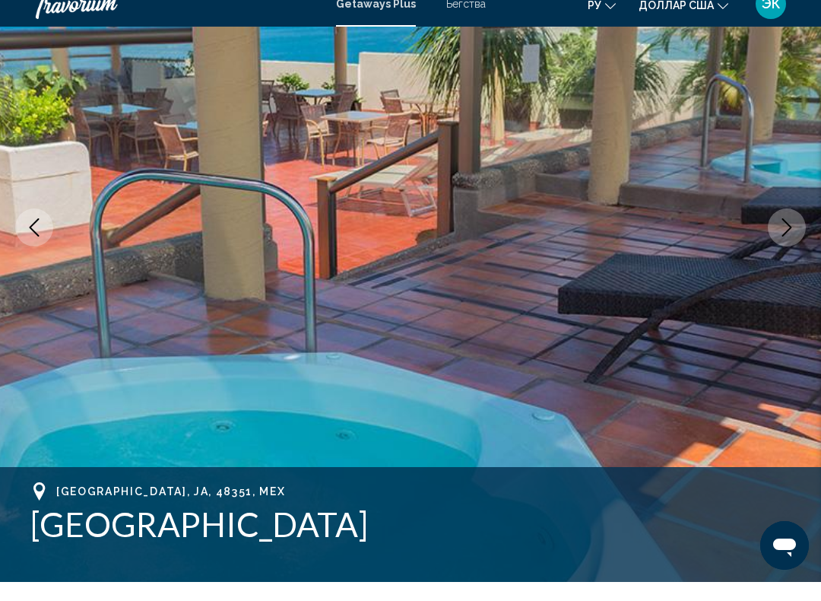
click at [786, 237] on icon "Next image" at bounding box center [787, 246] width 18 height 18
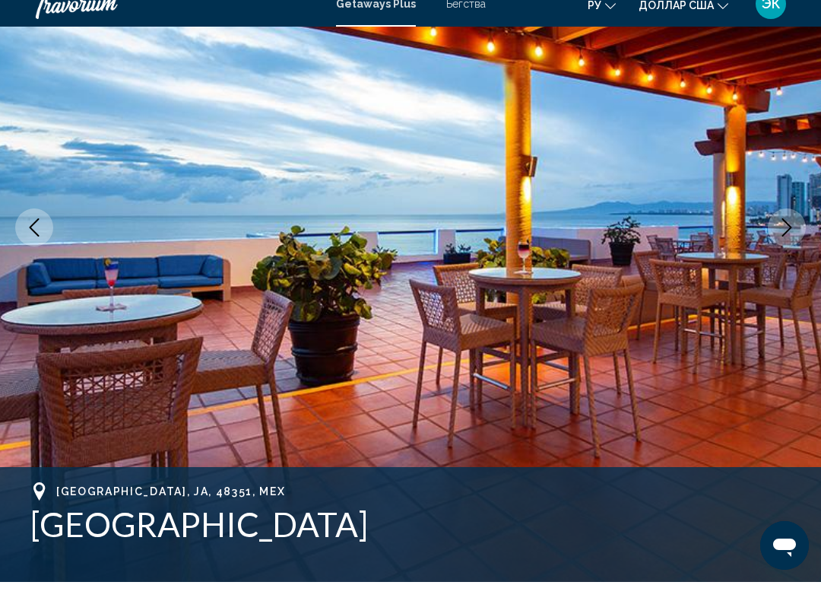
click at [783, 237] on icon "Next image" at bounding box center [787, 246] width 18 height 18
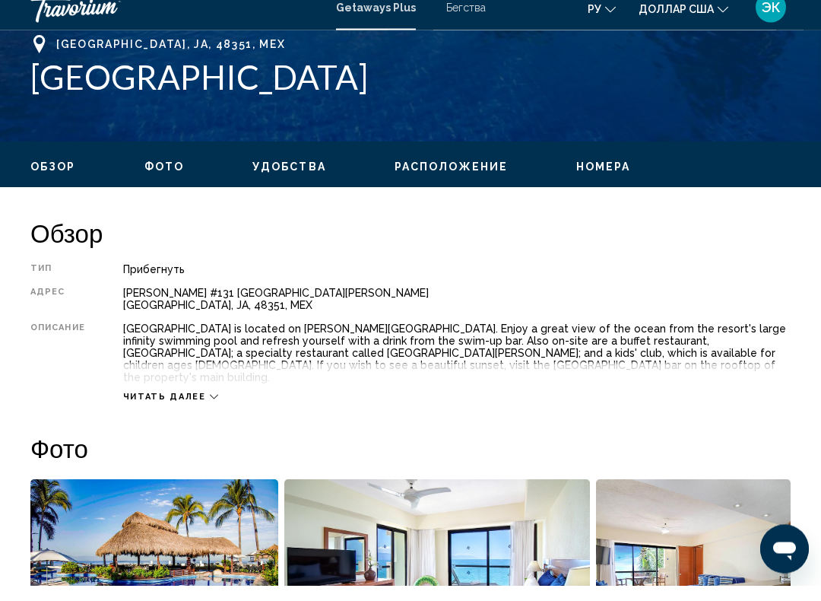
scroll to position [612, 0]
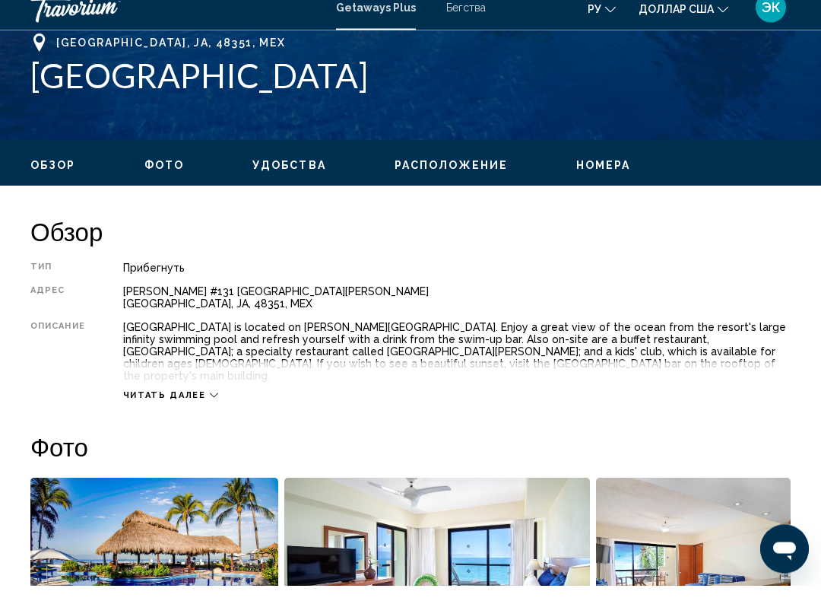
click at [184, 406] on span "Читать далее" at bounding box center [164, 411] width 83 height 10
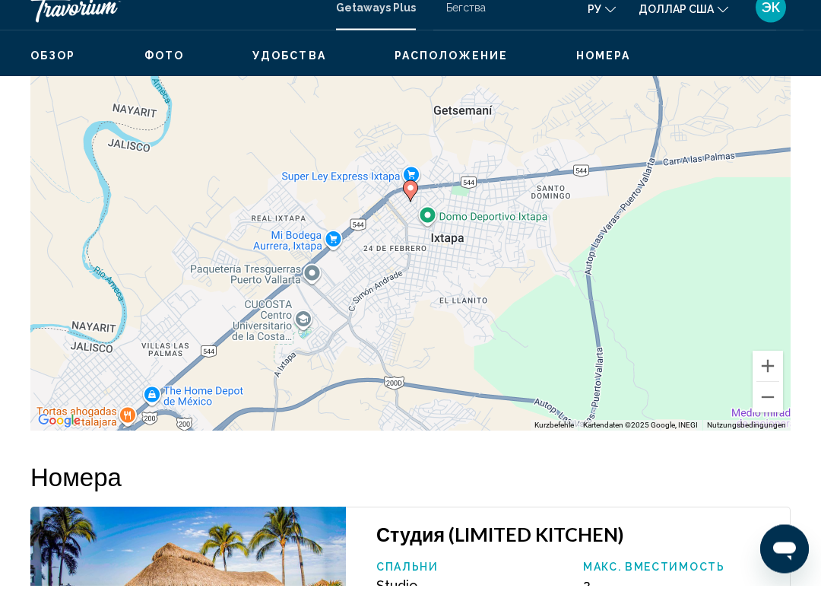
scroll to position [2335, 0]
click at [770, 397] on button "Verkleinern" at bounding box center [768, 412] width 30 height 30
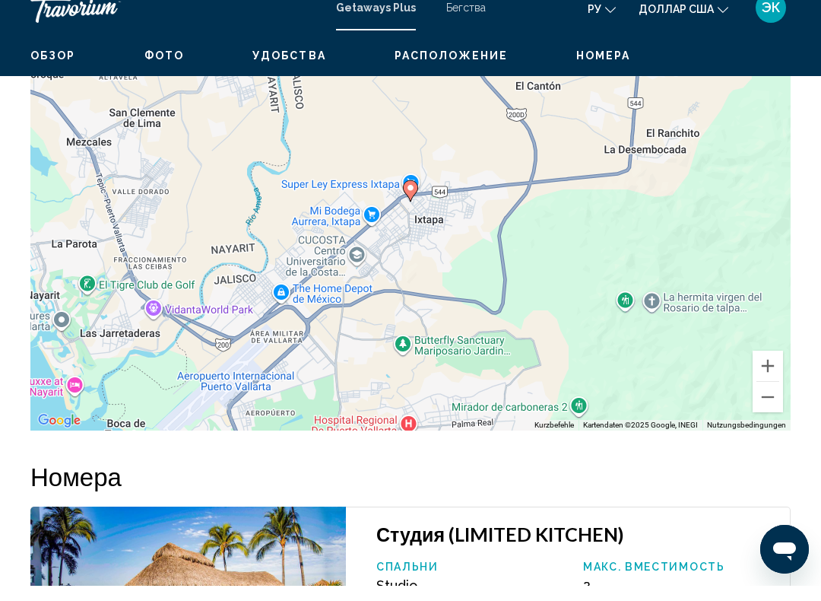
click at [770, 397] on button "Verkleinern" at bounding box center [768, 412] width 30 height 30
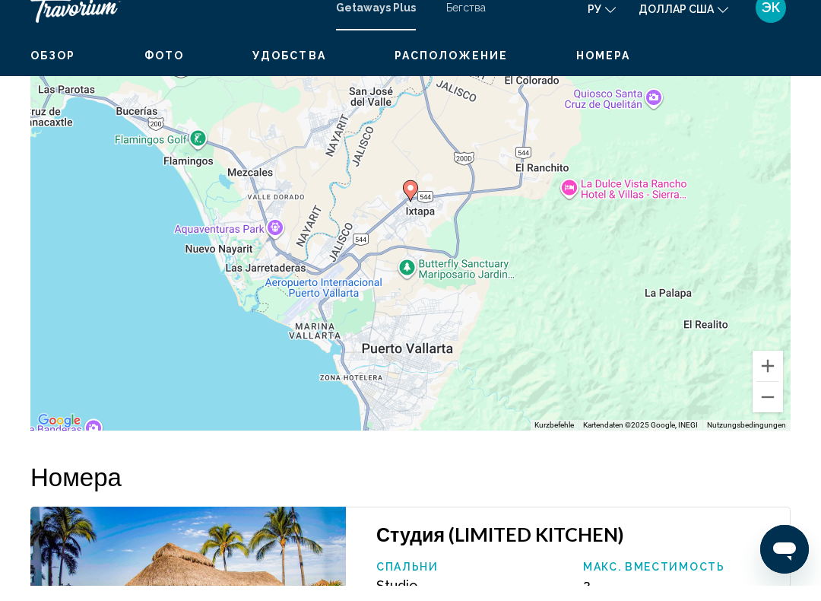
click at [770, 397] on button "Verkleinern" at bounding box center [768, 412] width 30 height 30
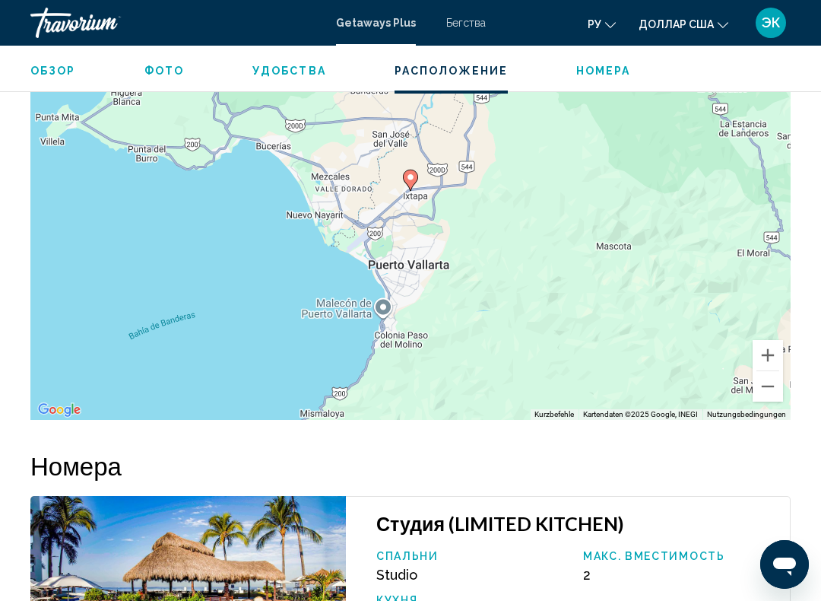
scroll to position [2361, 0]
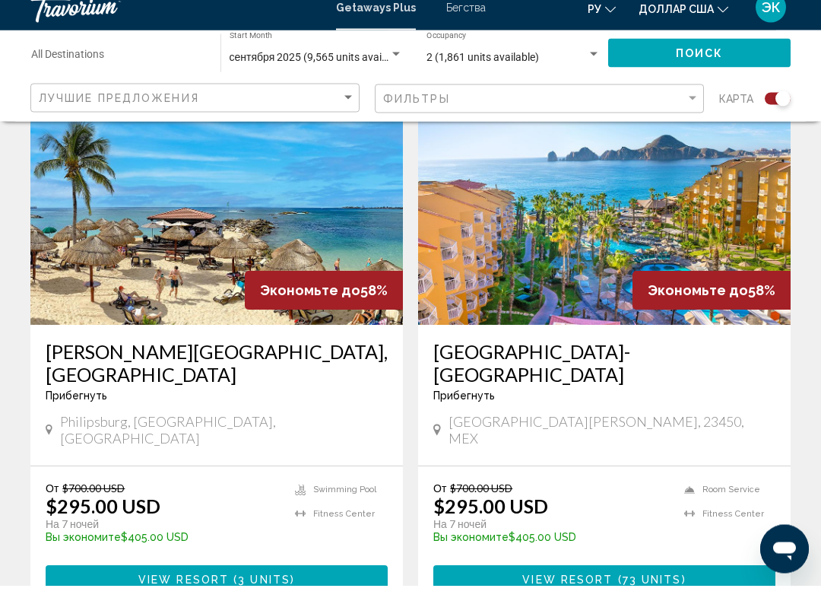
scroll to position [1652, 0]
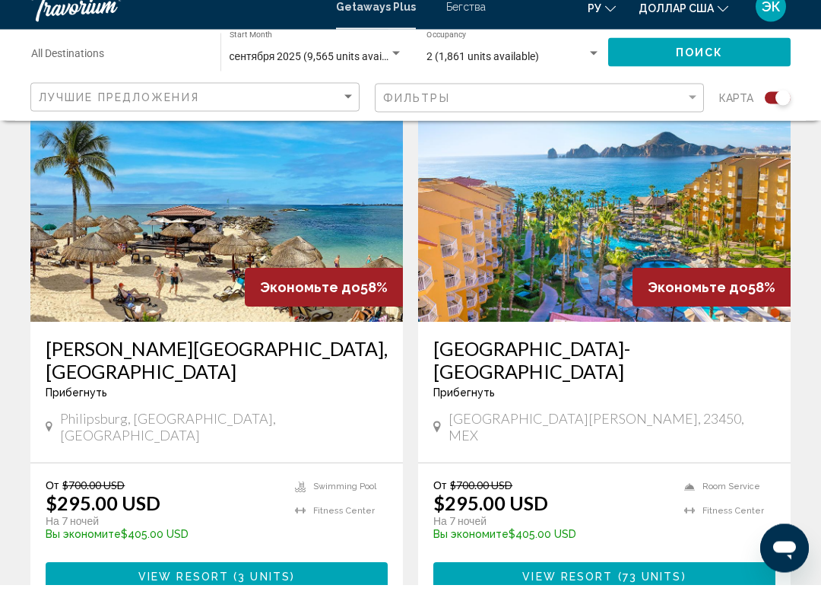
click at [180, 221] on img "Основное содержание" at bounding box center [216, 216] width 373 height 243
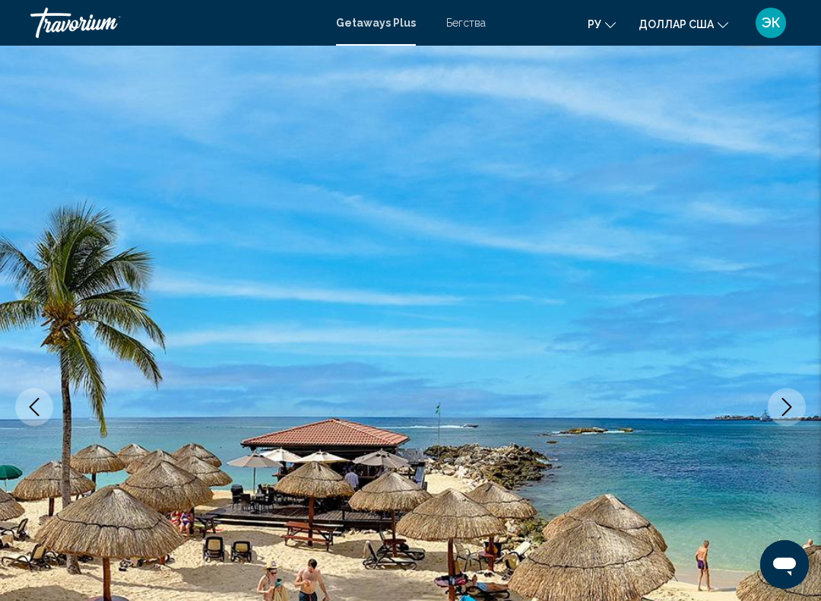
click at [787, 405] on icon "Next image" at bounding box center [787, 407] width 18 height 18
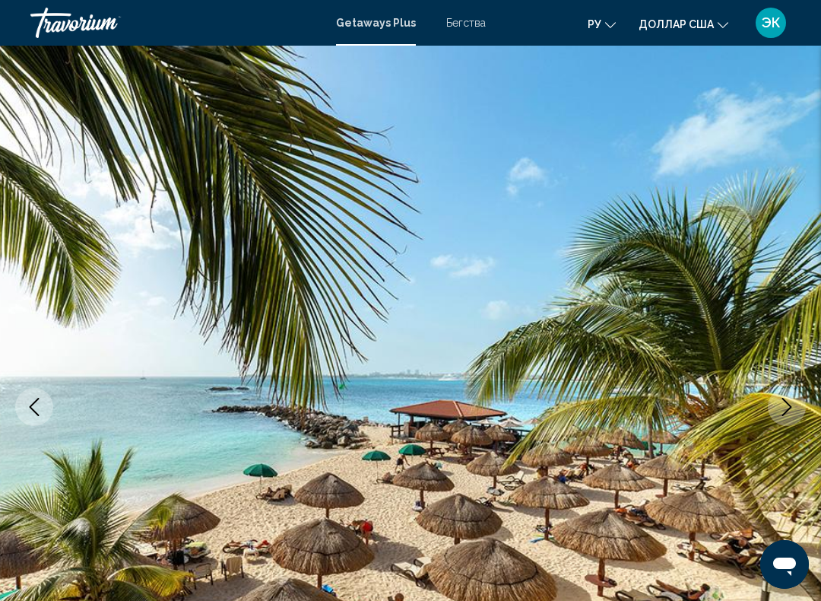
click at [783, 419] on button "Next image" at bounding box center [787, 407] width 38 height 38
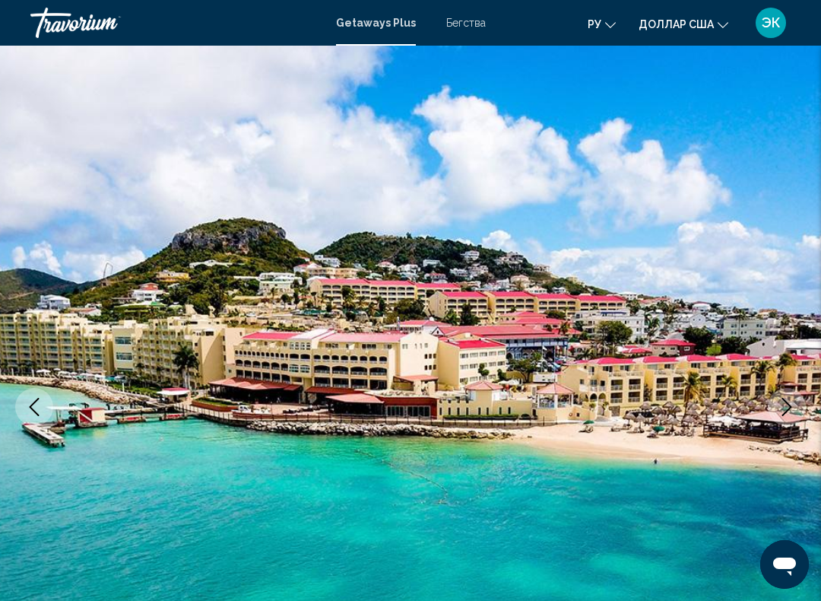
click at [787, 412] on icon "Next image" at bounding box center [787, 407] width 18 height 18
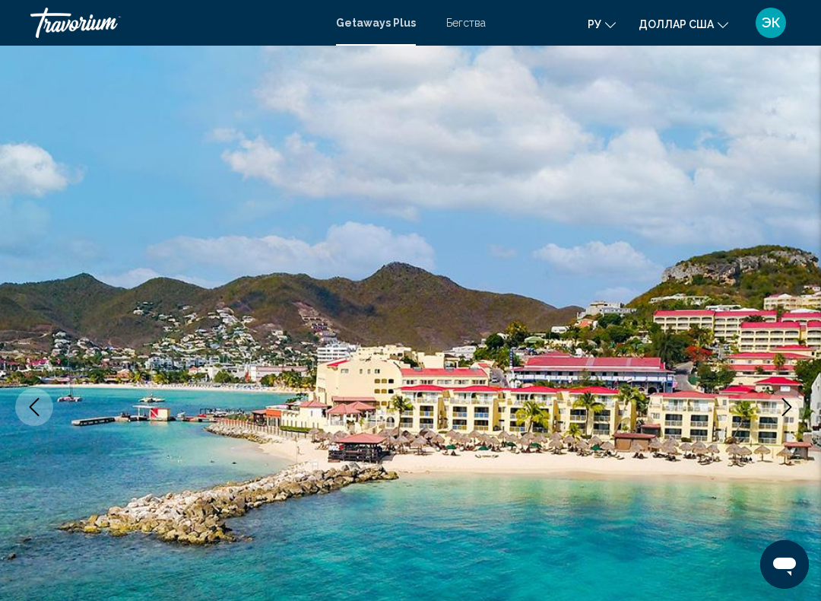
click at [787, 400] on icon "Next image" at bounding box center [787, 407] width 18 height 18
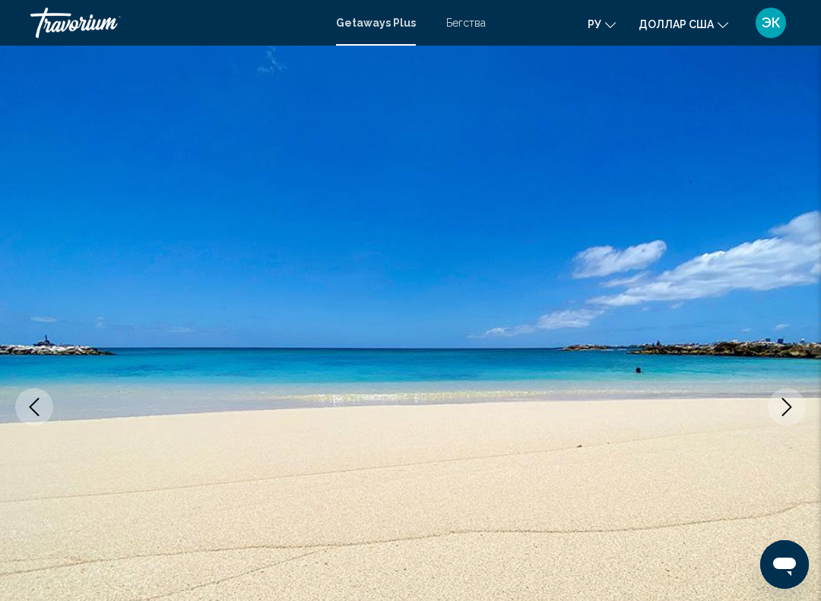
click at [782, 401] on icon "Next image" at bounding box center [787, 407] width 18 height 18
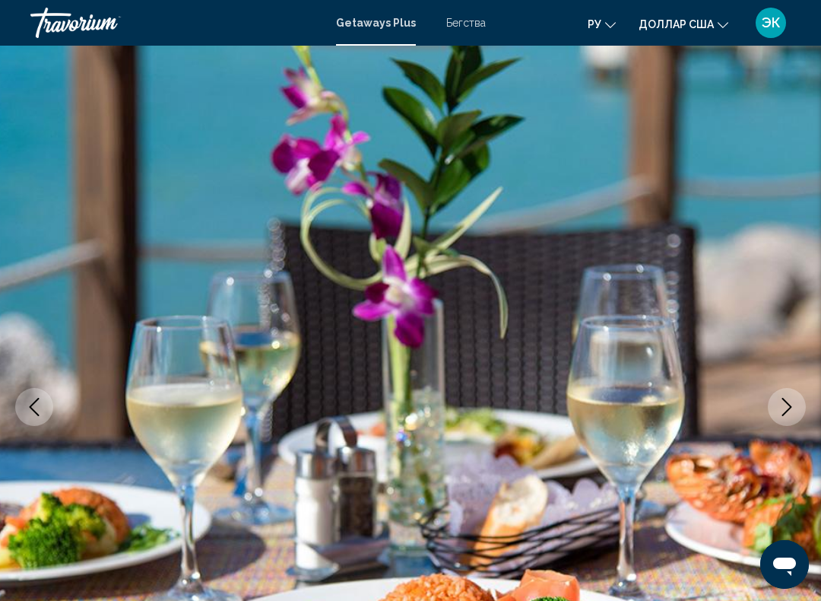
click at [785, 417] on button "Next image" at bounding box center [787, 407] width 38 height 38
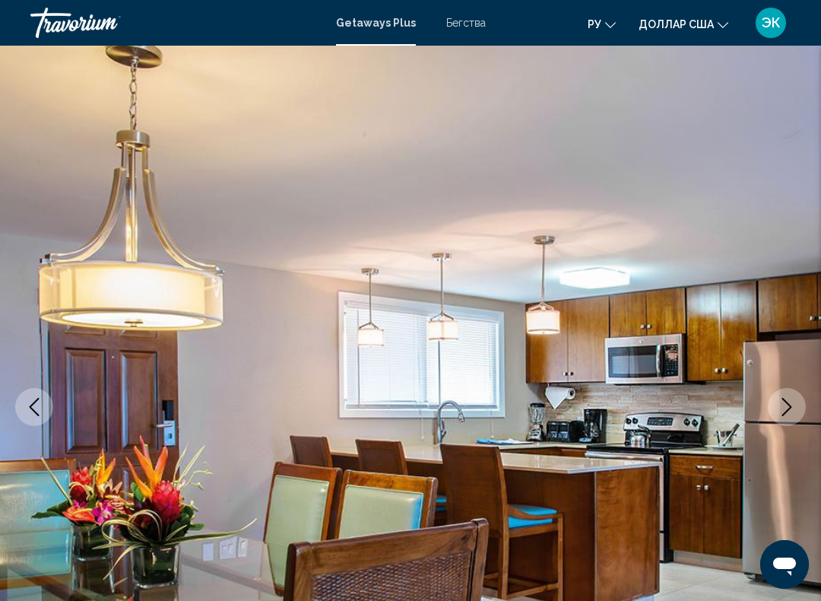
click at [784, 406] on icon "Next image" at bounding box center [787, 407] width 18 height 18
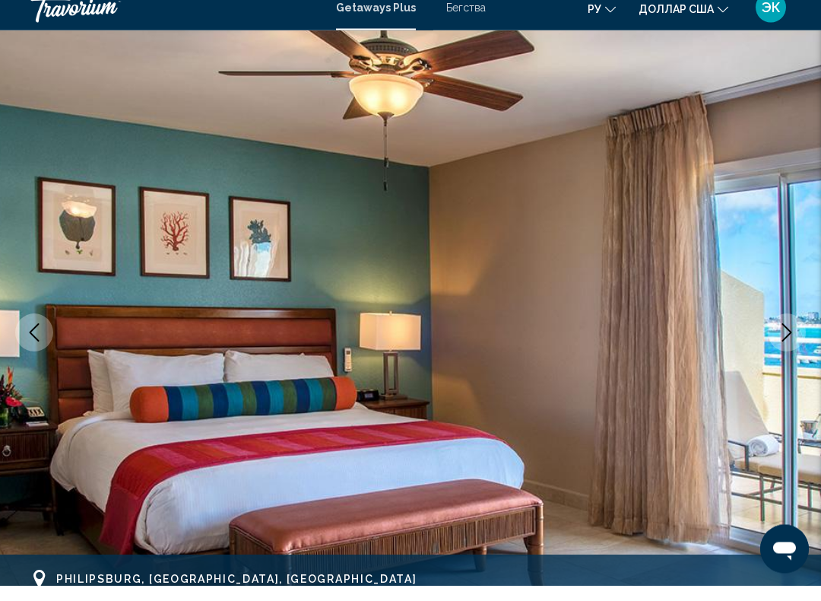
scroll to position [102, 0]
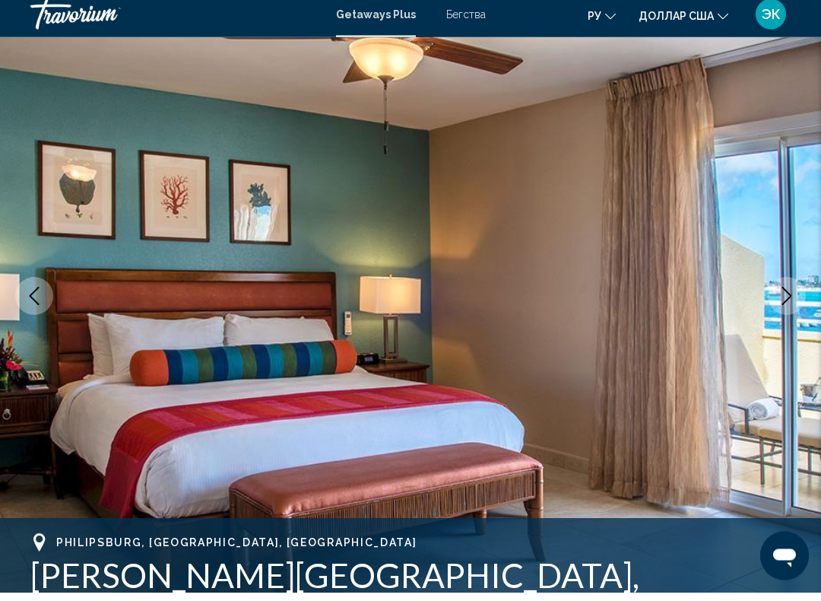
click at [788, 300] on icon "Next image" at bounding box center [788, 305] width 10 height 18
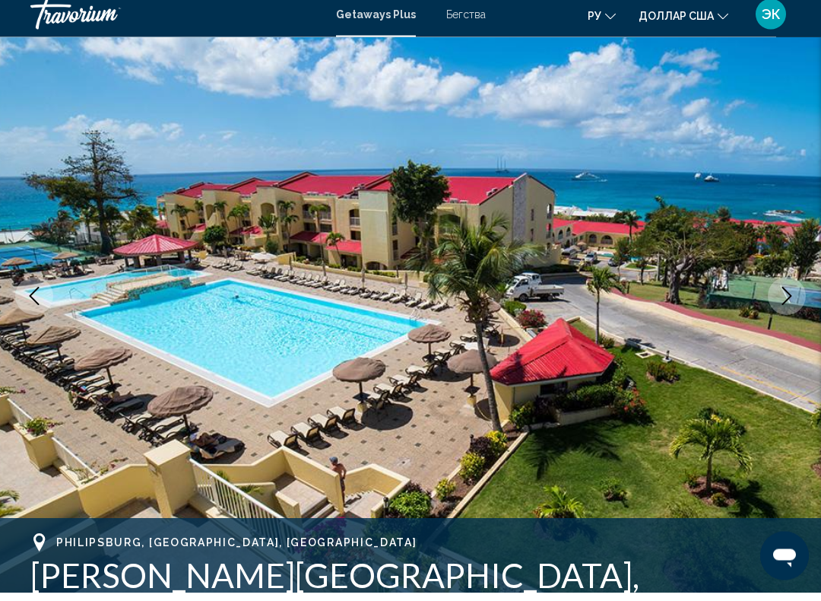
click at [791, 302] on icon "Next image" at bounding box center [787, 305] width 18 height 18
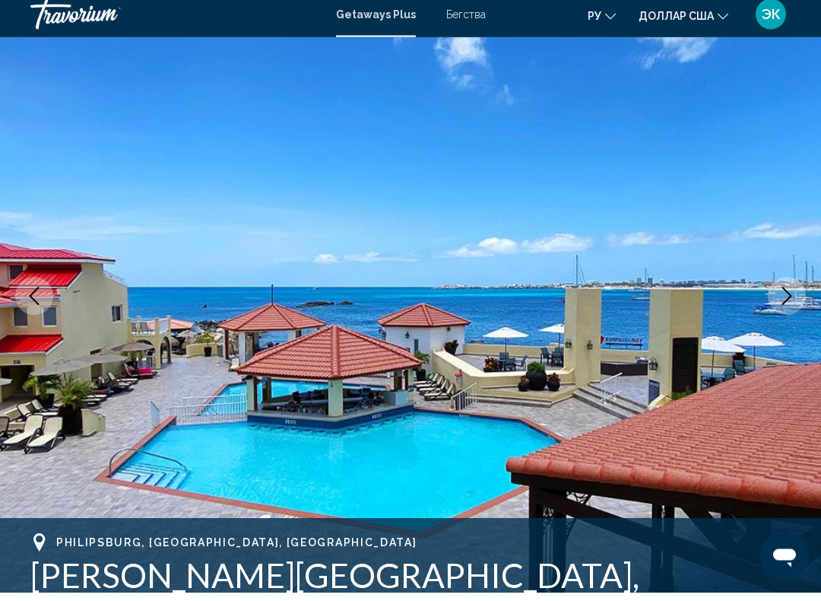
click at [788, 305] on button "Next image" at bounding box center [787, 305] width 38 height 38
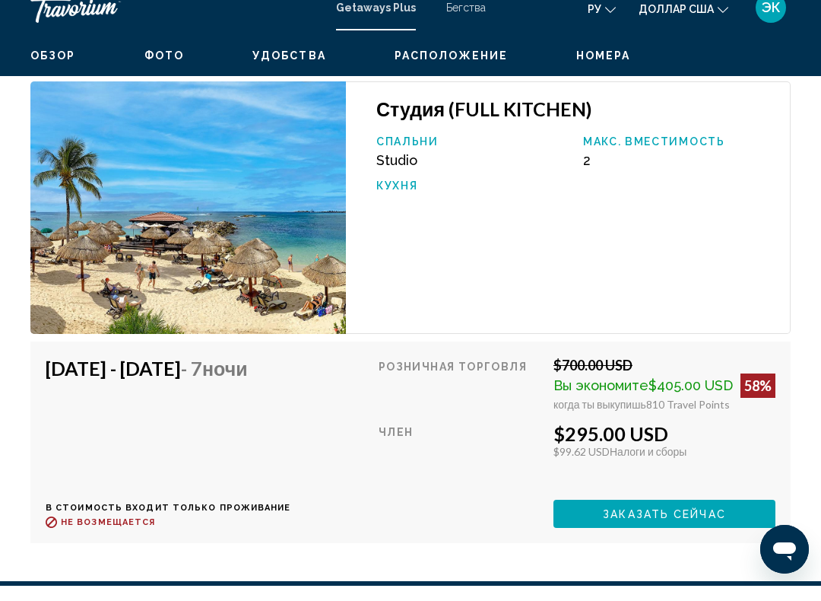
scroll to position [3513, 0]
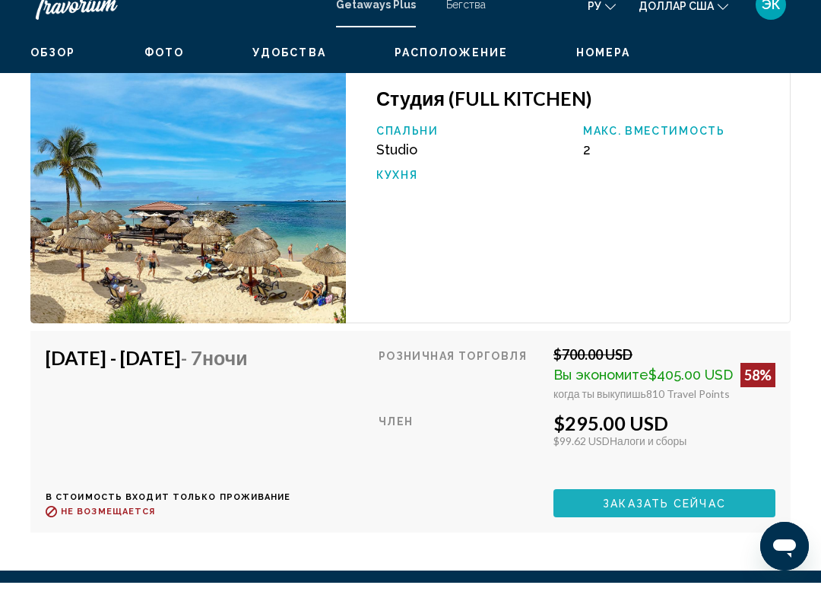
click at [659, 28] on span "Заказать сейчас" at bounding box center [664, 22] width 123 height 12
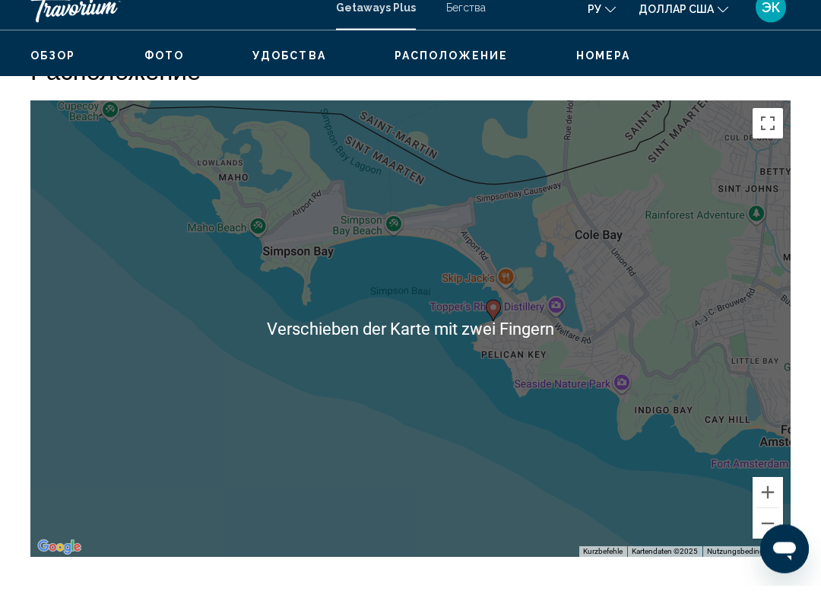
scroll to position [2340, 0]
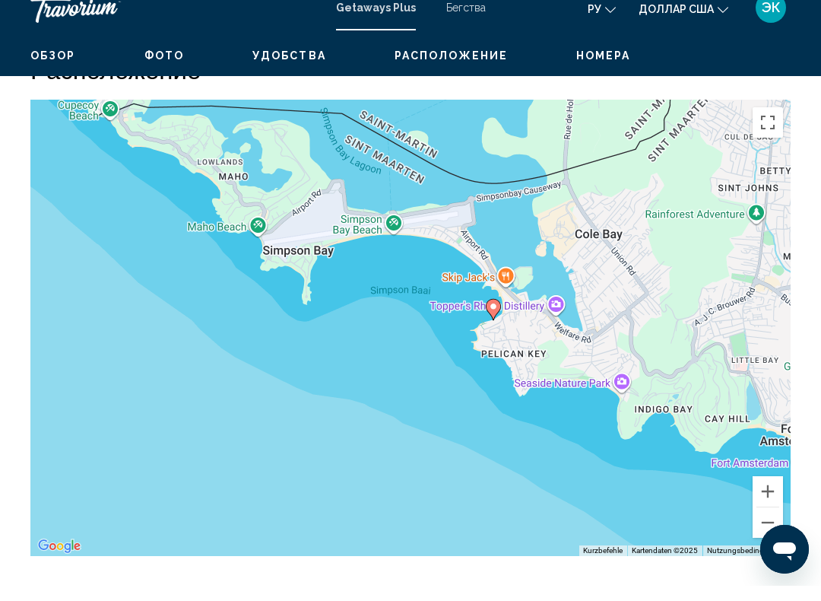
click at [767, 523] on button "Verkleinern" at bounding box center [768, 538] width 30 height 30
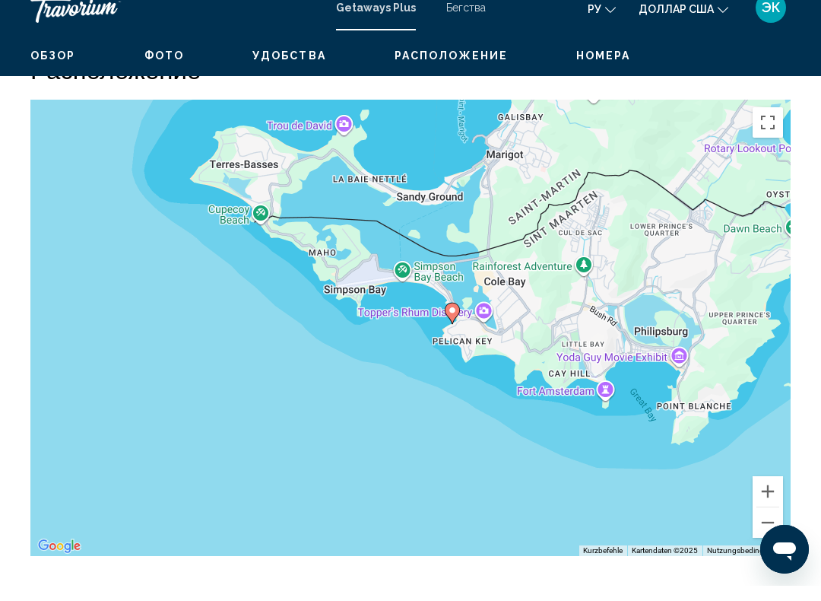
click at [766, 523] on button "Verkleinern" at bounding box center [768, 538] width 30 height 30
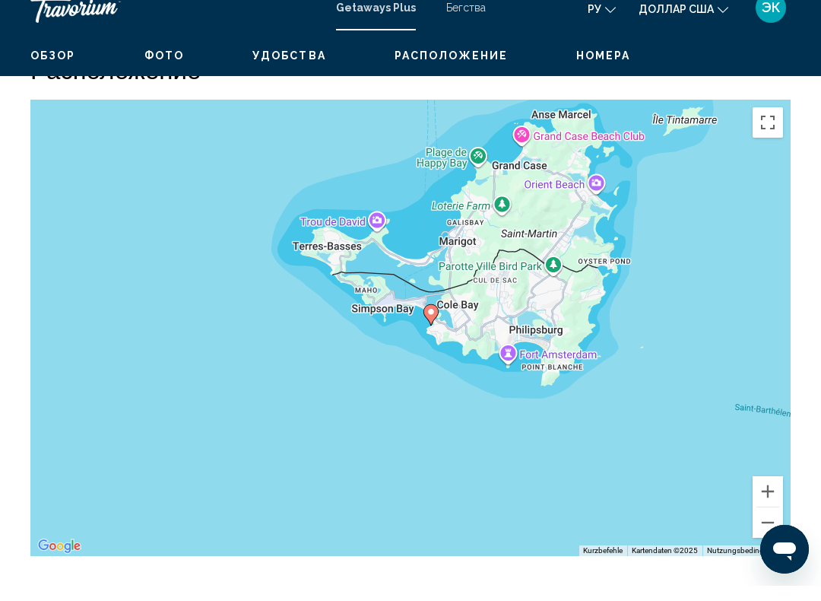
click at [768, 523] on button "Verkleinern" at bounding box center [768, 538] width 30 height 30
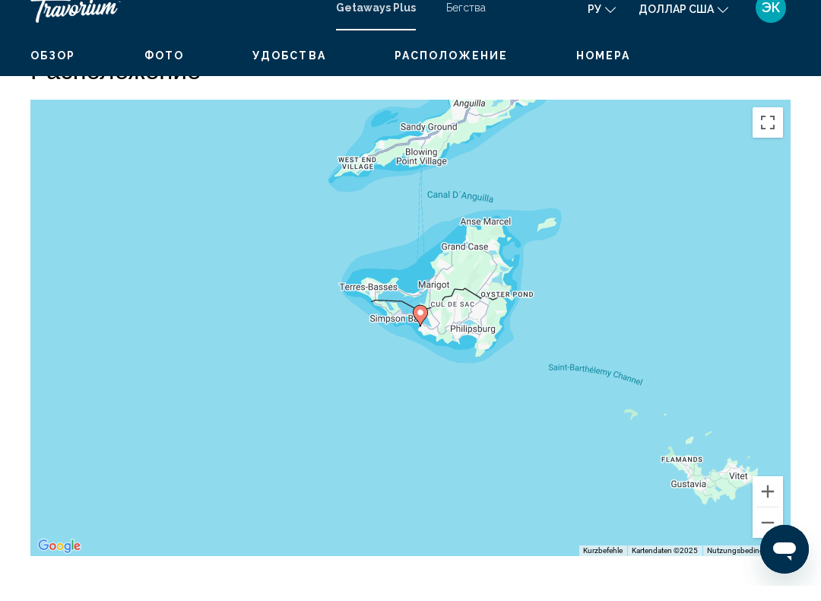
click at [770, 523] on button "Verkleinern" at bounding box center [768, 538] width 30 height 30
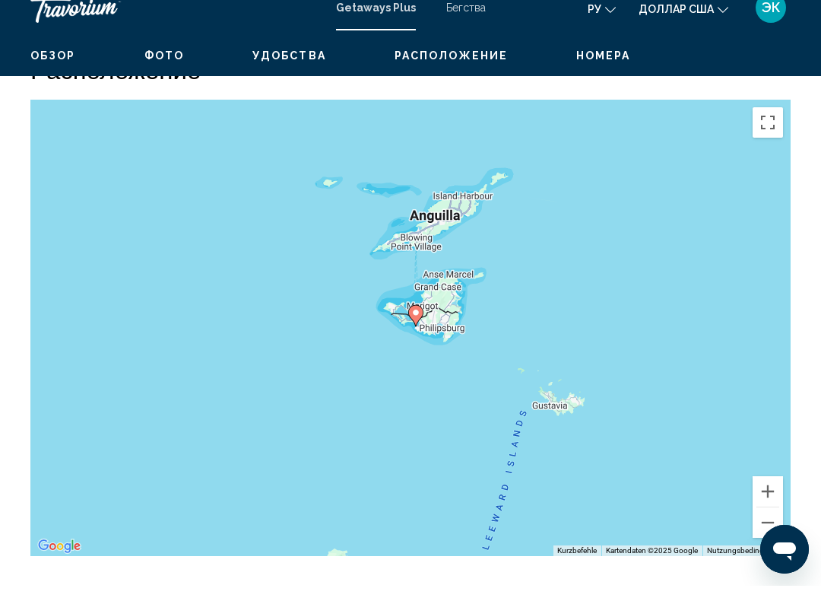
click at [767, 523] on button "Verkleinern" at bounding box center [768, 538] width 30 height 30
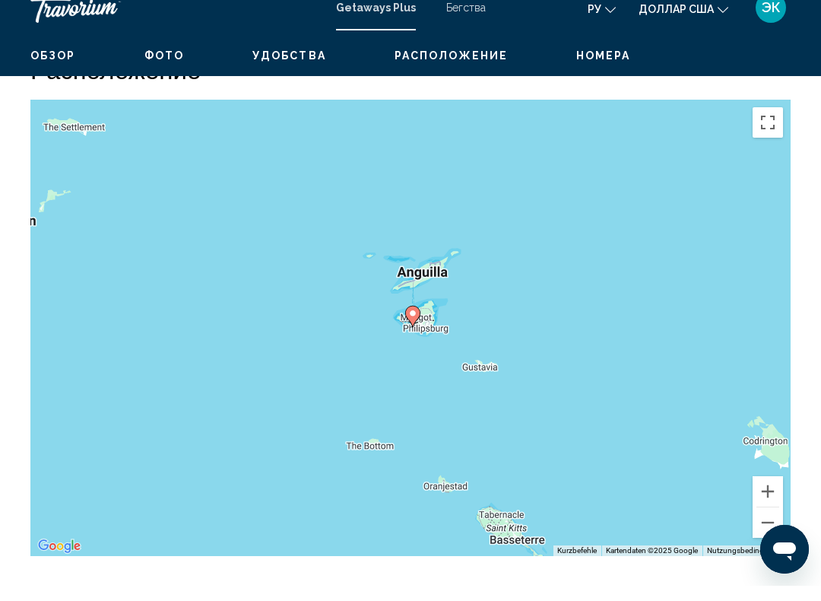
click at [768, 523] on button "Verkleinern" at bounding box center [768, 538] width 30 height 30
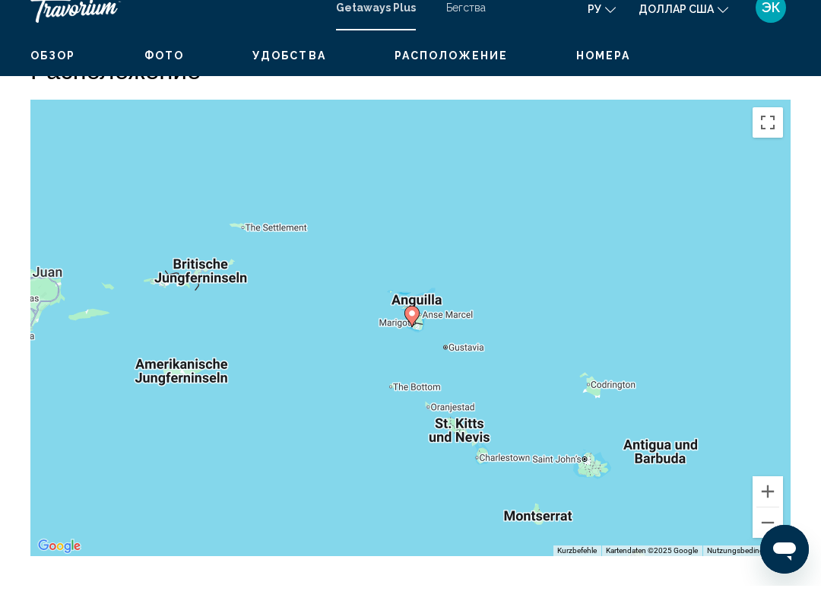
click at [766, 523] on button "Verkleinern" at bounding box center [768, 538] width 30 height 30
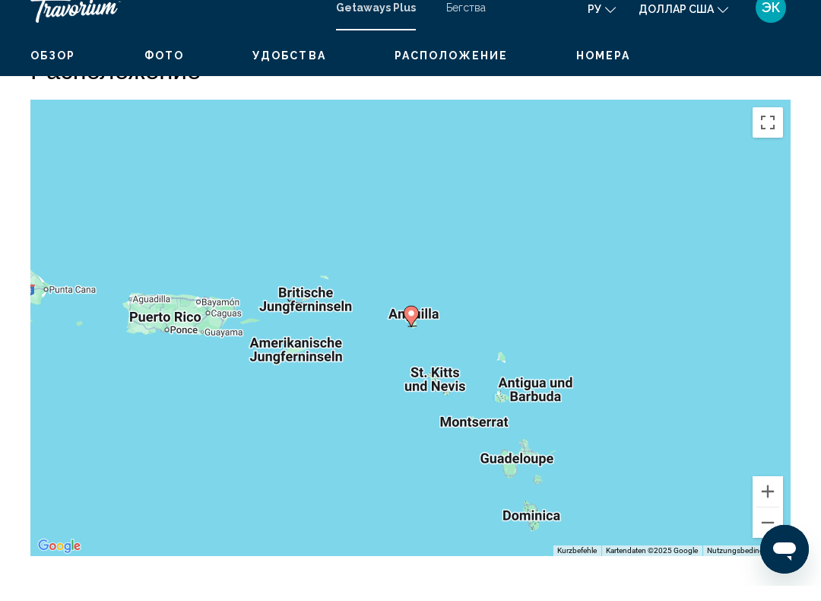
click at [767, 523] on button "Verkleinern" at bounding box center [768, 538] width 30 height 30
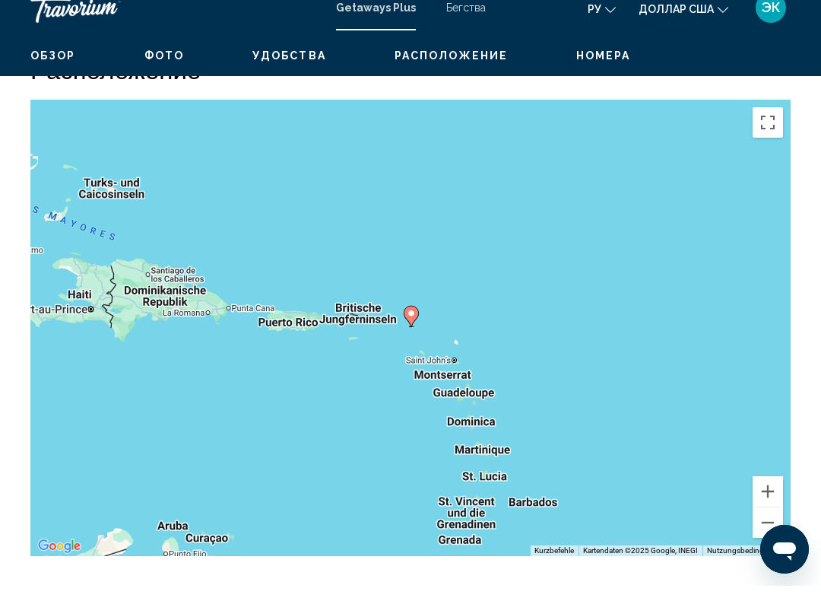
click at [765, 523] on button "Verkleinern" at bounding box center [768, 538] width 30 height 30
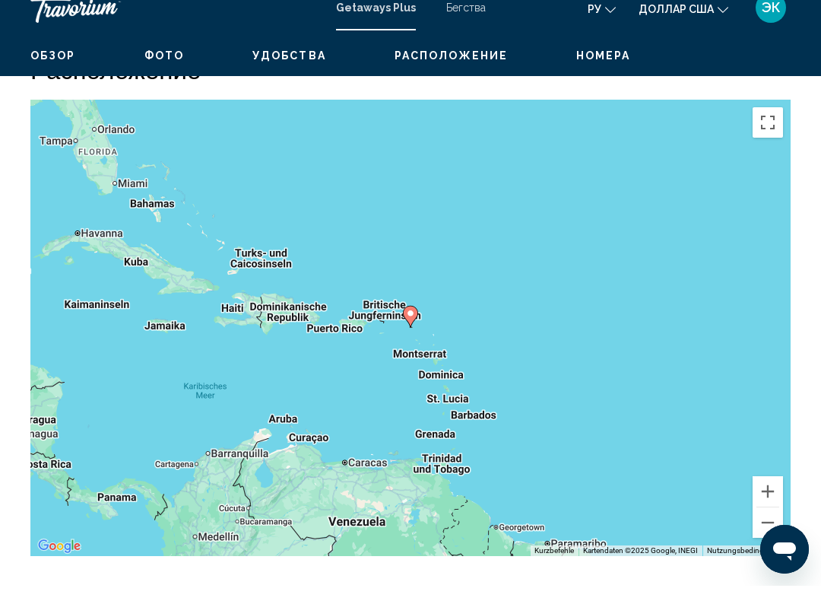
click at [765, 523] on button "Verkleinern" at bounding box center [768, 538] width 30 height 30
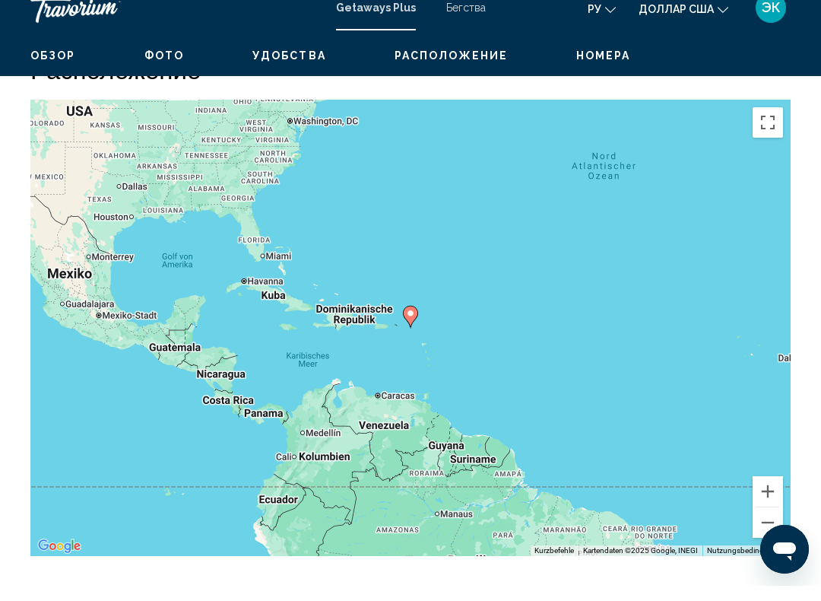
click at [764, 523] on button "Verkleinern" at bounding box center [768, 538] width 30 height 30
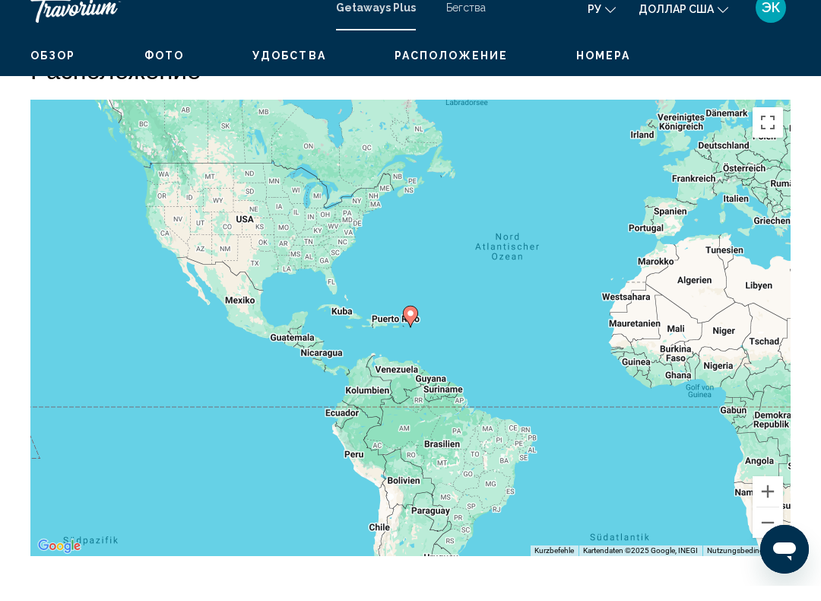
click at [767, 523] on button "Verkleinern" at bounding box center [768, 538] width 30 height 30
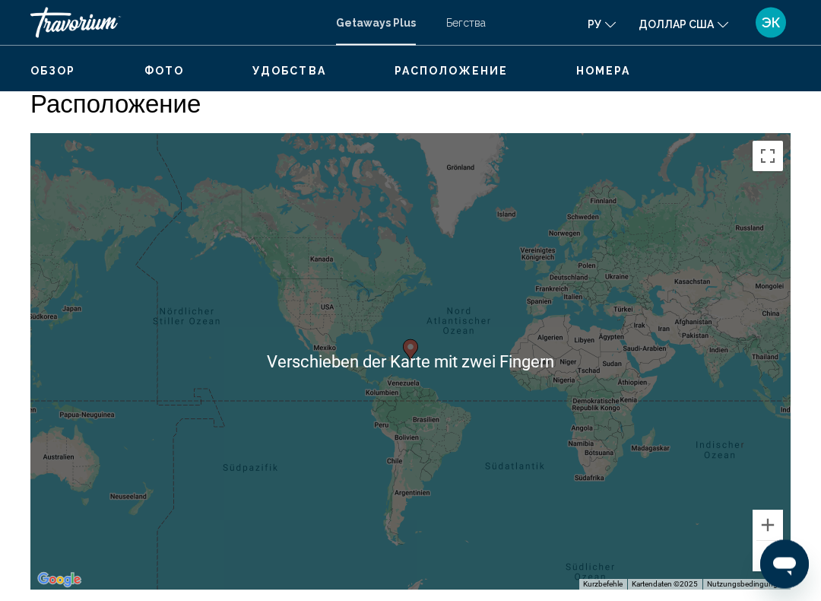
scroll to position [2318, 0]
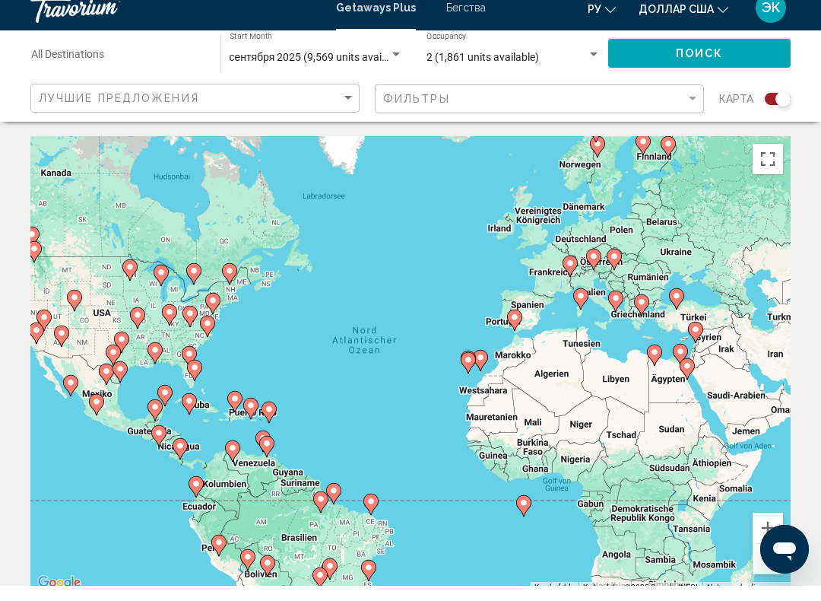
scroll to position [3, 0]
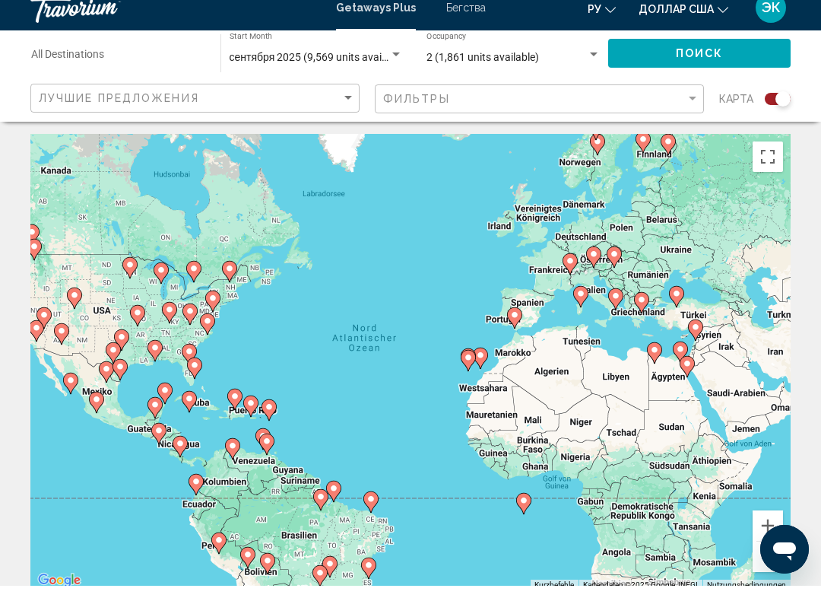
click at [510, 356] on div "Um den Modus zum Ziehen mit der Tastatur zu aktivieren, drückst du Alt + Eingab…" at bounding box center [410, 377] width 761 height 456
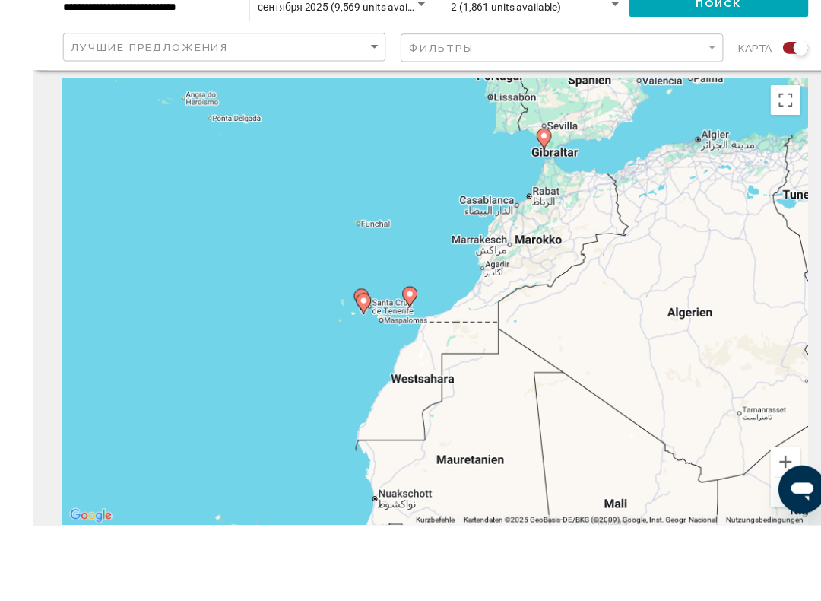
scroll to position [24, 0]
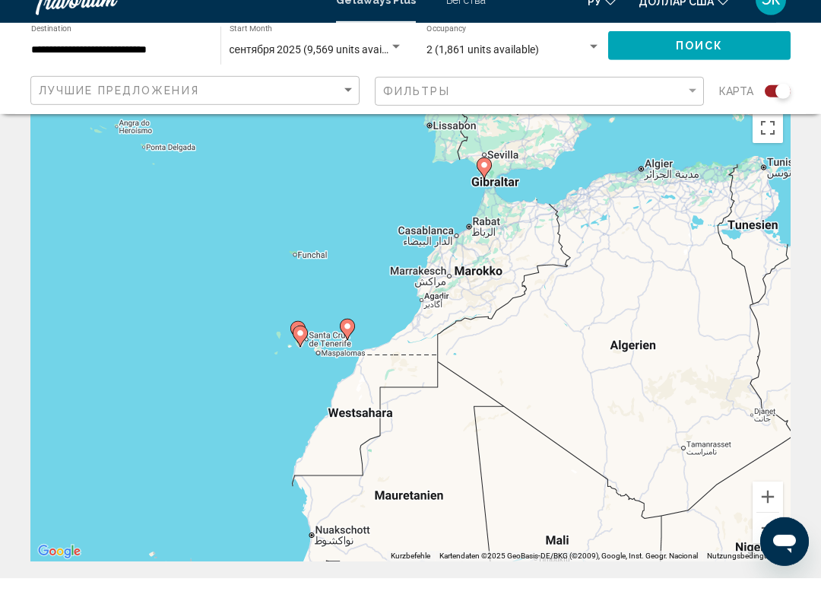
type input "**********"
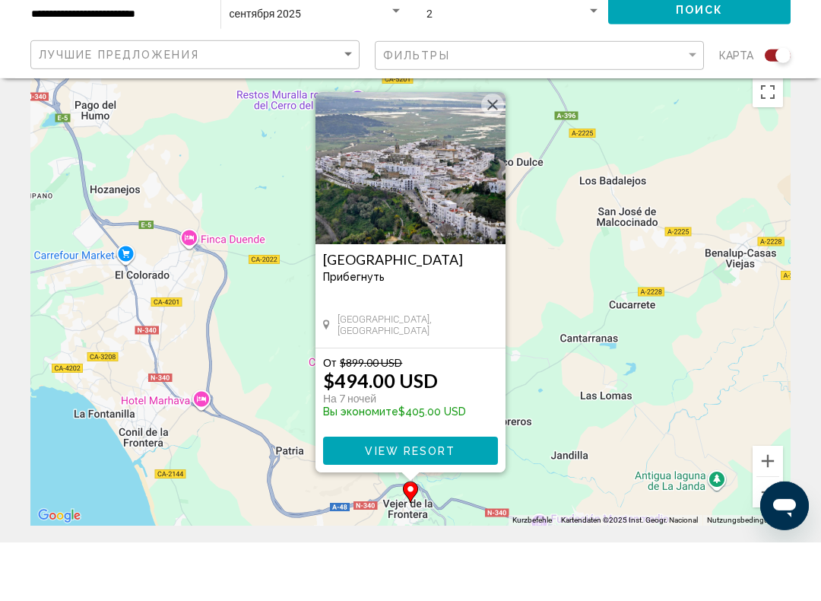
click at [436, 504] on span "View Resort" at bounding box center [410, 510] width 91 height 12
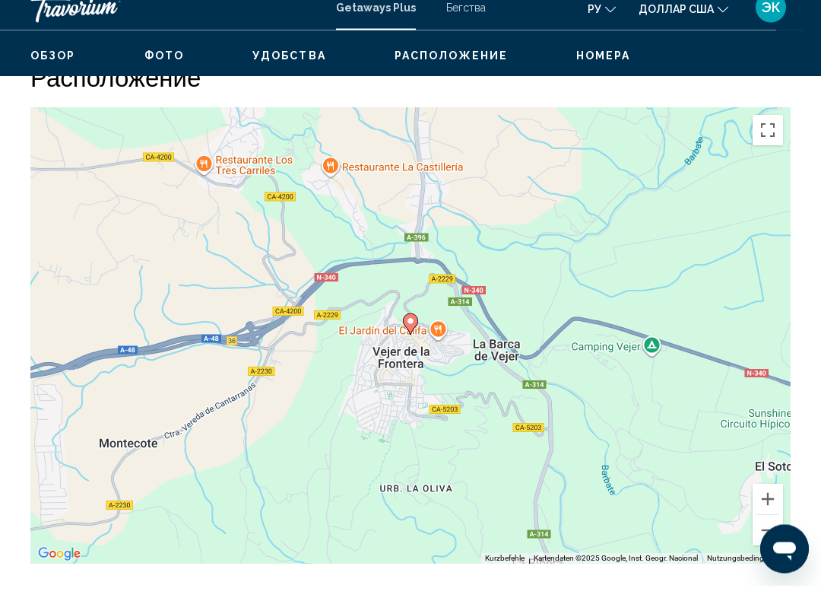
scroll to position [1917, 0]
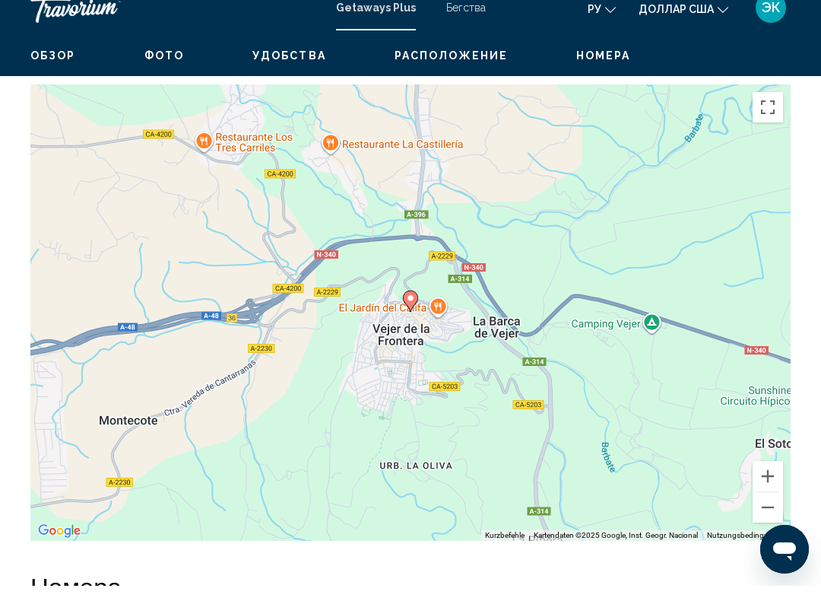
click at [766, 507] on button "Verkleinern" at bounding box center [768, 522] width 30 height 30
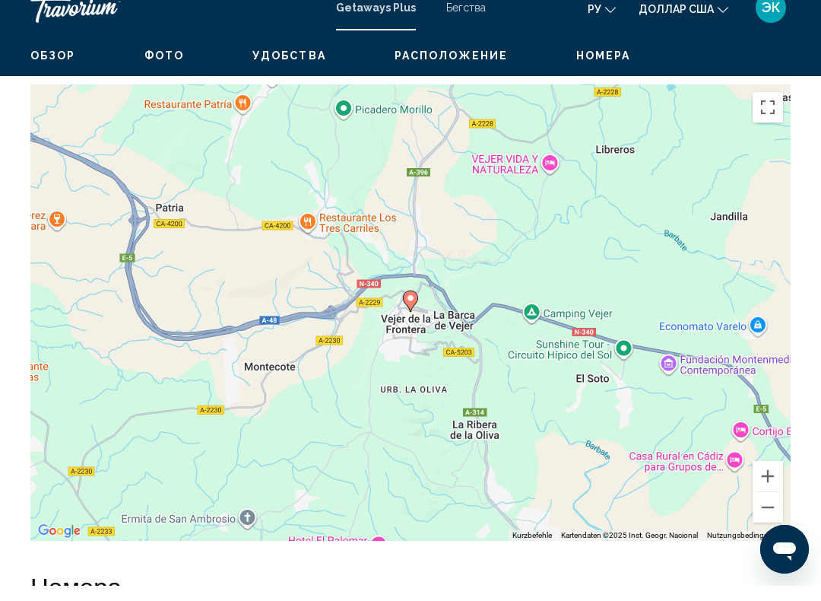
click at [767, 507] on button "Verkleinern" at bounding box center [768, 522] width 30 height 30
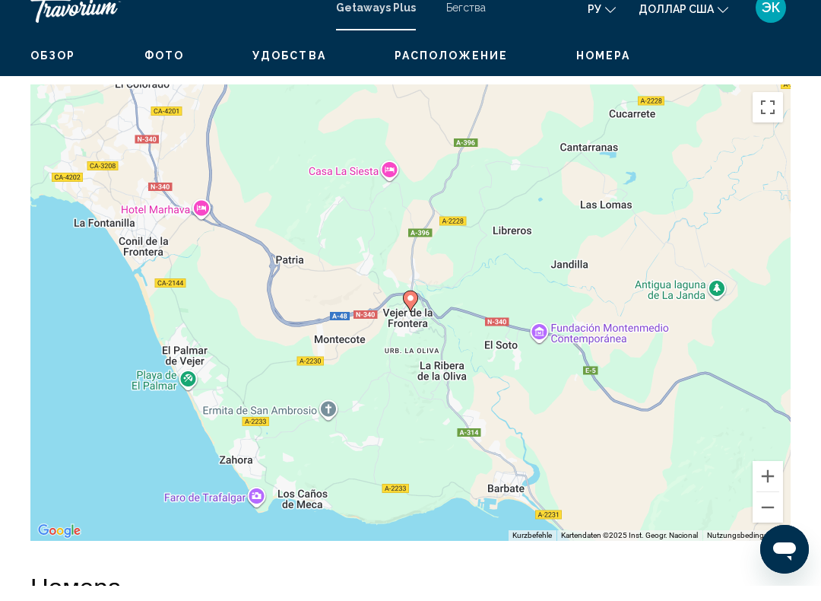
click at [764, 507] on button "Verkleinern" at bounding box center [768, 522] width 30 height 30
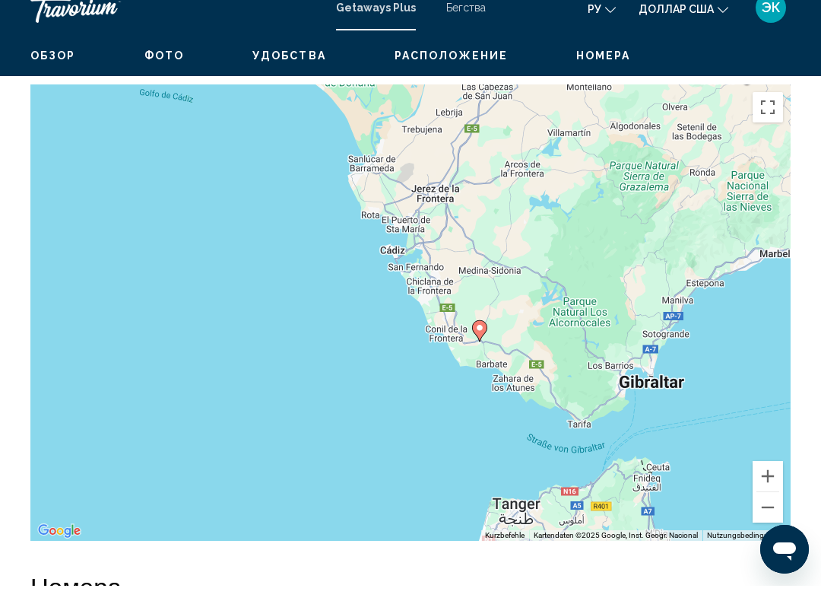
click at [767, 507] on button "Verkleinern" at bounding box center [768, 522] width 30 height 30
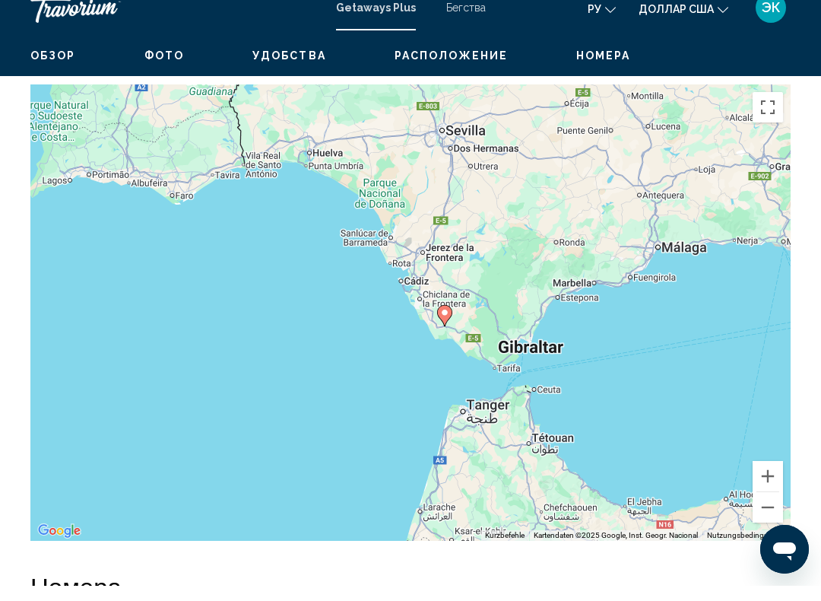
click at [757, 507] on button "Verkleinern" at bounding box center [768, 522] width 30 height 30
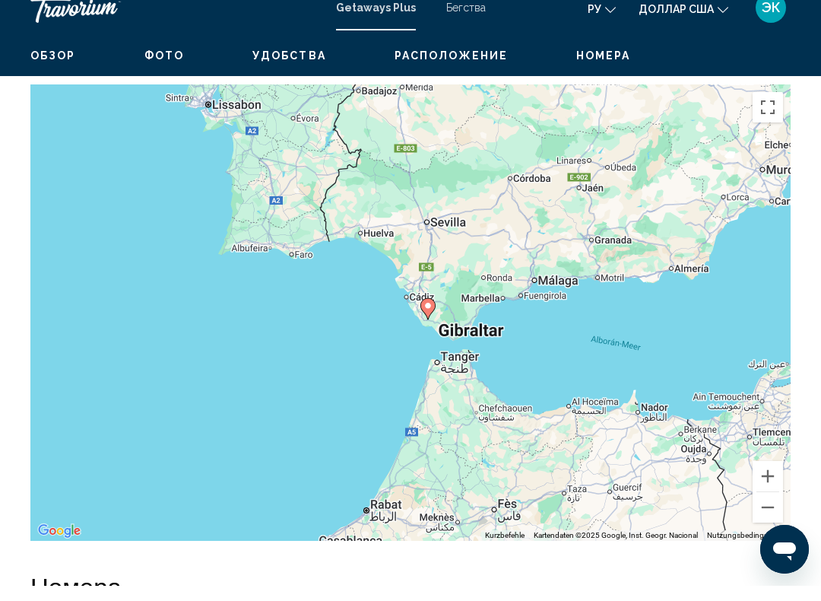
click at [755, 507] on button "Verkleinern" at bounding box center [768, 522] width 30 height 30
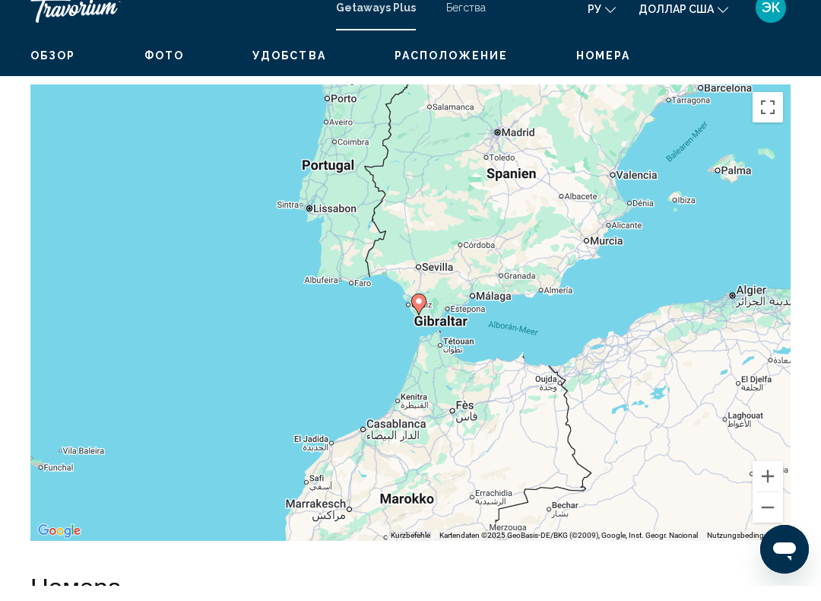
click at [753, 507] on button "Verkleinern" at bounding box center [768, 522] width 30 height 30
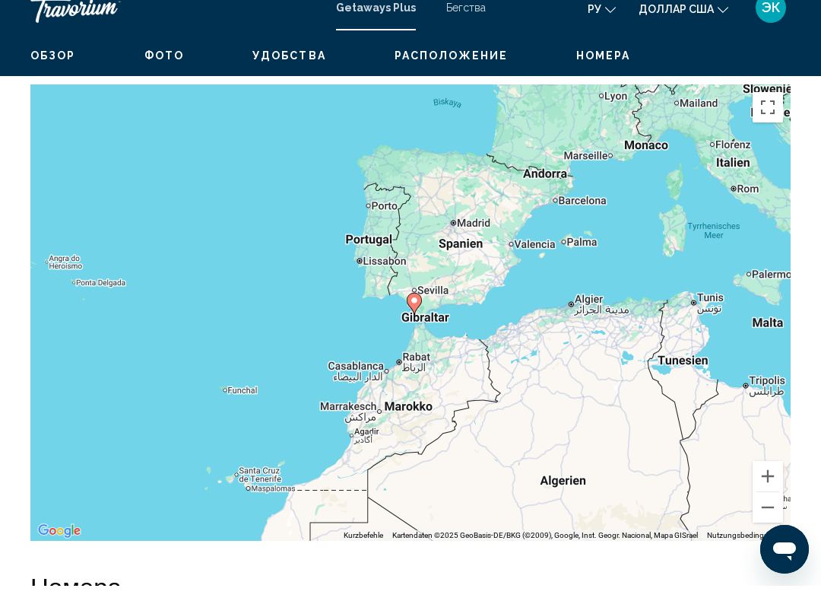
click at [759, 507] on button "Verkleinern" at bounding box center [768, 522] width 30 height 30
click at [750, 499] on div "Um den Modus zum Ziehen mit der Tastatur zu aktivieren, drückst du Alt + Eingab…" at bounding box center [410, 328] width 761 height 456
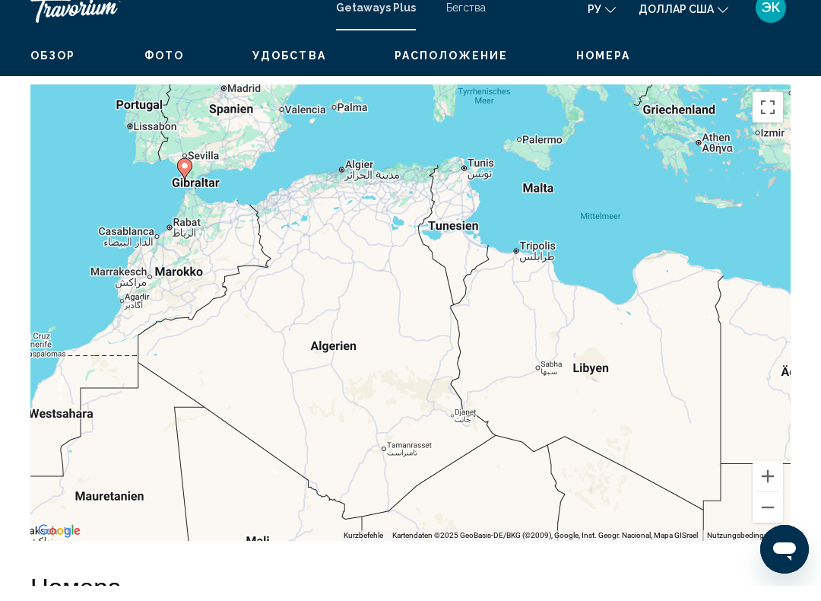
click at [761, 507] on button "Verkleinern" at bounding box center [768, 522] width 30 height 30
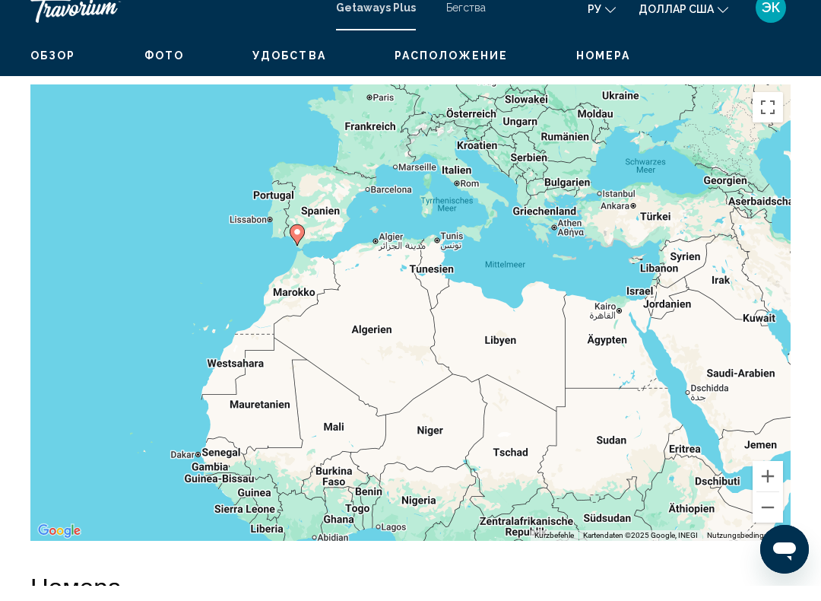
click at [764, 507] on button "Verkleinern" at bounding box center [768, 522] width 30 height 30
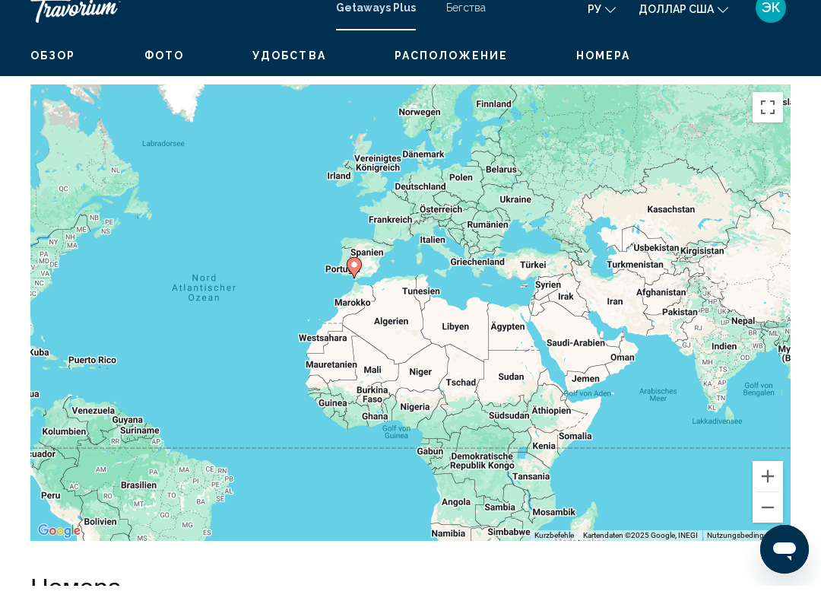
click at [761, 507] on button "Verkleinern" at bounding box center [768, 522] width 30 height 30
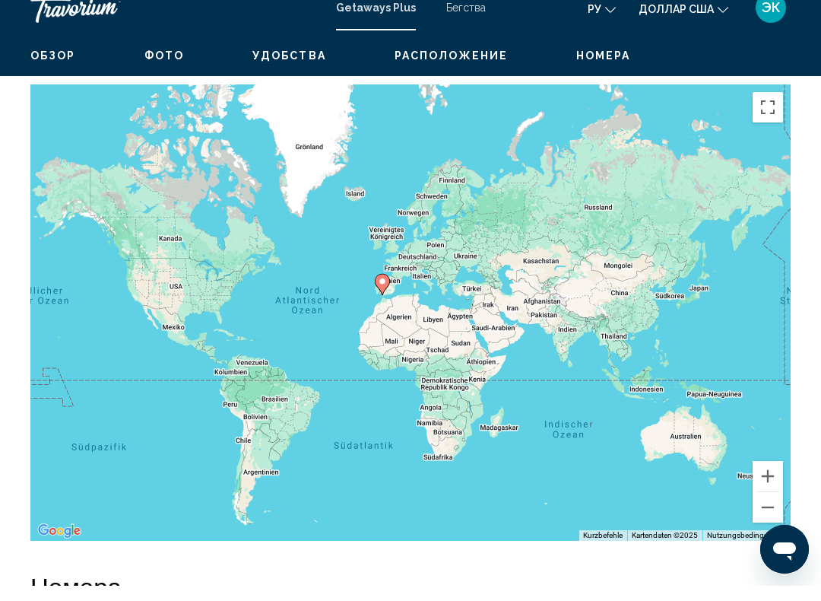
click at [763, 507] on button "Verkleinern" at bounding box center [768, 522] width 30 height 30
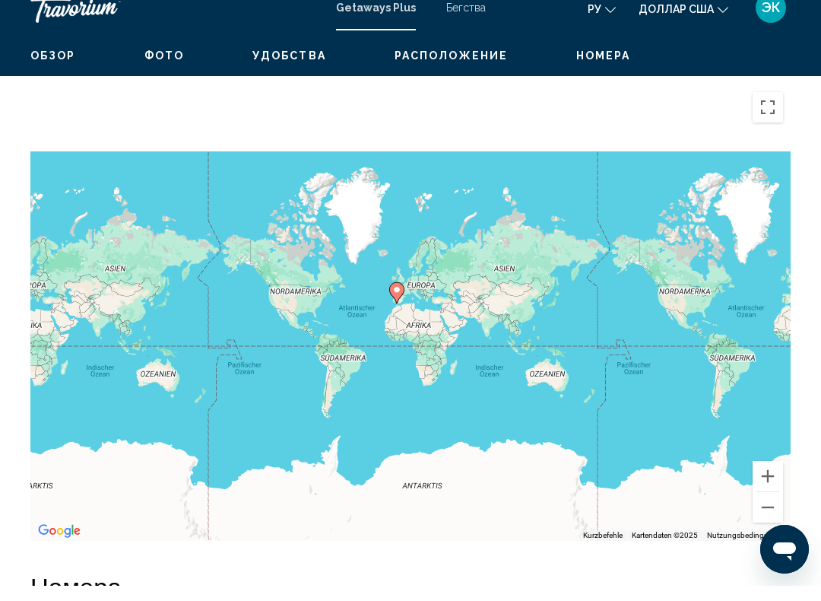
click at [762, 507] on button "Verkleinern" at bounding box center [768, 522] width 30 height 30
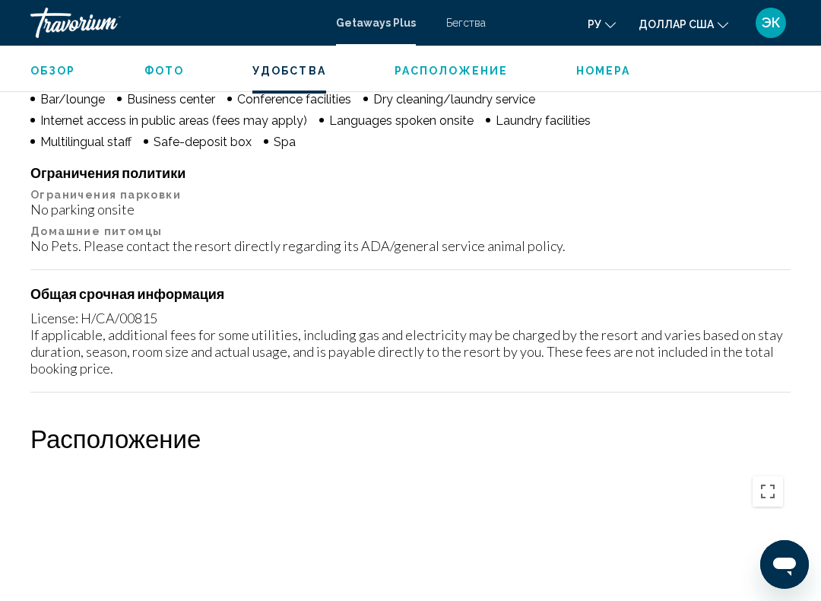
scroll to position [1548, 0]
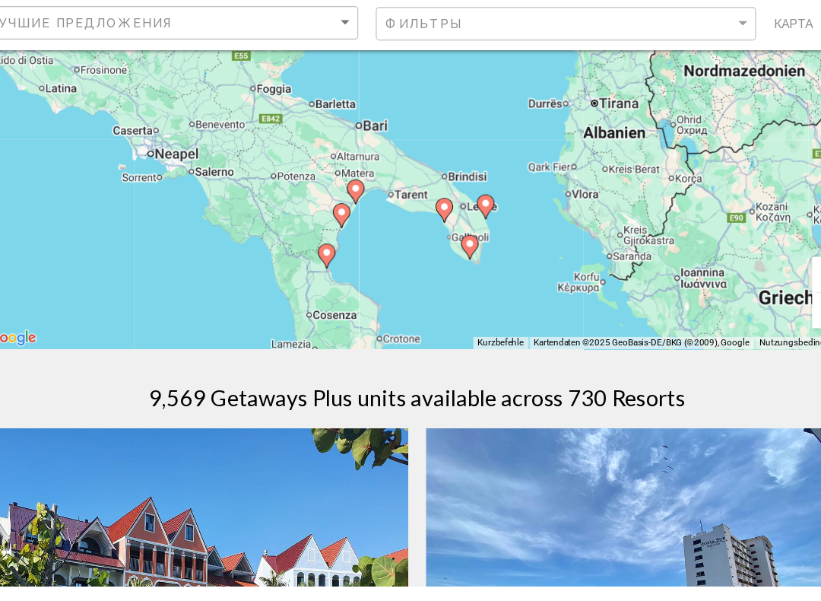
scroll to position [151, 0]
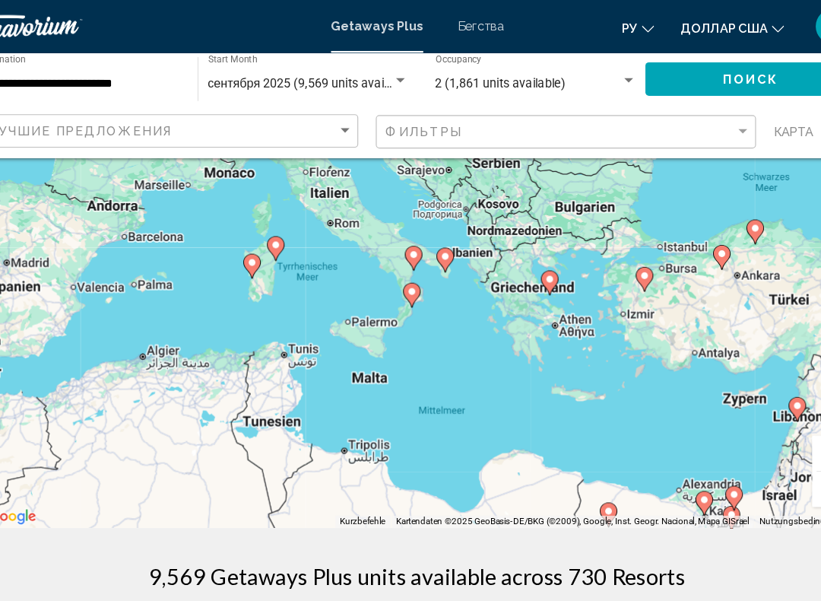
type input "**********"
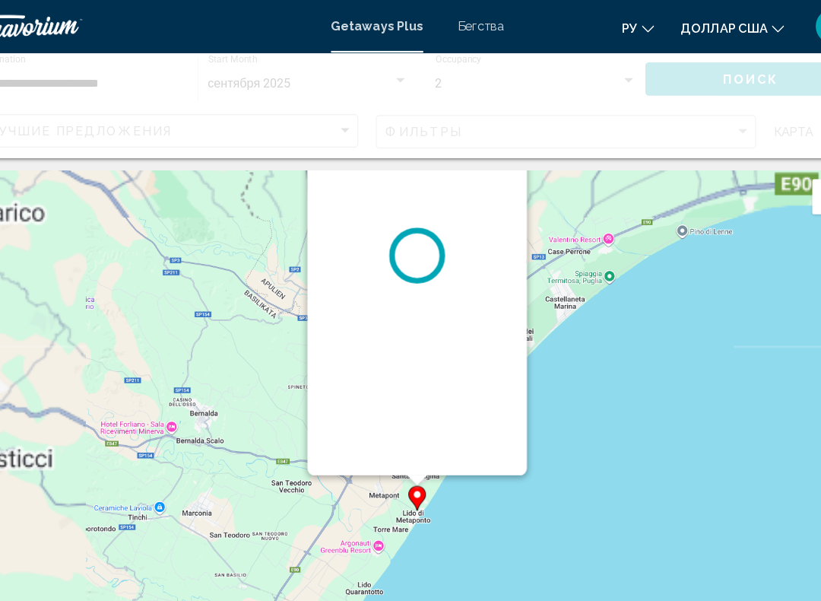
scroll to position [0, 0]
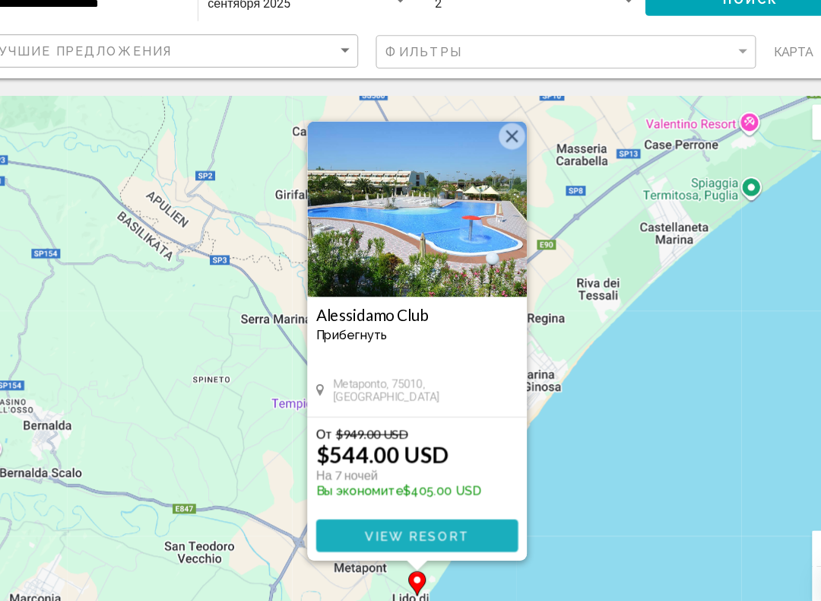
click at [404, 527] on span "View Resort" at bounding box center [410, 533] width 91 height 12
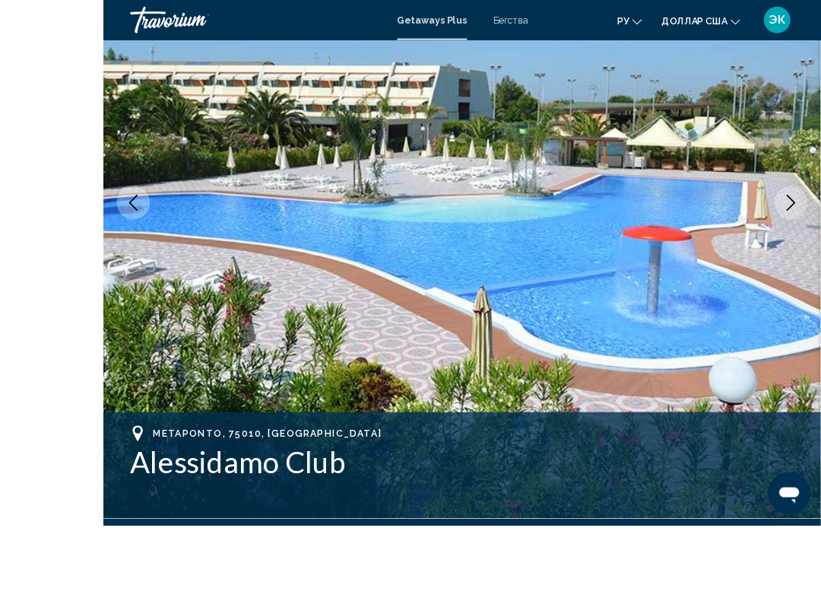
scroll to position [177, 0]
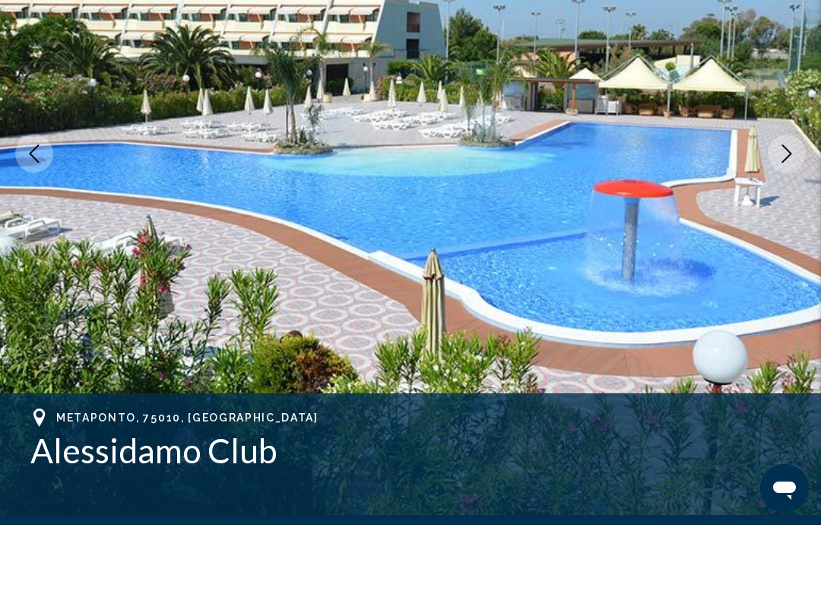
click at [784, 211] on button "Next image" at bounding box center [787, 230] width 38 height 38
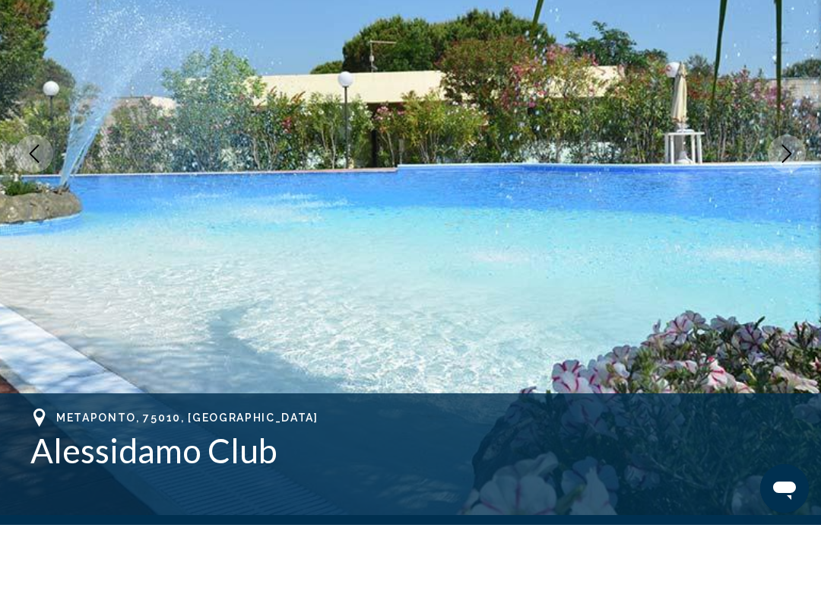
click at [798, 211] on button "Next image" at bounding box center [787, 230] width 38 height 38
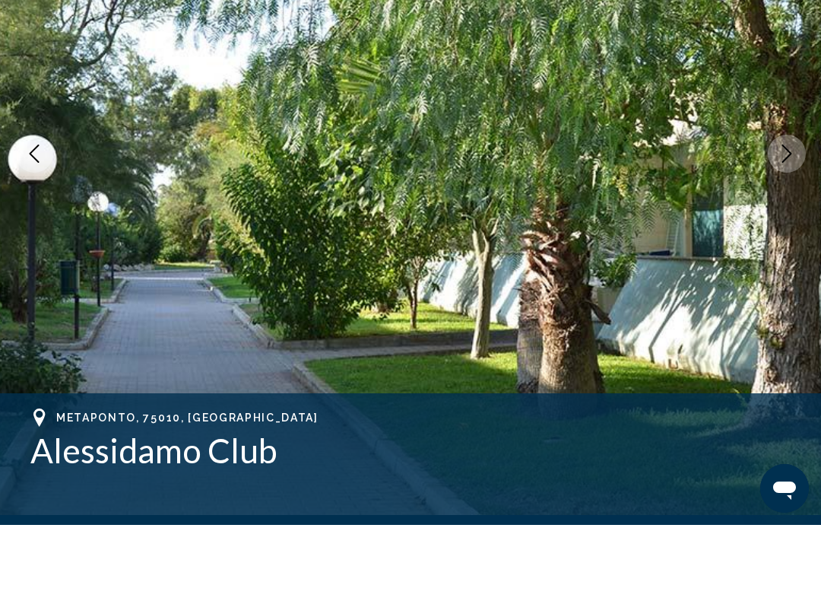
click at [783, 211] on button "Next image" at bounding box center [787, 230] width 38 height 38
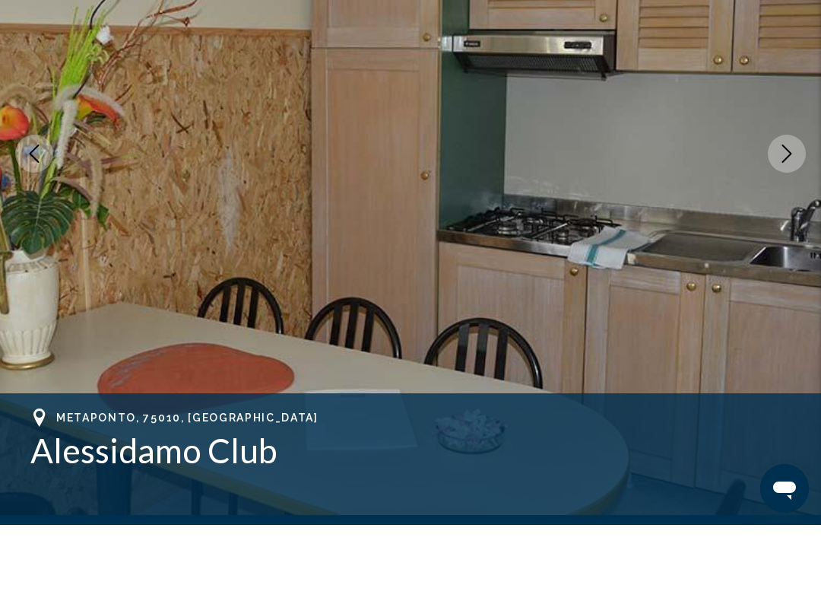
click at [786, 211] on button "Next image" at bounding box center [787, 230] width 38 height 38
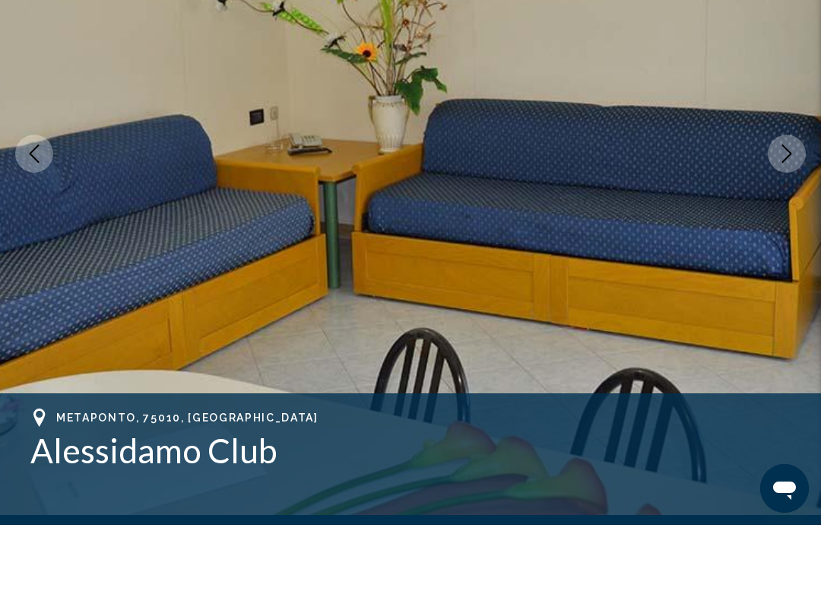
click at [786, 221] on icon "Next image" at bounding box center [787, 230] width 18 height 18
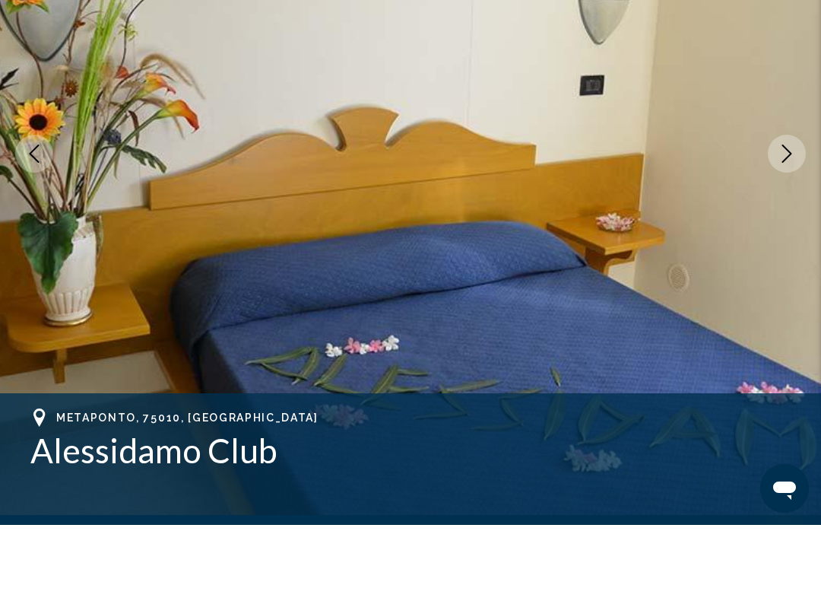
click at [788, 221] on icon "Next image" at bounding box center [787, 230] width 18 height 18
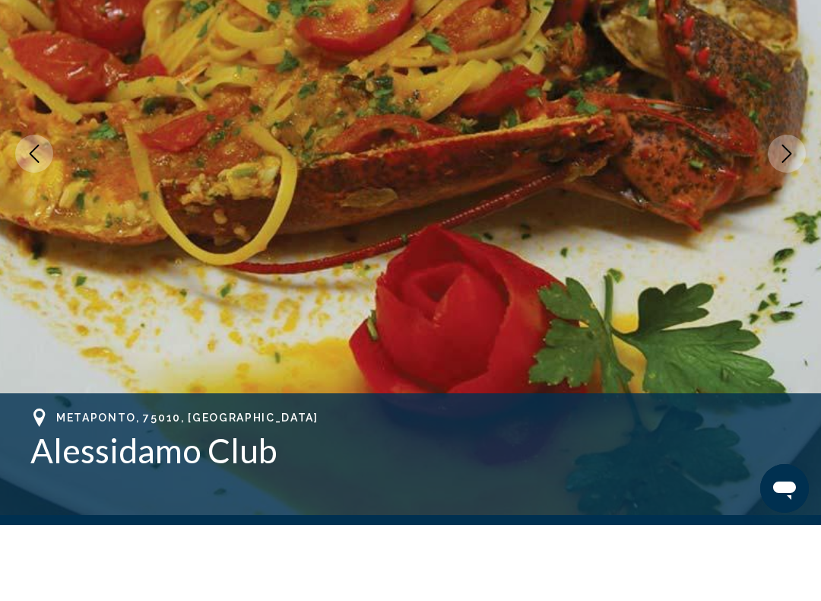
click at [790, 221] on icon "Next image" at bounding box center [787, 230] width 18 height 18
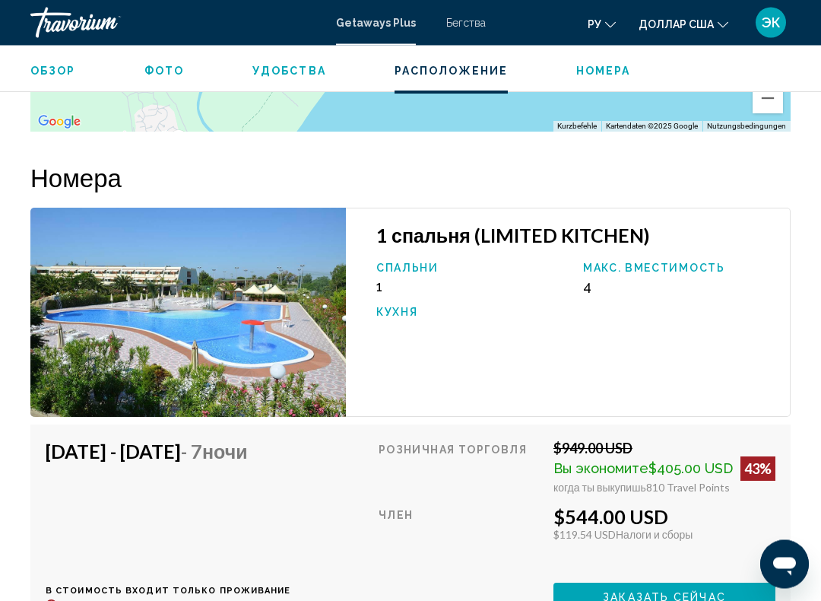
scroll to position [2680, 0]
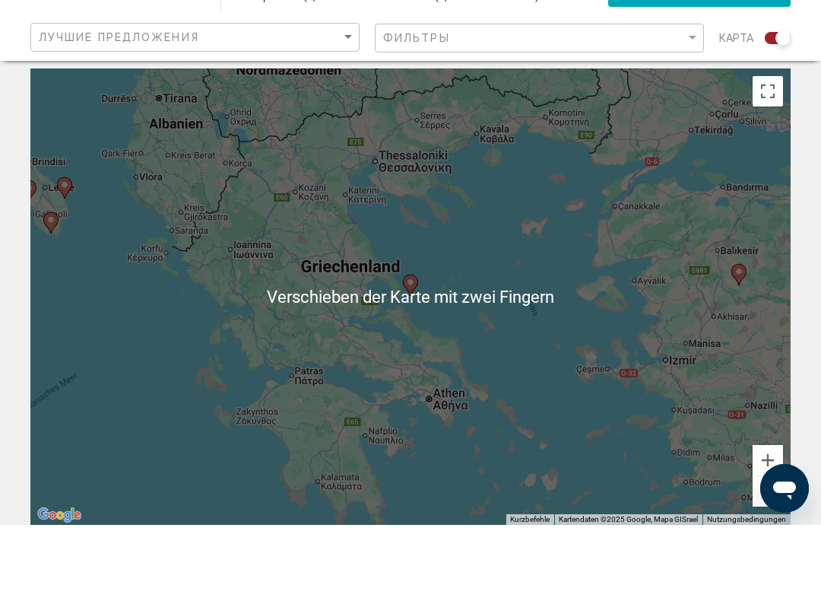
scroll to position [30, 0]
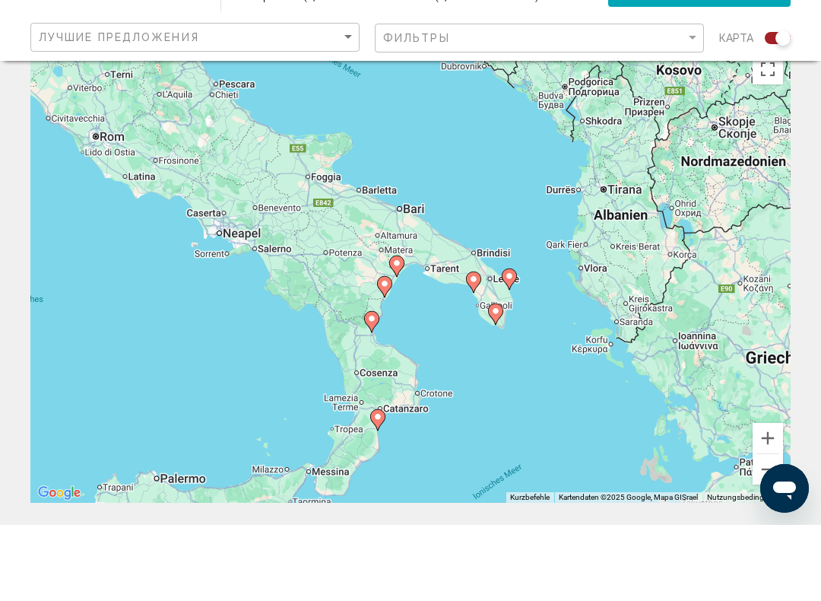
click at [364, 386] on gmp-advanced-marker "Основное содержание" at bounding box center [371, 397] width 15 height 23
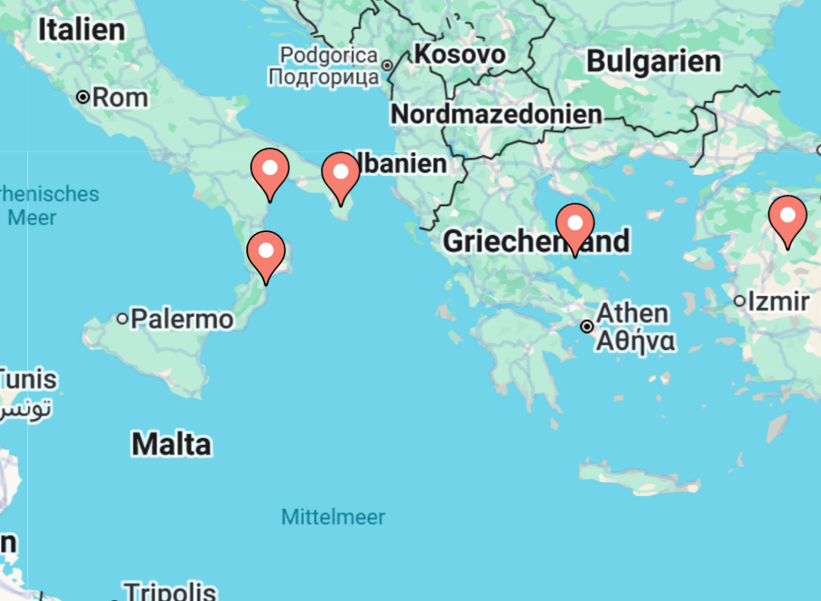
type input "**********"
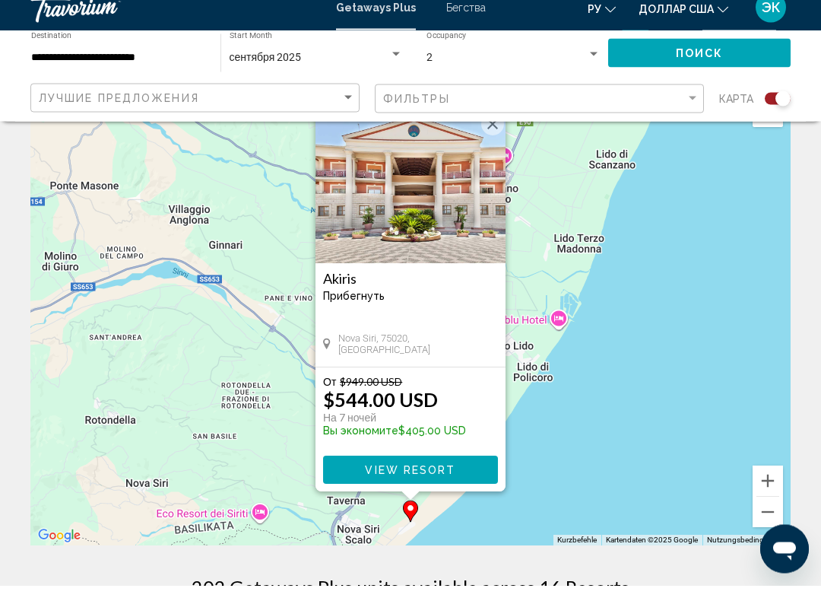
scroll to position [49, 0]
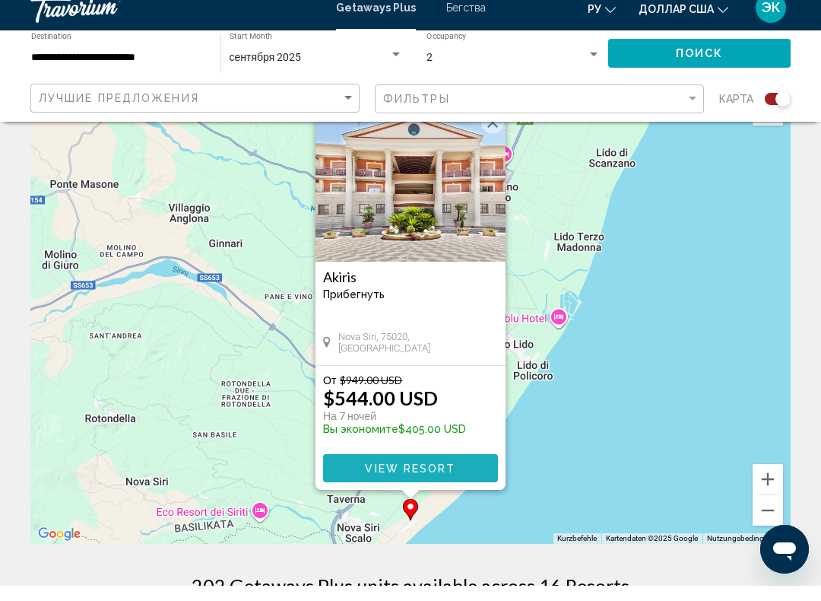
click at [449, 478] on span "View Resort" at bounding box center [410, 484] width 91 height 12
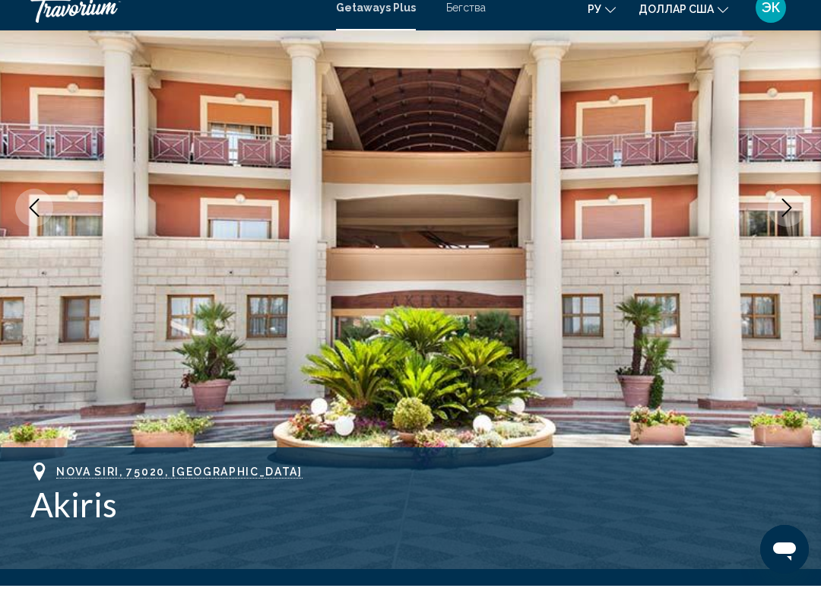
scroll to position [185, 0]
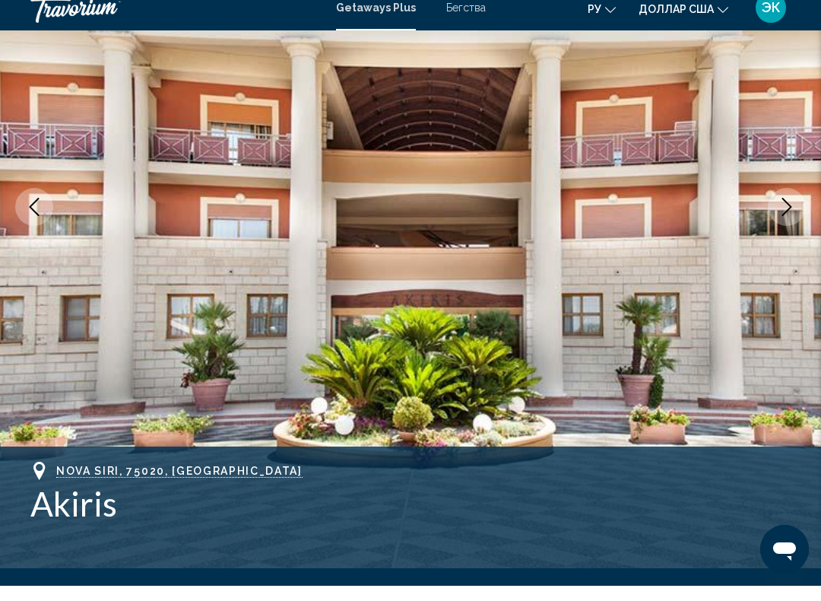
click at [786, 213] on icon "Next image" at bounding box center [787, 222] width 18 height 18
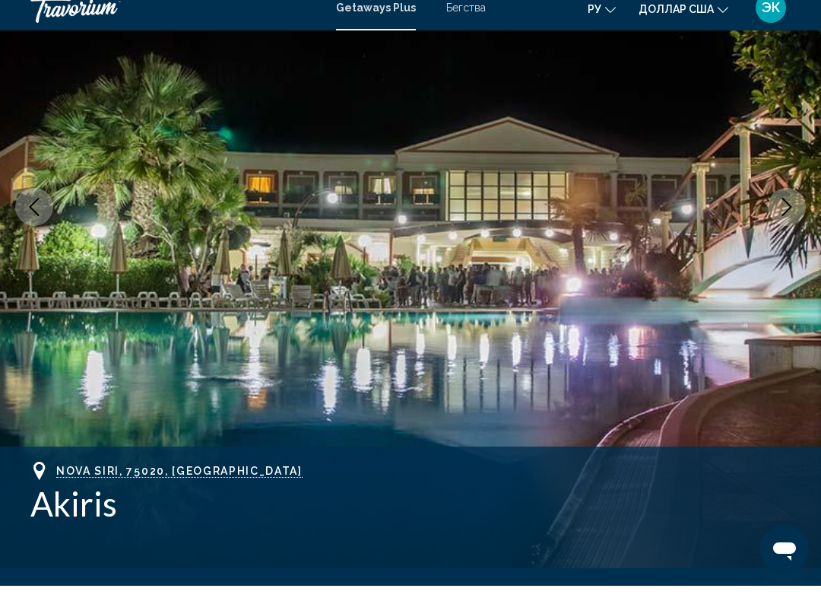
click at [783, 213] on icon "Next image" at bounding box center [787, 222] width 18 height 18
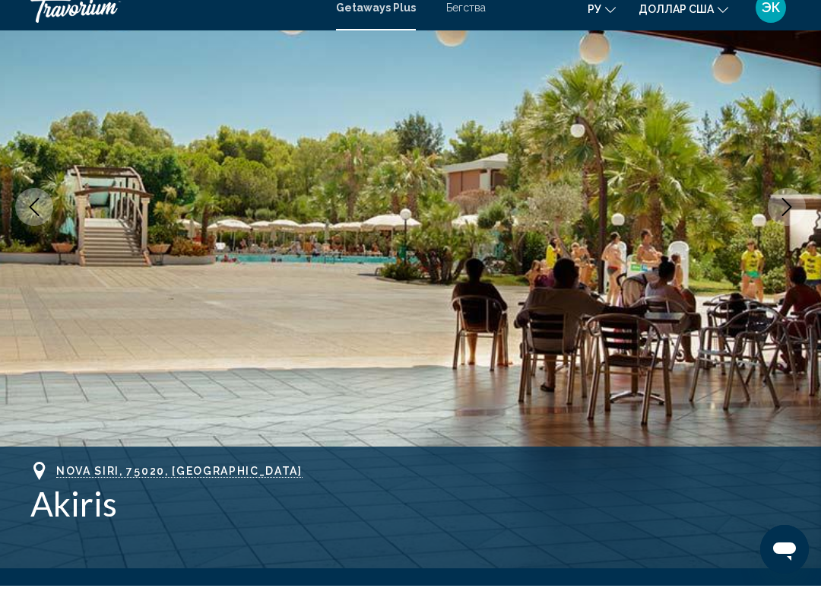
click at [788, 216] on button "Next image" at bounding box center [787, 222] width 38 height 38
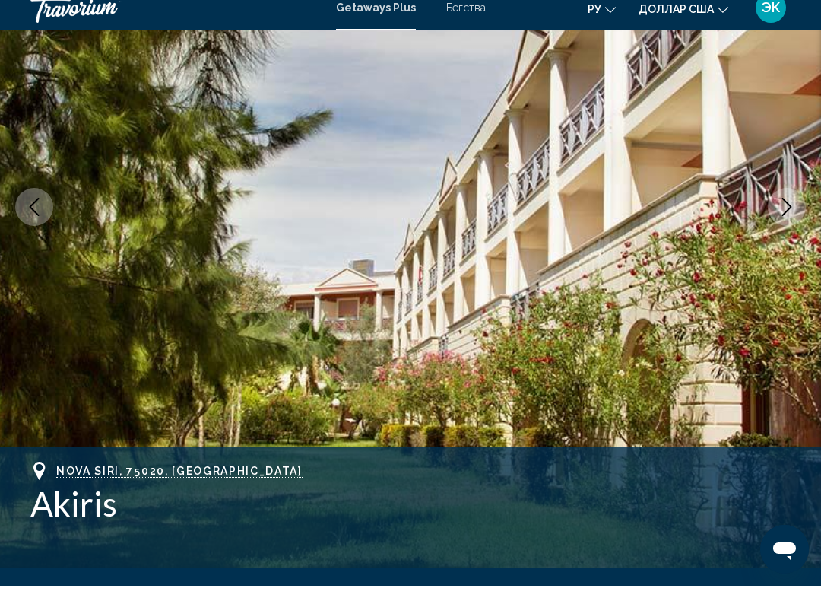
click at [785, 218] on button "Next image" at bounding box center [787, 222] width 38 height 38
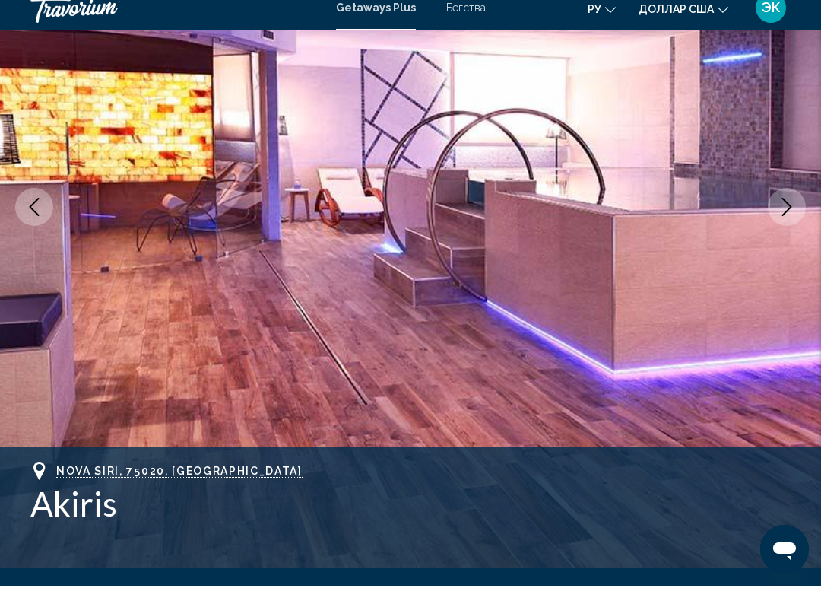
click at [782, 213] on icon "Next image" at bounding box center [787, 222] width 18 height 18
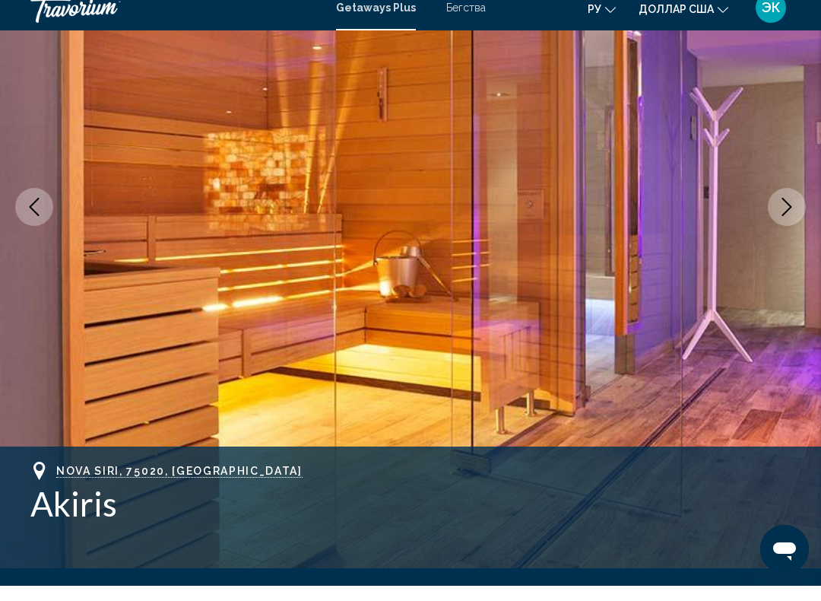
click at [781, 217] on button "Next image" at bounding box center [787, 222] width 38 height 38
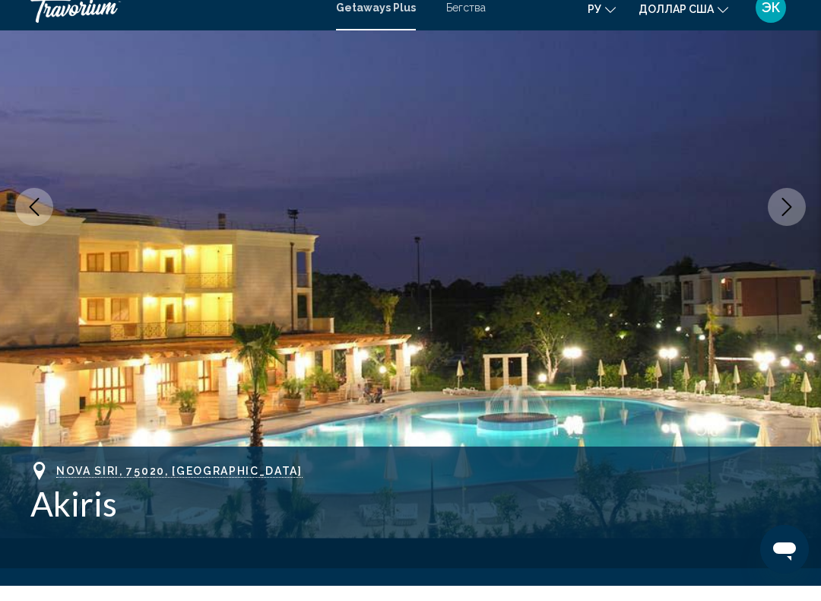
click at [788, 213] on icon "Next image" at bounding box center [787, 222] width 18 height 18
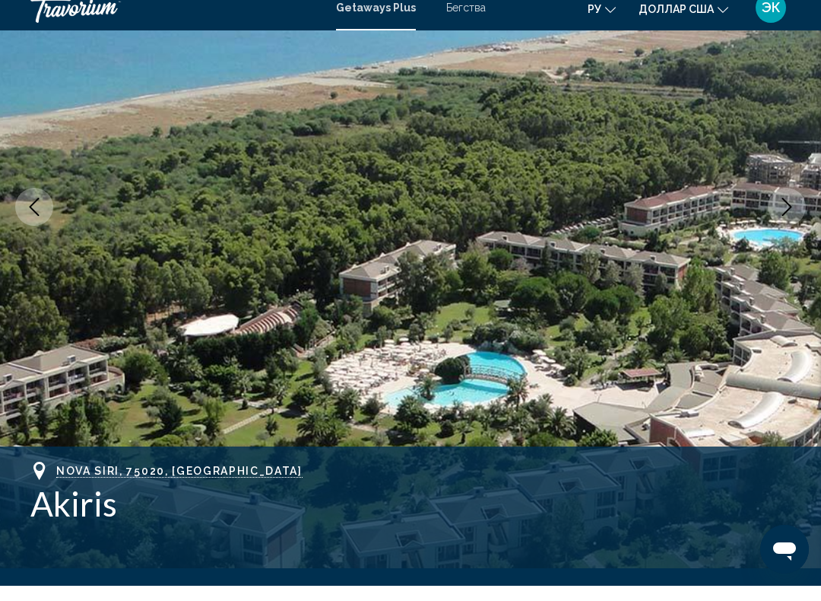
click at [783, 213] on icon "Next image" at bounding box center [787, 222] width 18 height 18
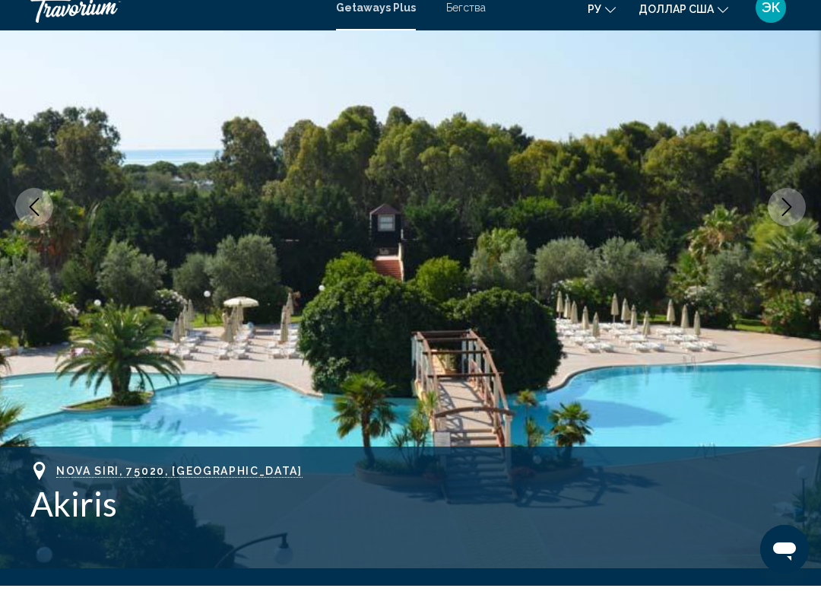
click at [791, 213] on icon "Next image" at bounding box center [788, 222] width 10 height 18
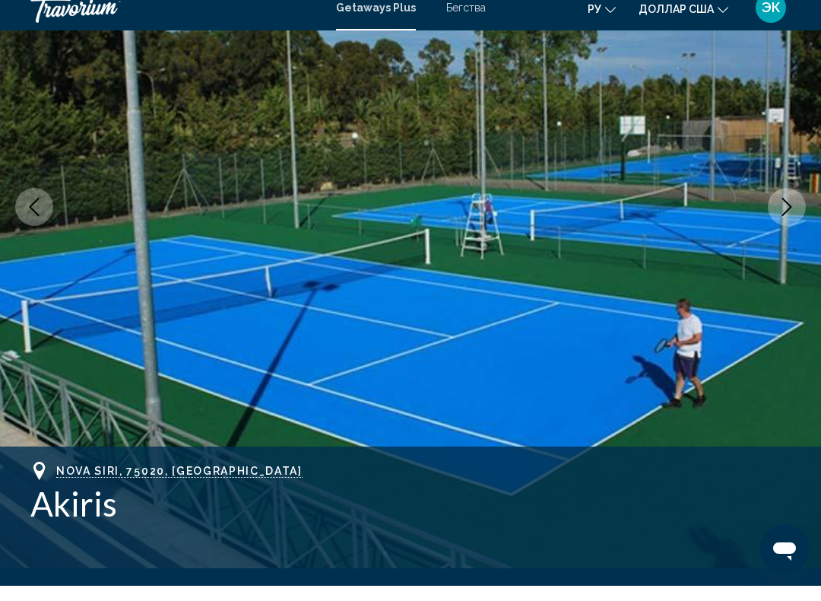
click at [791, 213] on icon "Next image" at bounding box center [787, 222] width 18 height 18
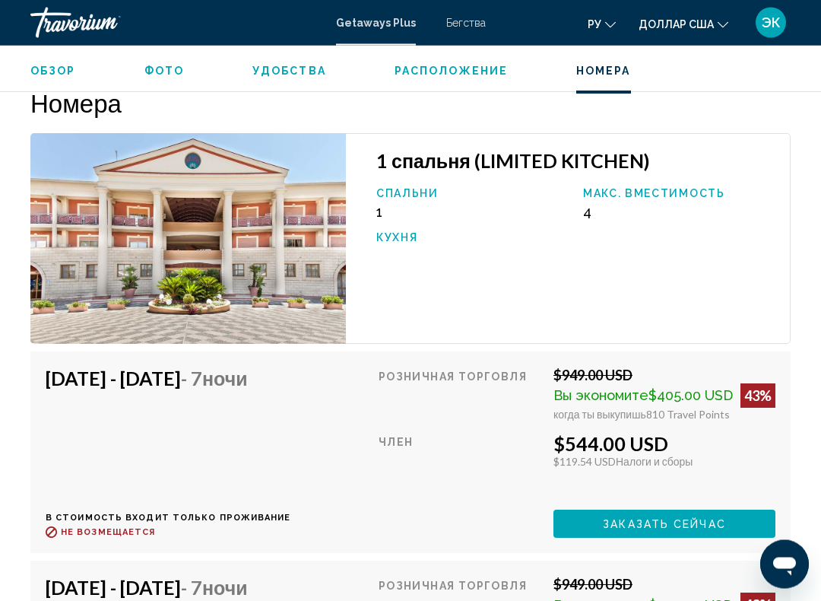
scroll to position [2736, 0]
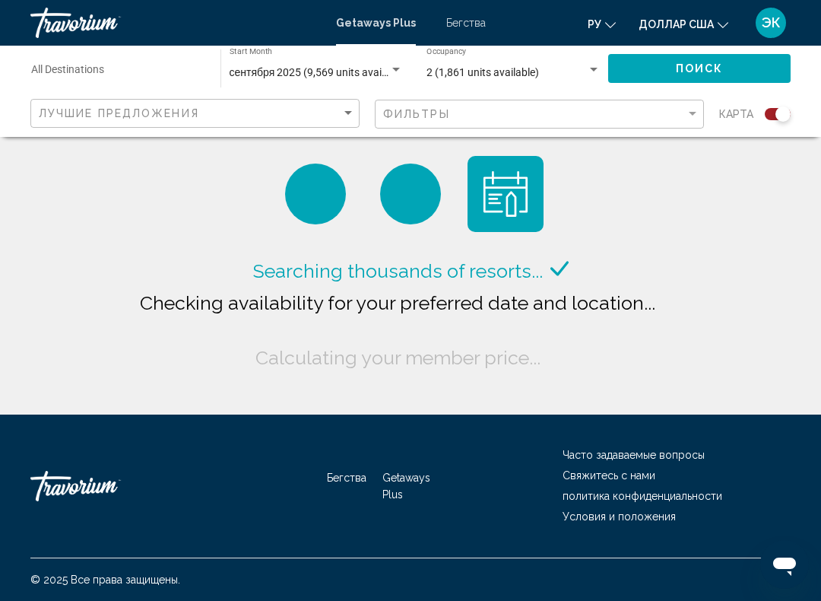
click at [478, 17] on font "Бегства" at bounding box center [466, 23] width 40 height 12
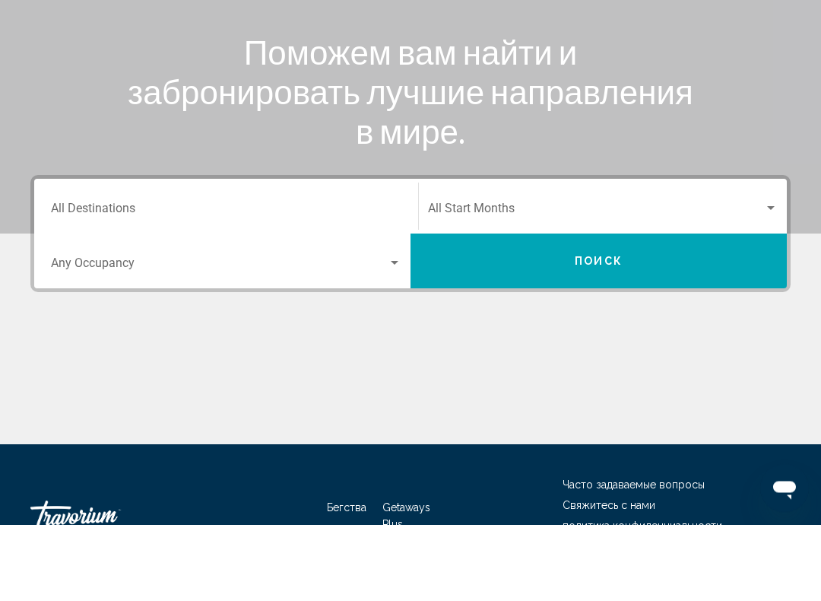
scroll to position [186, 0]
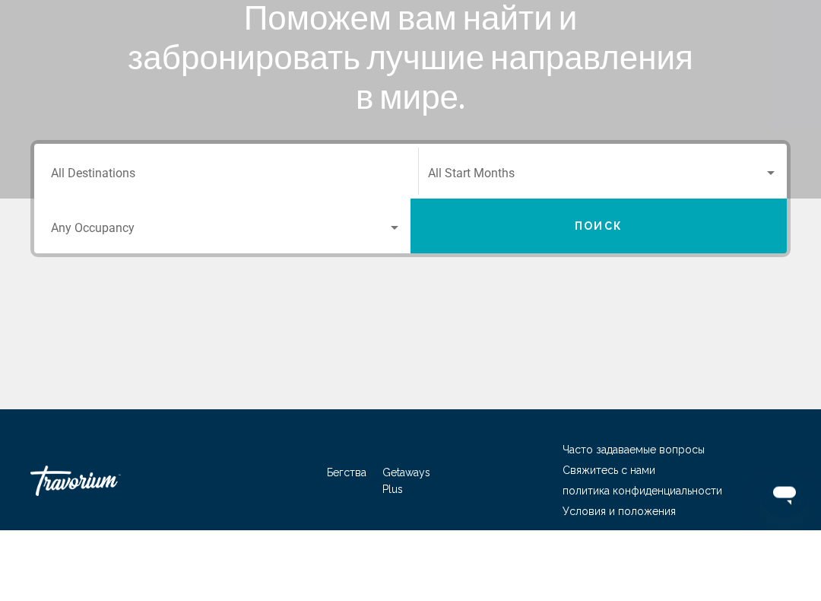
click at [771, 239] on div "Search widget" at bounding box center [771, 245] width 14 height 12
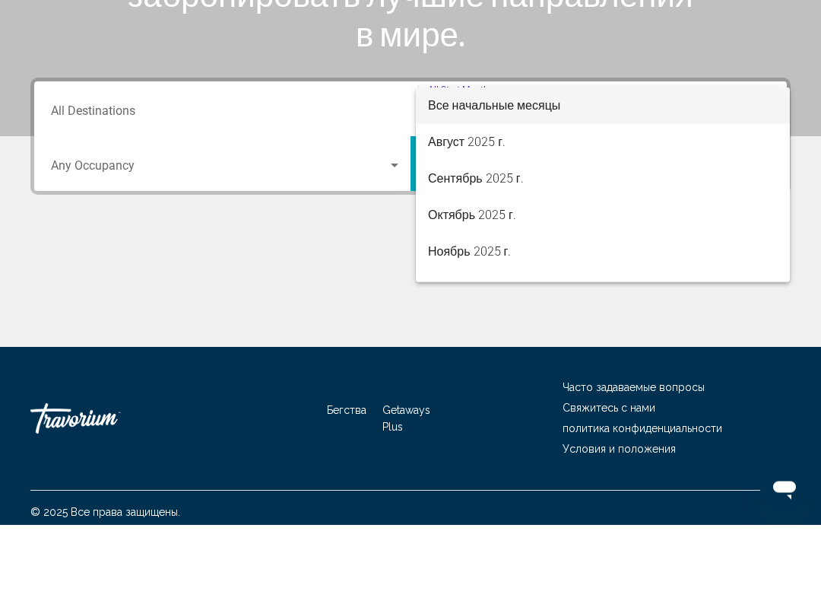
scroll to position [253, 0]
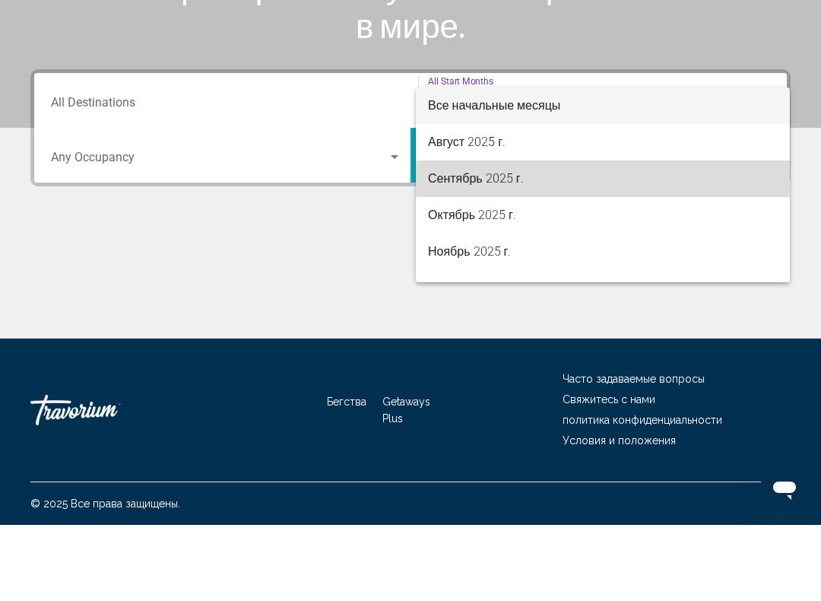
click at [504, 247] on font "Сентябрь 2025 г." at bounding box center [476, 254] width 96 height 14
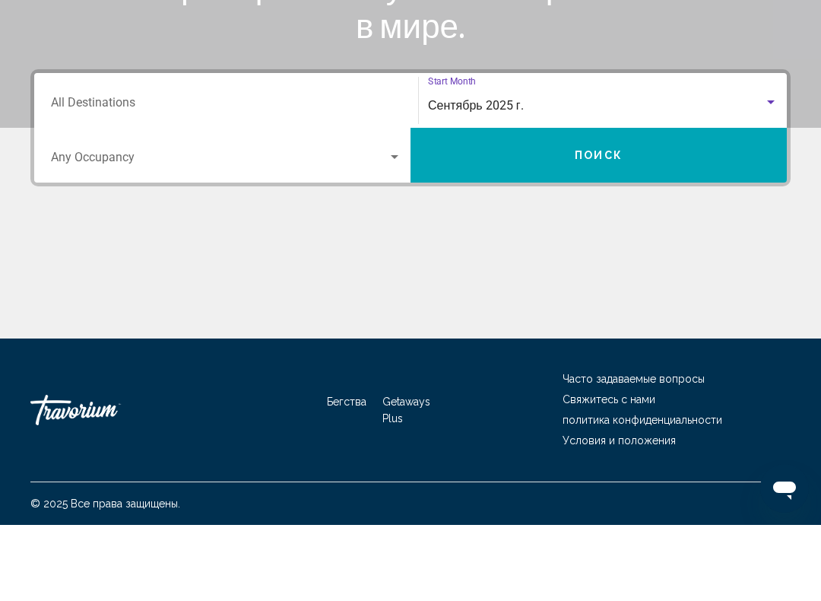
click at [650, 204] on button "Поиск" at bounding box center [599, 231] width 376 height 55
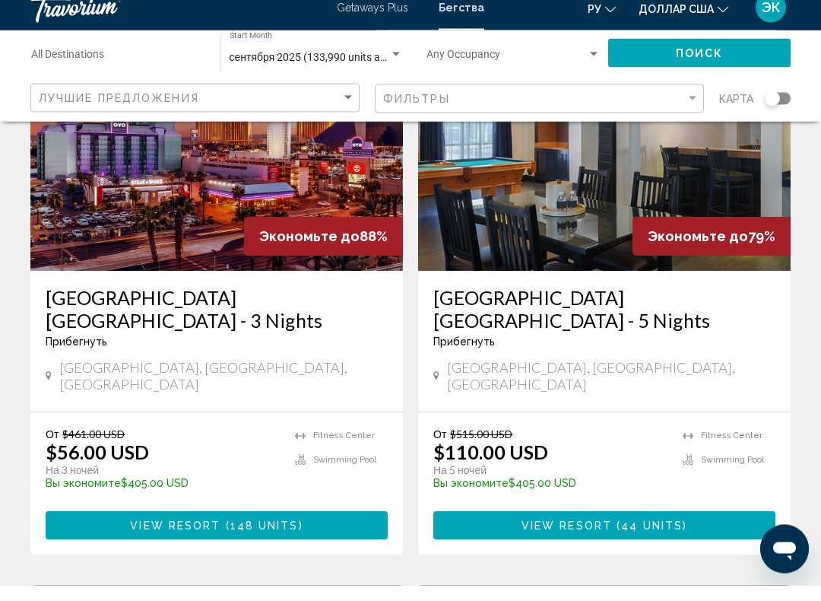
scroll to position [164, 0]
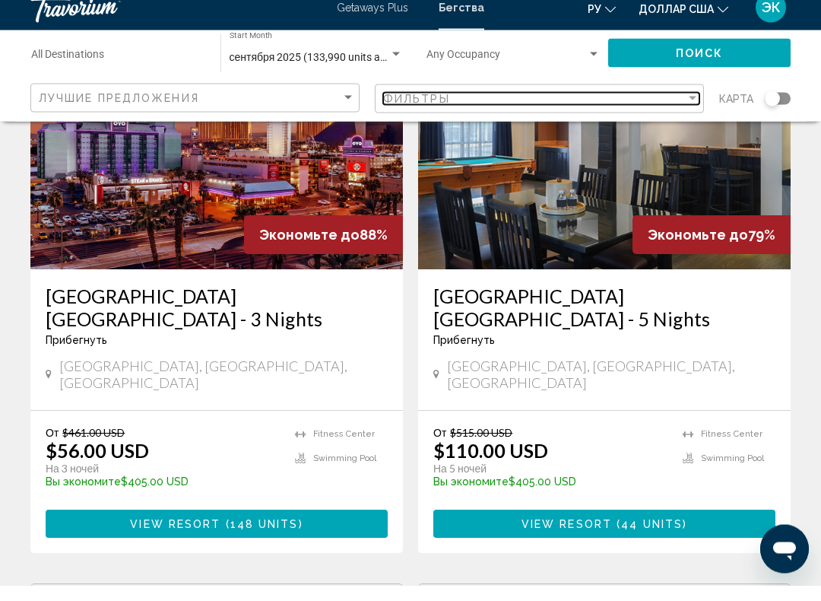
click at [685, 108] on div "Фильтры" at bounding box center [534, 114] width 303 height 12
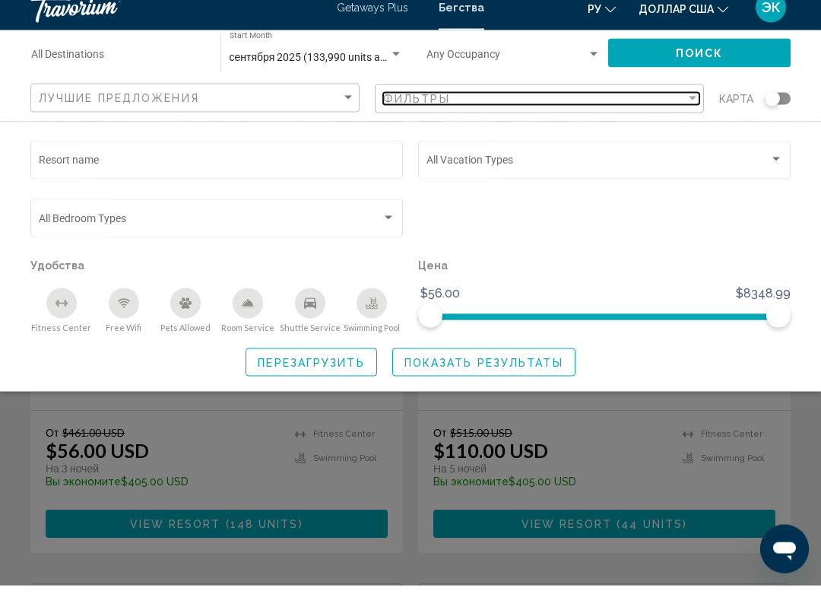
scroll to position [164, 0]
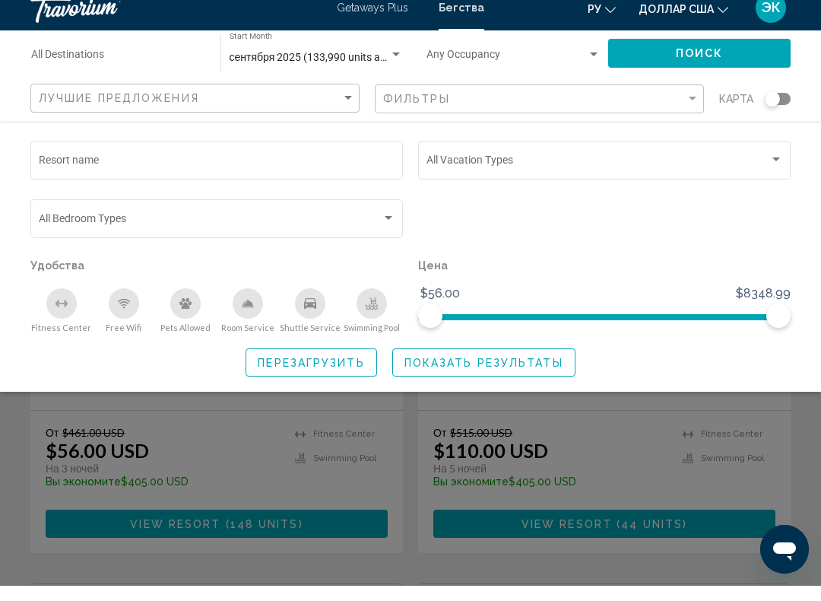
click at [780, 169] on div "Search widget" at bounding box center [777, 175] width 14 height 12
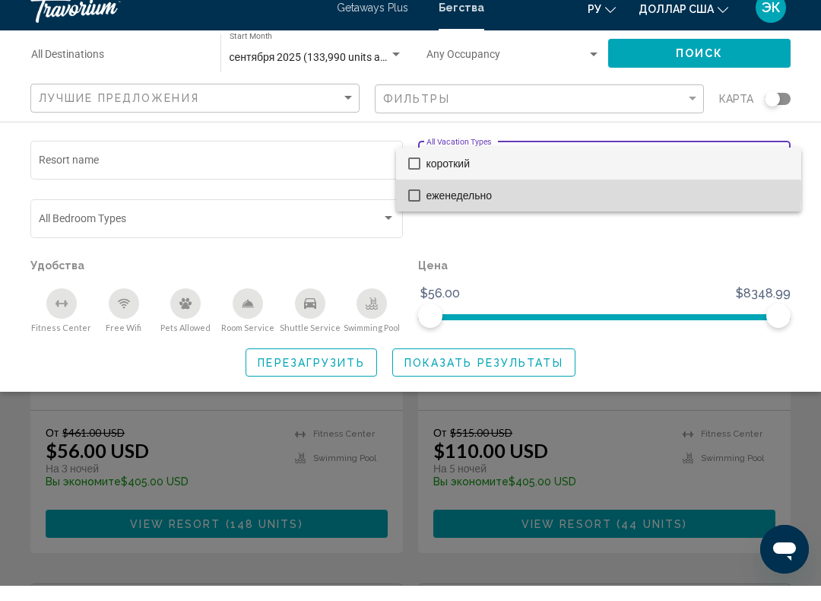
click at [419, 205] on mat-pseudo-checkbox at bounding box center [414, 211] width 12 height 12
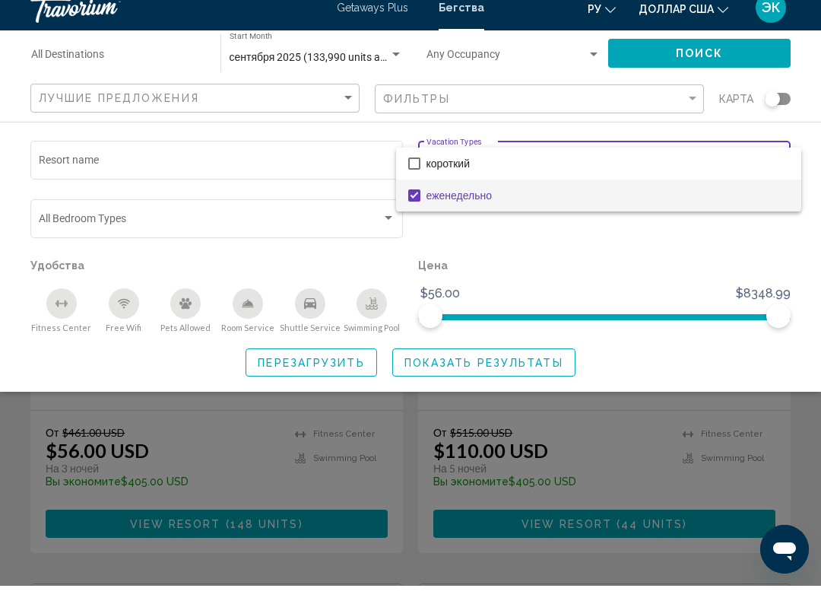
click at [539, 361] on div at bounding box center [410, 300] width 821 height 601
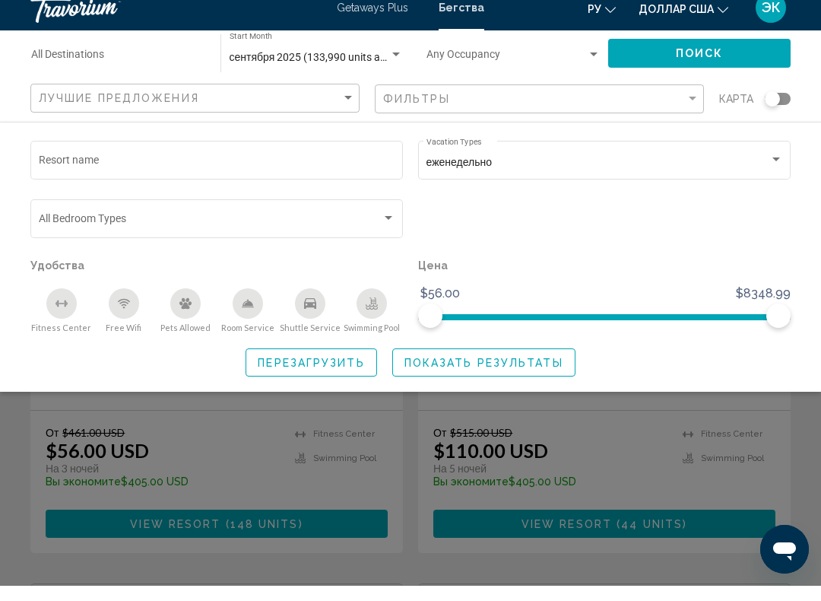
click at [525, 371] on span "Показать результаты" at bounding box center [484, 377] width 159 height 12
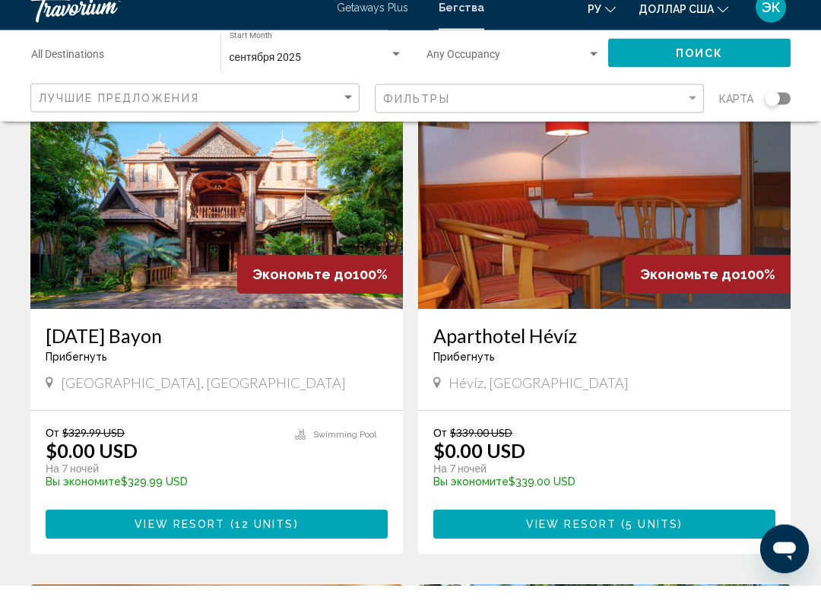
scroll to position [2270, 0]
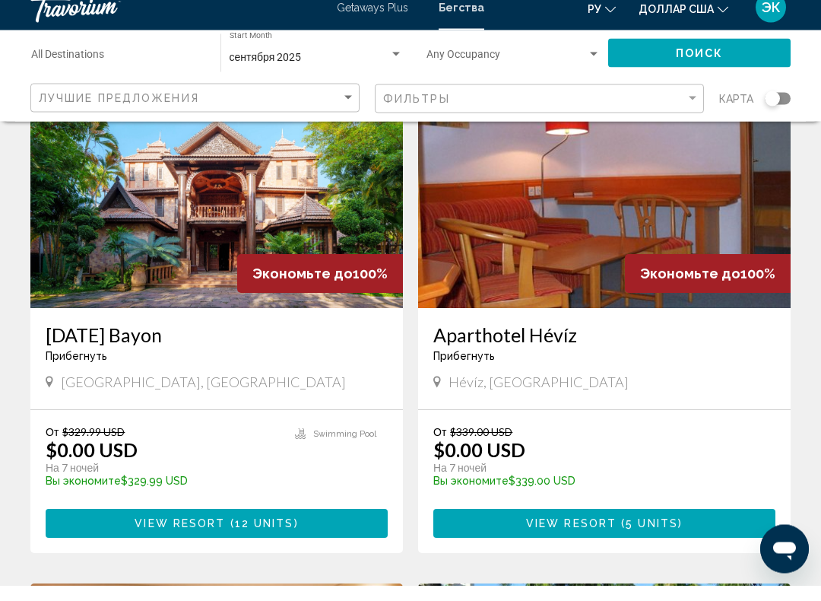
click at [199, 221] on img "Основное содержание" at bounding box center [216, 202] width 373 height 243
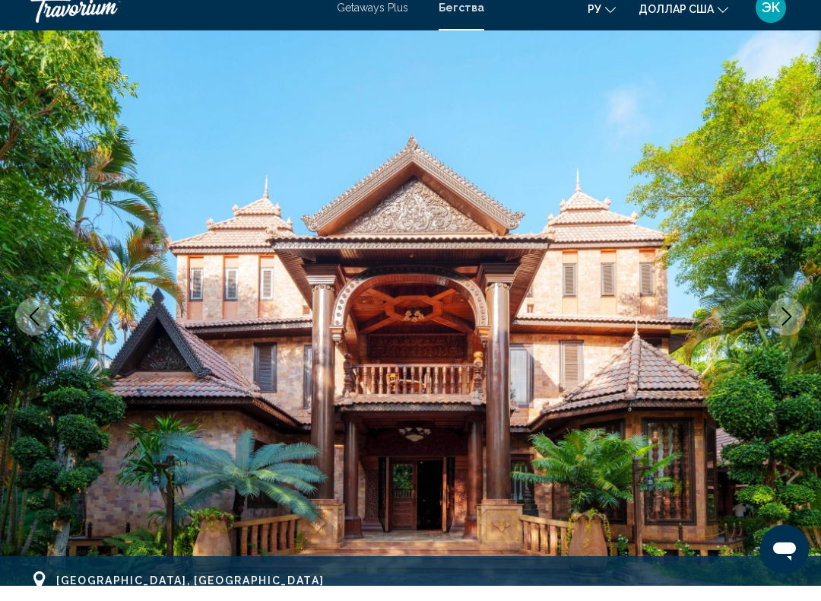
scroll to position [103, 0]
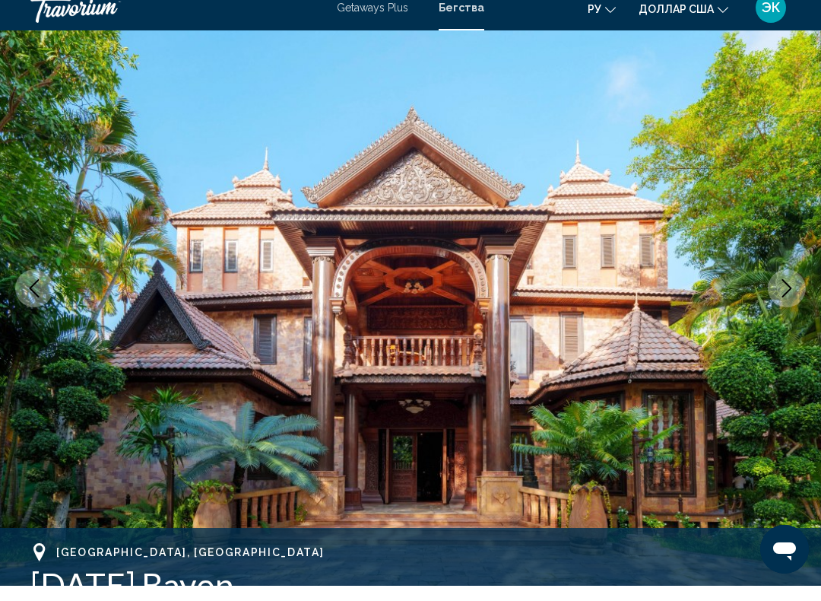
click at [793, 294] on icon "Next image" at bounding box center [787, 303] width 18 height 18
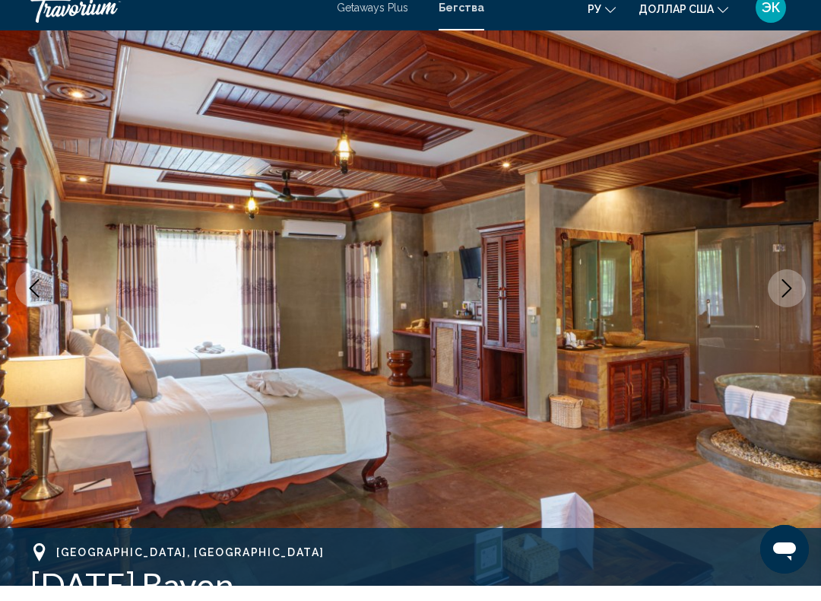
click at [790, 294] on icon "Next image" at bounding box center [787, 303] width 18 height 18
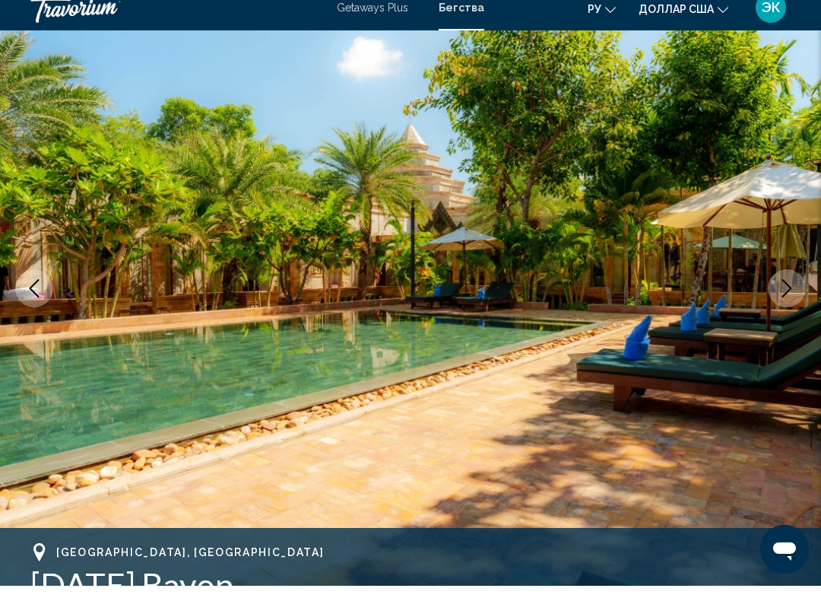
click at [786, 294] on icon "Next image" at bounding box center [787, 303] width 18 height 18
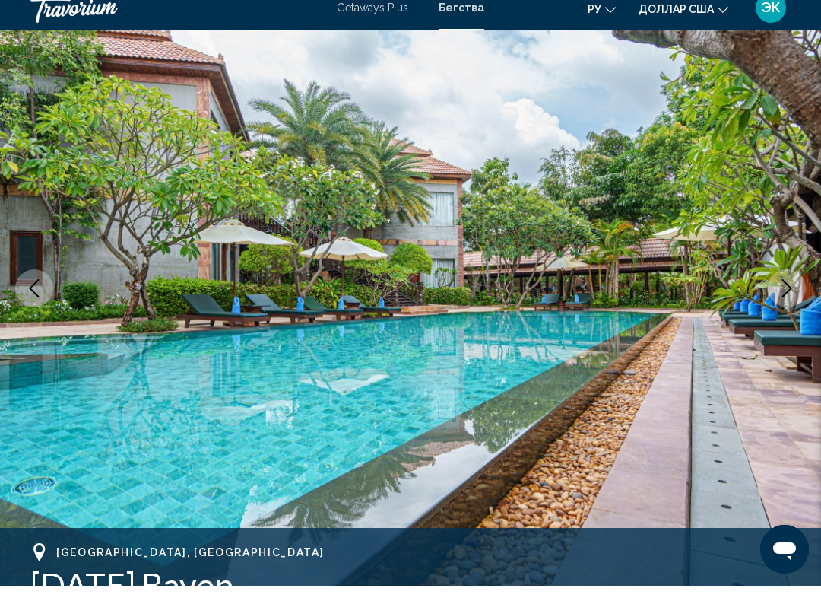
click at [775, 295] on button "Next image" at bounding box center [787, 303] width 38 height 38
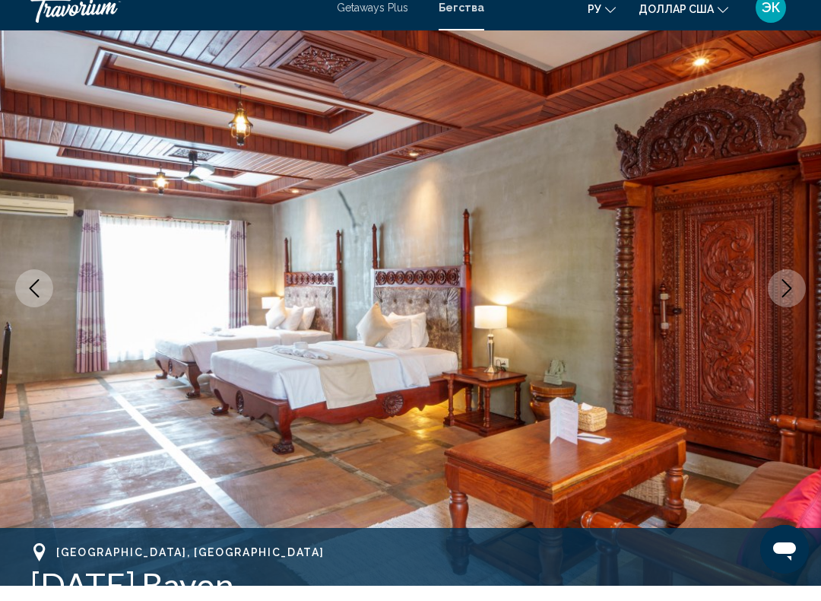
click at [783, 294] on icon "Next image" at bounding box center [787, 303] width 18 height 18
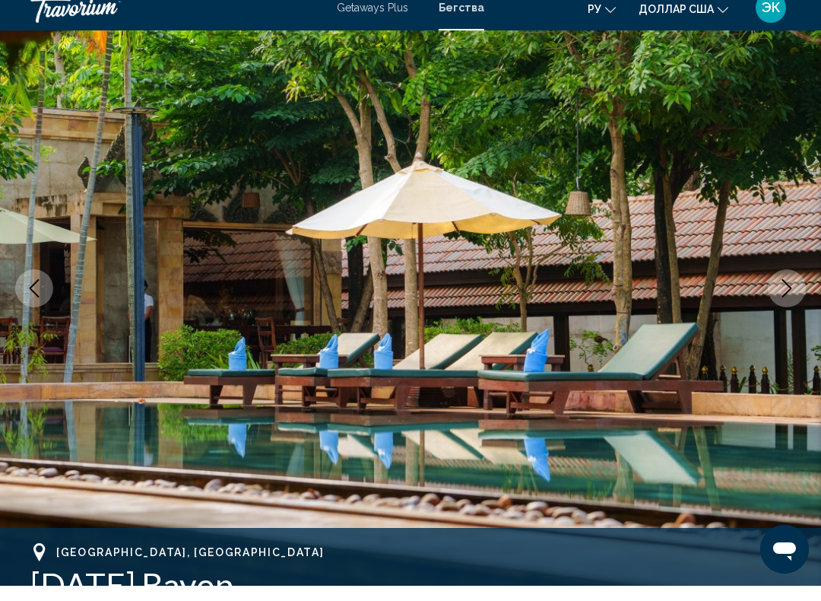
click at [783, 295] on icon "Next image" at bounding box center [787, 303] width 18 height 18
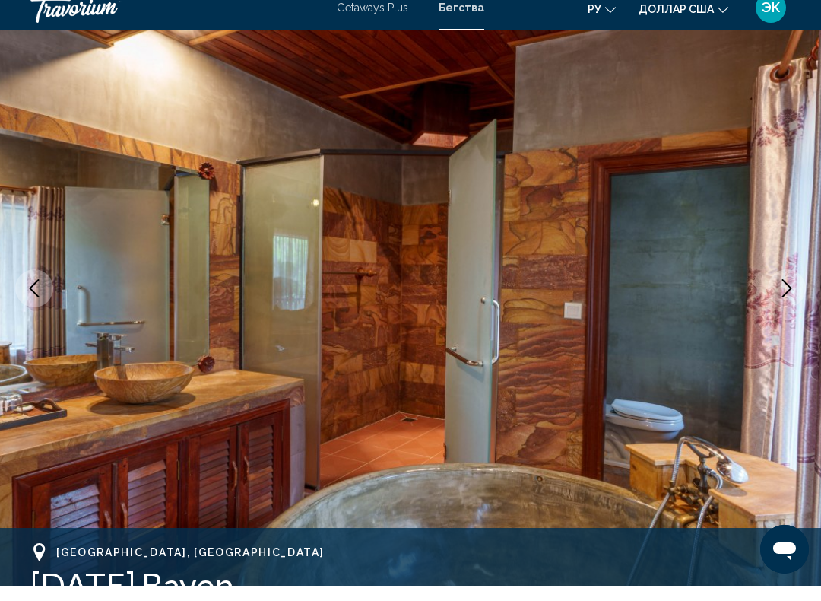
click at [780, 294] on icon "Next image" at bounding box center [787, 303] width 18 height 18
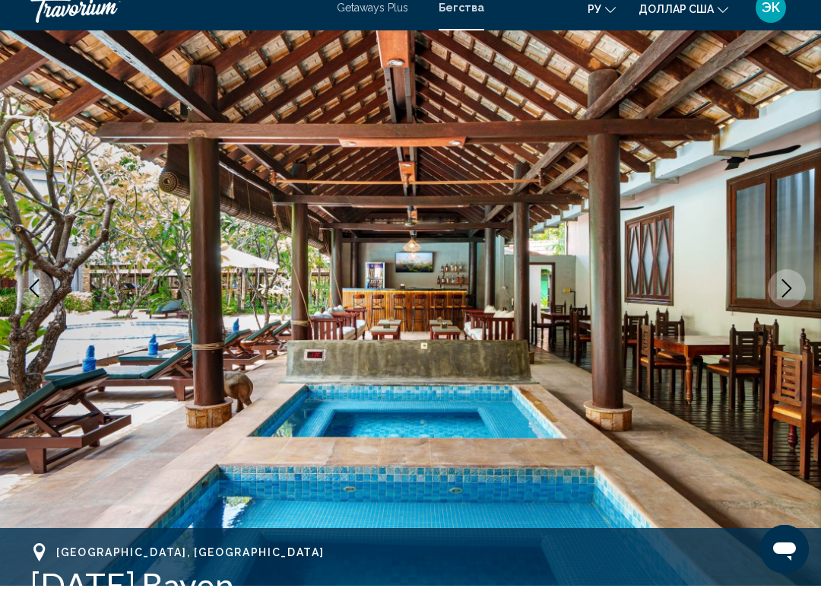
click at [785, 297] on button "Next image" at bounding box center [787, 303] width 38 height 38
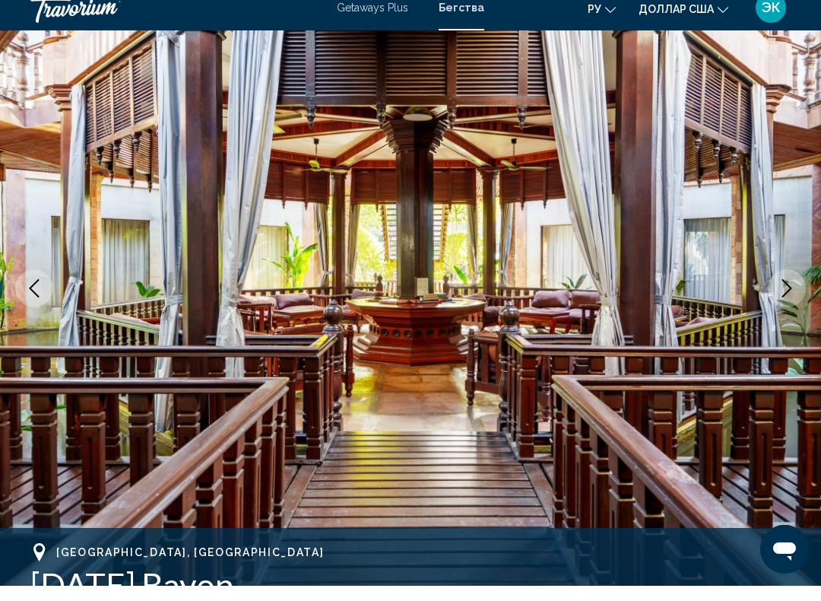
click at [786, 304] on button "Next image" at bounding box center [787, 303] width 38 height 38
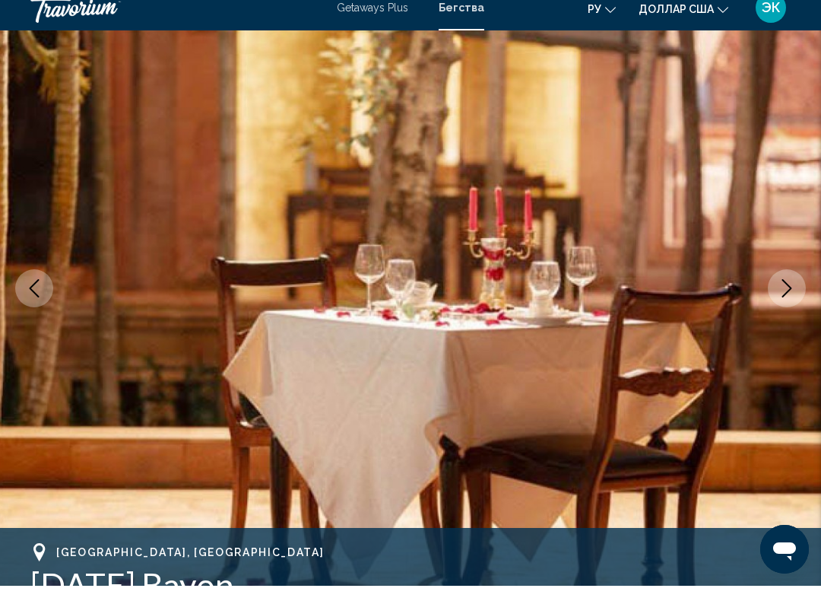
click at [786, 309] on img "Основное содержание" at bounding box center [410, 303] width 821 height 723
click at [784, 294] on icon "Next image" at bounding box center [787, 303] width 18 height 18
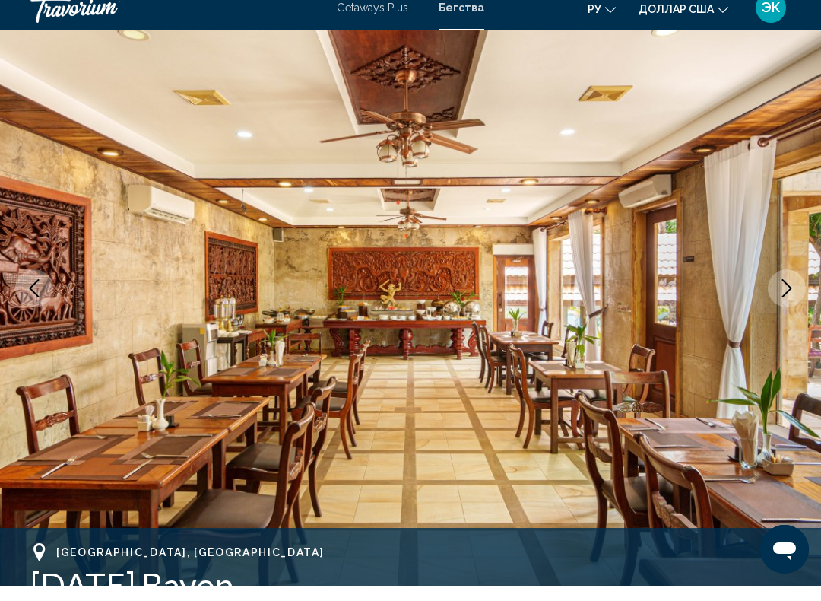
click at [786, 294] on icon "Next image" at bounding box center [787, 303] width 18 height 18
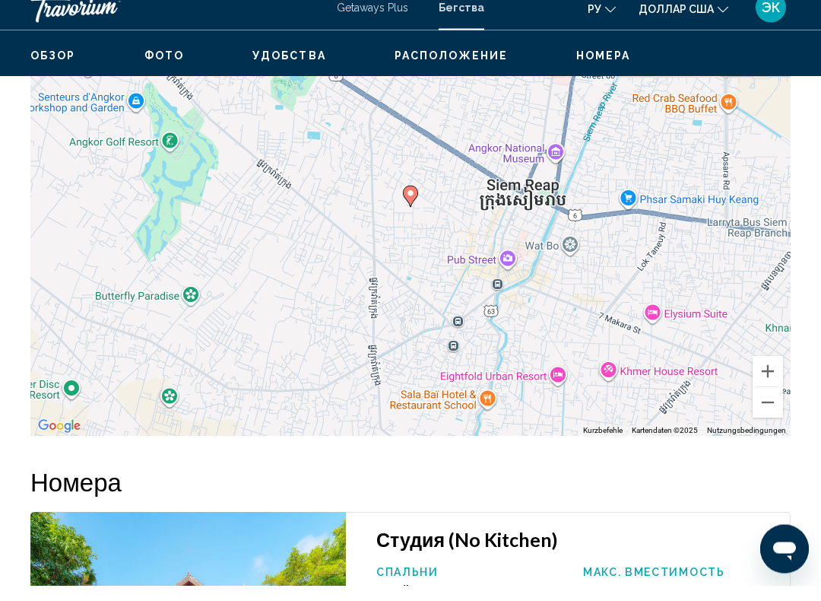
scroll to position [2271, 0]
click at [761, 405] on button "Verkleinern" at bounding box center [768, 417] width 30 height 30
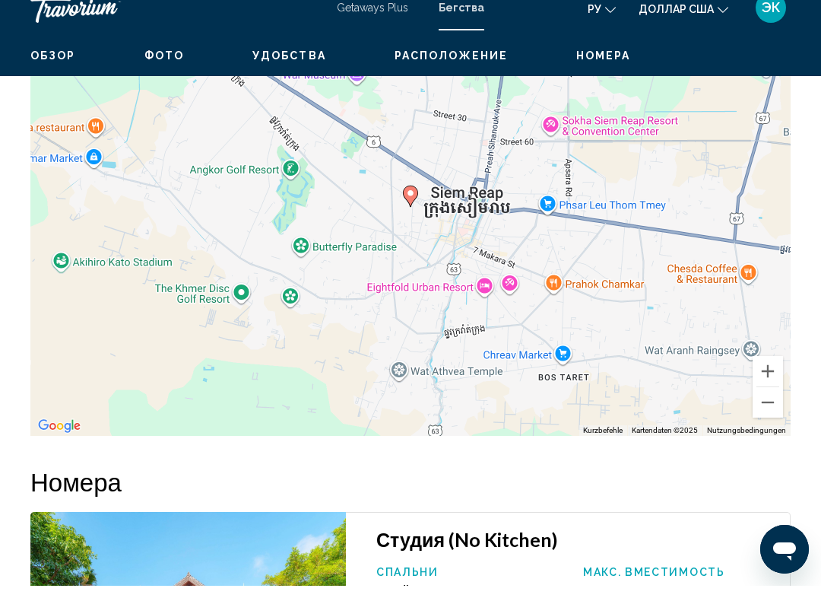
click at [762, 407] on button "Verkleinern" at bounding box center [768, 417] width 30 height 30
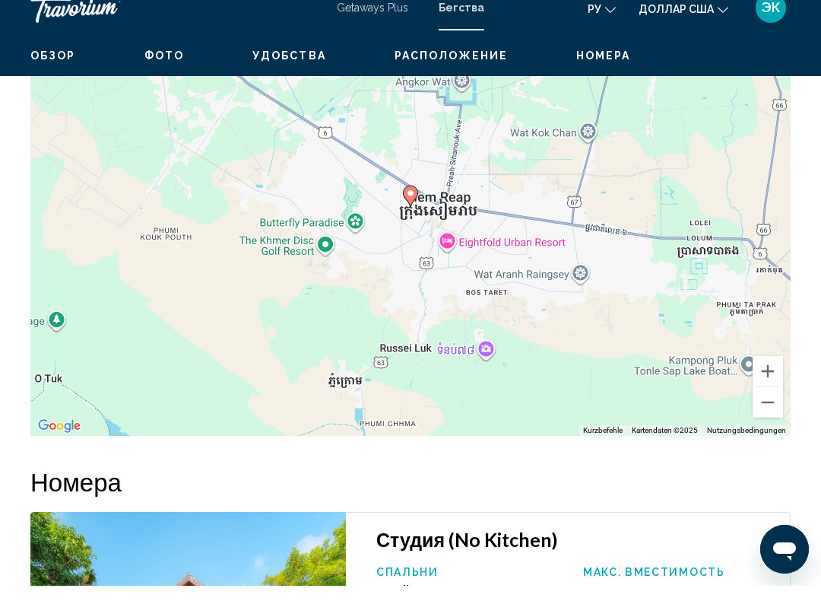
click at [761, 405] on button "Verkleinern" at bounding box center [768, 417] width 30 height 30
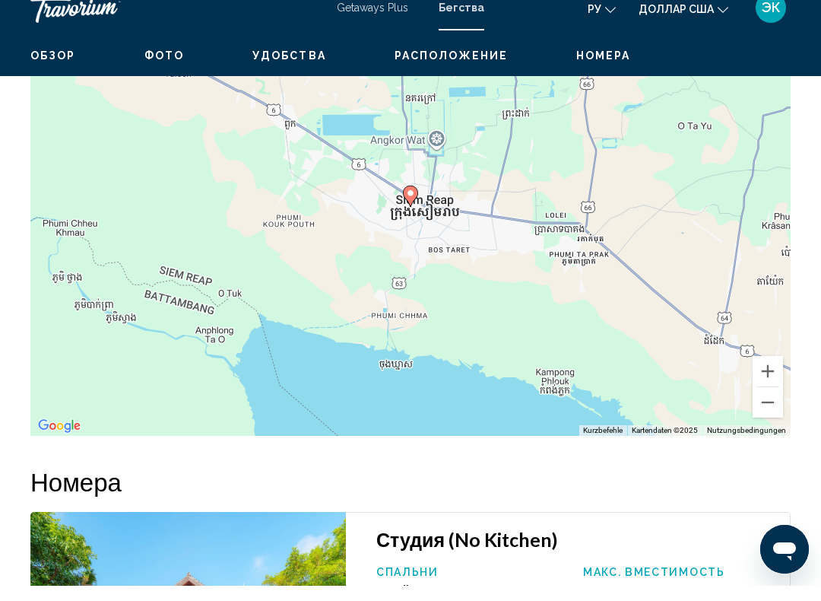
click at [761, 405] on button "Verkleinern" at bounding box center [768, 417] width 30 height 30
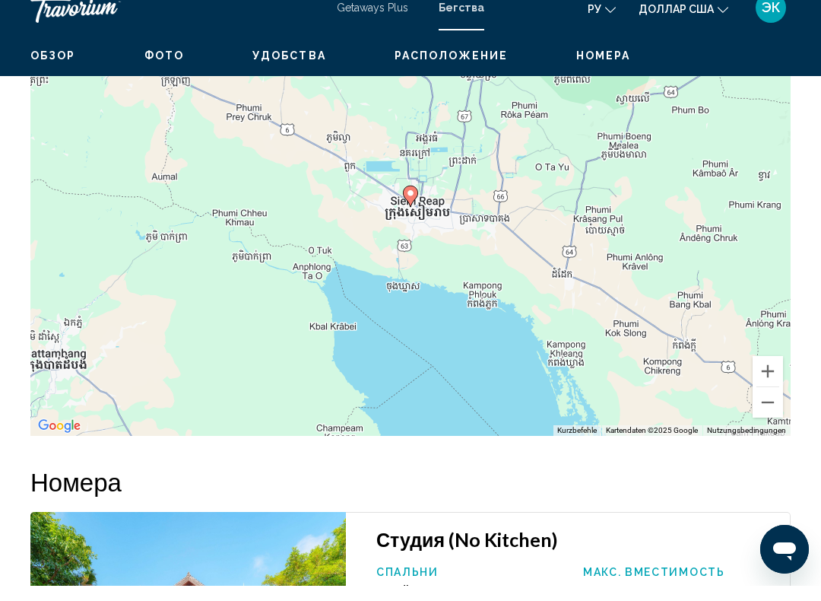
click at [762, 406] on button "Verkleinern" at bounding box center [768, 417] width 30 height 30
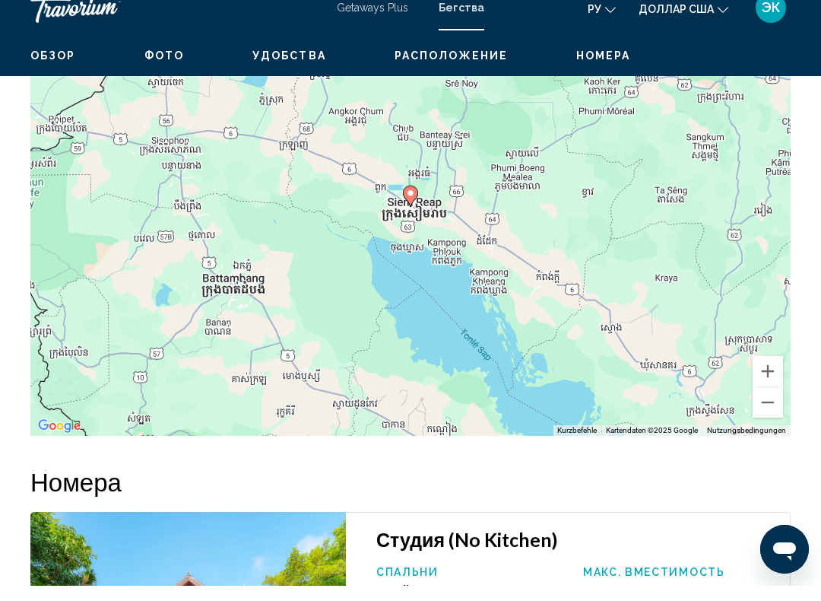
click at [761, 408] on button "Verkleinern" at bounding box center [768, 417] width 30 height 30
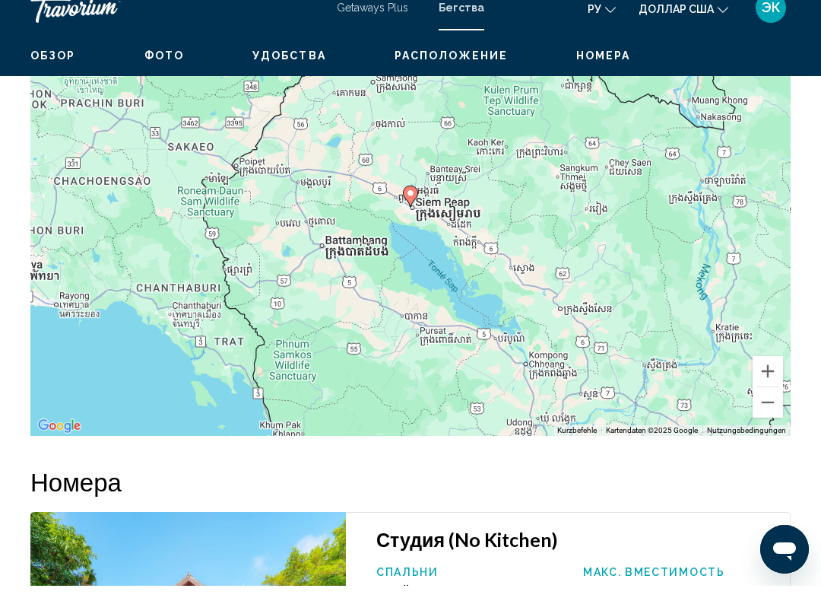
click at [763, 406] on button "Verkleinern" at bounding box center [768, 417] width 30 height 30
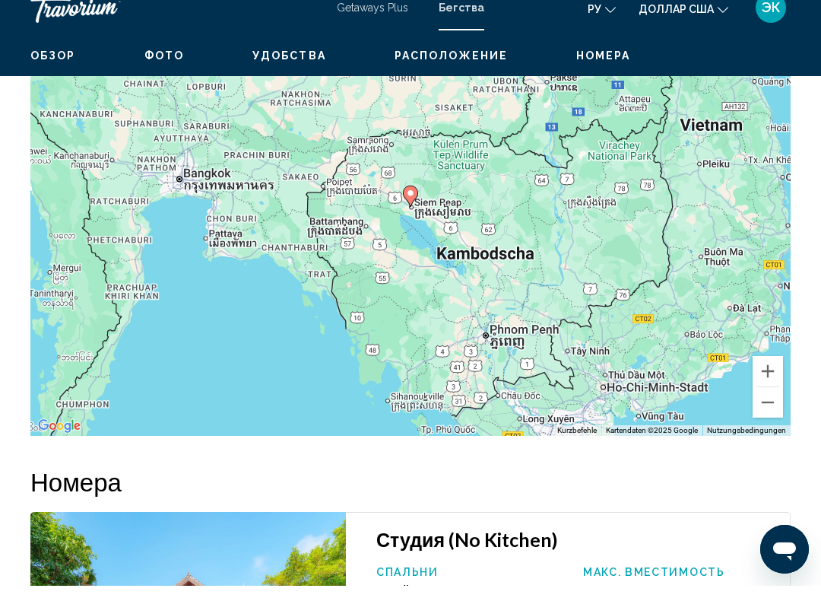
click at [759, 406] on button "Verkleinern" at bounding box center [768, 417] width 30 height 30
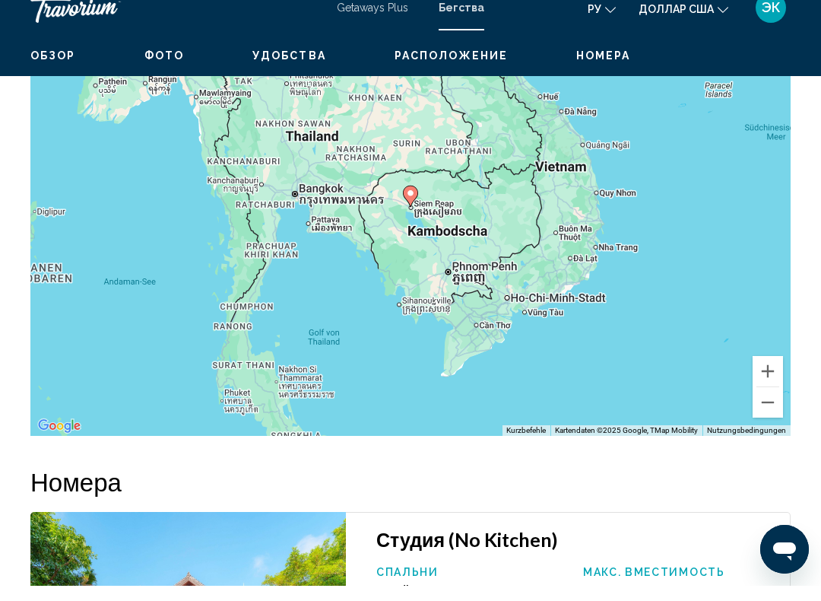
click at [761, 408] on button "Verkleinern" at bounding box center [768, 417] width 30 height 30
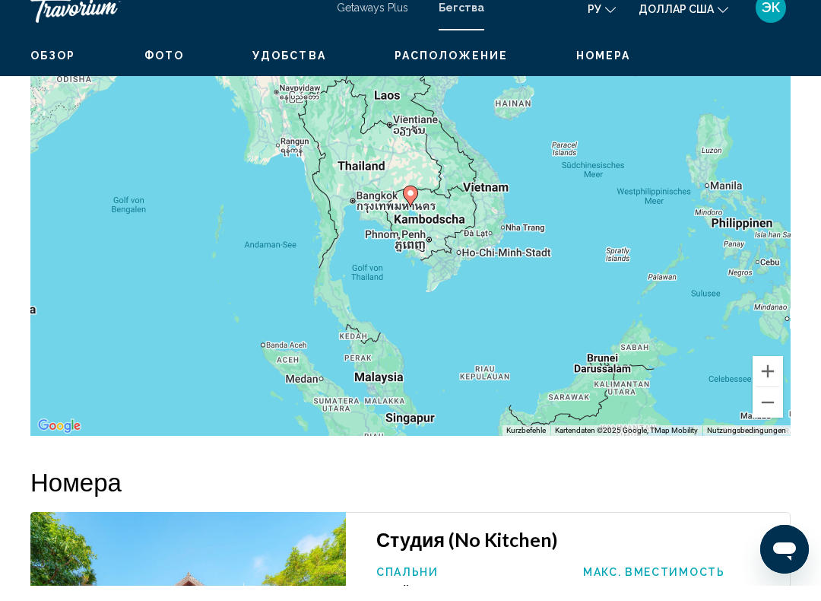
click at [763, 408] on button "Verkleinern" at bounding box center [768, 417] width 30 height 30
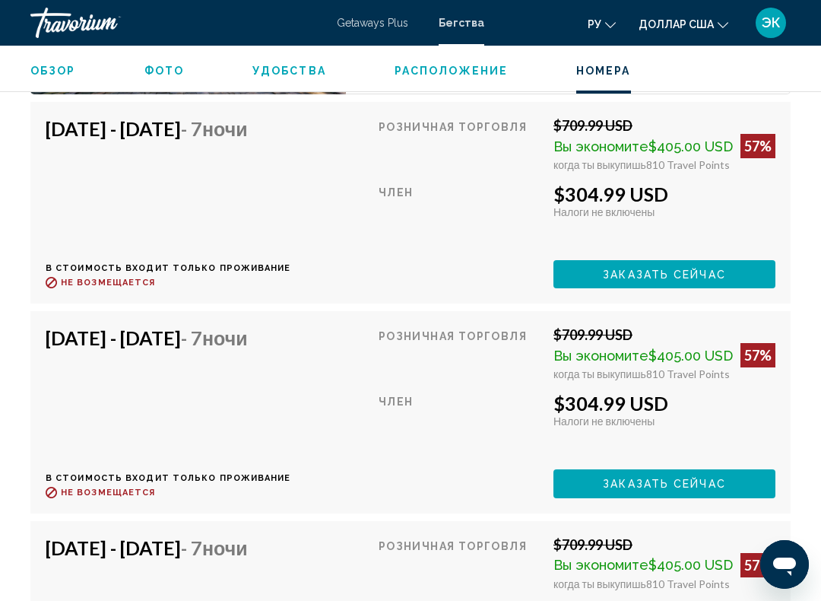
scroll to position [2934, 0]
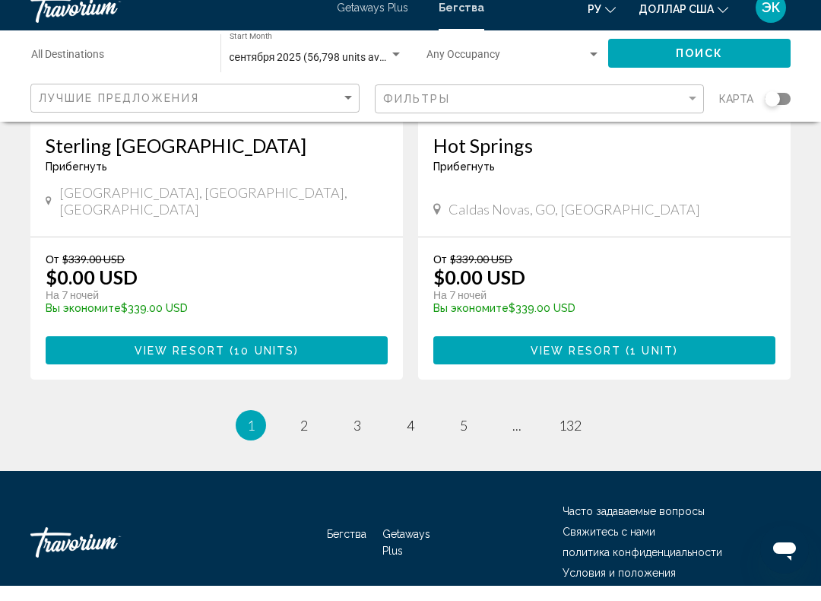
scroll to position [3007, 0]
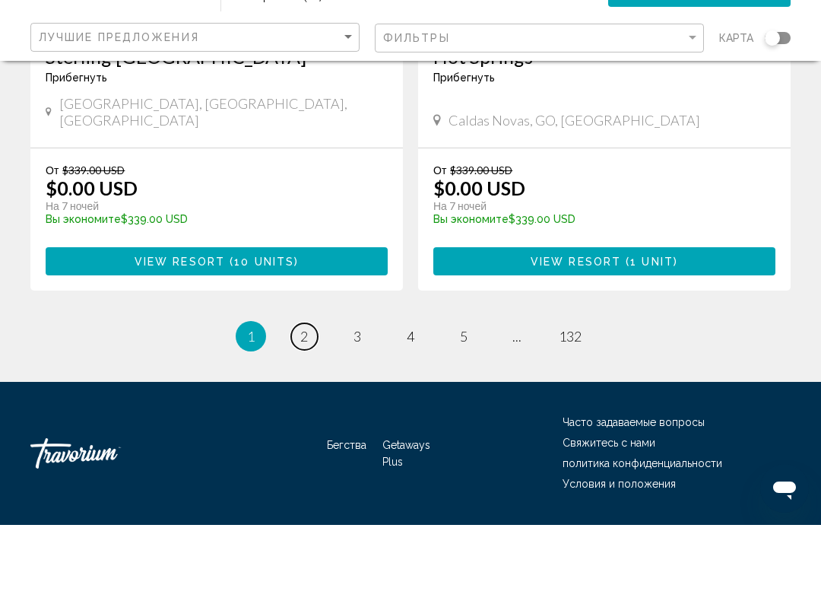
click at [303, 404] on span "2" at bounding box center [304, 412] width 8 height 17
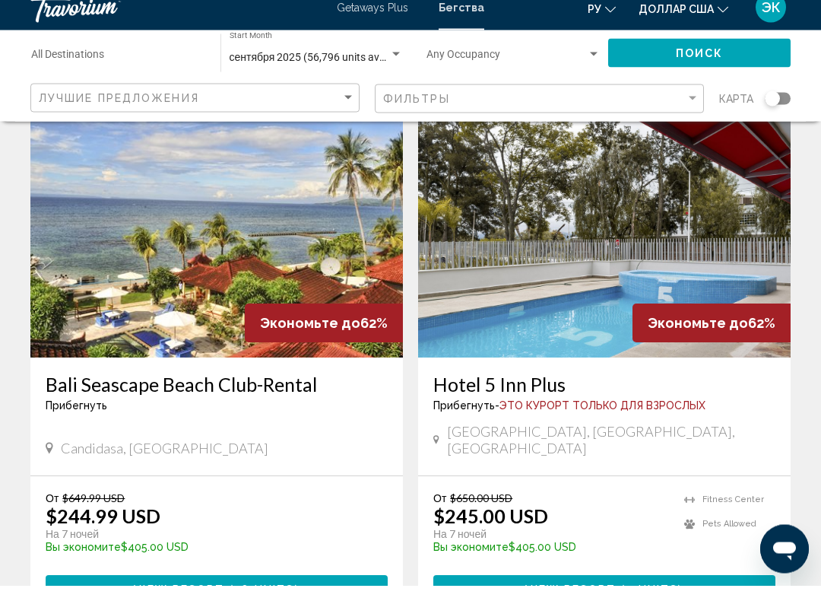
scroll to position [1648, 0]
